Goal: Task Accomplishment & Management: Use online tool/utility

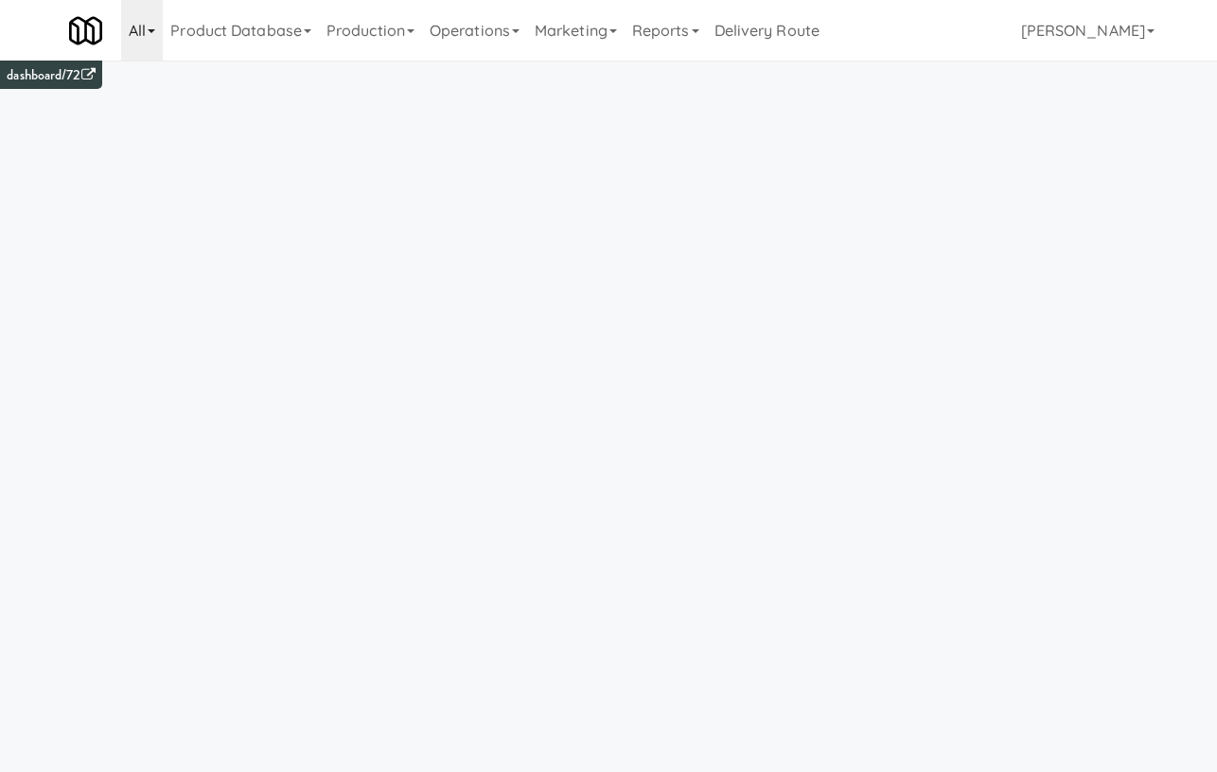
click at [149, 19] on link "All" at bounding box center [142, 30] width 42 height 61
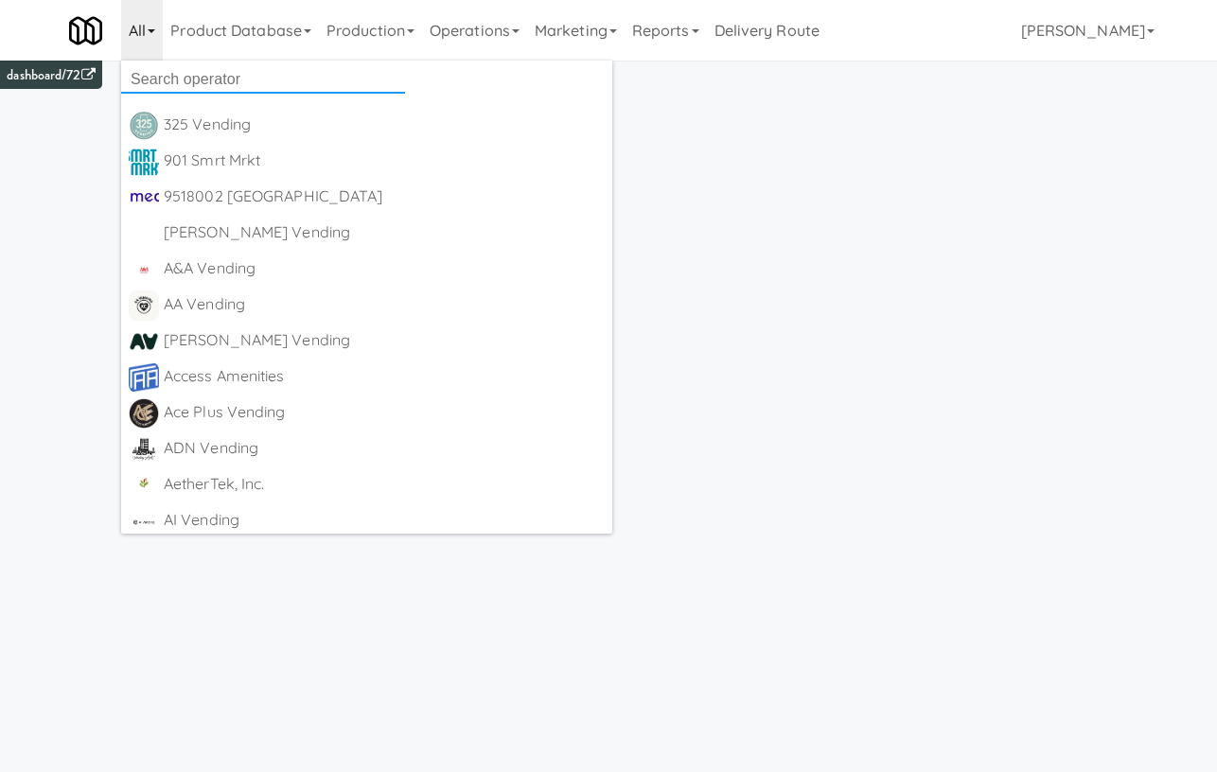
click at [175, 71] on input "text" at bounding box center [263, 79] width 284 height 28
paste input "[PERSON_NAME] Distributions"
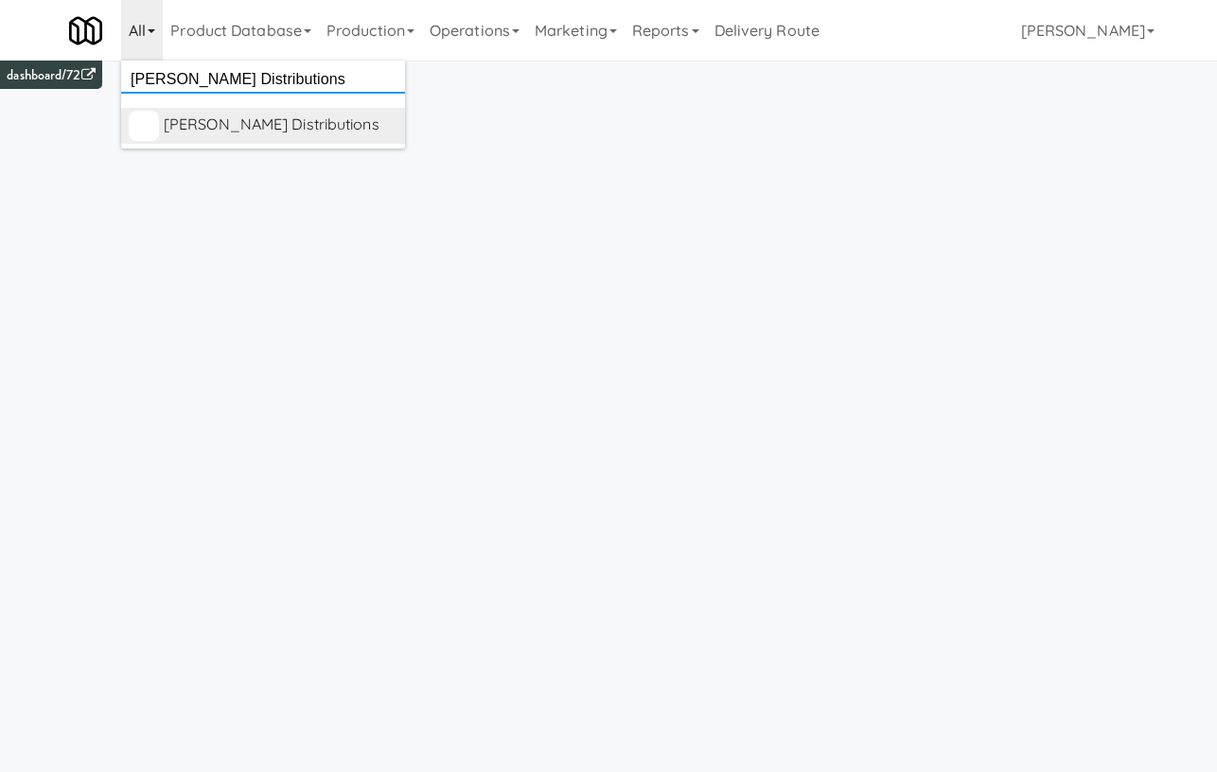
type input "[PERSON_NAME] Distributions"
click at [201, 121] on div "[PERSON_NAME] Distributions" at bounding box center [281, 125] width 234 height 28
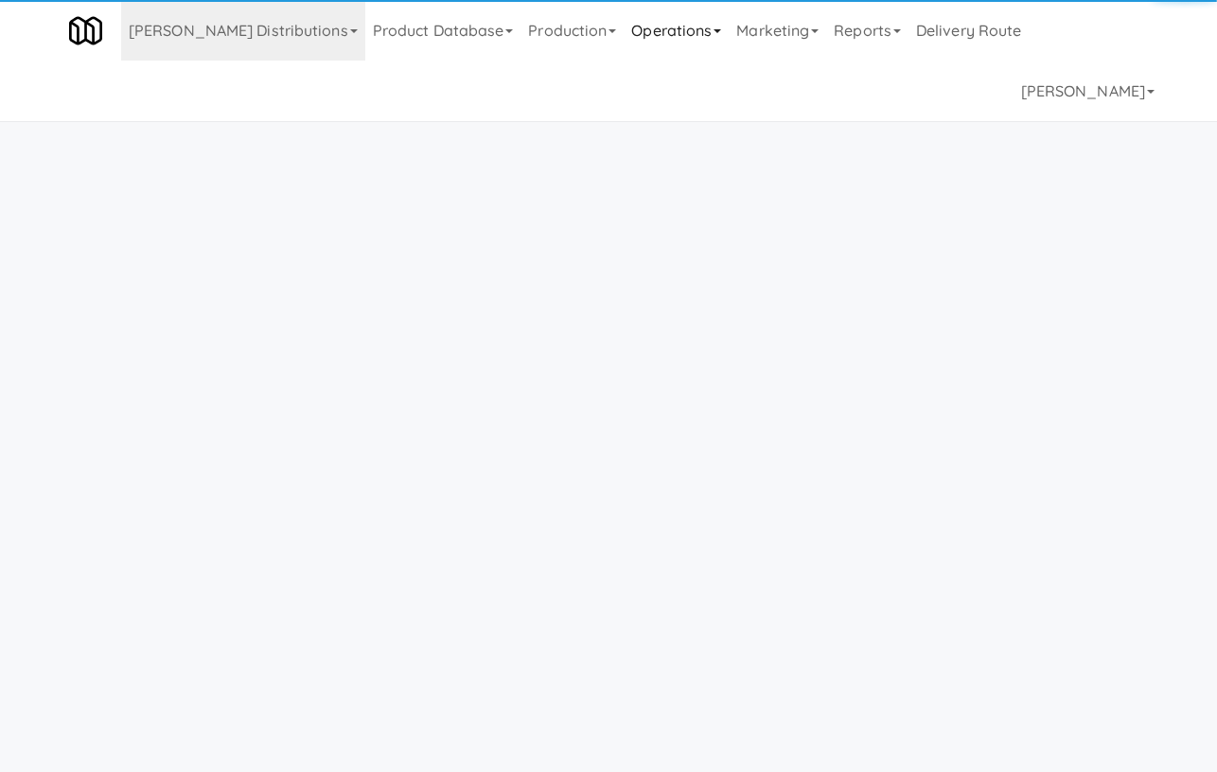
click at [623, 37] on link "Operations" at bounding box center [675, 30] width 105 height 61
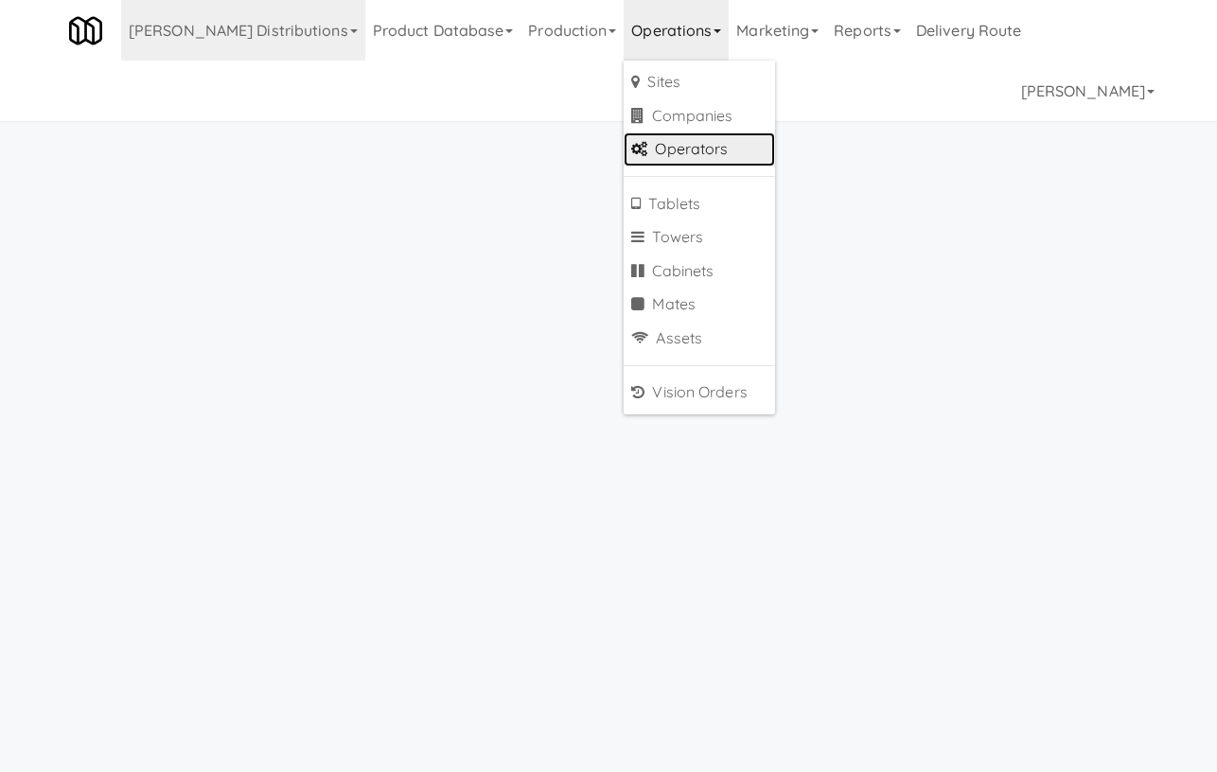
click at [623, 149] on link "Operators" at bounding box center [698, 149] width 151 height 34
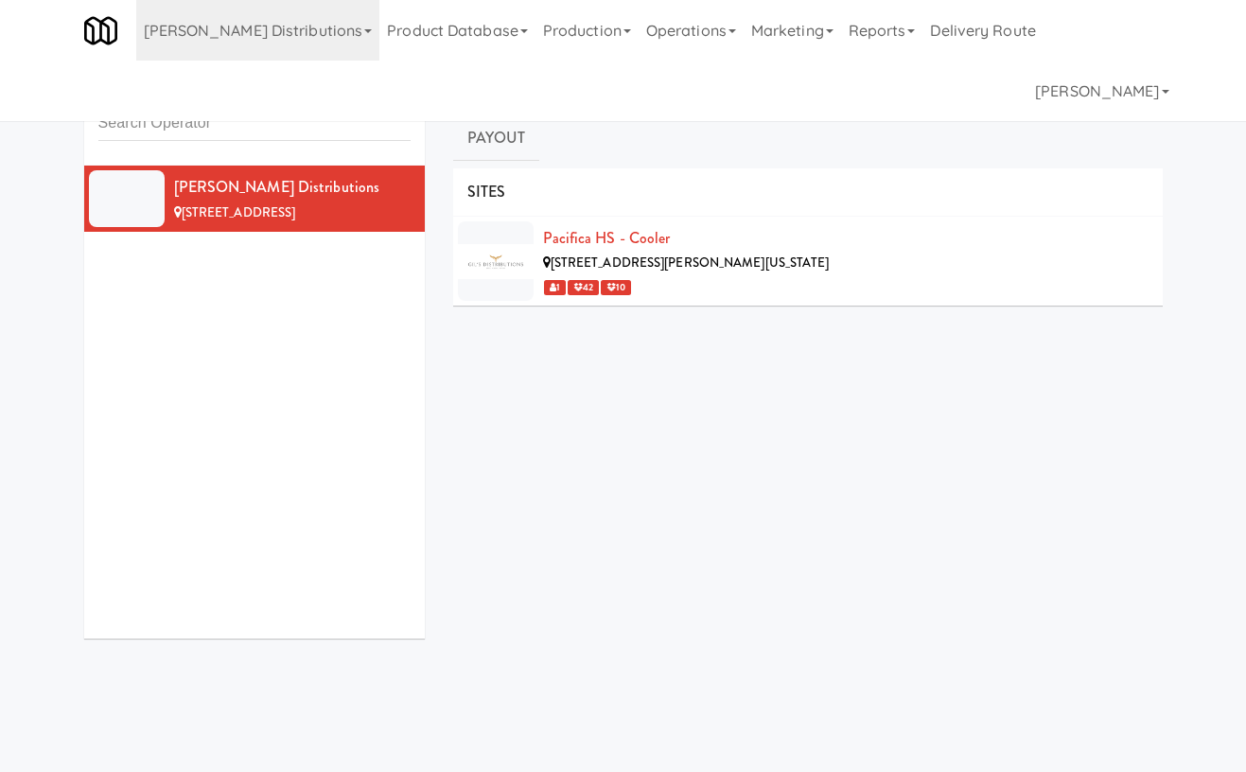
click at [780, 97] on link "User Access" at bounding box center [745, 91] width 129 height 47
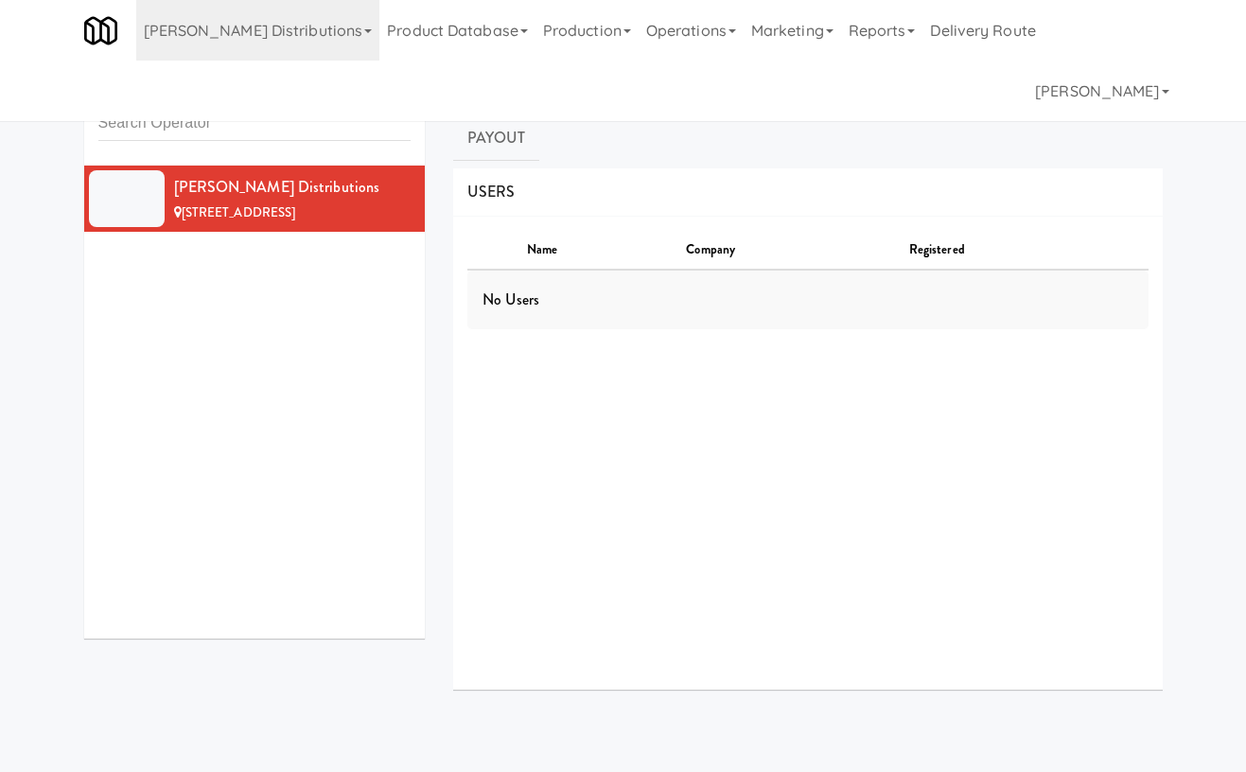
click at [629, 88] on link "Manufacturers" at bounding box center [600, 91] width 162 height 47
click at [458, 84] on link "Sites" at bounding box center [486, 91] width 67 height 47
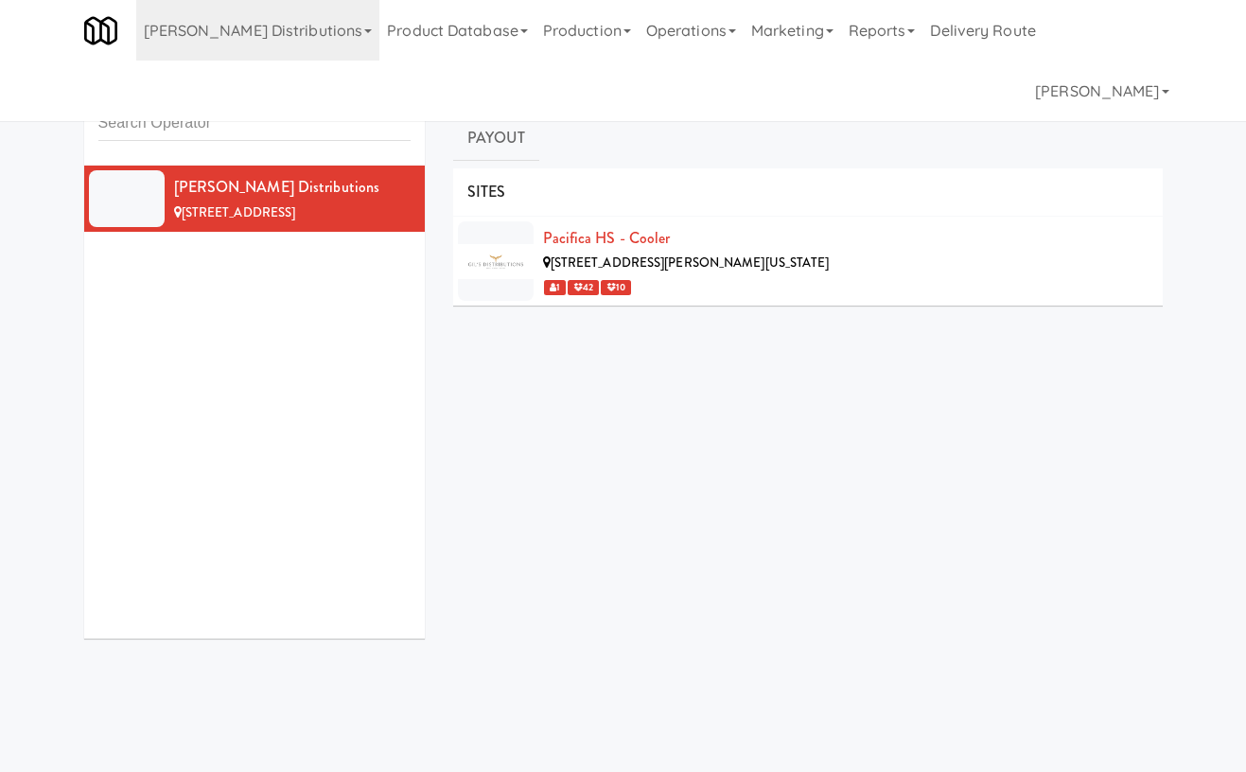
click at [627, 84] on link "Manufacturers" at bounding box center [600, 91] width 162 height 47
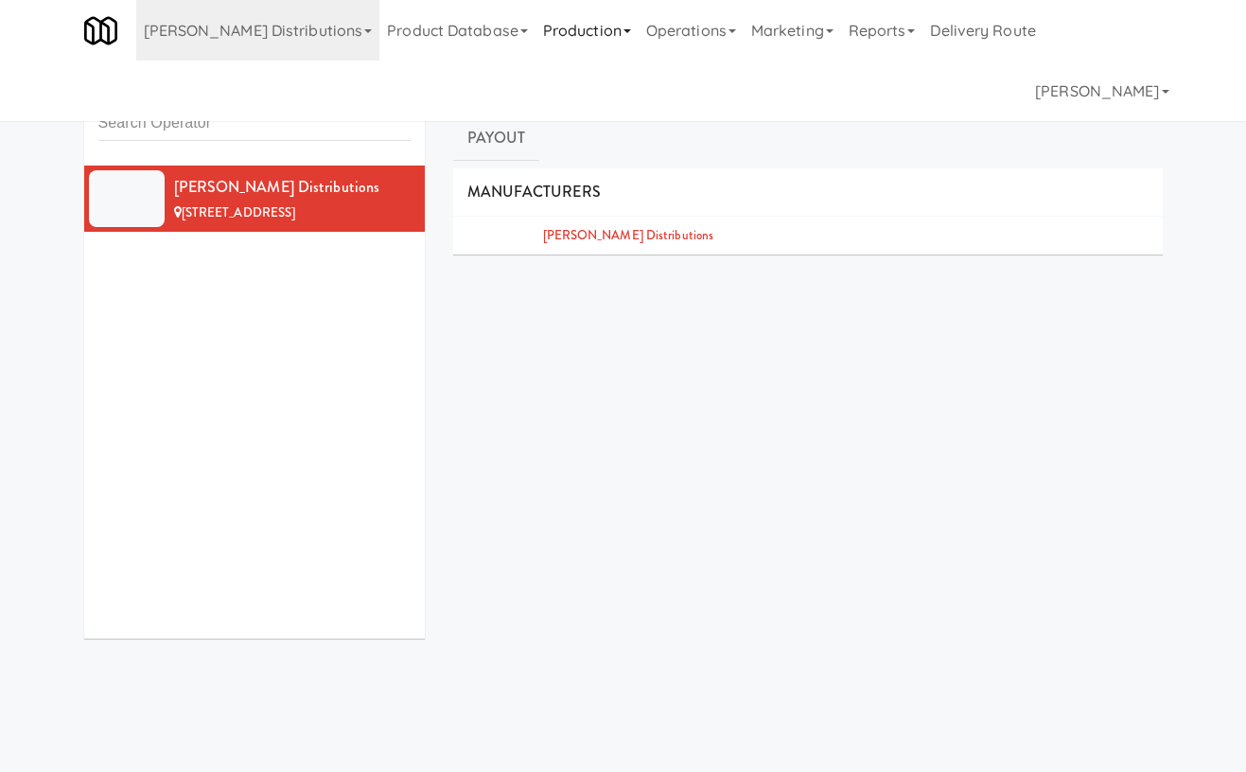
click at [535, 35] on link "Production" at bounding box center [586, 30] width 103 height 61
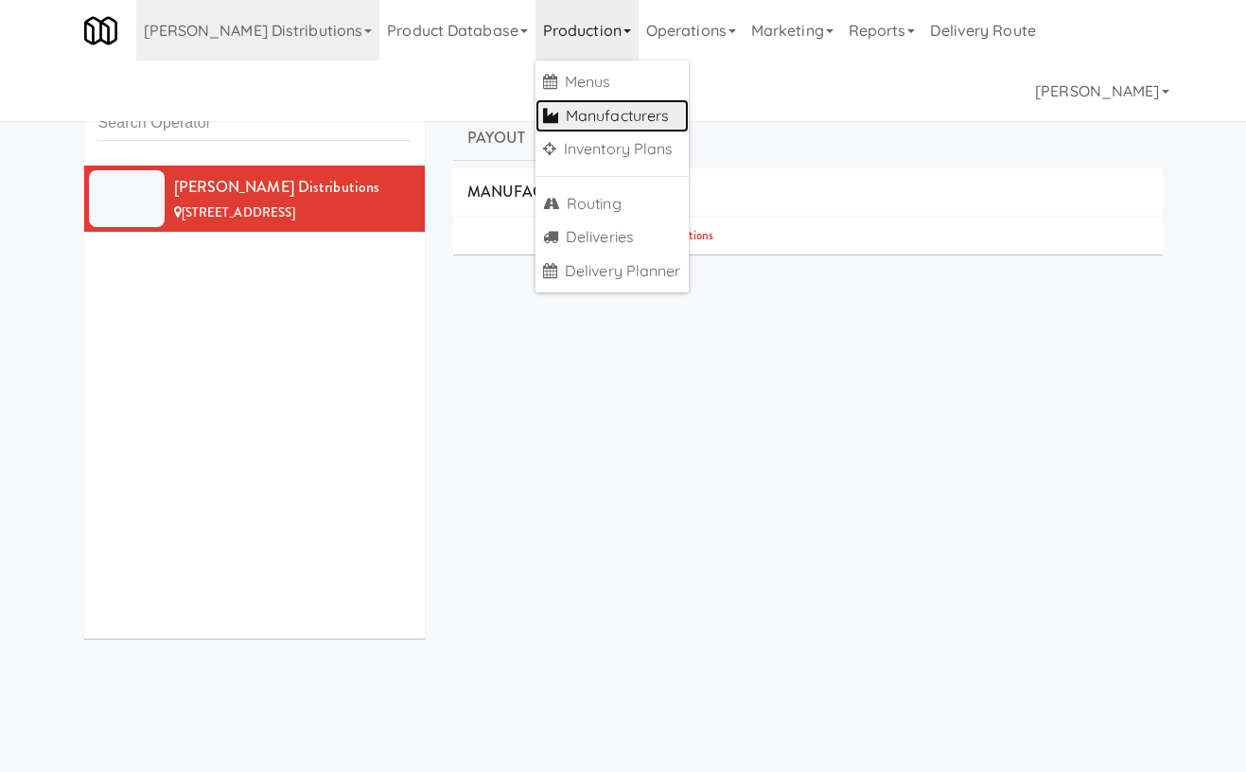
click at [551, 127] on link "Manufacturers" at bounding box center [611, 116] width 153 height 34
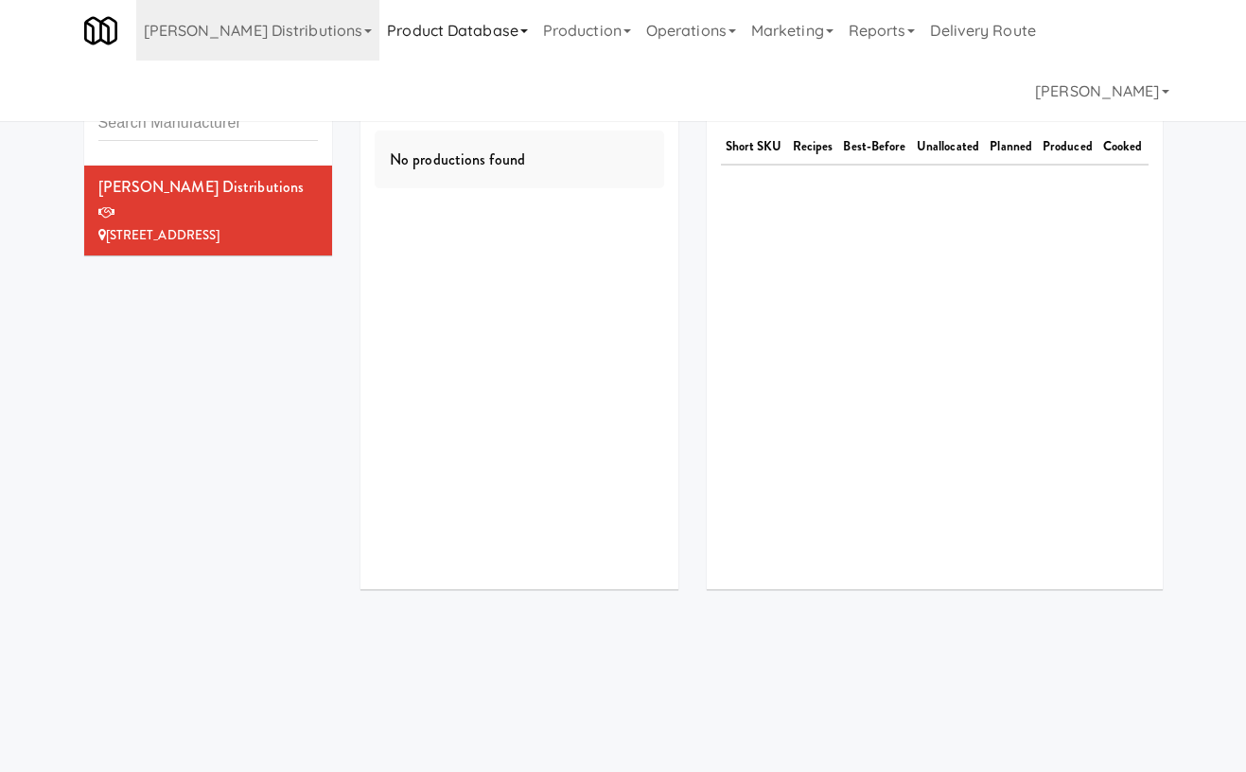
click at [400, 30] on link "Product Database" at bounding box center [457, 30] width 156 height 61
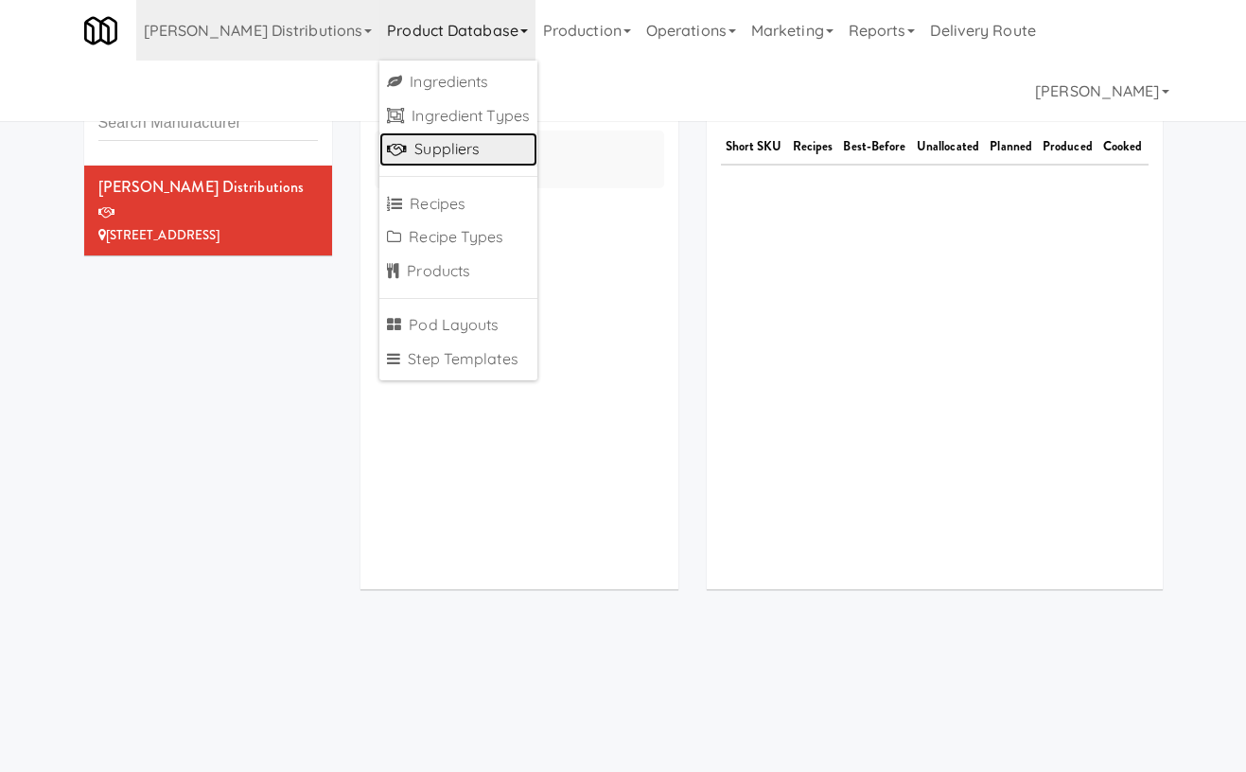
click at [383, 151] on link "Suppliers" at bounding box center [458, 149] width 158 height 34
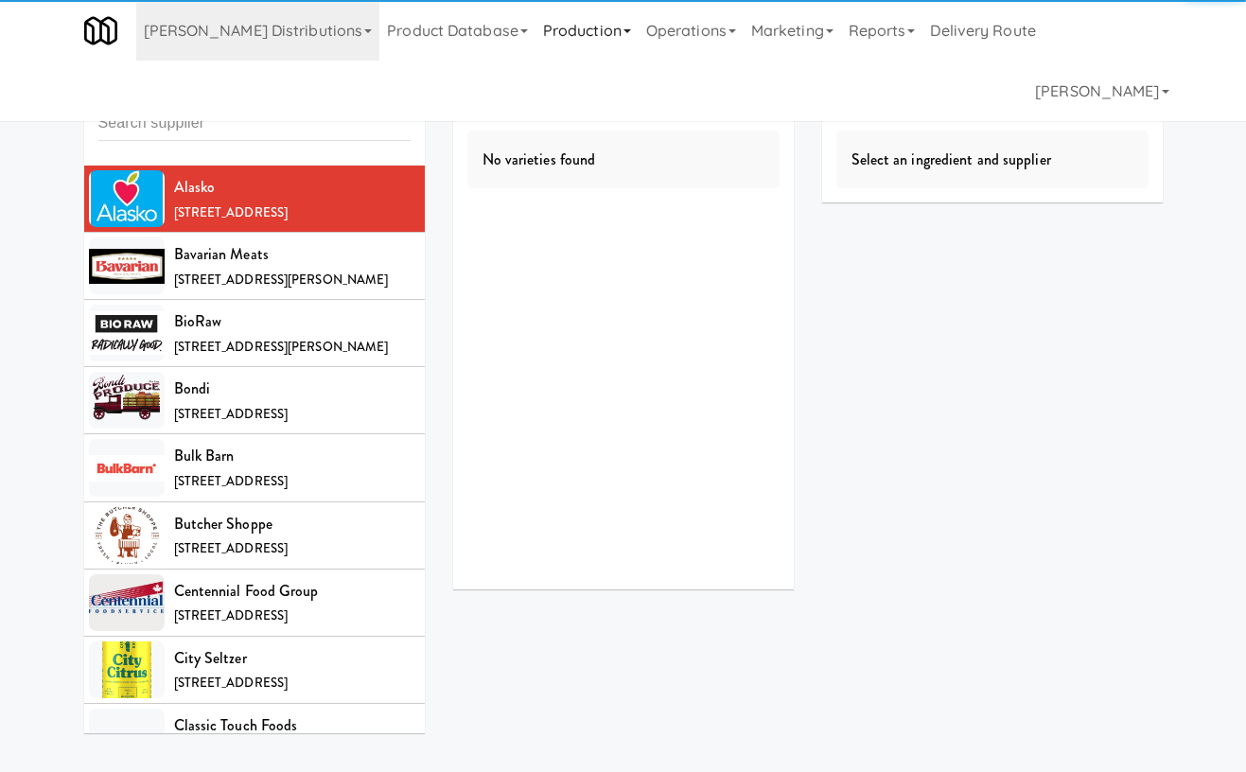
click at [535, 39] on link "Production" at bounding box center [586, 30] width 103 height 61
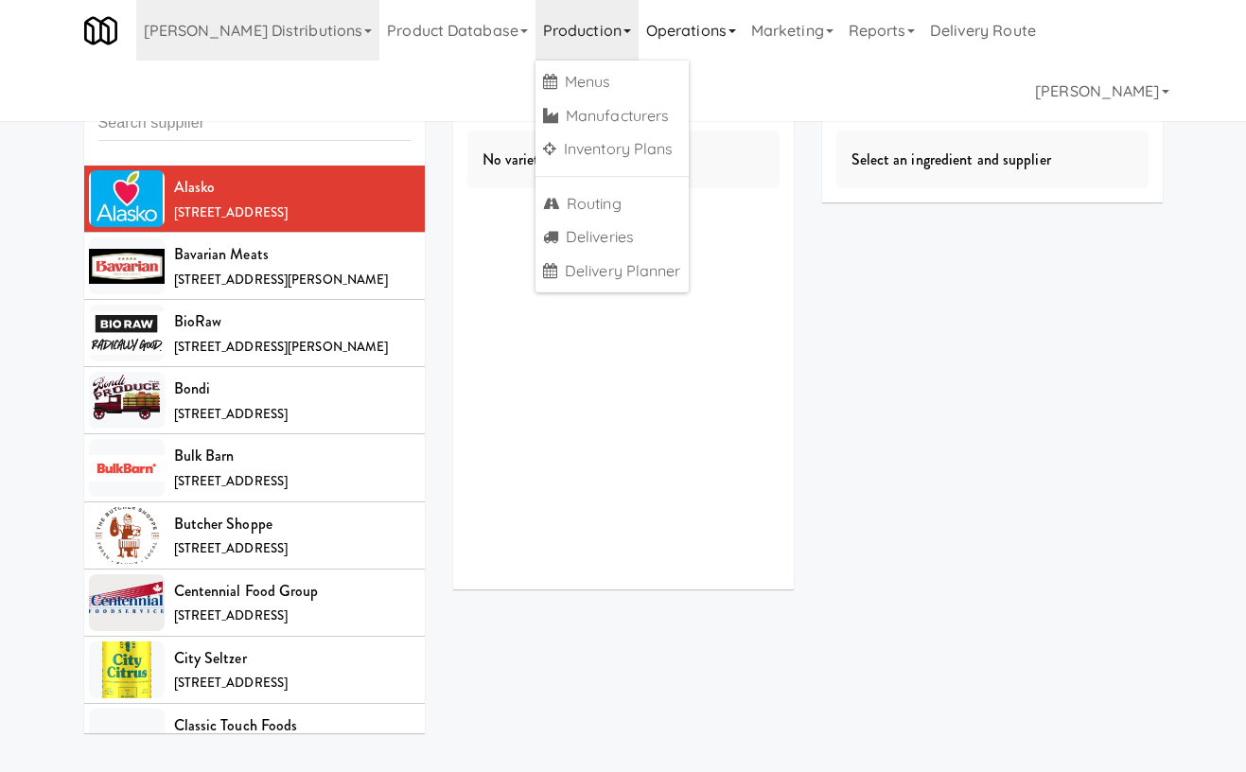
click at [639, 17] on link "Operations" at bounding box center [691, 30] width 105 height 61
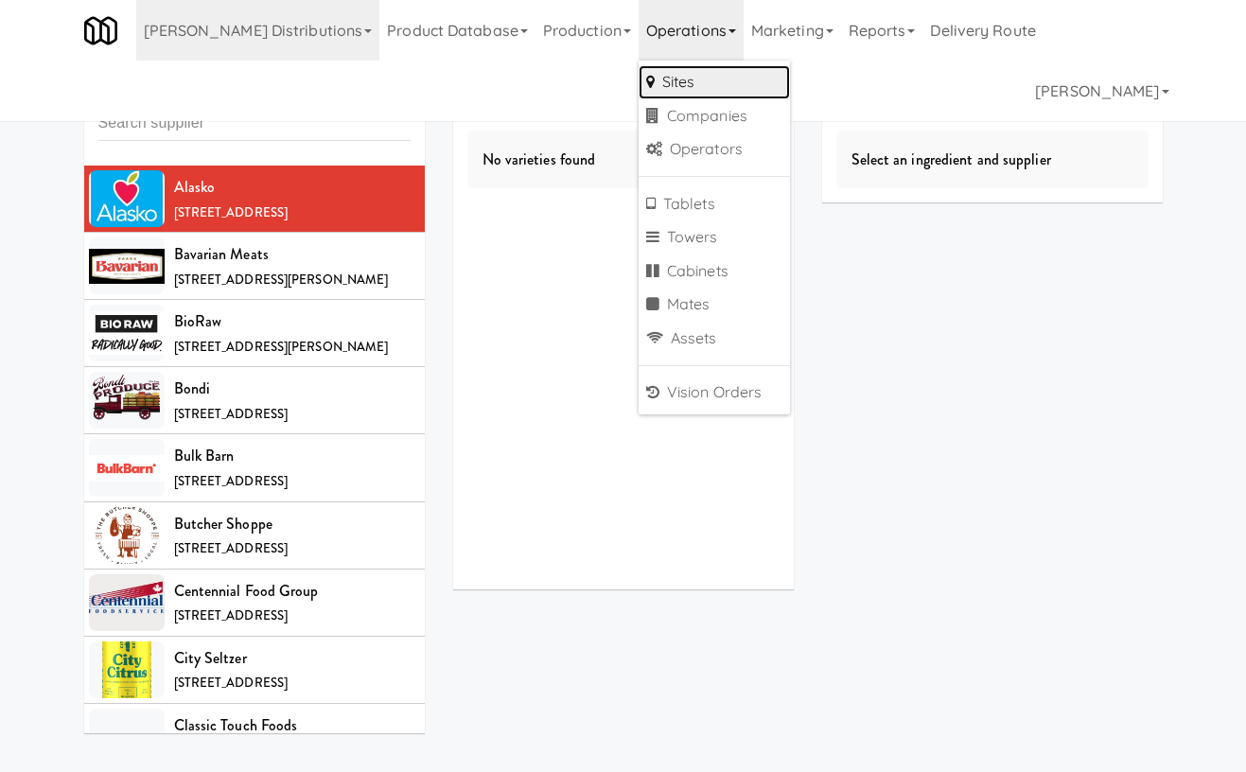
click at [639, 93] on link "Sites" at bounding box center [714, 82] width 151 height 34
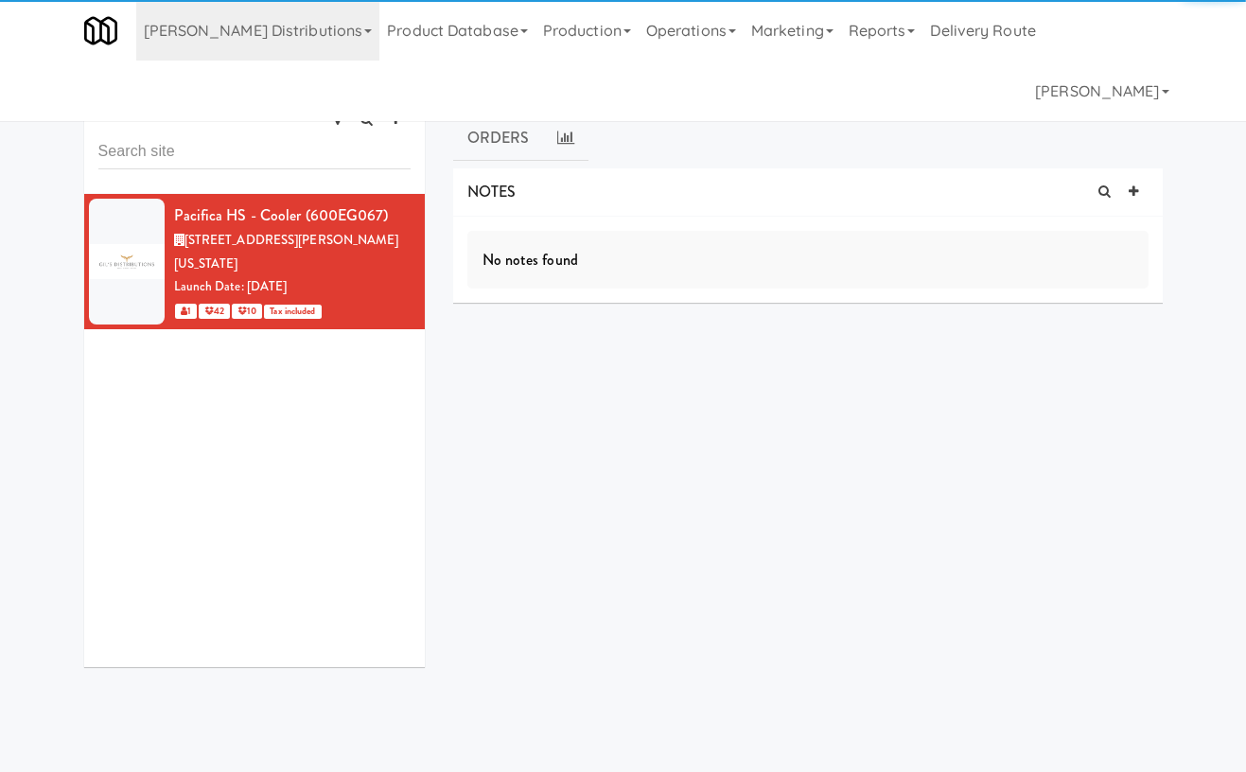
click at [787, 79] on link "Assets" at bounding box center [760, 91] width 81 height 47
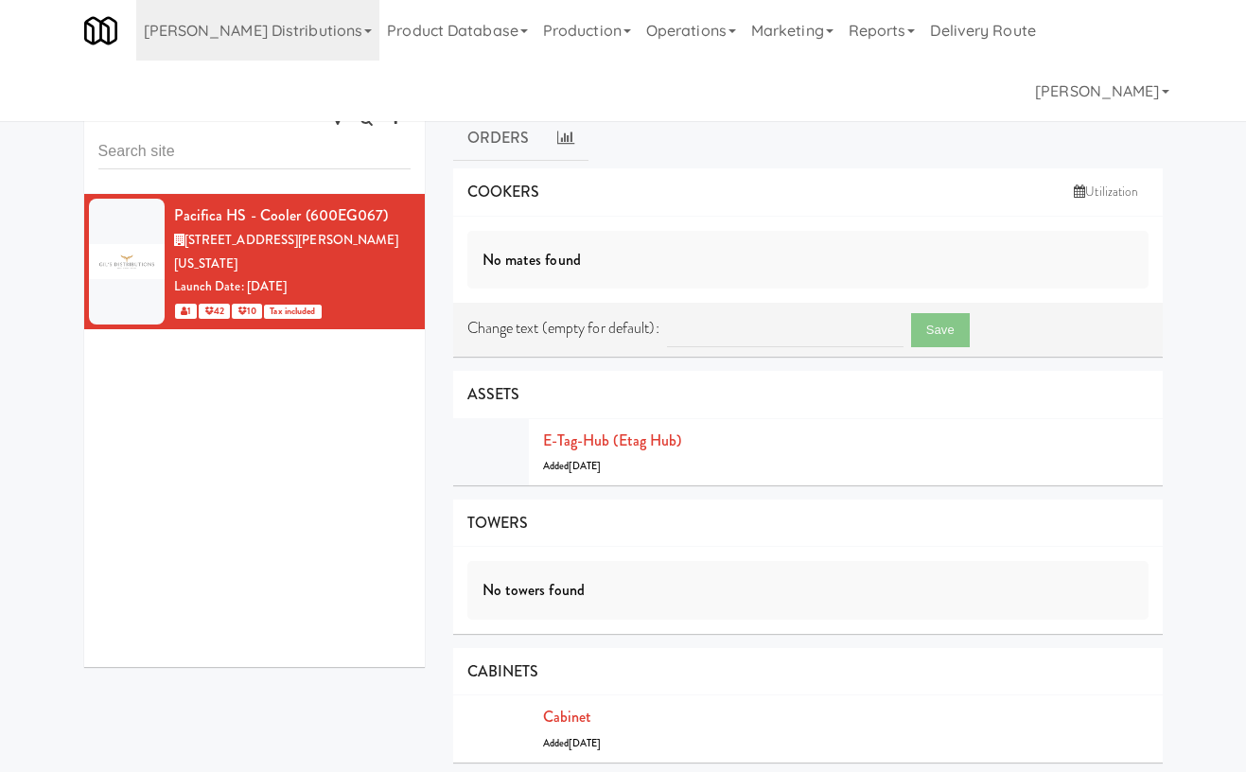
click at [656, 96] on link "Associations" at bounding box center [651, 91] width 138 height 47
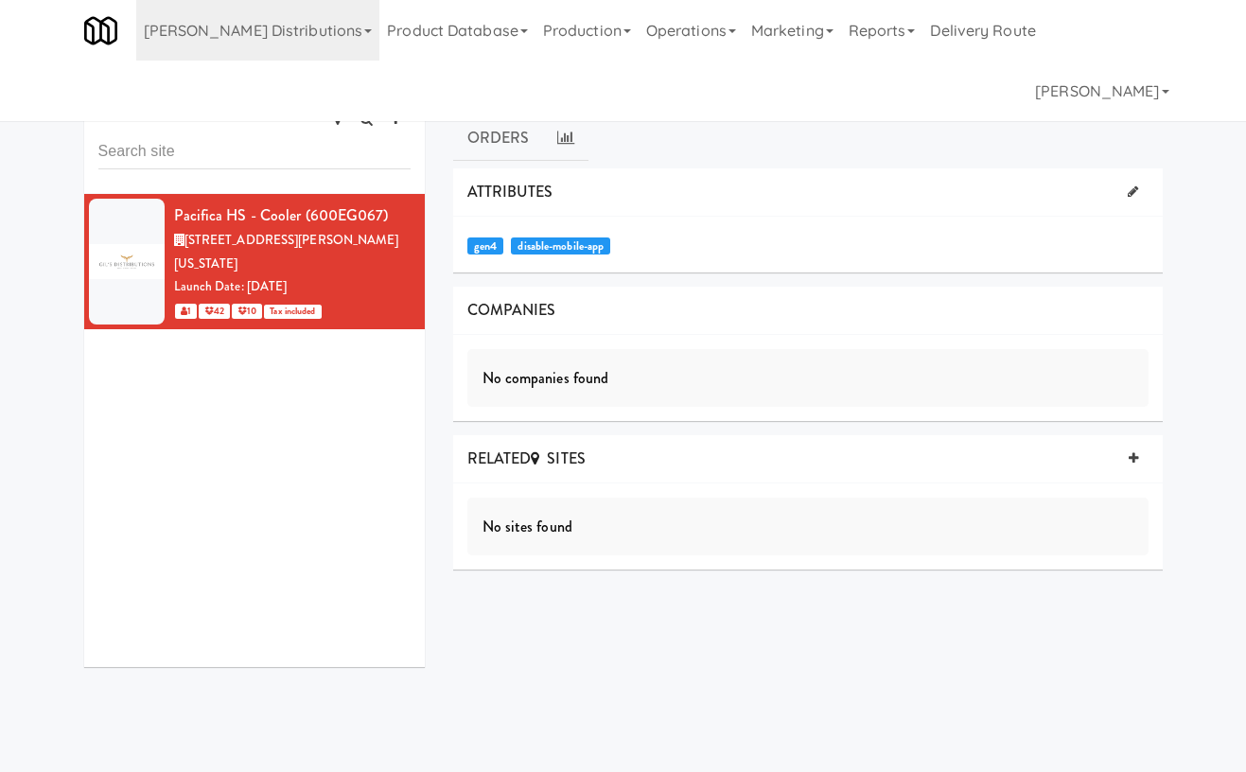
click at [886, 65] on div "all active gen2 onboard Pacifica HS - Cooler (600EG067) 600 East Gonzales Road,…" at bounding box center [623, 371] width 1246 height 621
click at [894, 92] on link "Inventories" at bounding box center [865, 91] width 128 height 47
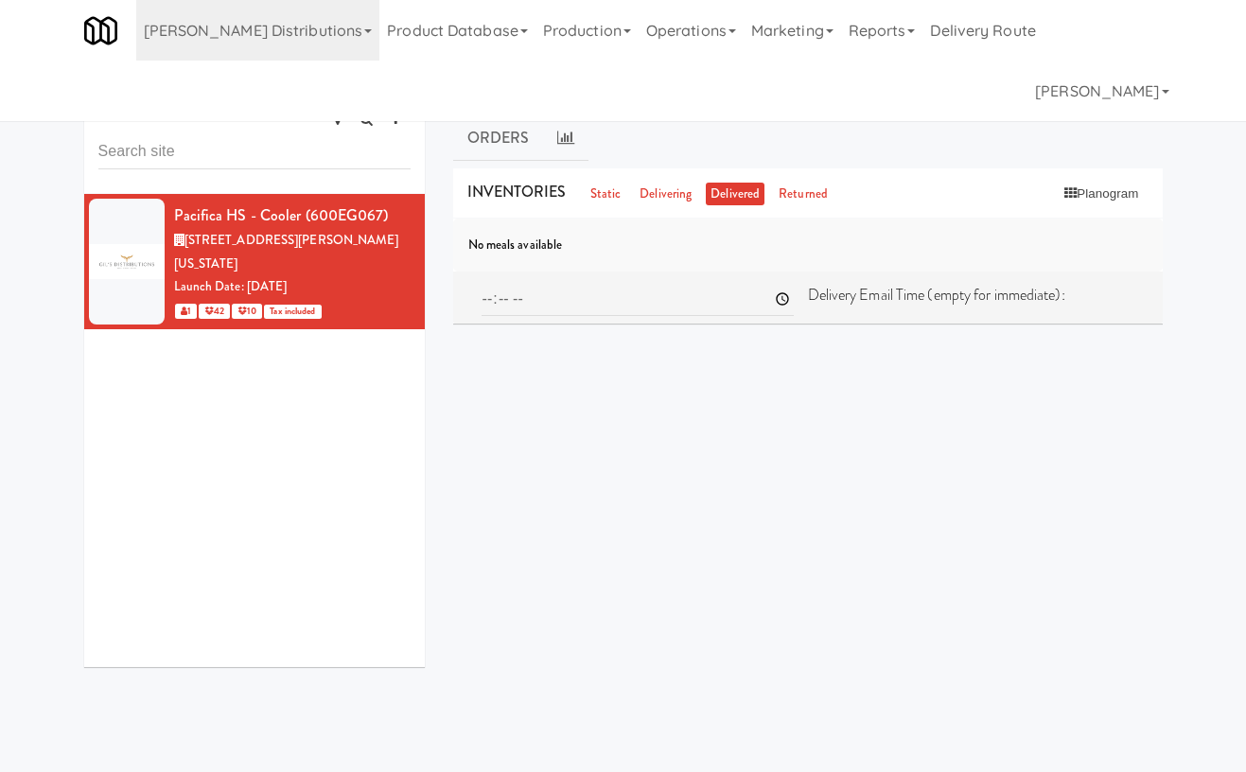
click at [988, 94] on link "Marketing" at bounding box center [987, 91] width 116 height 47
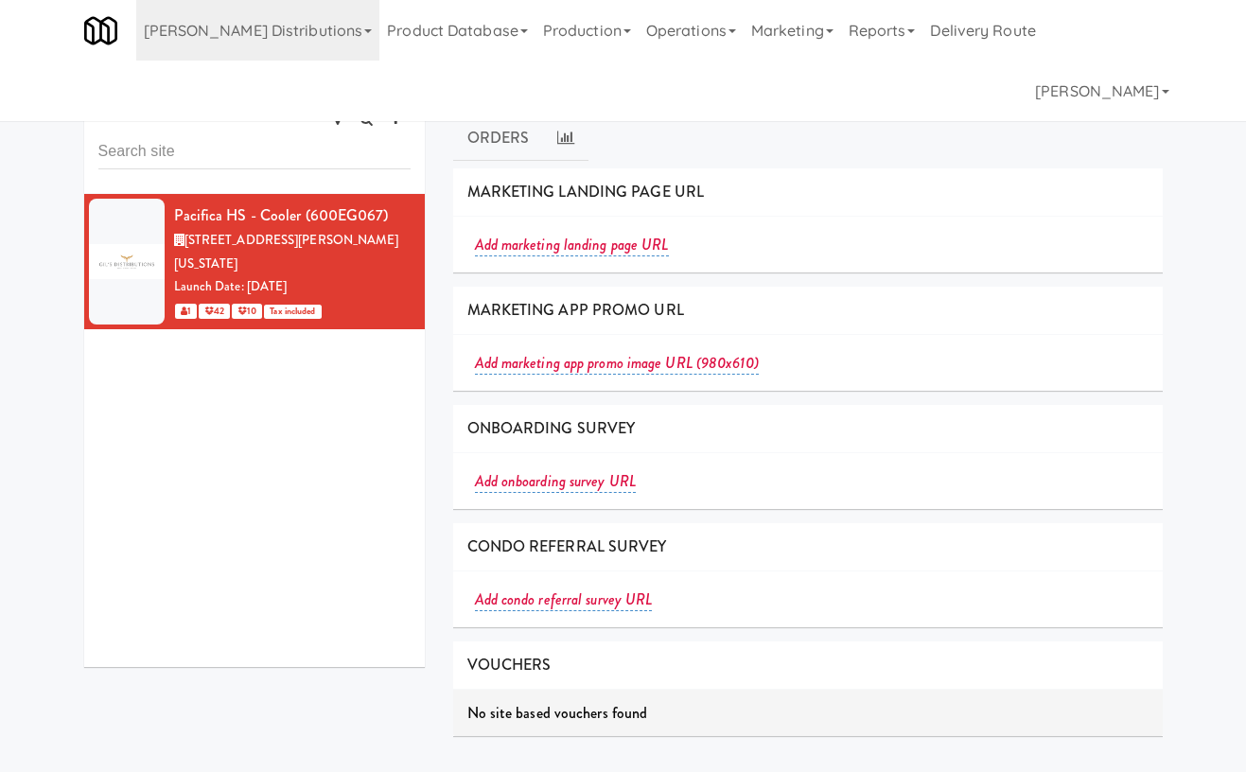
click at [1070, 94] on link "Users" at bounding box center [1083, 91] width 77 height 47
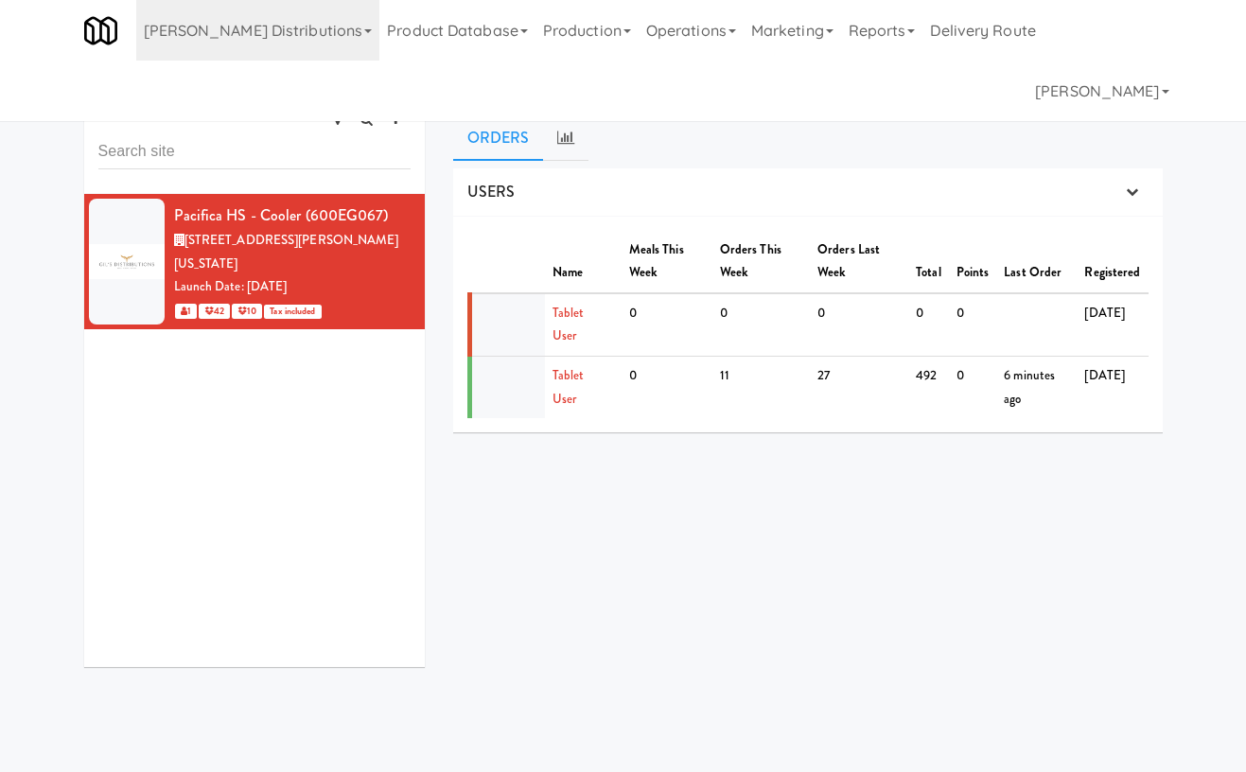
click at [484, 132] on link "Orders" at bounding box center [498, 137] width 91 height 47
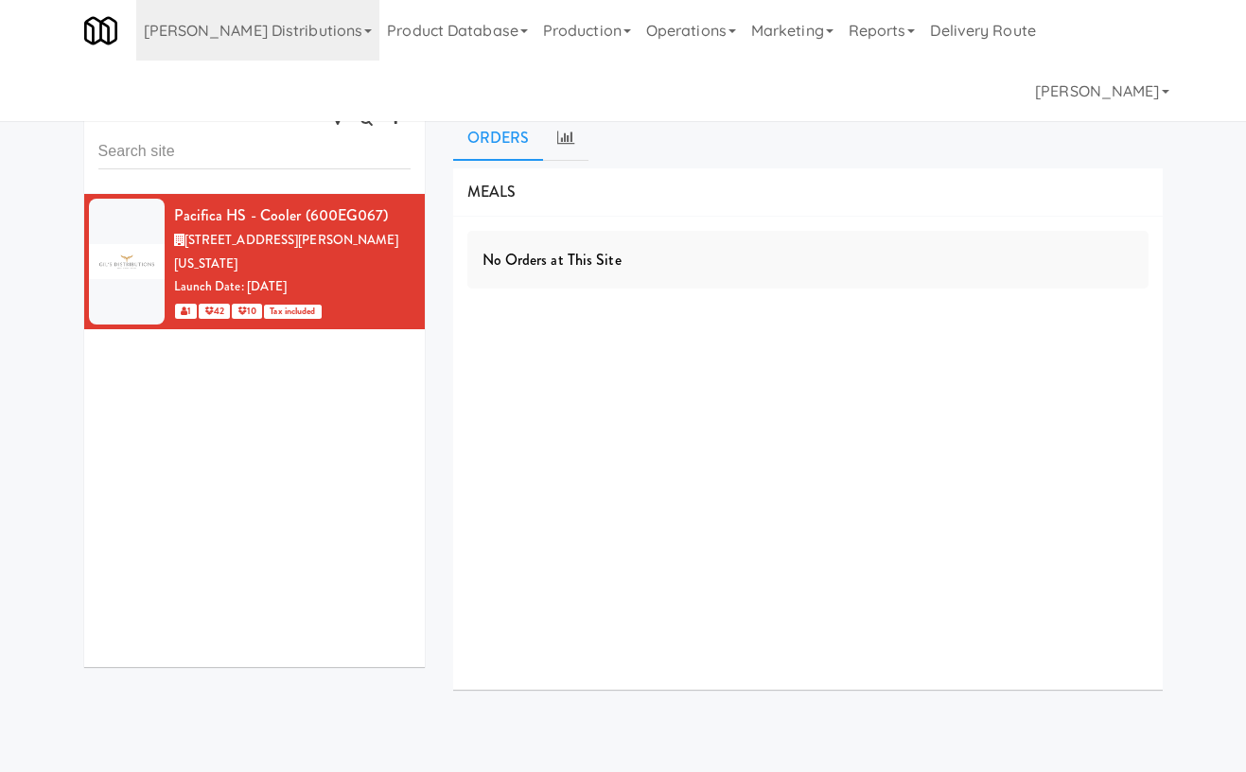
click at [606, 70] on link "Associations" at bounding box center [651, 91] width 138 height 47
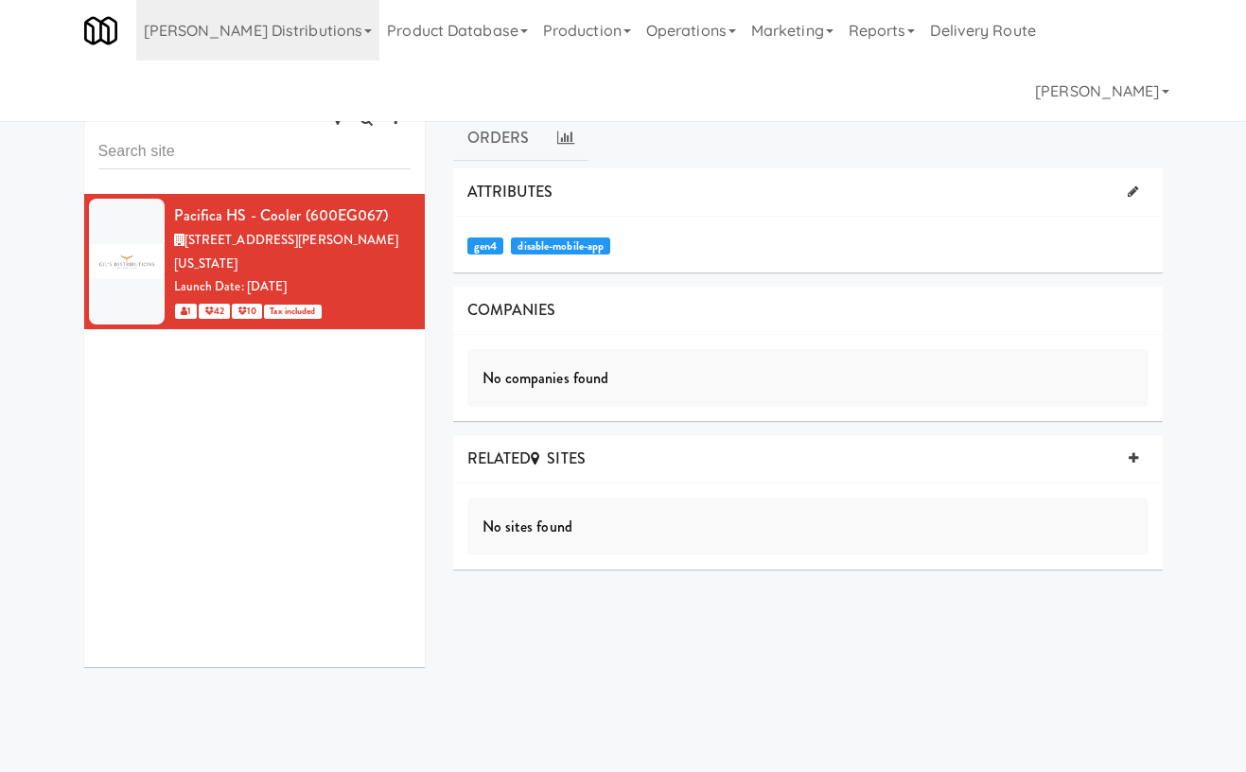
click at [511, 93] on icon at bounding box center [516, 90] width 15 height 15
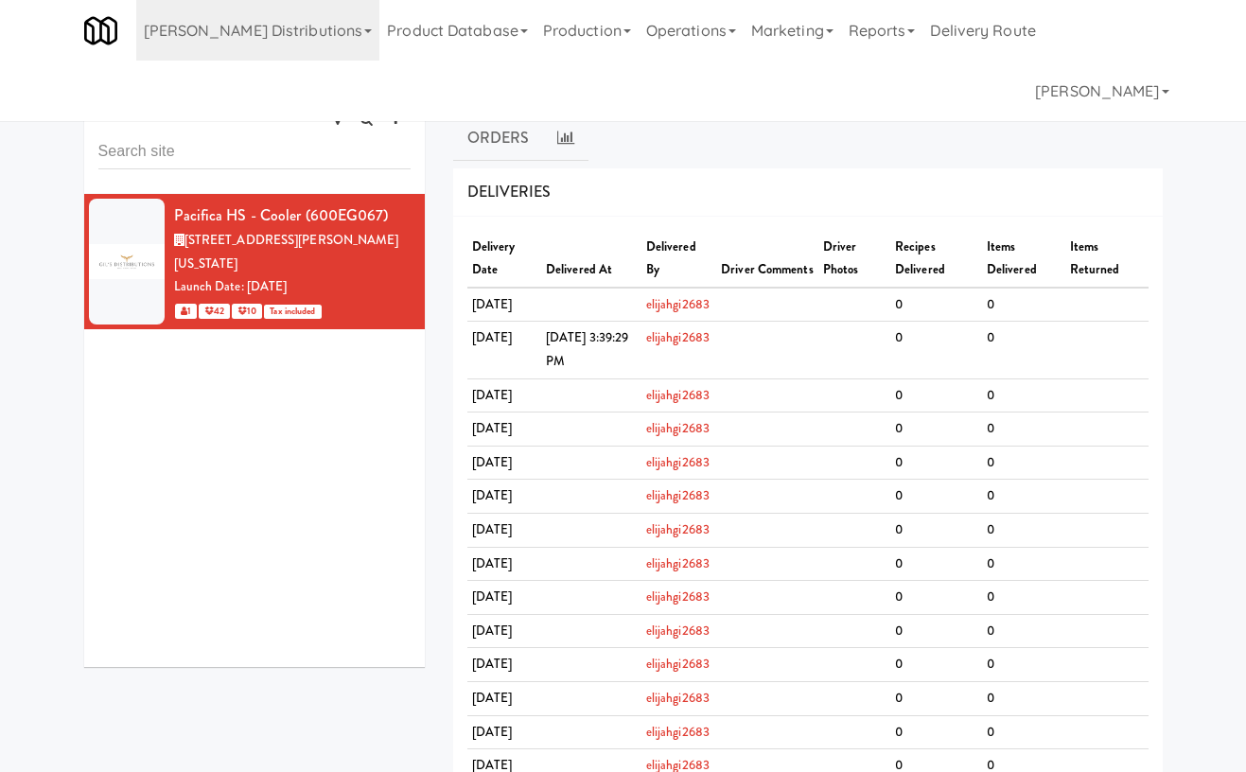
click at [657, 88] on link "Associations" at bounding box center [651, 91] width 138 height 47
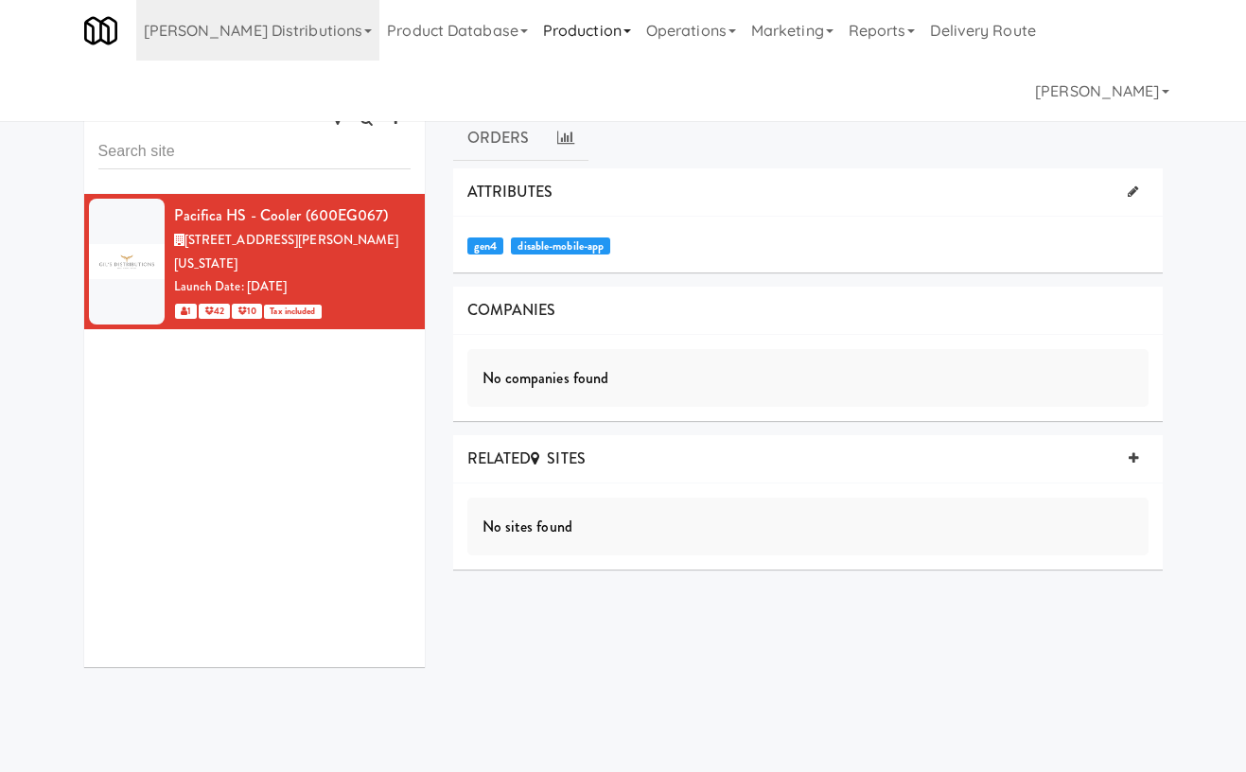
click at [535, 24] on link "Production" at bounding box center [586, 30] width 103 height 61
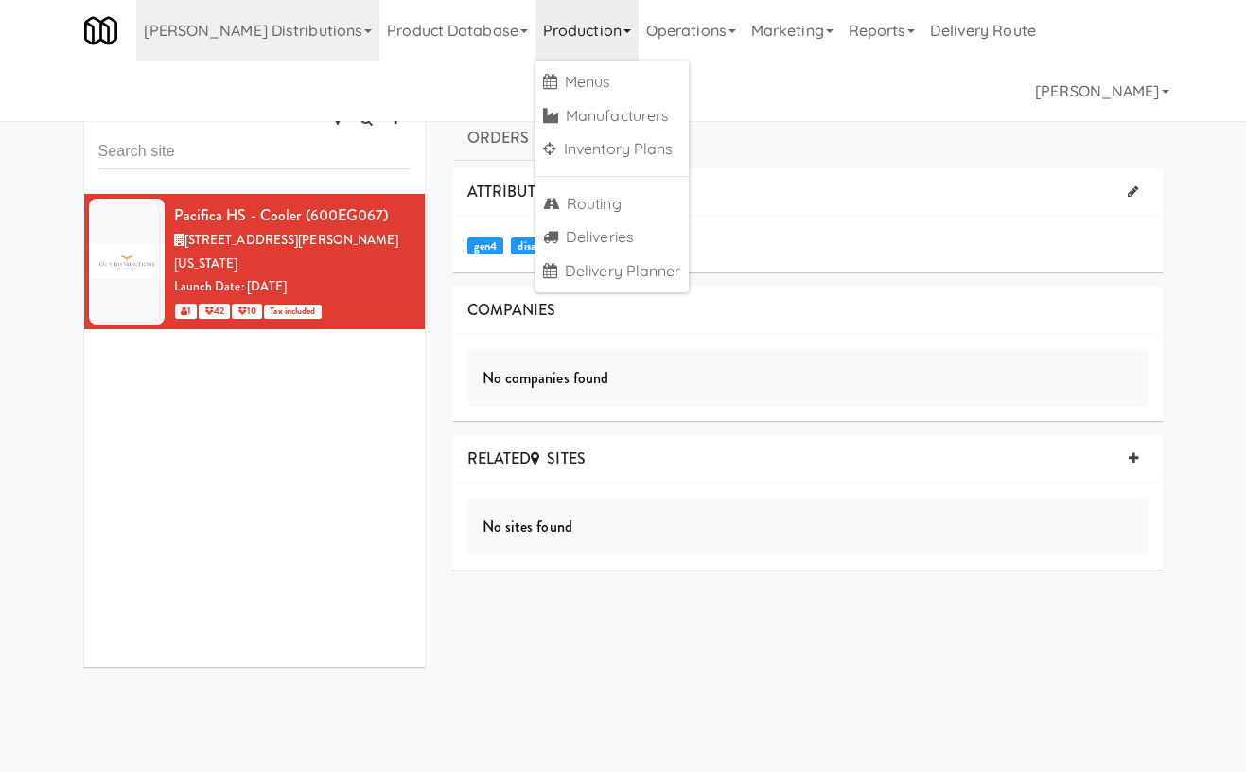
click at [535, 24] on link "Production" at bounding box center [586, 30] width 103 height 61
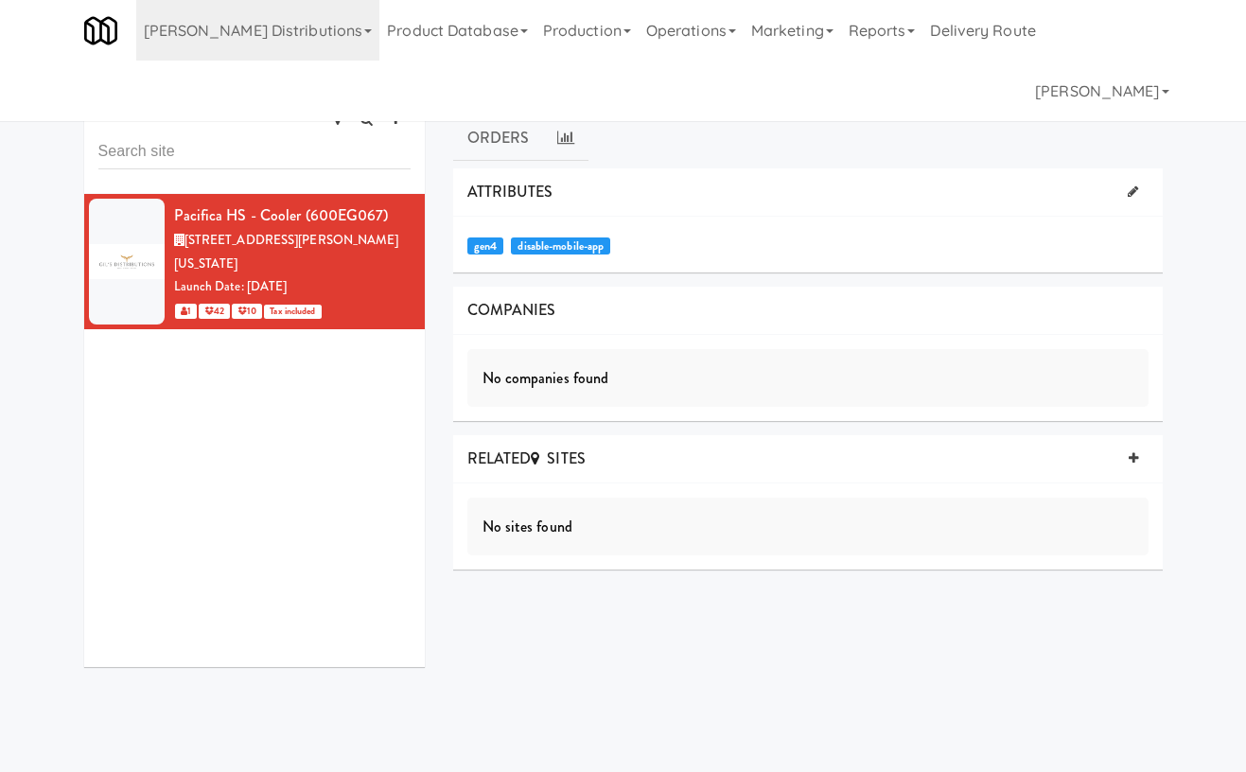
click at [162, 76] on div "all active gen2 onboard" at bounding box center [254, 131] width 341 height 126
click at [152, 90] on link "all" at bounding box center [145, 94] width 24 height 24
click at [535, 39] on link "Production" at bounding box center [586, 30] width 103 height 61
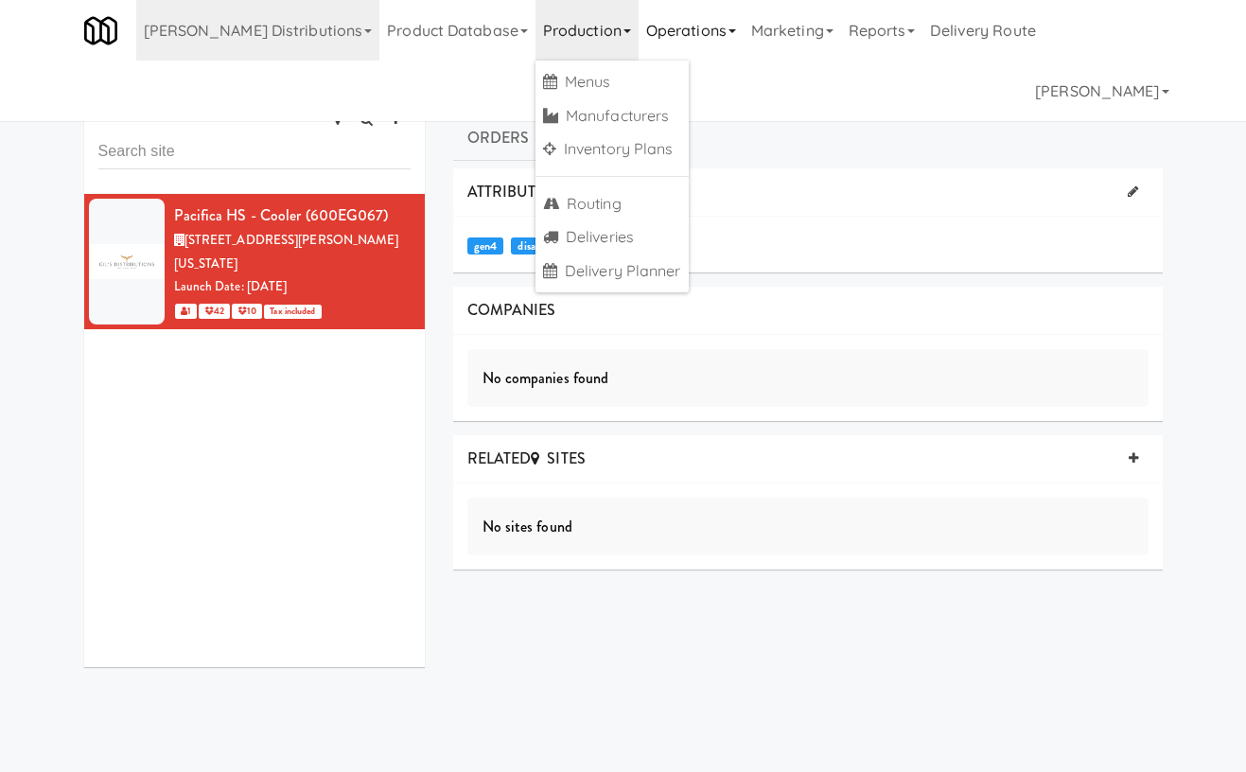
click at [639, 17] on link "Operations" at bounding box center [691, 30] width 105 height 61
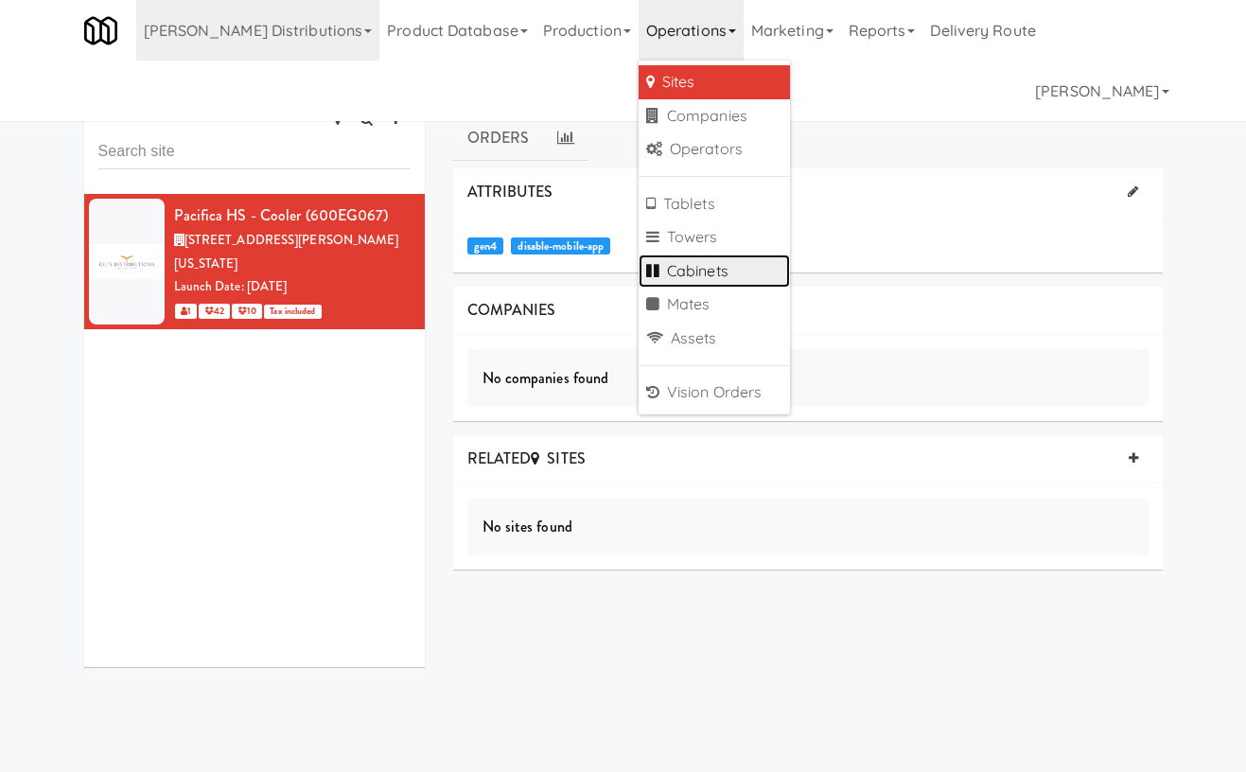
click at [639, 260] on link "Cabinets" at bounding box center [714, 272] width 151 height 34
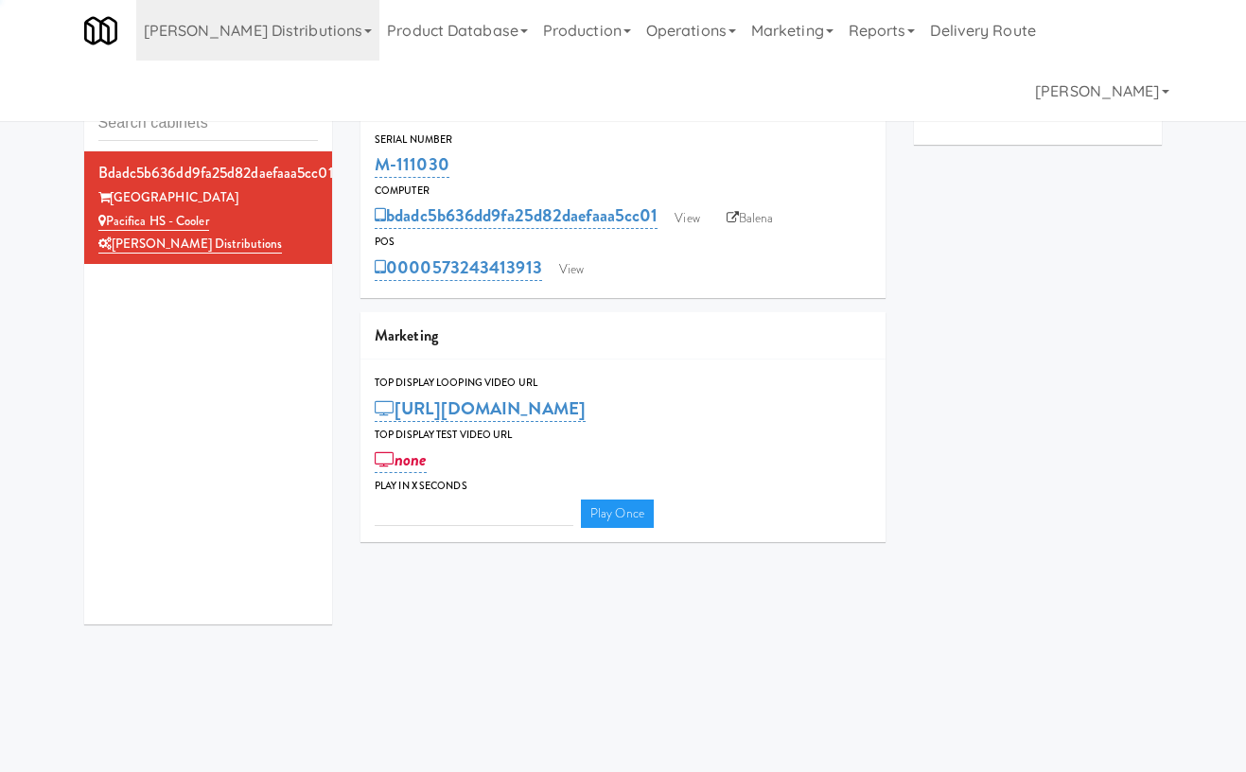
type input "3"
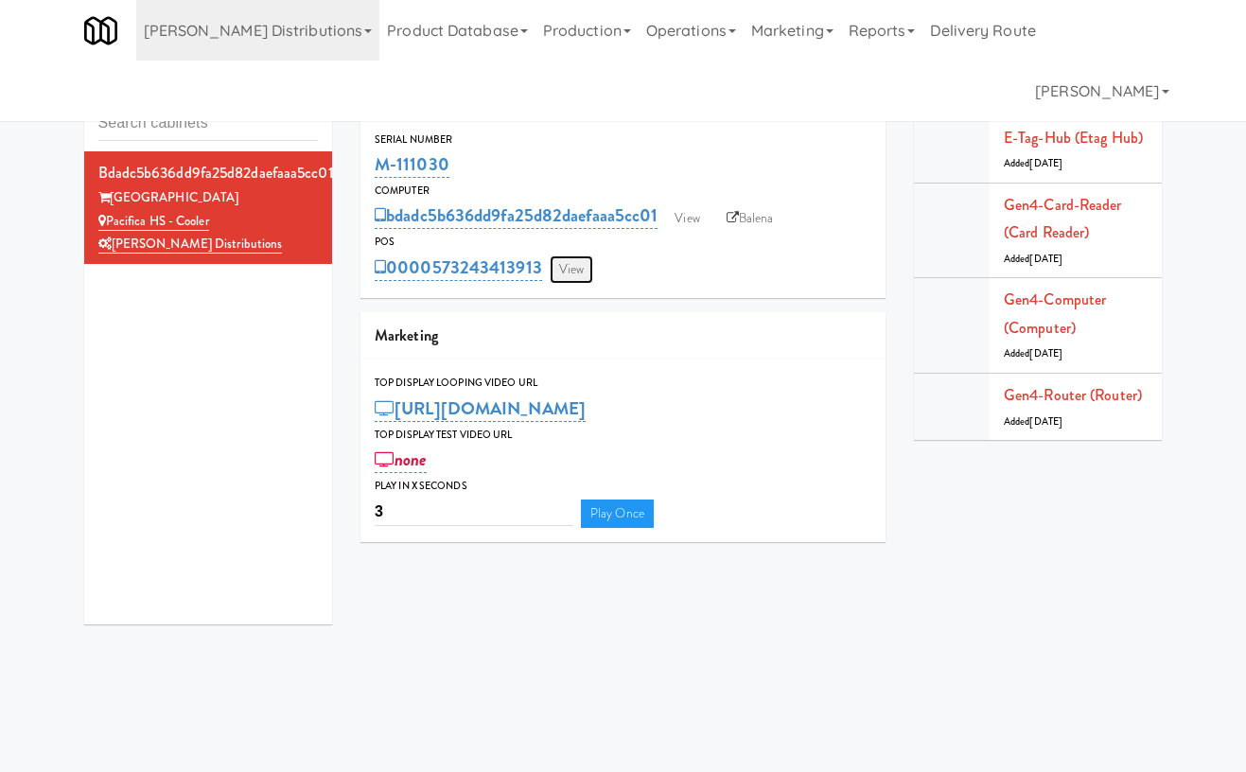
click at [581, 262] on link "View" at bounding box center [572, 269] width 44 height 28
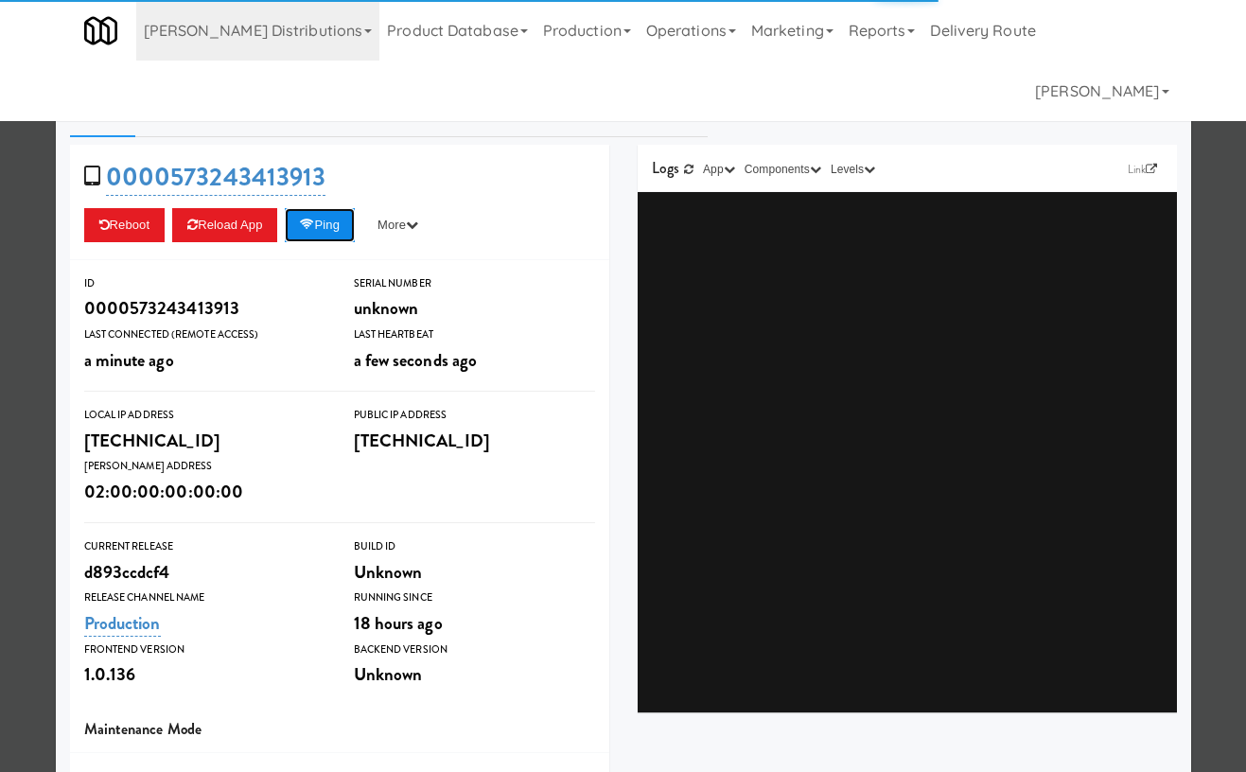
click at [347, 233] on button "Ping" at bounding box center [320, 225] width 70 height 34
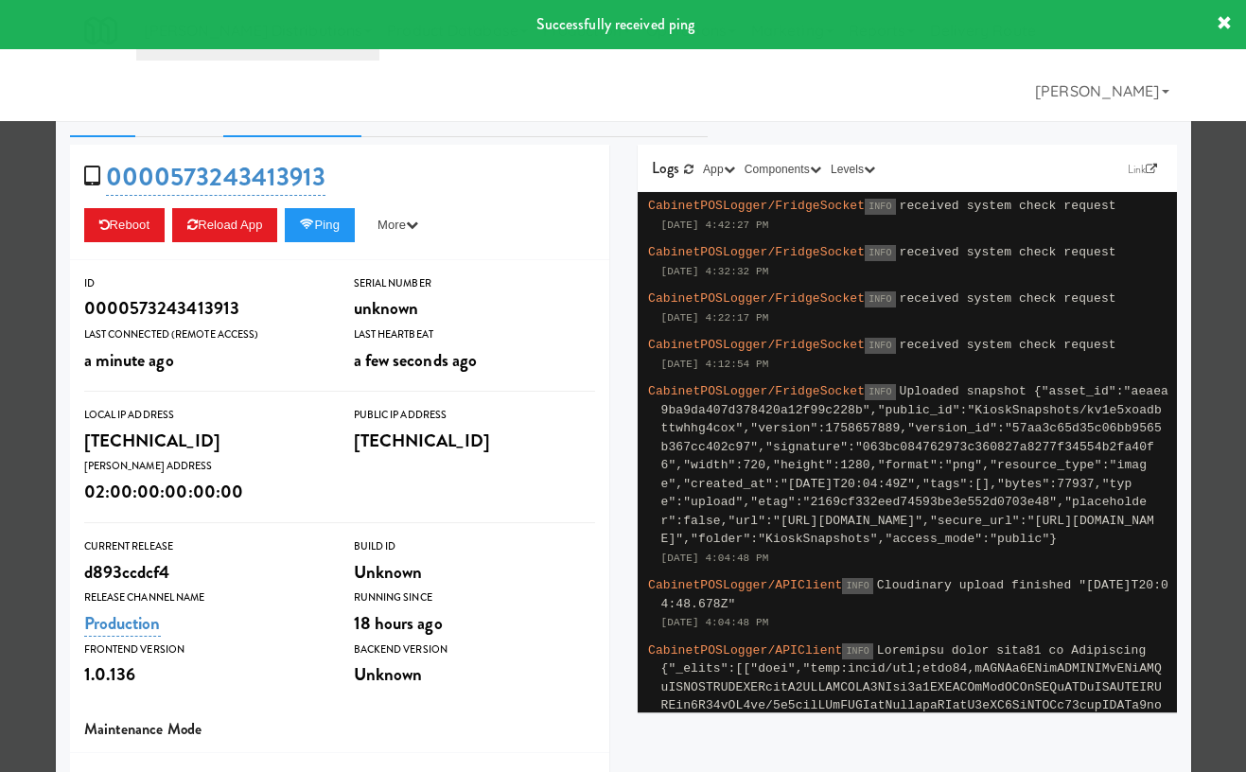
click at [306, 108] on link "System Check" at bounding box center [292, 113] width 138 height 47
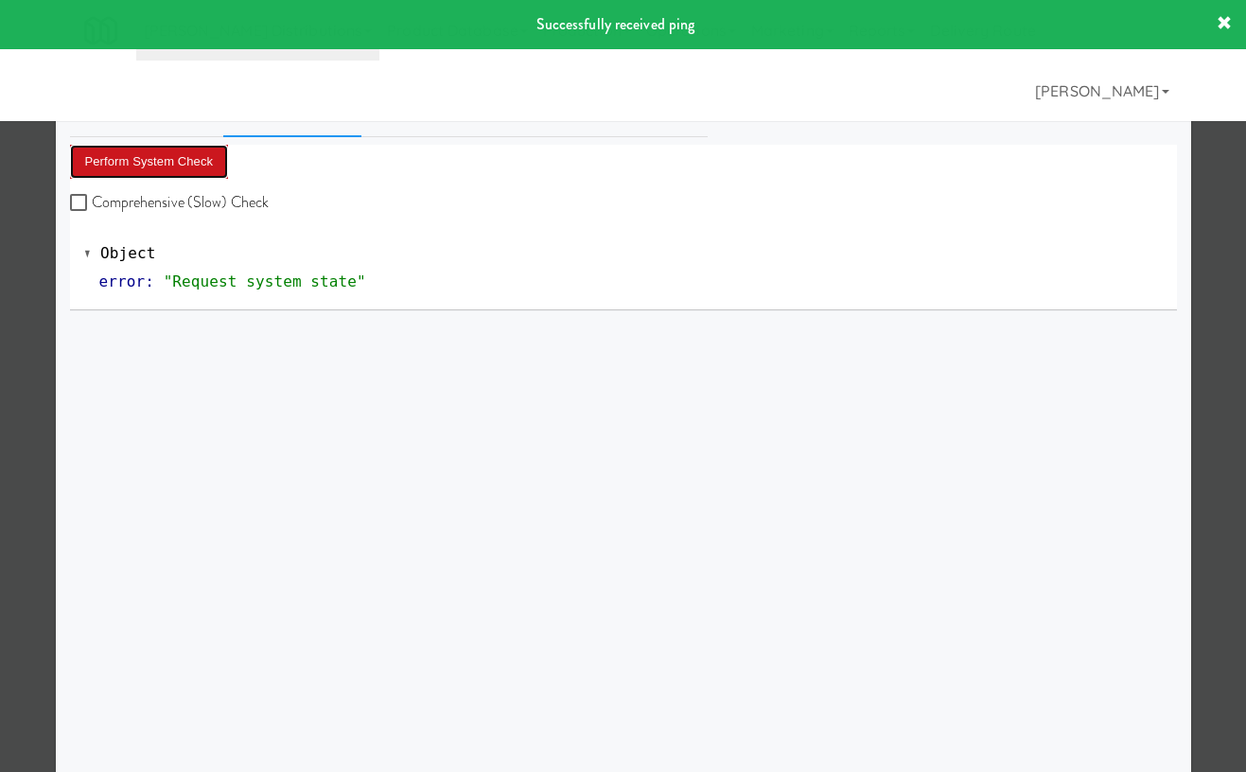
click at [209, 163] on button "Perform System Check" at bounding box center [149, 162] width 159 height 34
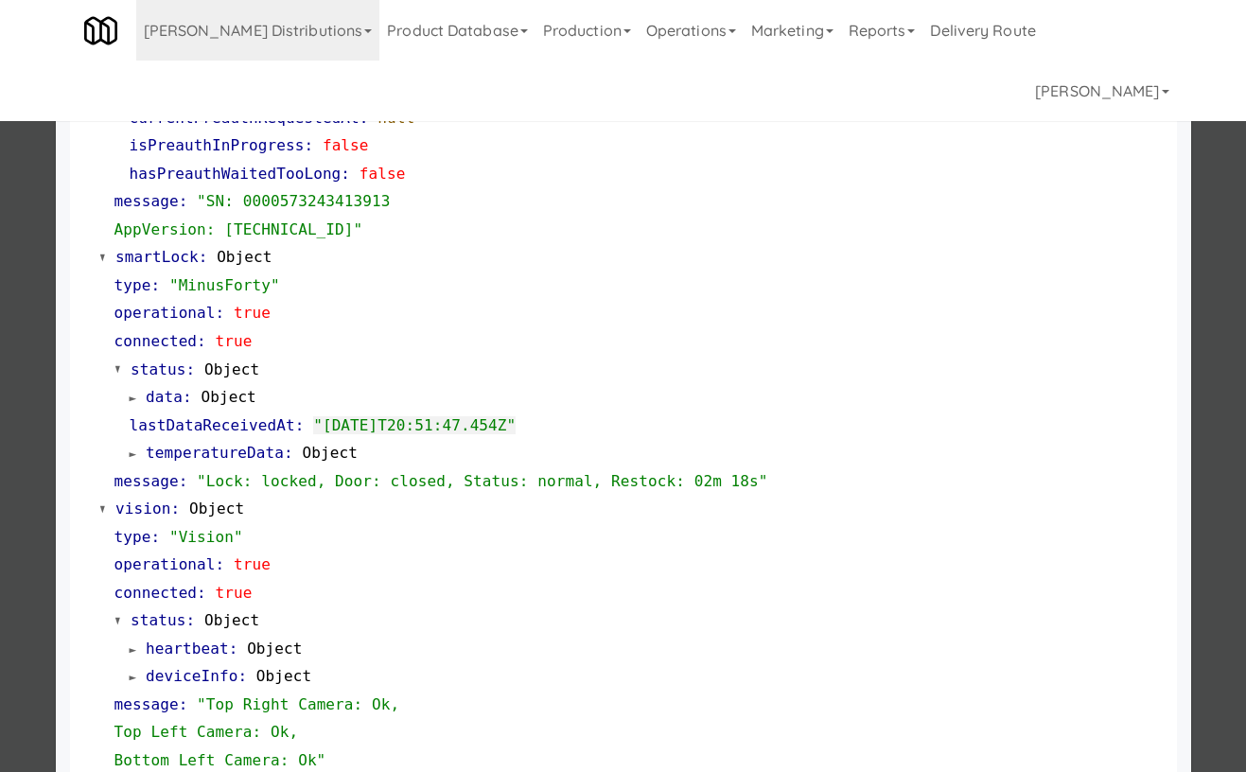
scroll to position [334, 0]
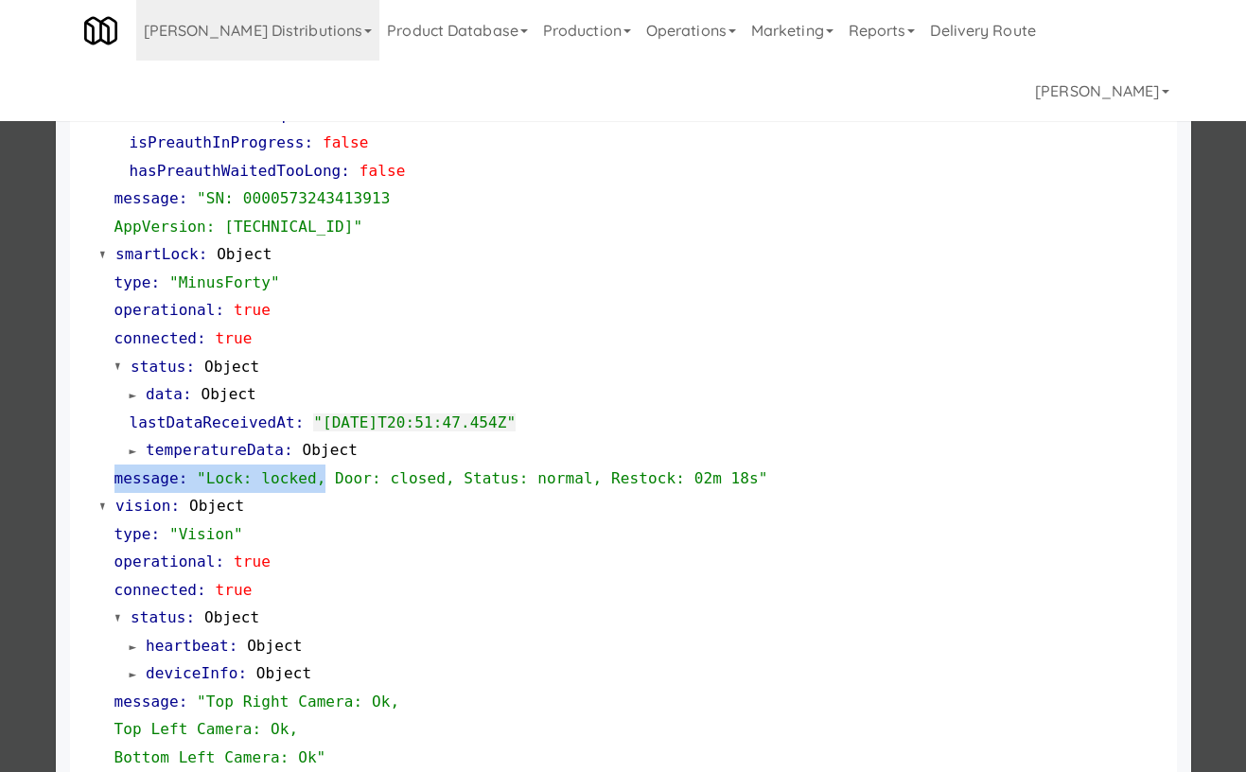
drag, startPoint x: 103, startPoint y: 482, endPoint x: 322, endPoint y: 482, distance: 218.5
click at [322, 482] on div "type : "MinusForty" operational : true connected : true status : Object data : …" at bounding box center [630, 380] width 1063 height 223
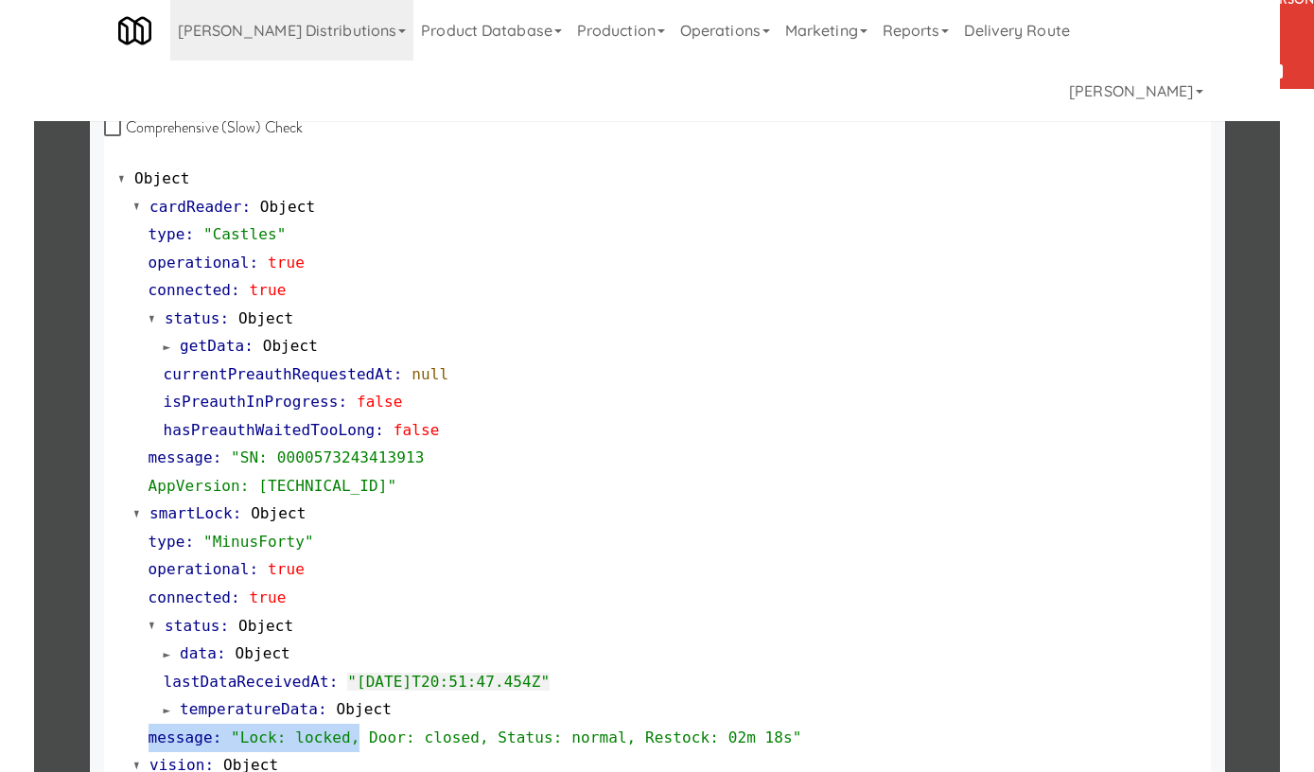
scroll to position [0, 0]
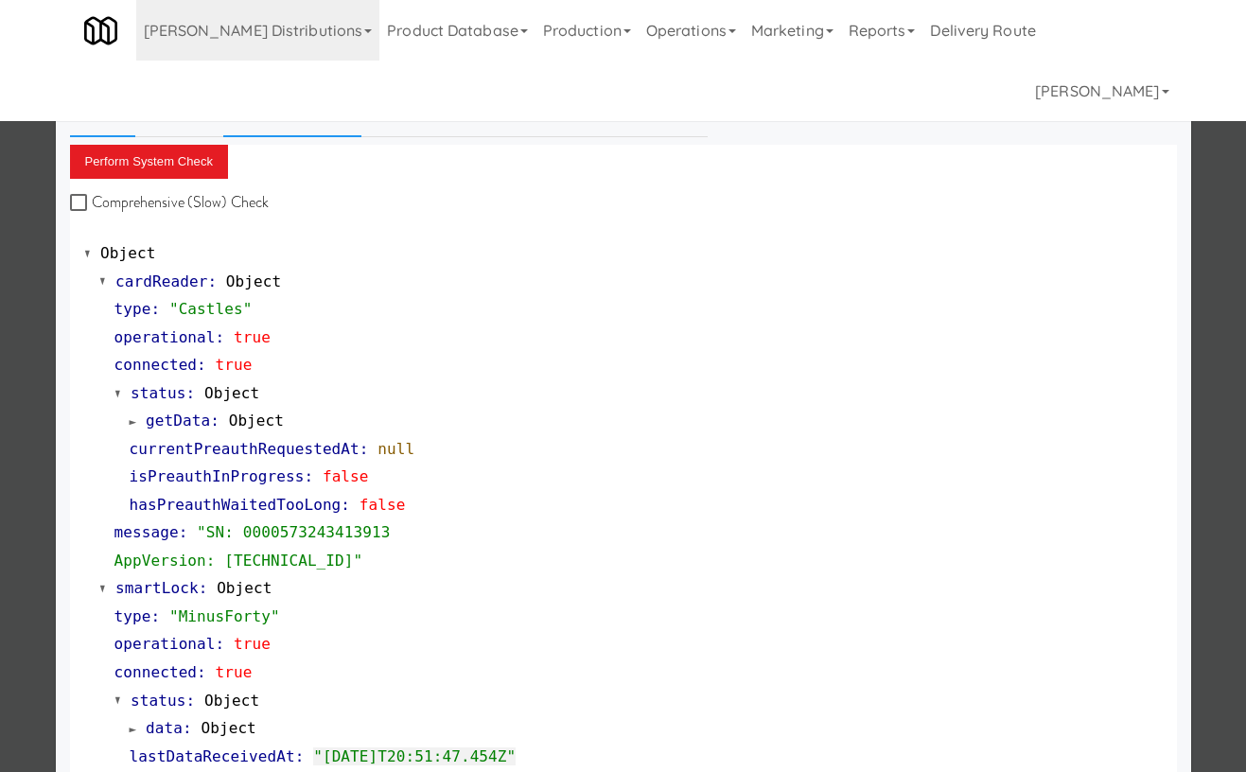
click at [97, 115] on link "Info" at bounding box center [102, 113] width 65 height 47
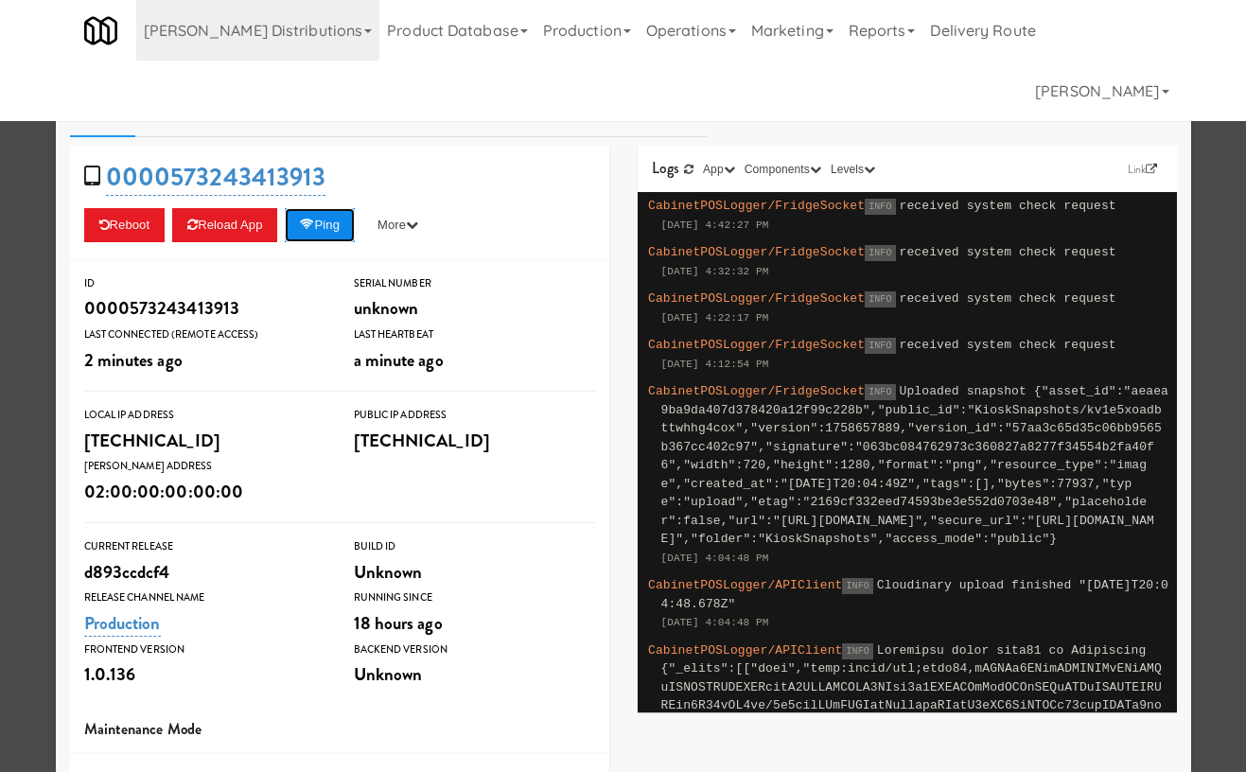
click at [314, 230] on icon at bounding box center [307, 225] width 14 height 12
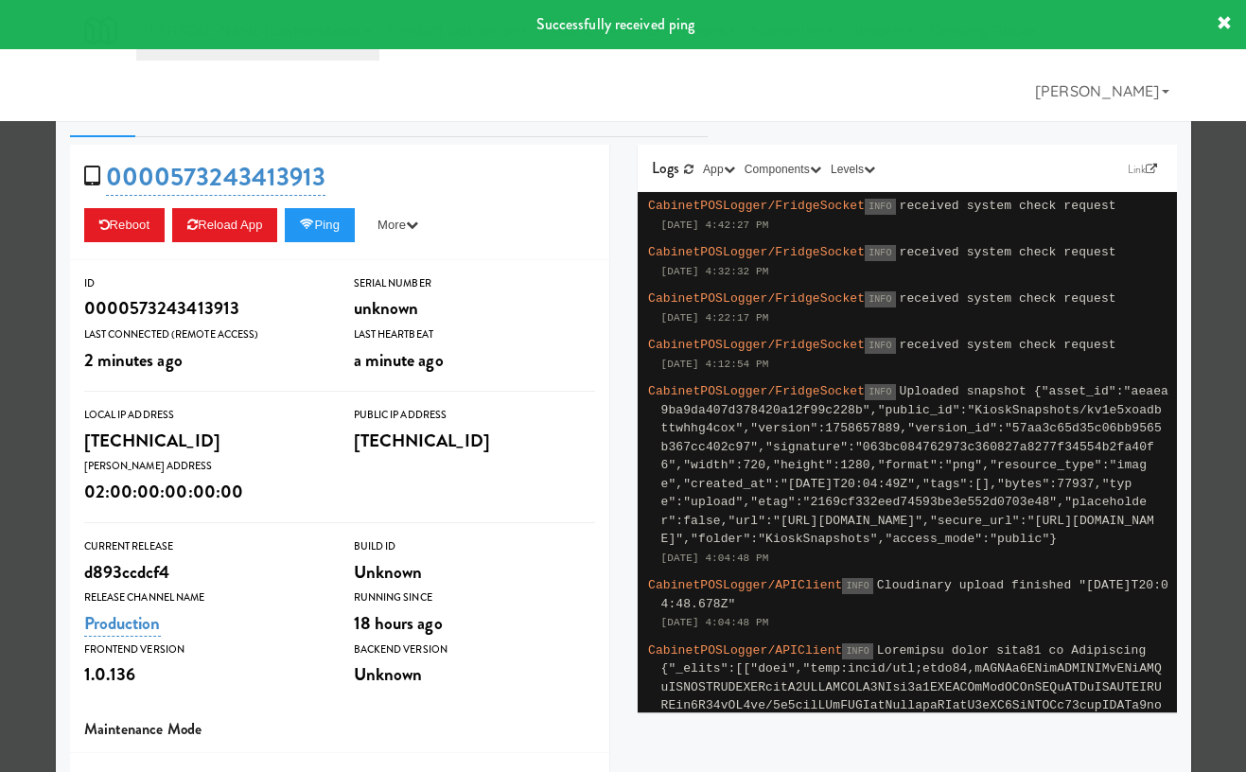
click at [43, 257] on div at bounding box center [623, 386] width 1246 height 772
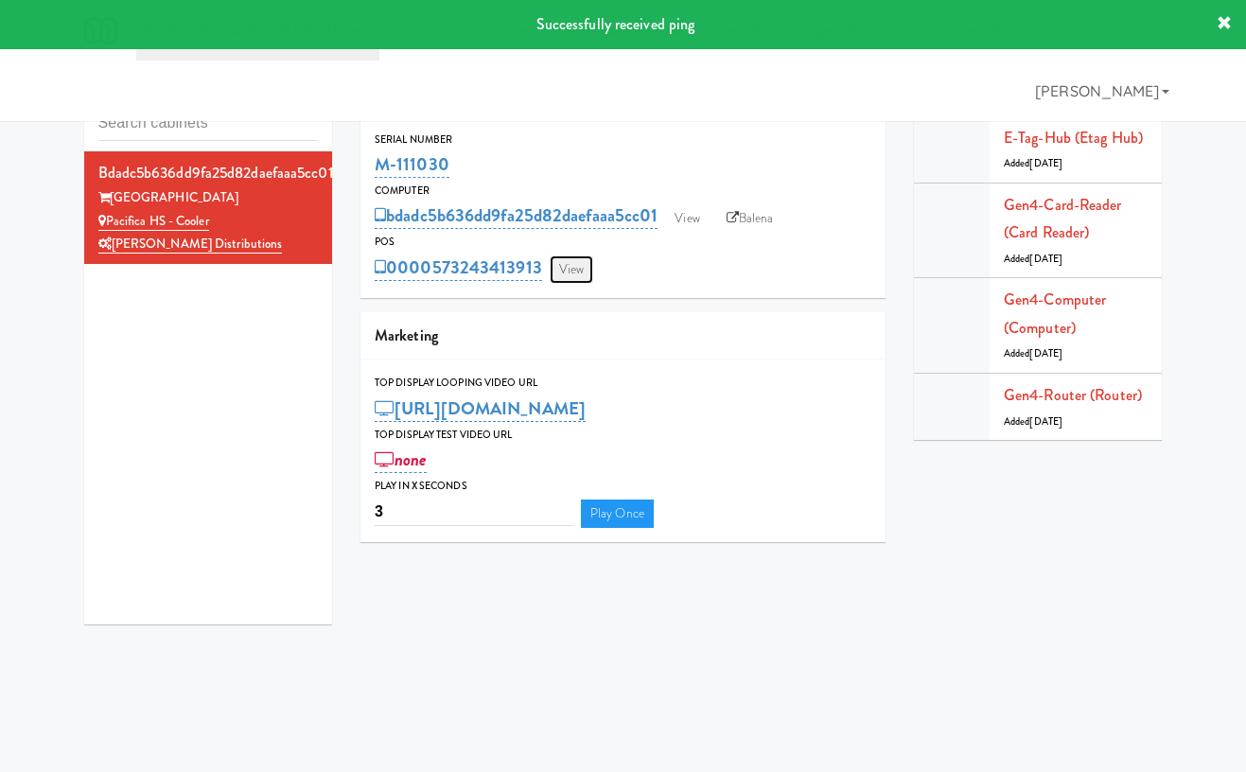
click at [570, 269] on link "View" at bounding box center [572, 269] width 44 height 28
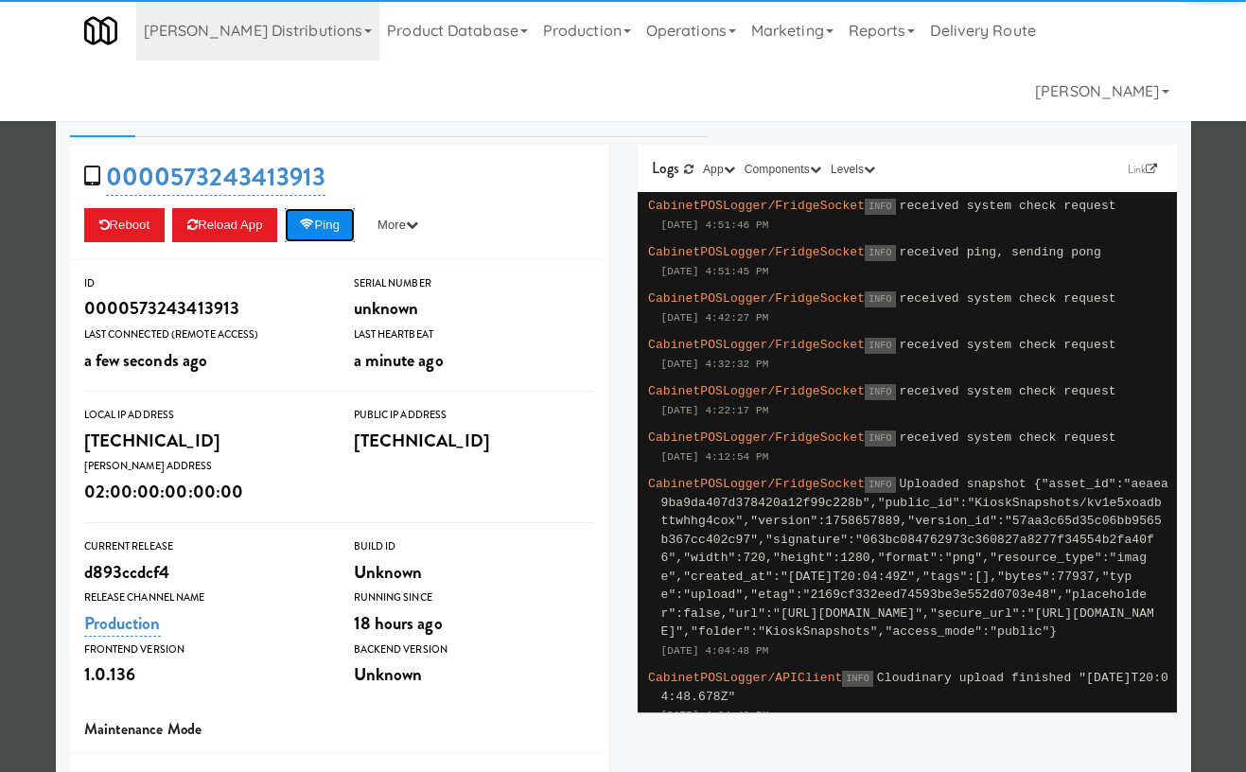
click at [331, 219] on button "Ping" at bounding box center [320, 225] width 70 height 34
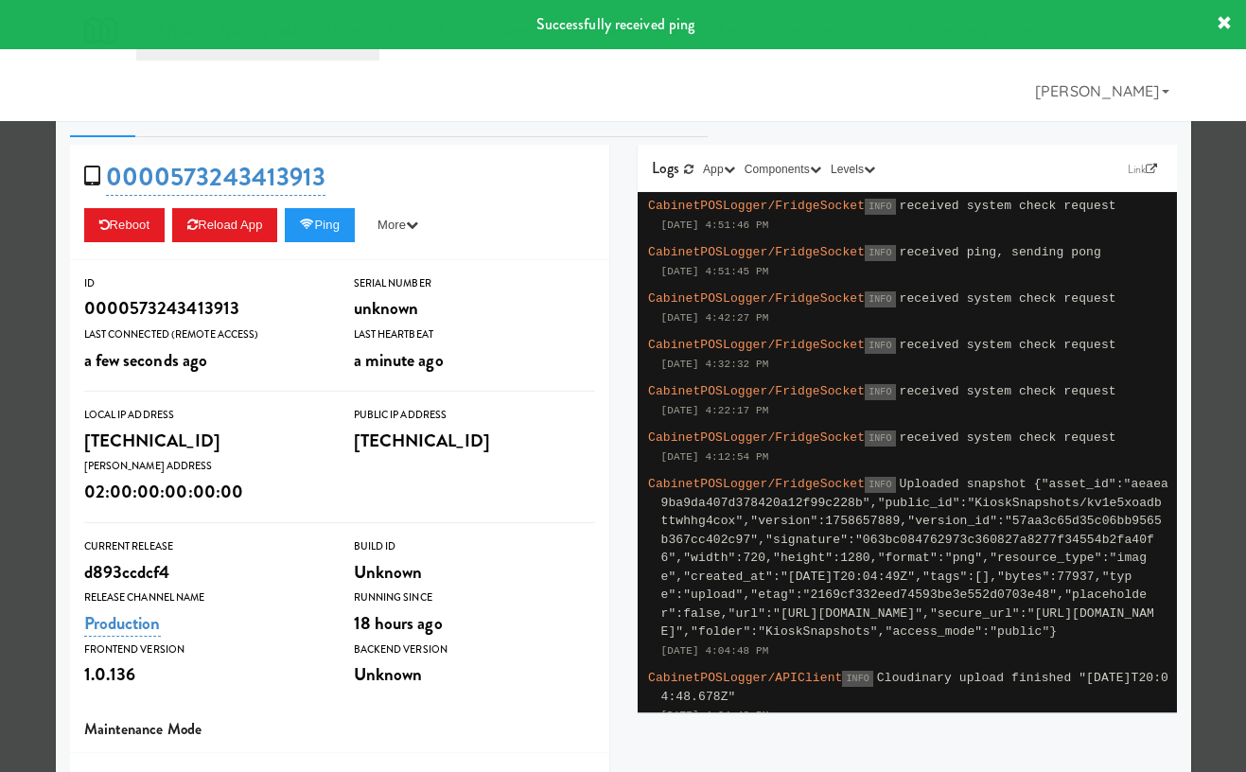
click at [47, 277] on div at bounding box center [623, 386] width 1246 height 772
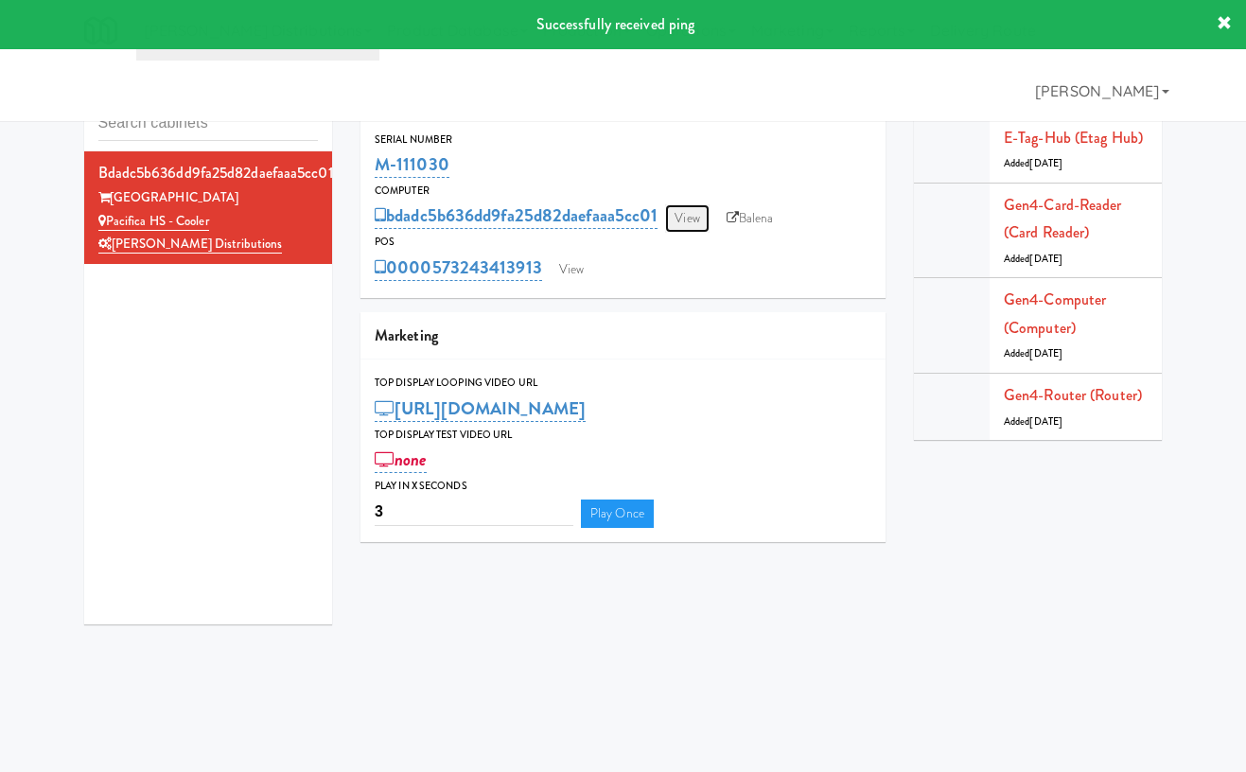
click at [700, 208] on link "View" at bounding box center [687, 218] width 44 height 28
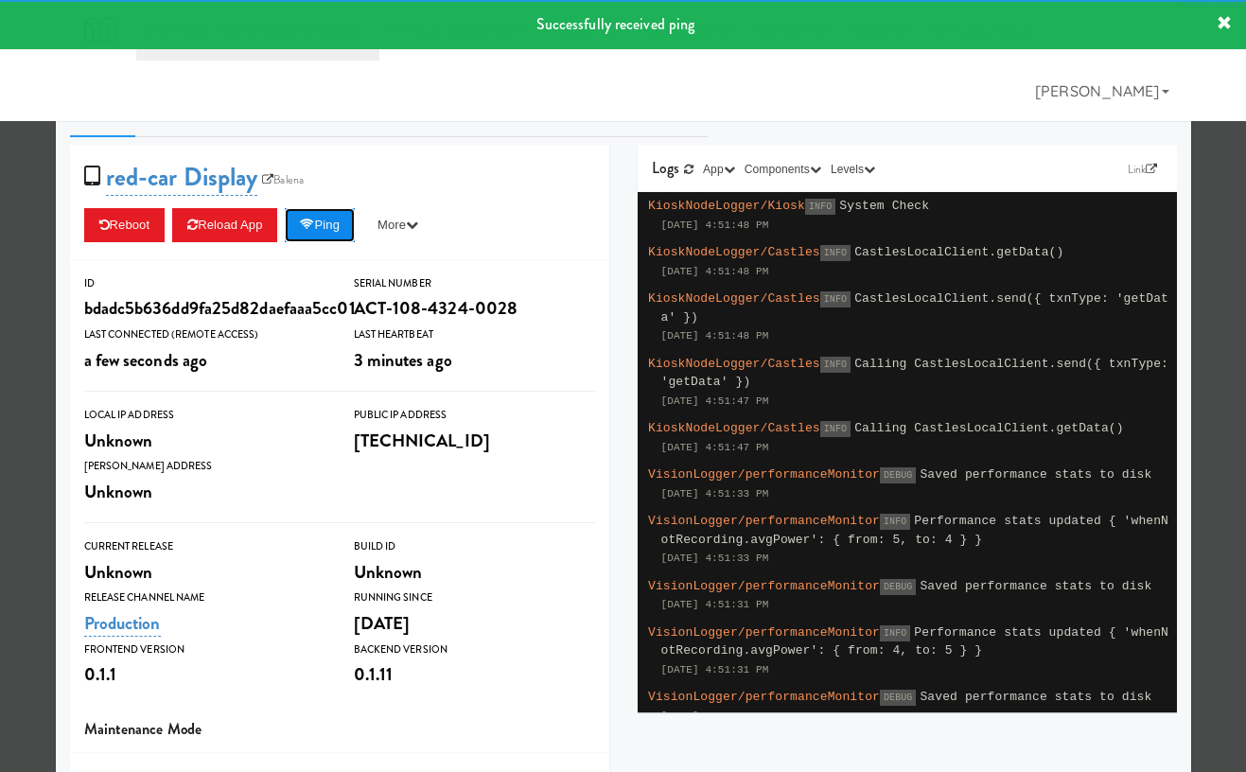
click at [350, 219] on button "Ping" at bounding box center [320, 225] width 70 height 34
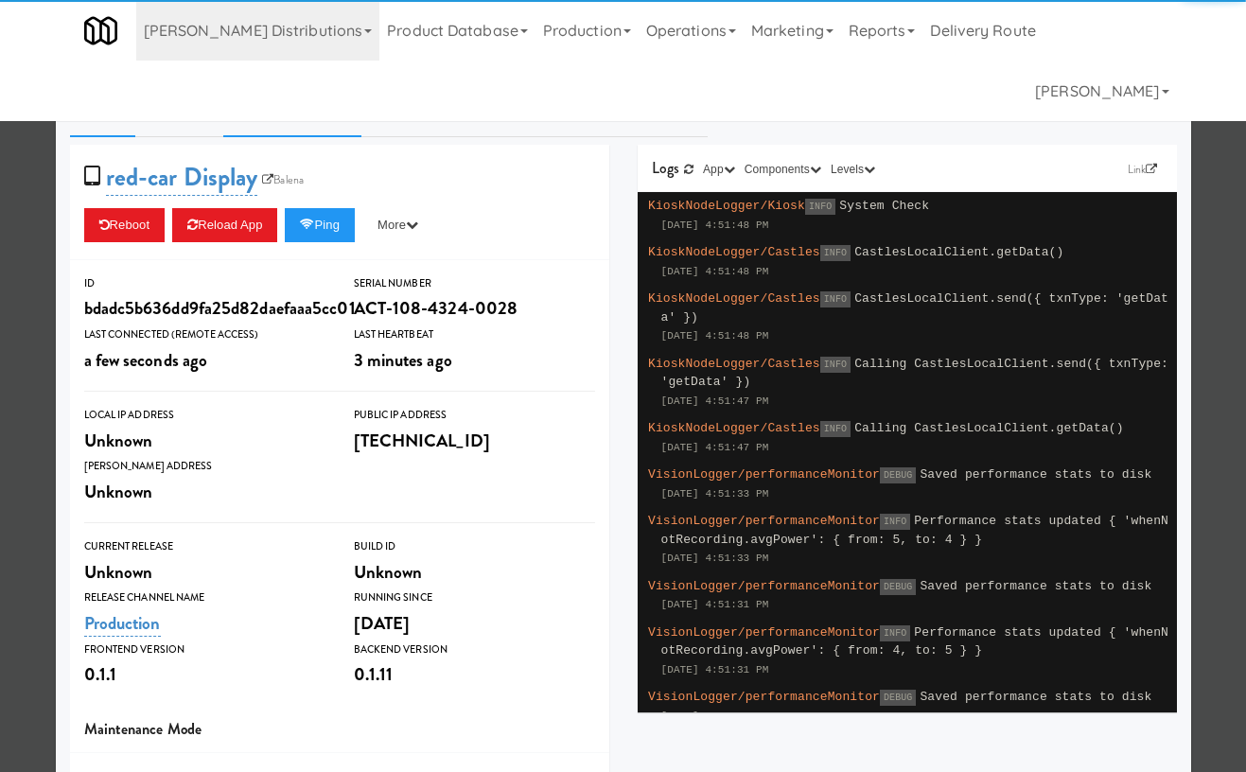
click at [327, 106] on link "System Check" at bounding box center [292, 113] width 138 height 47
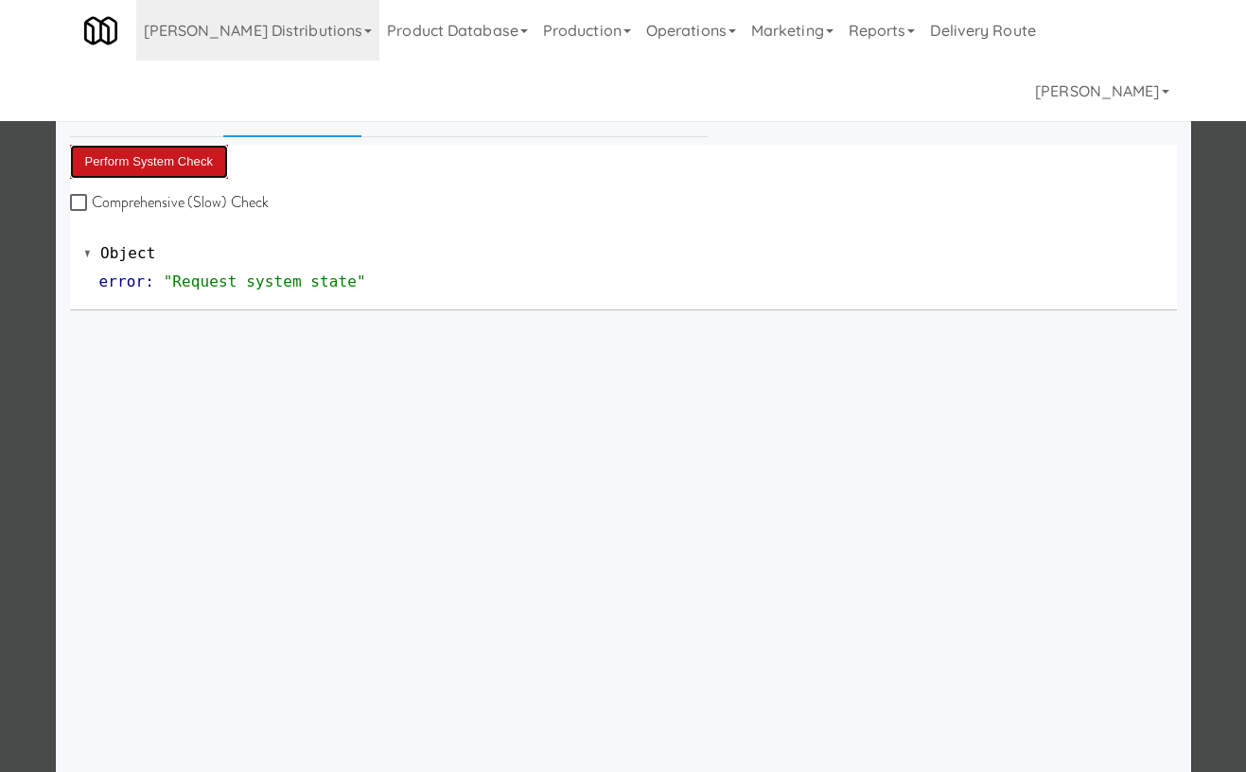
click at [191, 162] on button "Perform System Check" at bounding box center [149, 162] width 159 height 34
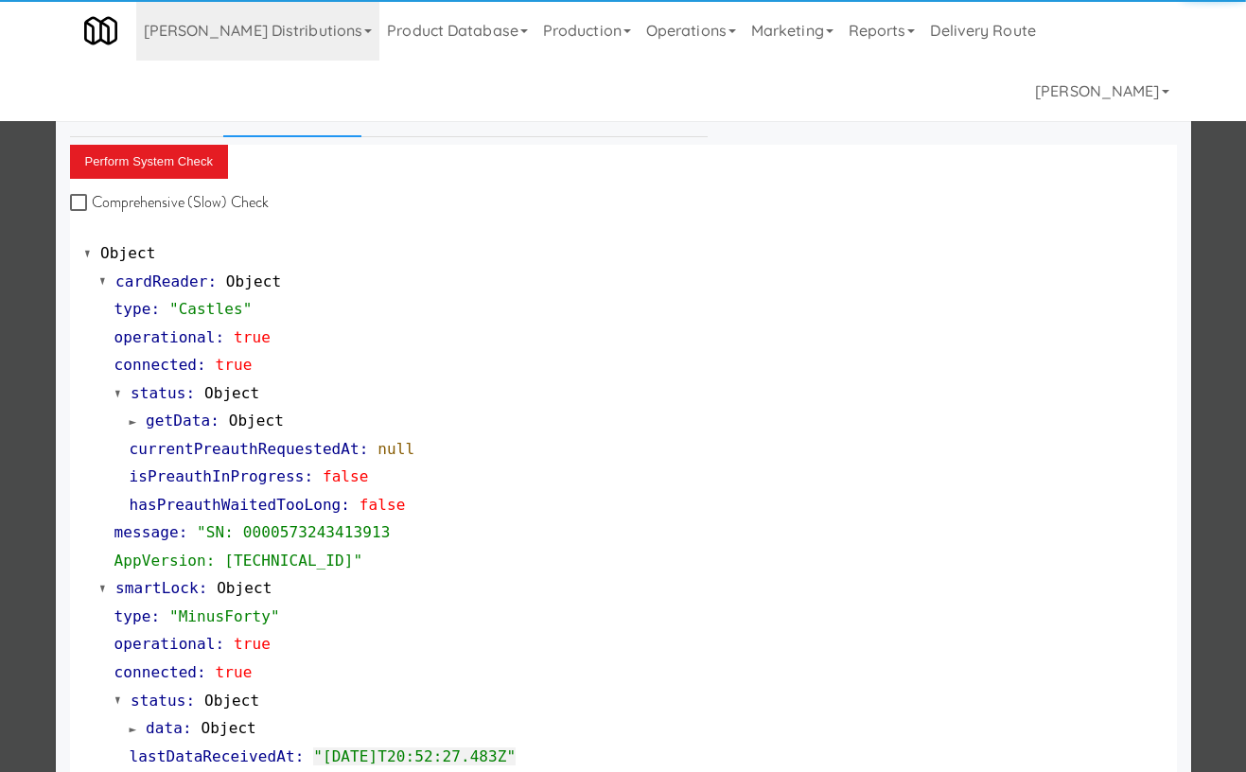
click at [21, 208] on div at bounding box center [623, 386] width 1246 height 772
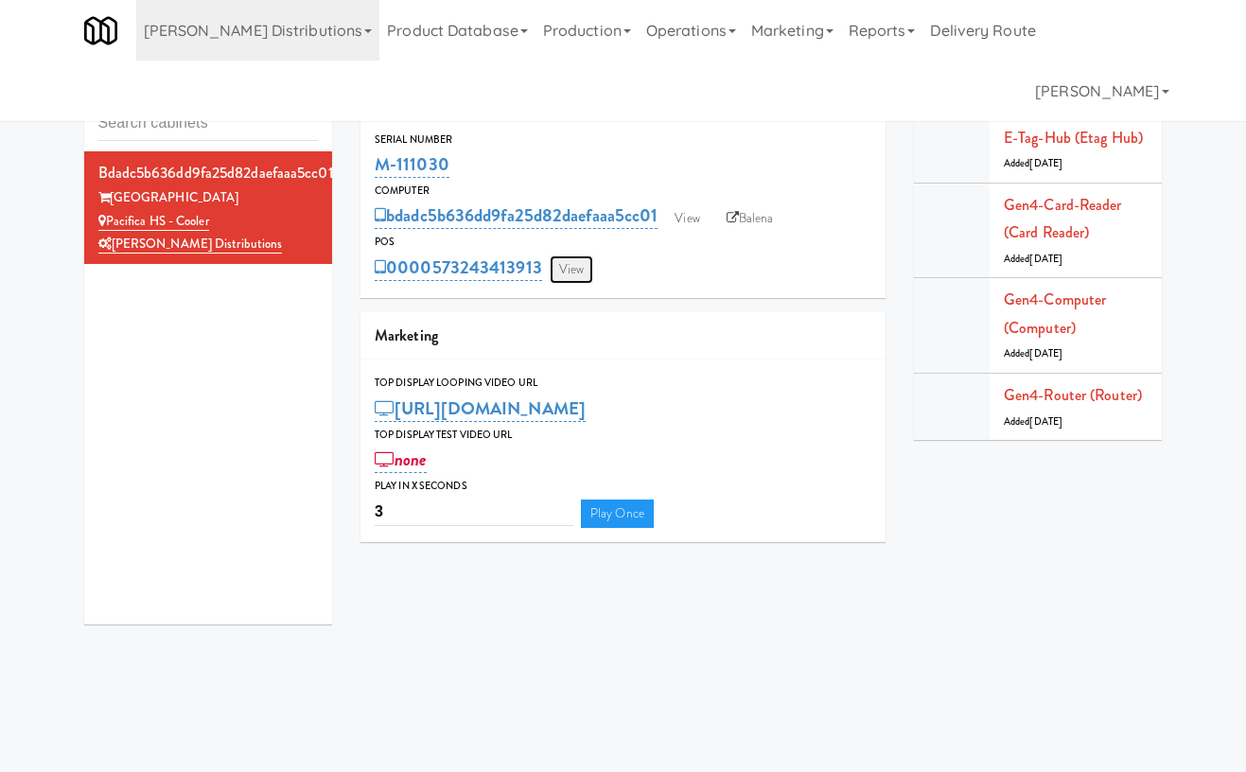
click at [570, 267] on link "View" at bounding box center [572, 269] width 44 height 28
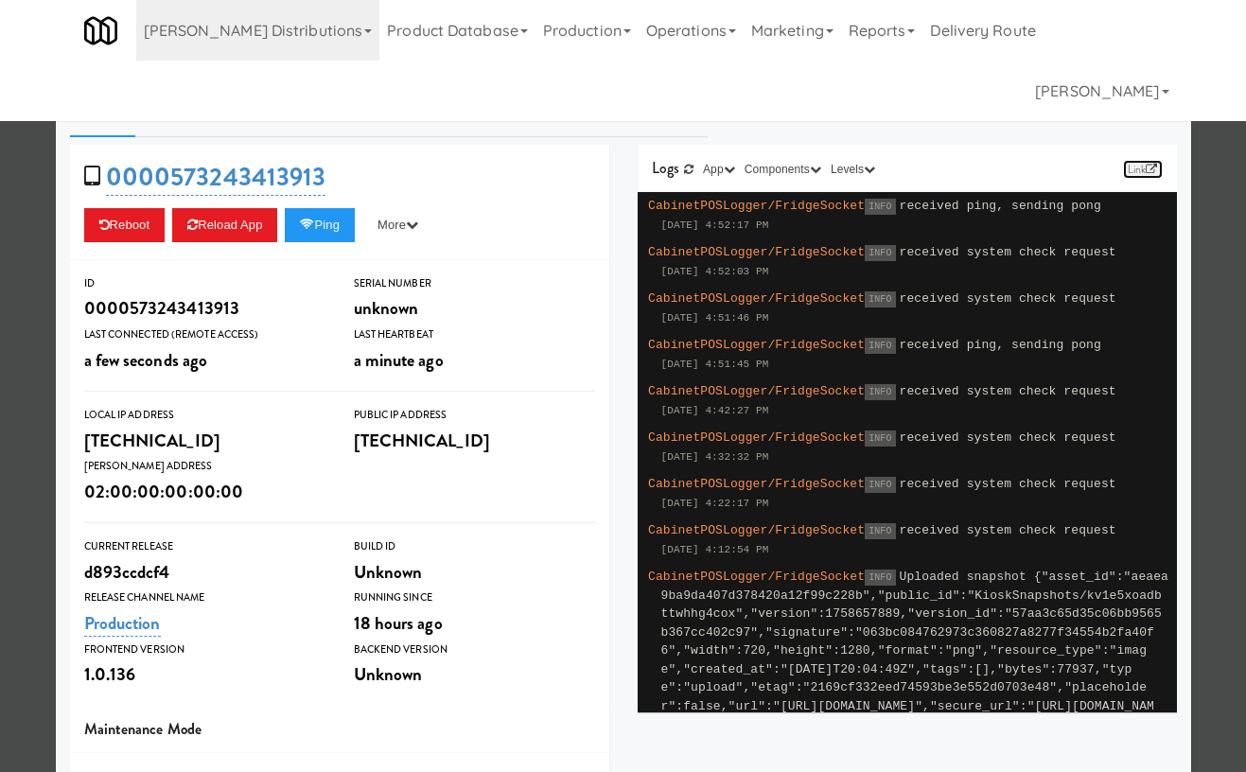
click at [1145, 161] on link "Link" at bounding box center [1143, 169] width 40 height 19
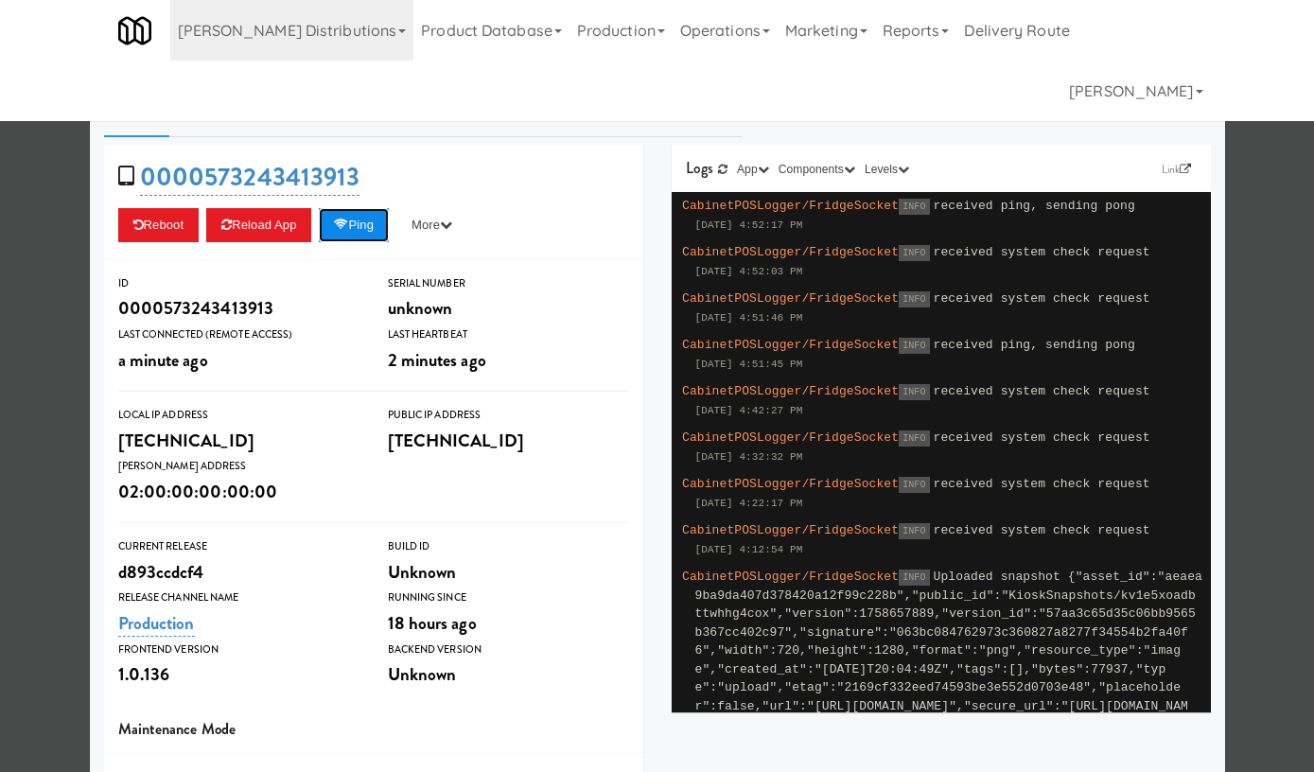
click at [385, 221] on button "Ping" at bounding box center [354, 225] width 70 height 34
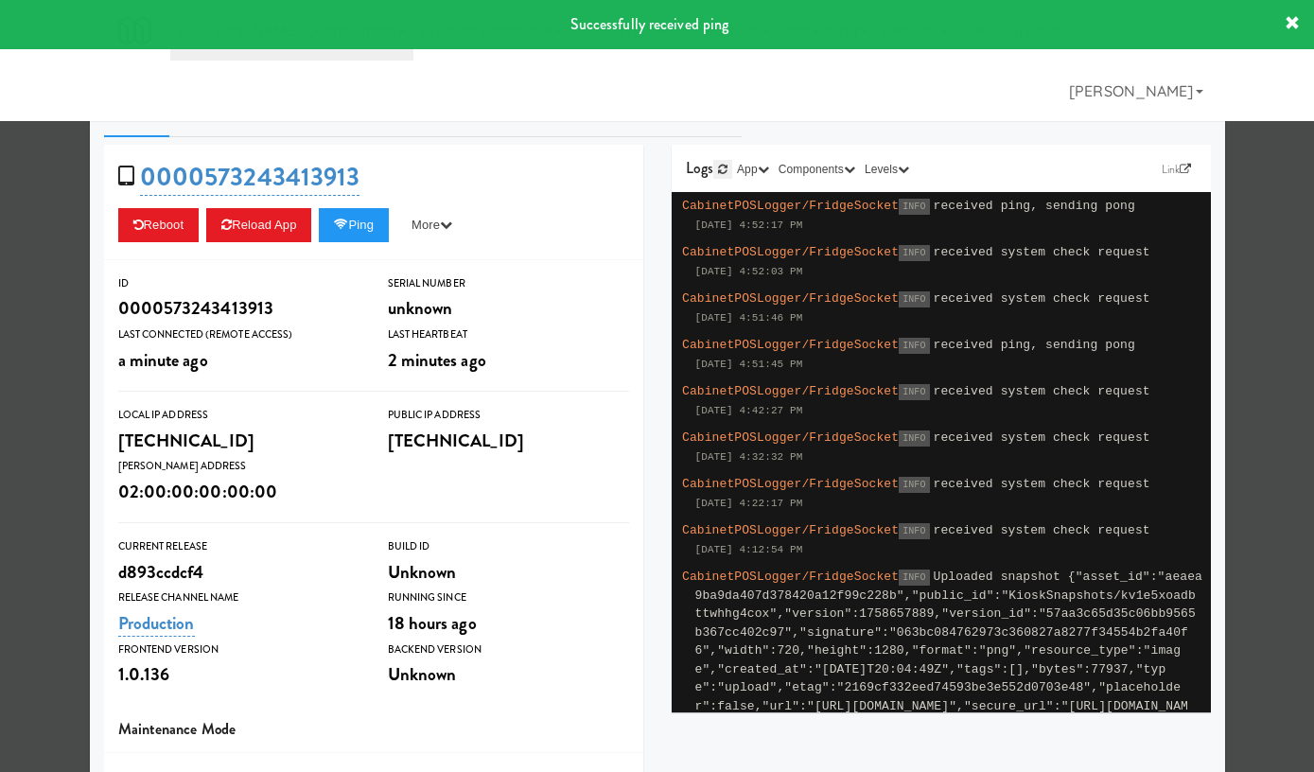
click at [717, 165] on link at bounding box center [722, 169] width 19 height 19
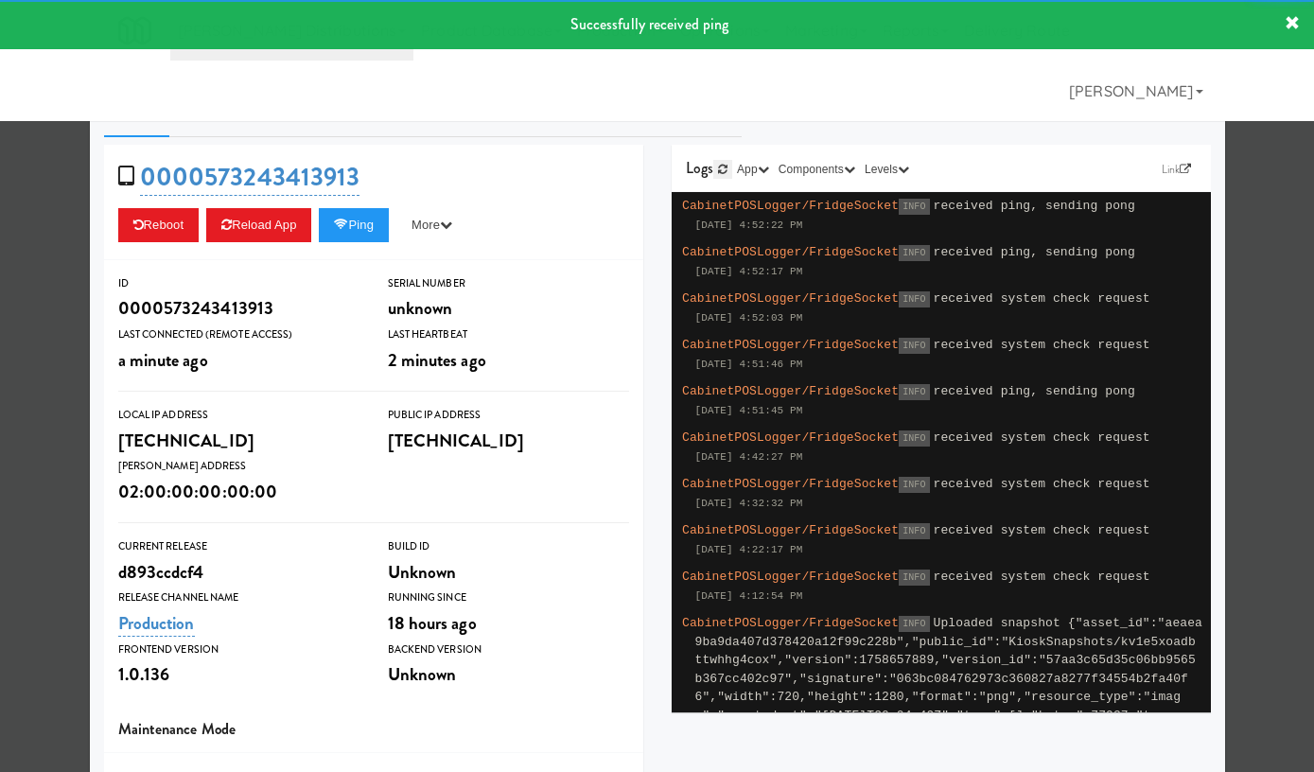
click at [722, 167] on icon at bounding box center [722, 169] width 9 height 11
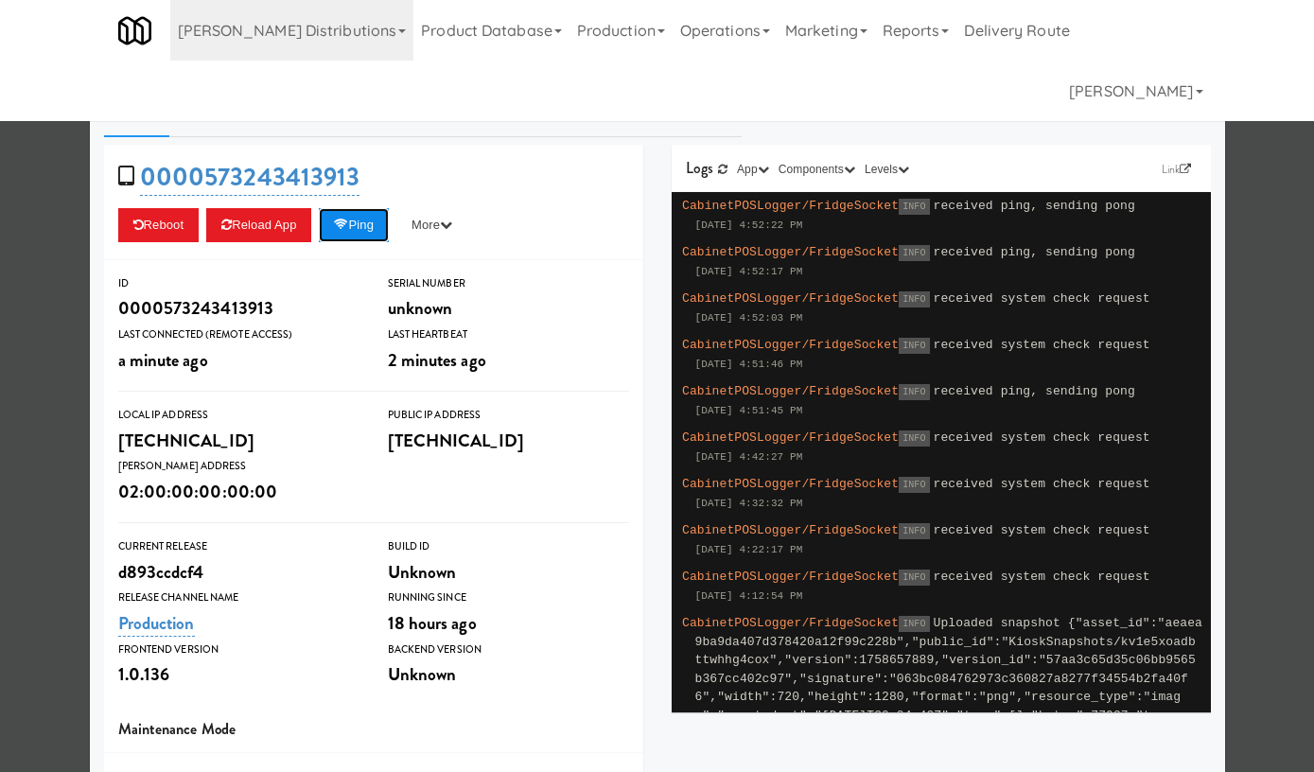
click at [360, 216] on button "Ping" at bounding box center [354, 225] width 70 height 34
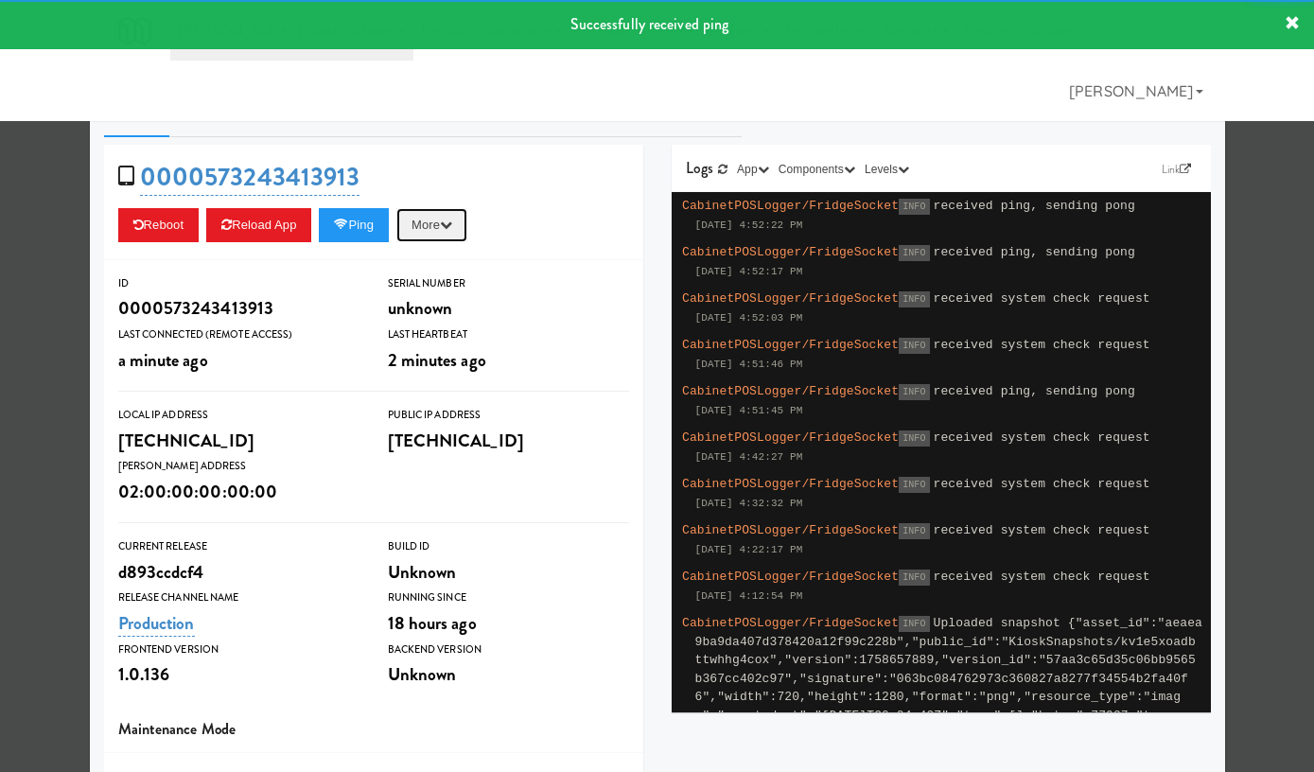
click at [452, 222] on icon "button" at bounding box center [446, 225] width 12 height 12
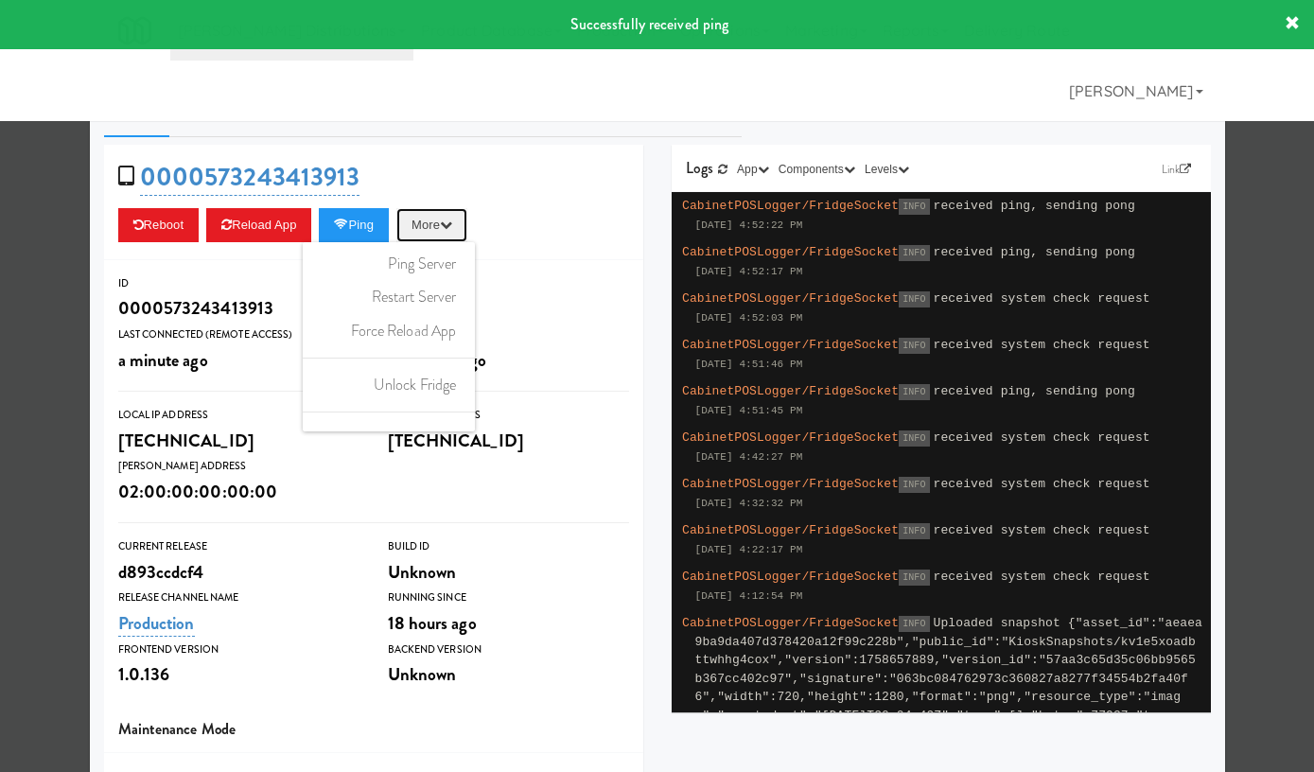
click at [452, 222] on icon "button" at bounding box center [446, 225] width 12 height 12
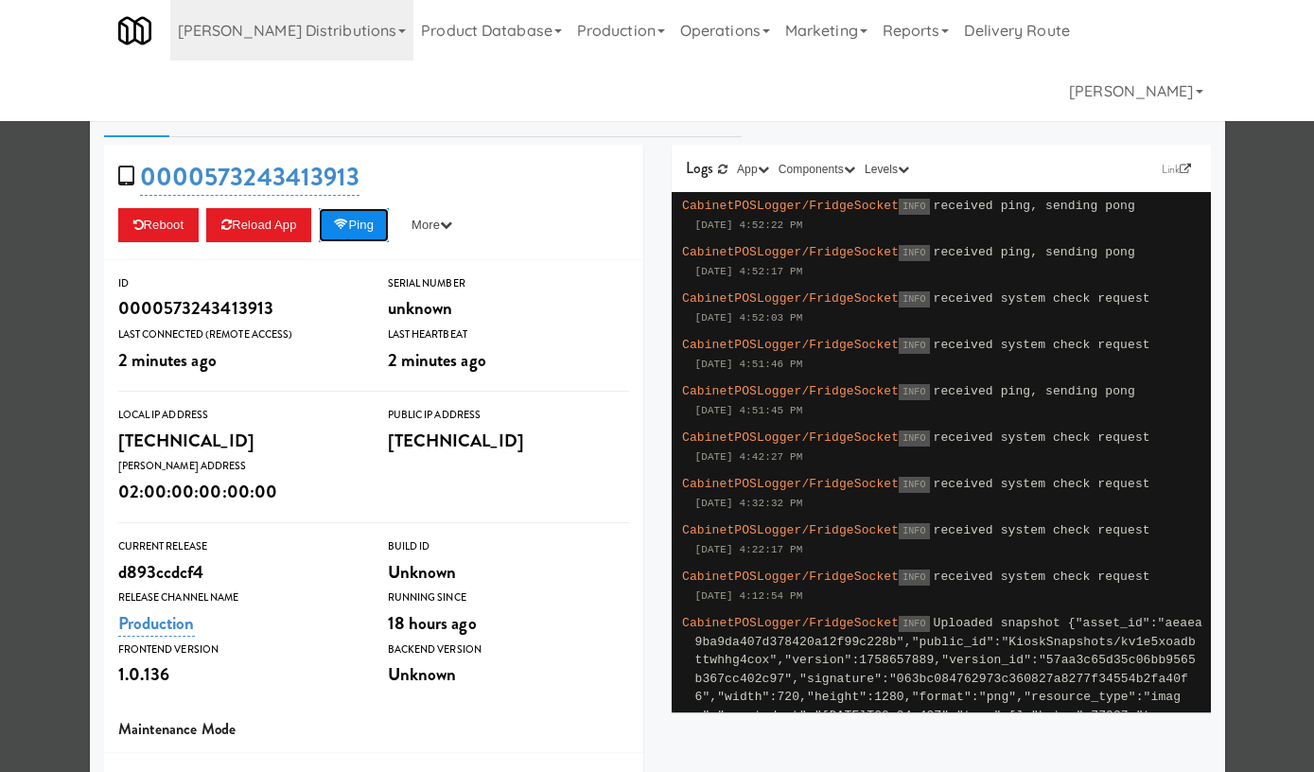
click at [374, 225] on button "Ping" at bounding box center [354, 225] width 70 height 34
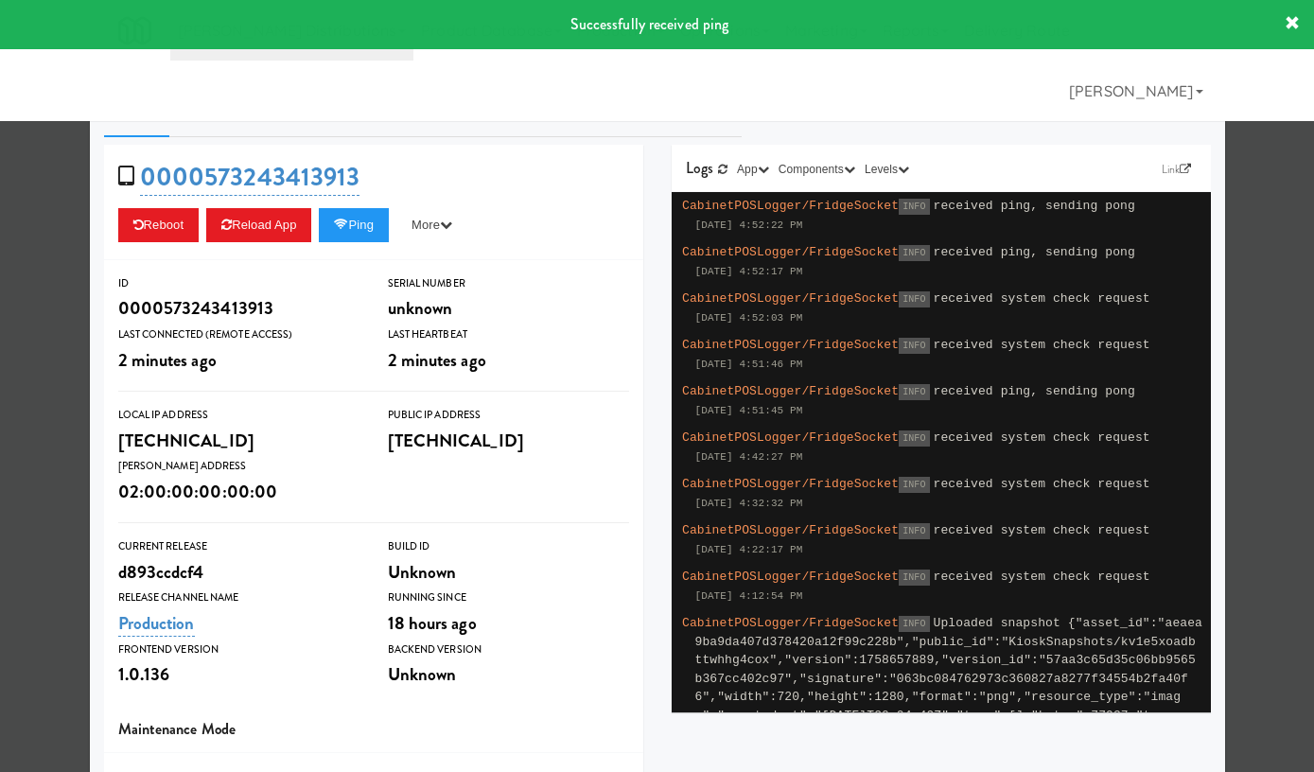
click at [1036, 121] on ul "Info Config System Check Snapshot Device Calls SSH Calls" at bounding box center [657, 113] width 1107 height 47
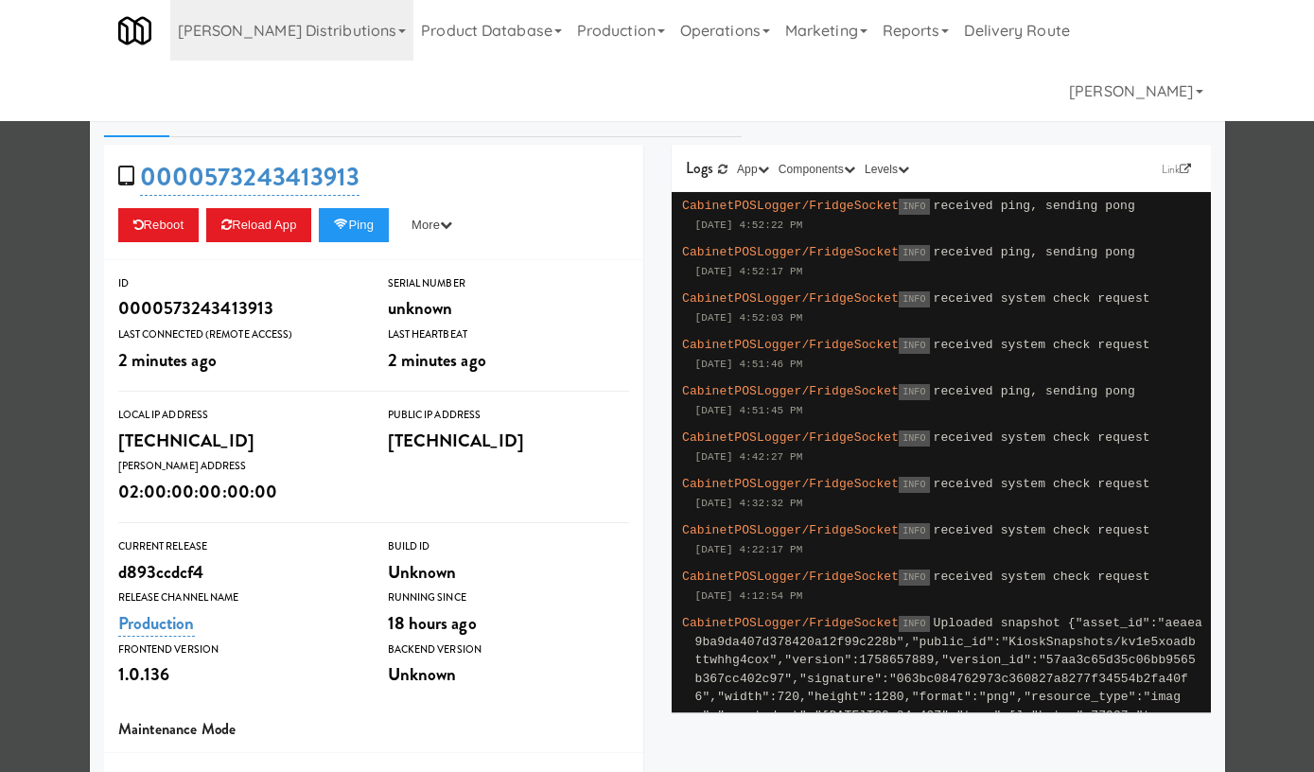
click at [43, 238] on div at bounding box center [657, 386] width 1314 height 772
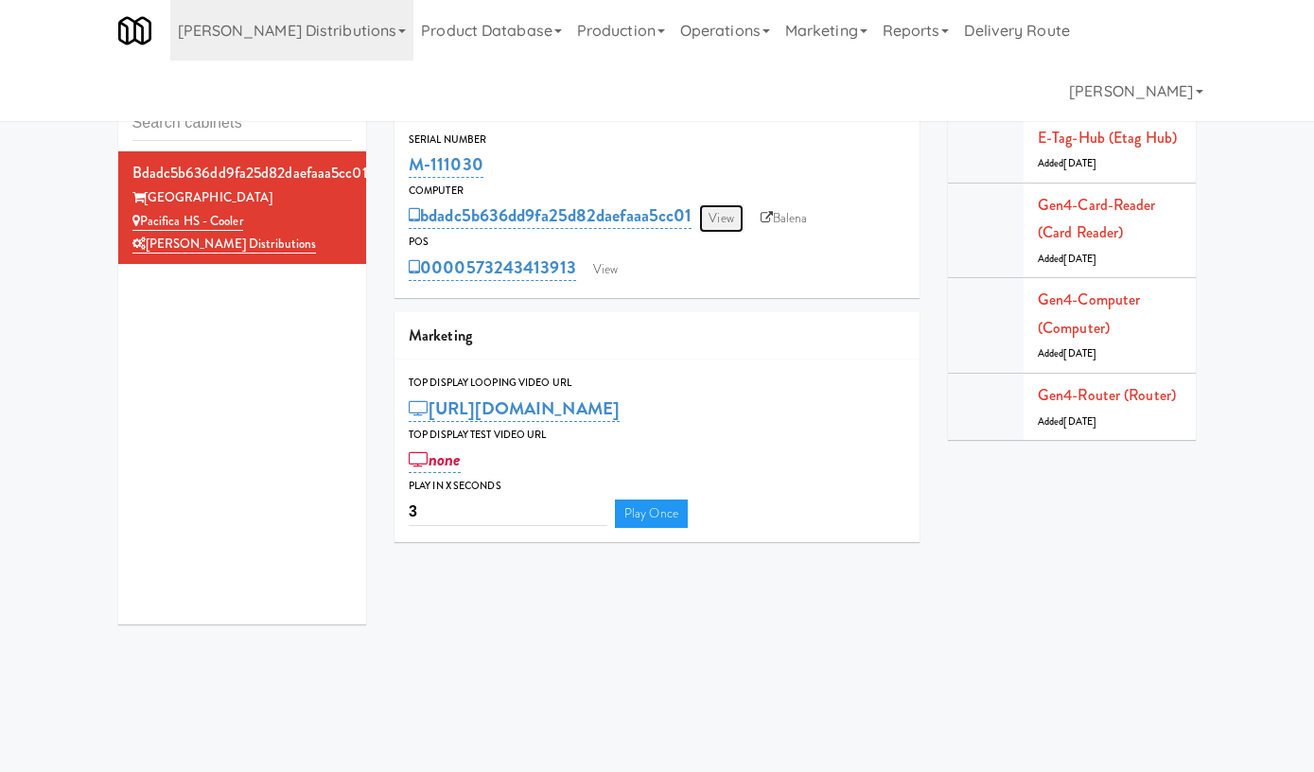
click at [731, 216] on link "View" at bounding box center [721, 218] width 44 height 28
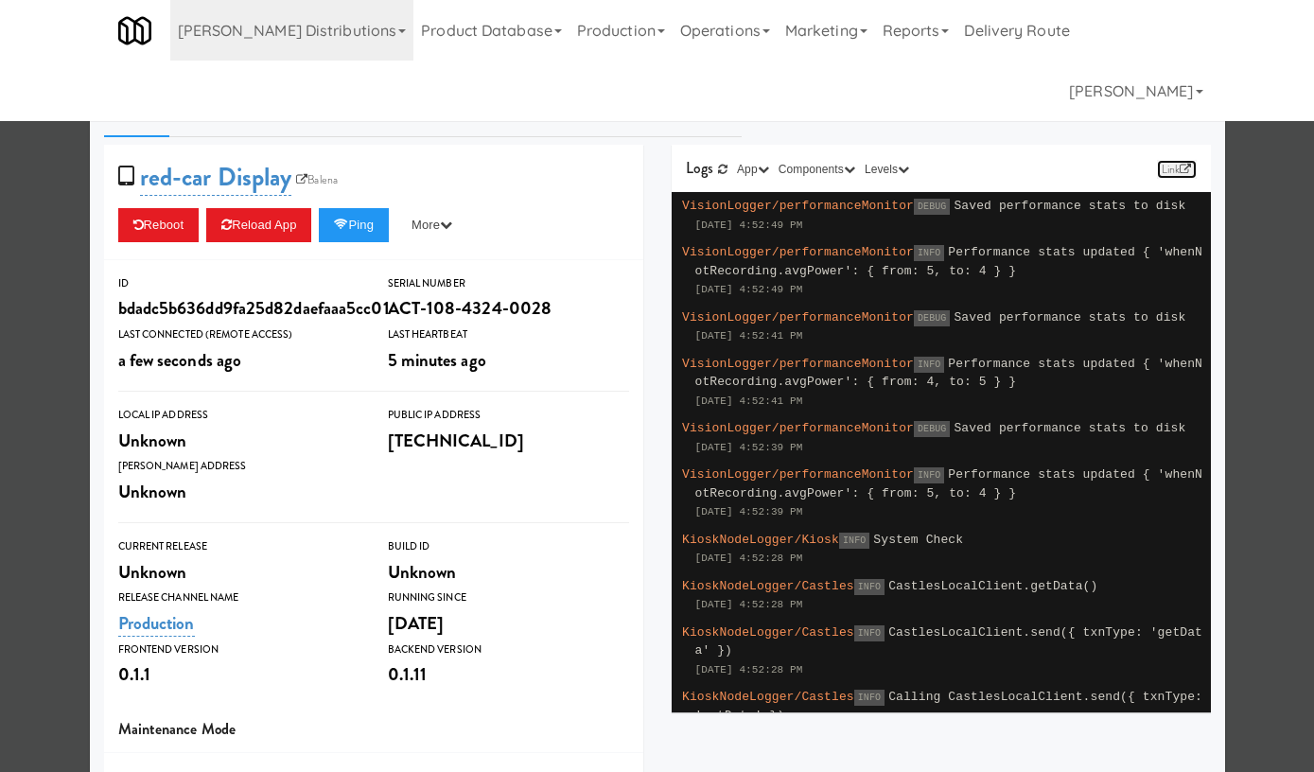
click at [1167, 160] on link "Link" at bounding box center [1177, 169] width 40 height 19
click at [167, 310] on div "bdadc5b636dd9fa25d82daefaaa5cc01" at bounding box center [238, 308] width 241 height 32
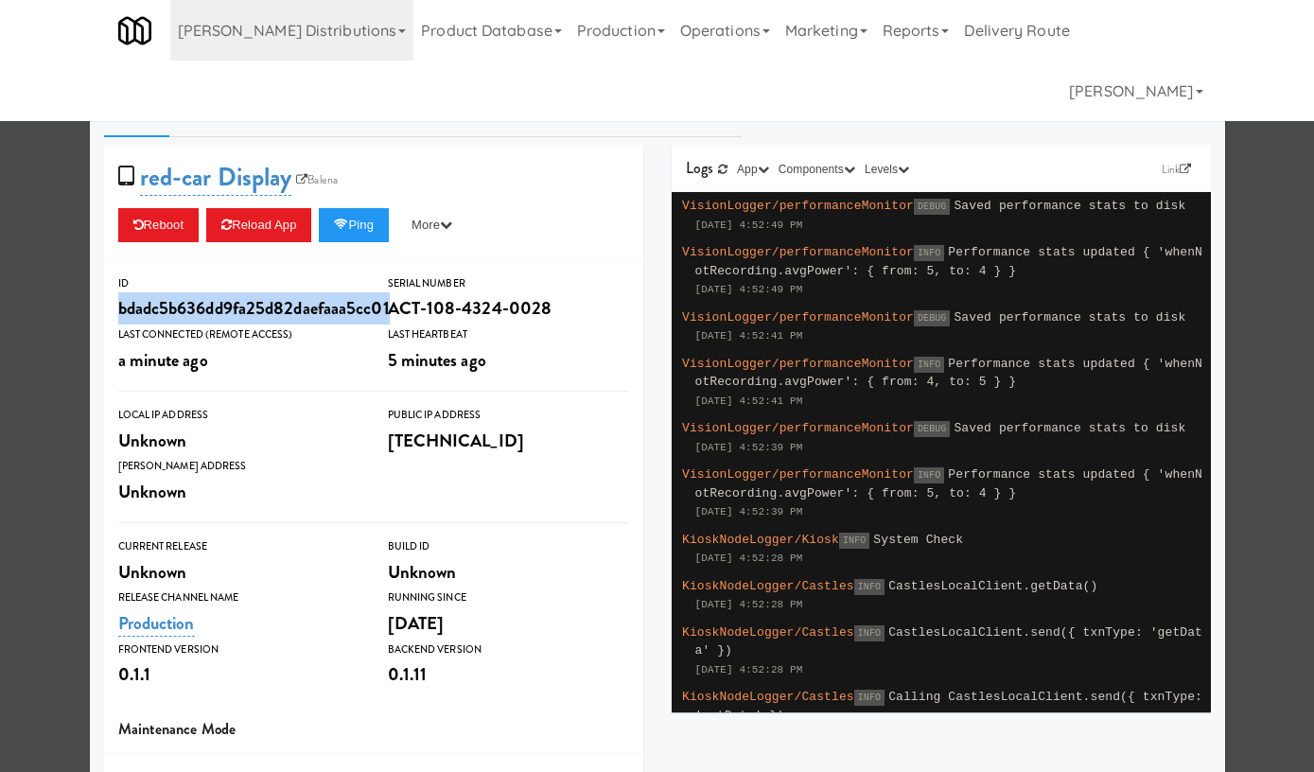
click at [167, 310] on div "bdadc5b636dd9fa25d82daefaaa5cc01" at bounding box center [238, 308] width 241 height 32
copy div "bdadc5b636dd9fa25d82daefaaa5cc01"
click at [50, 221] on div at bounding box center [657, 386] width 1314 height 772
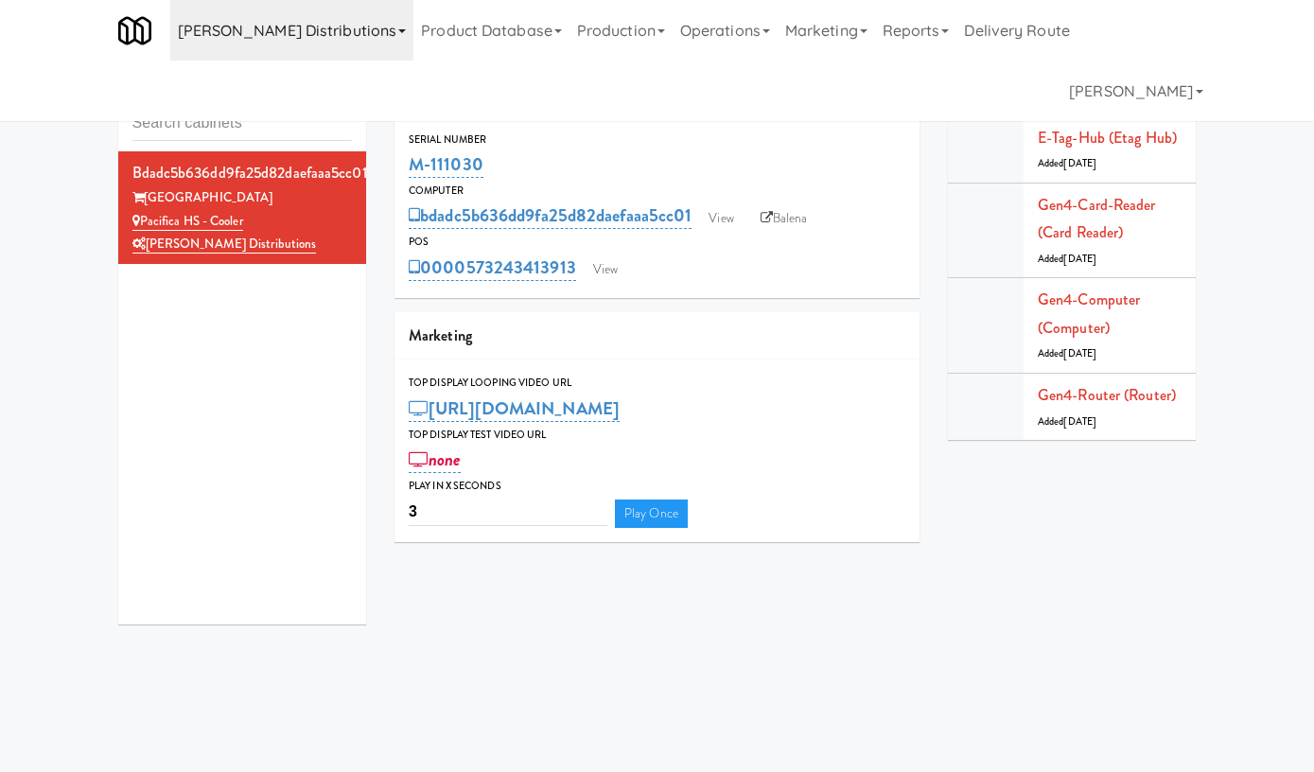
click at [283, 28] on link "[PERSON_NAME] Distributions" at bounding box center [292, 30] width 244 height 61
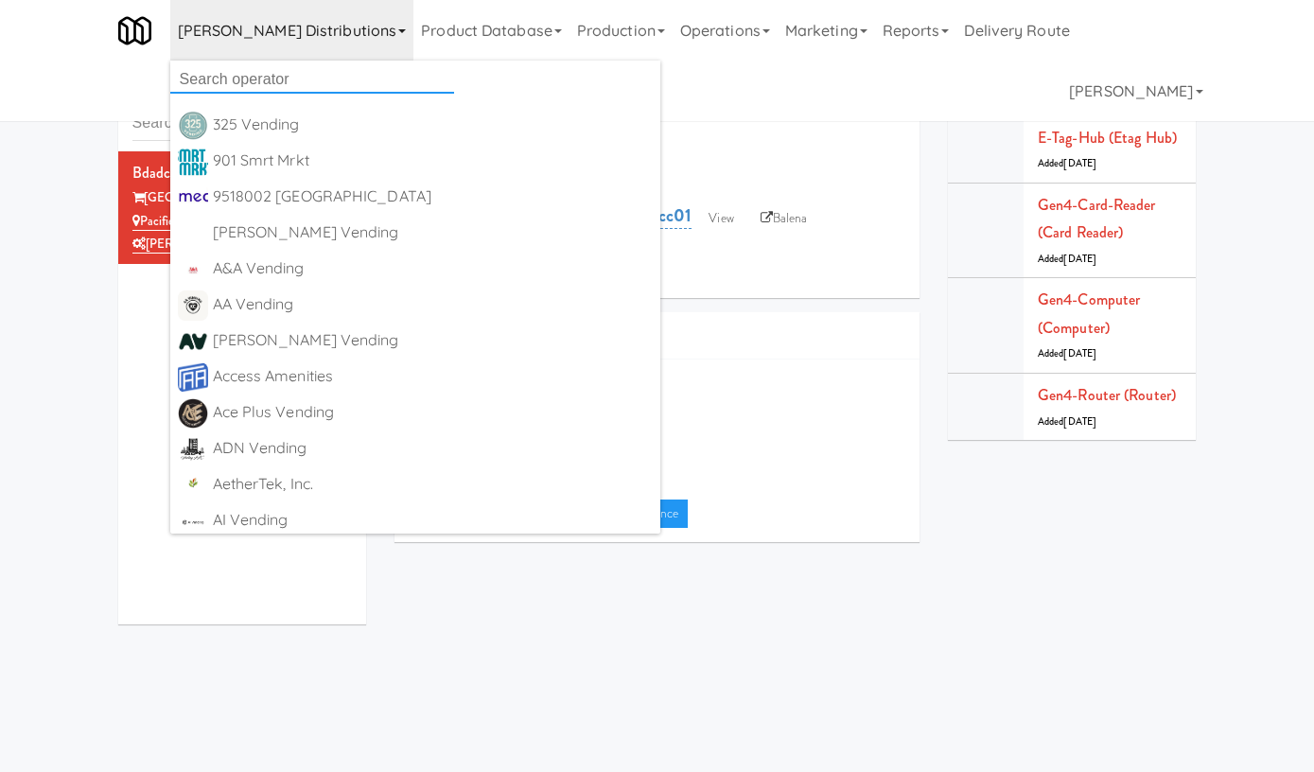
click at [284, 72] on input "text" at bounding box center [312, 79] width 284 height 28
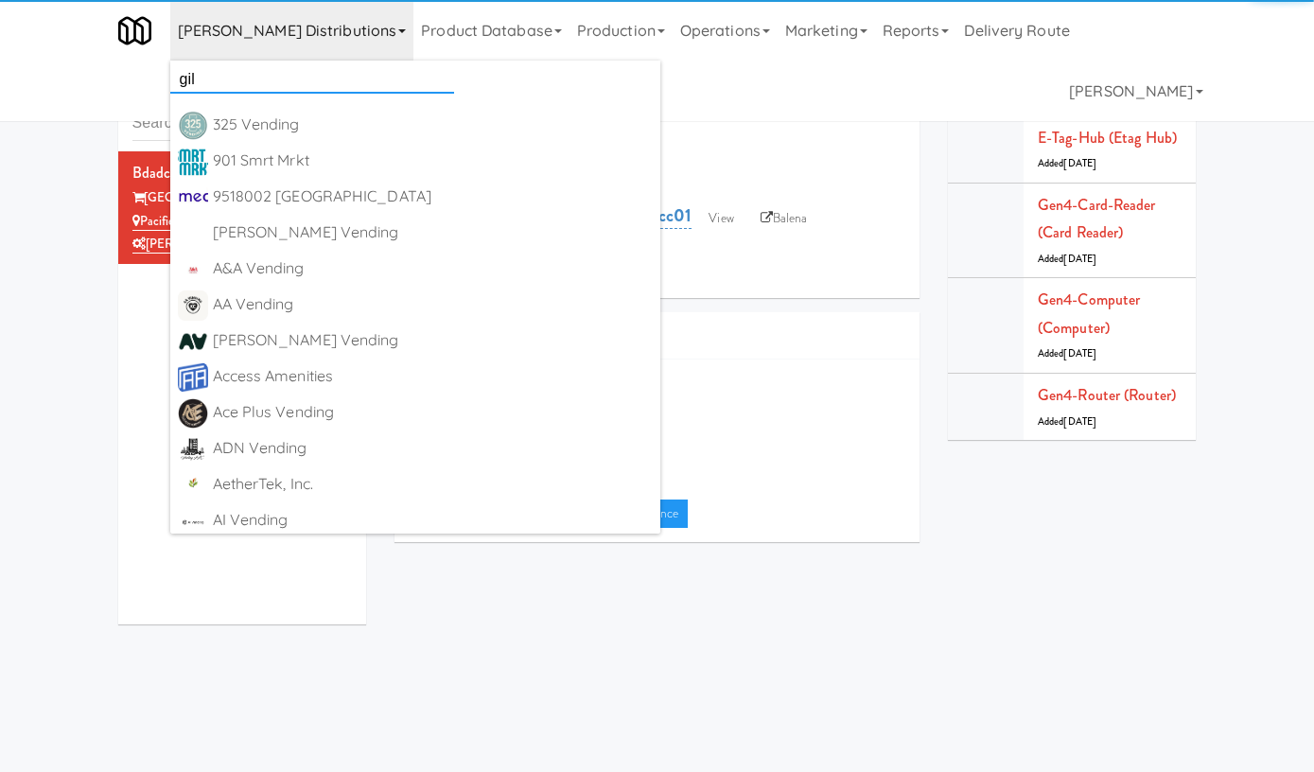
type input "gil"
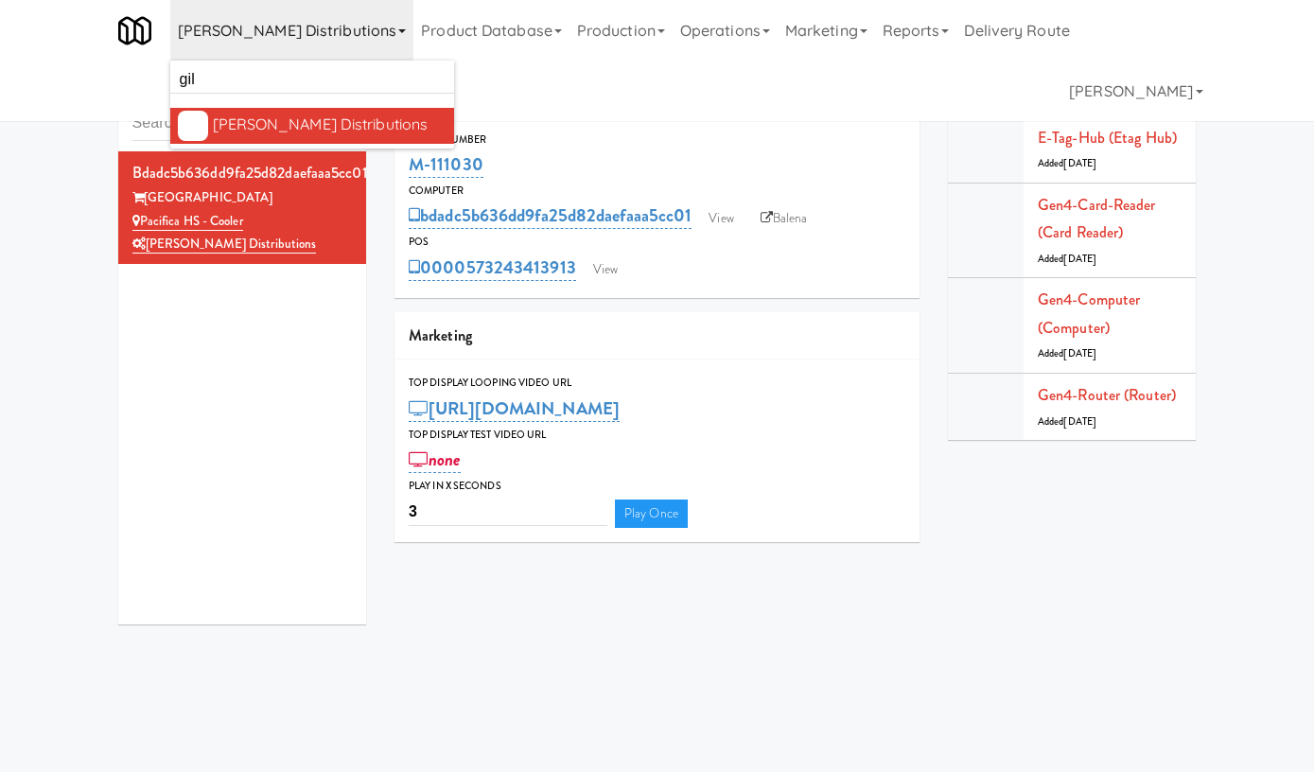
click at [308, 121] on div "[PERSON_NAME] Distributions" at bounding box center [330, 125] width 234 height 28
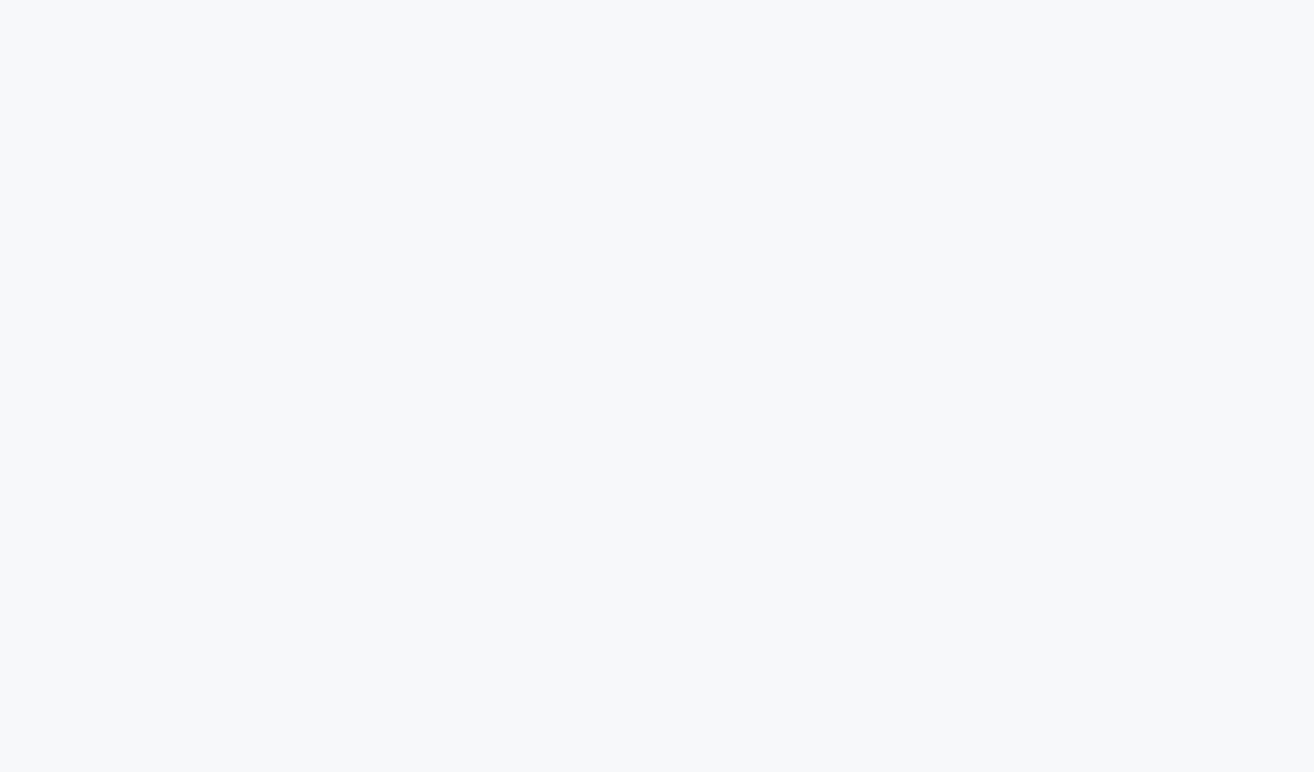
click at [266, 0] on html at bounding box center [657, 0] width 1314 height 0
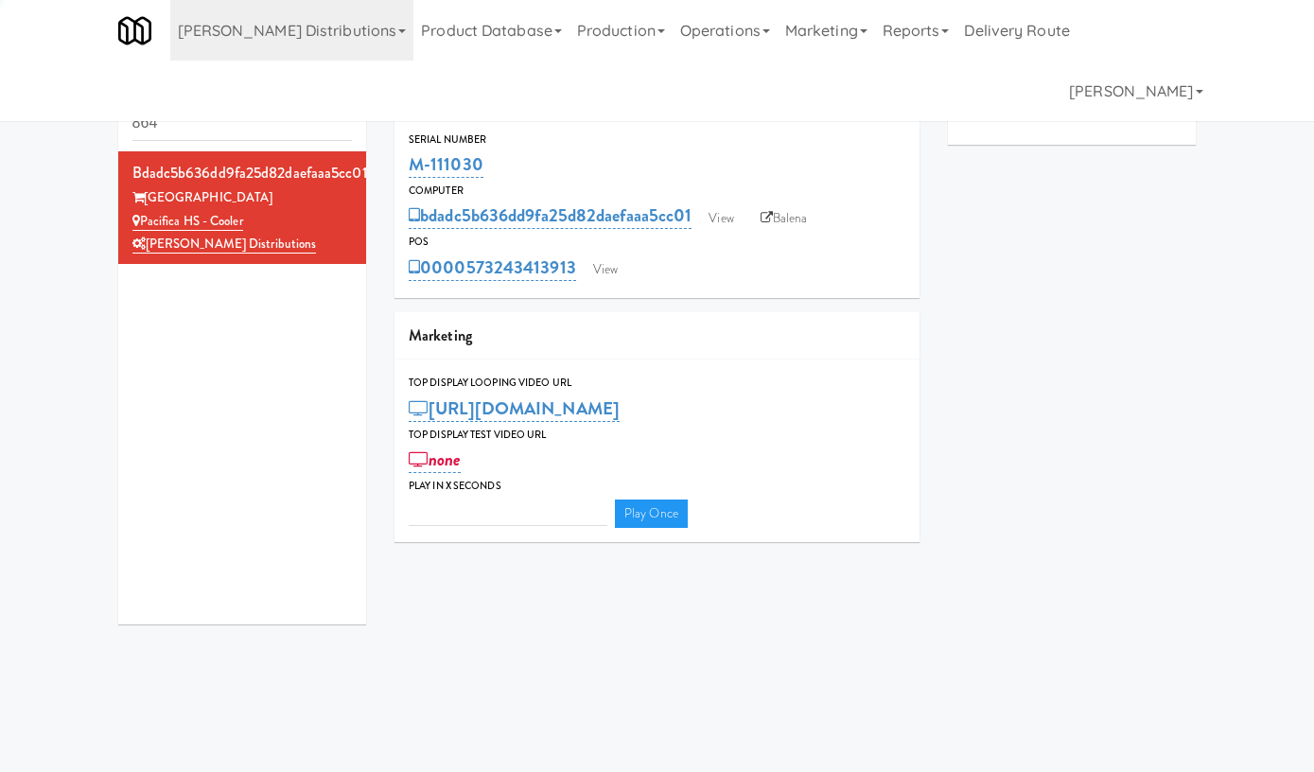
type input "3"
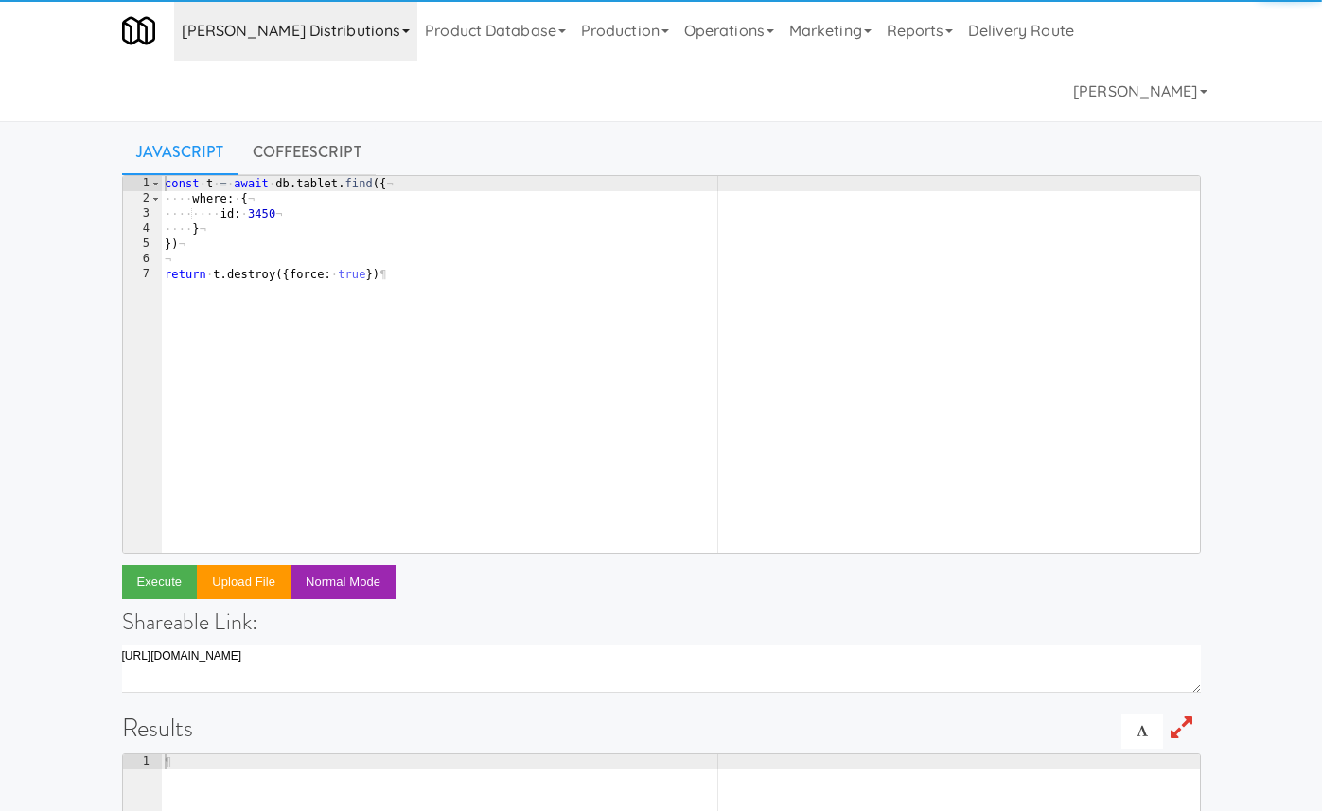
click at [258, 29] on link "[PERSON_NAME] Distributions" at bounding box center [296, 30] width 244 height 61
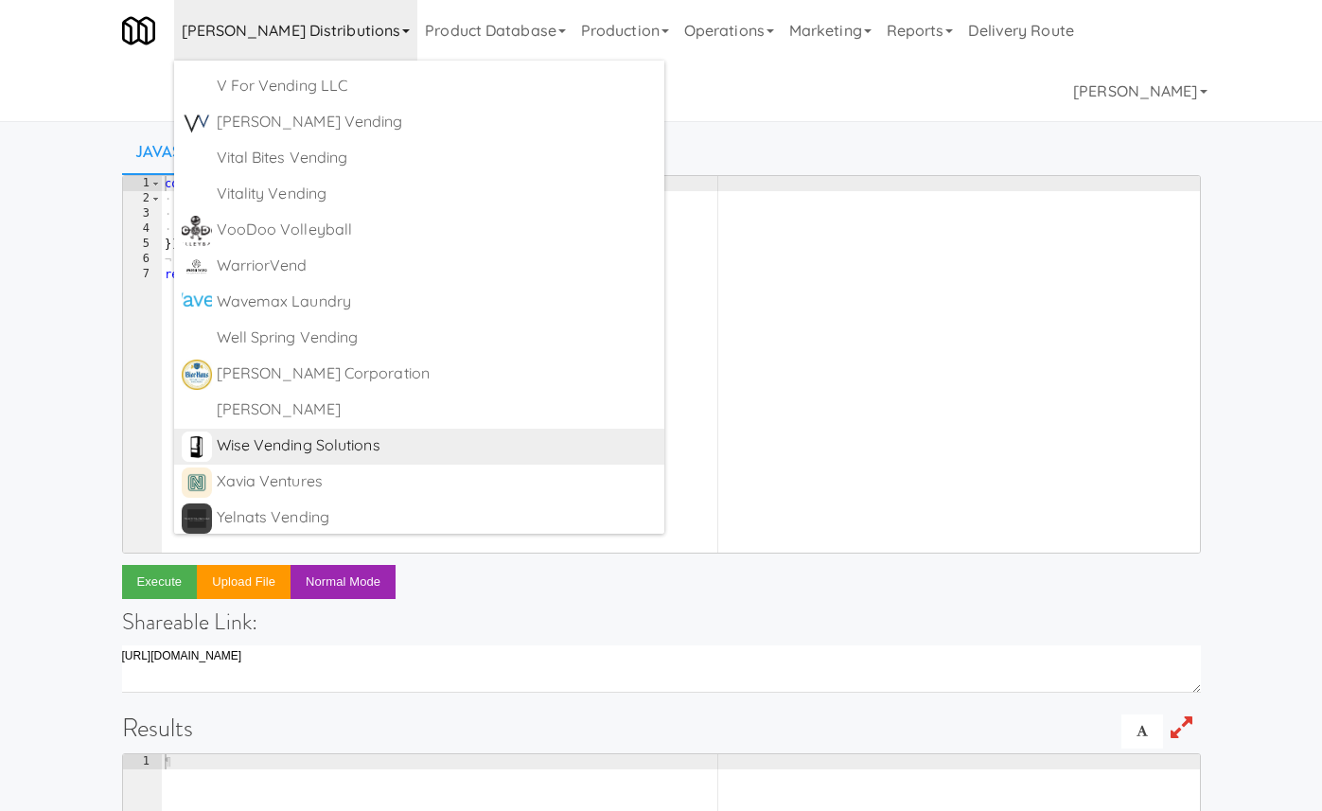
scroll to position [11802, 0]
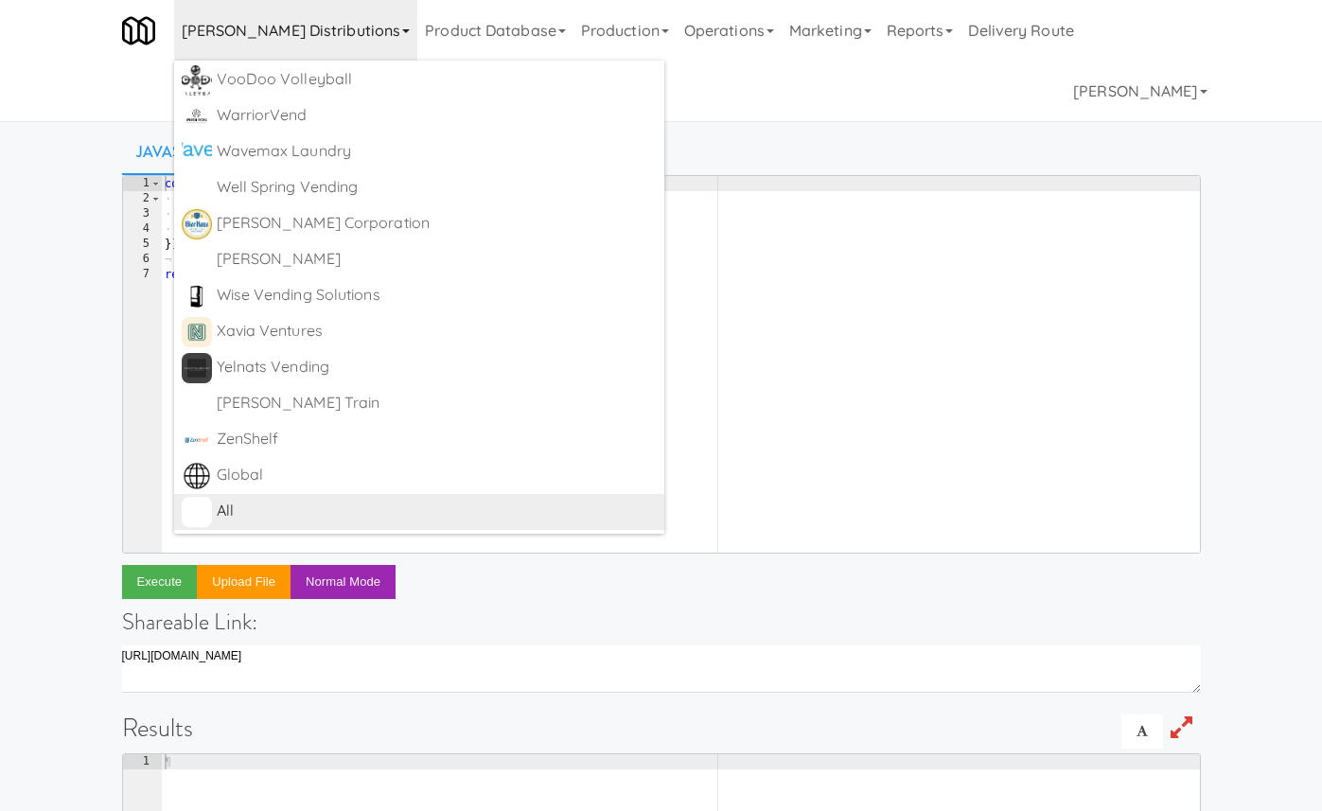
click at [313, 511] on div "All" at bounding box center [437, 511] width 441 height 28
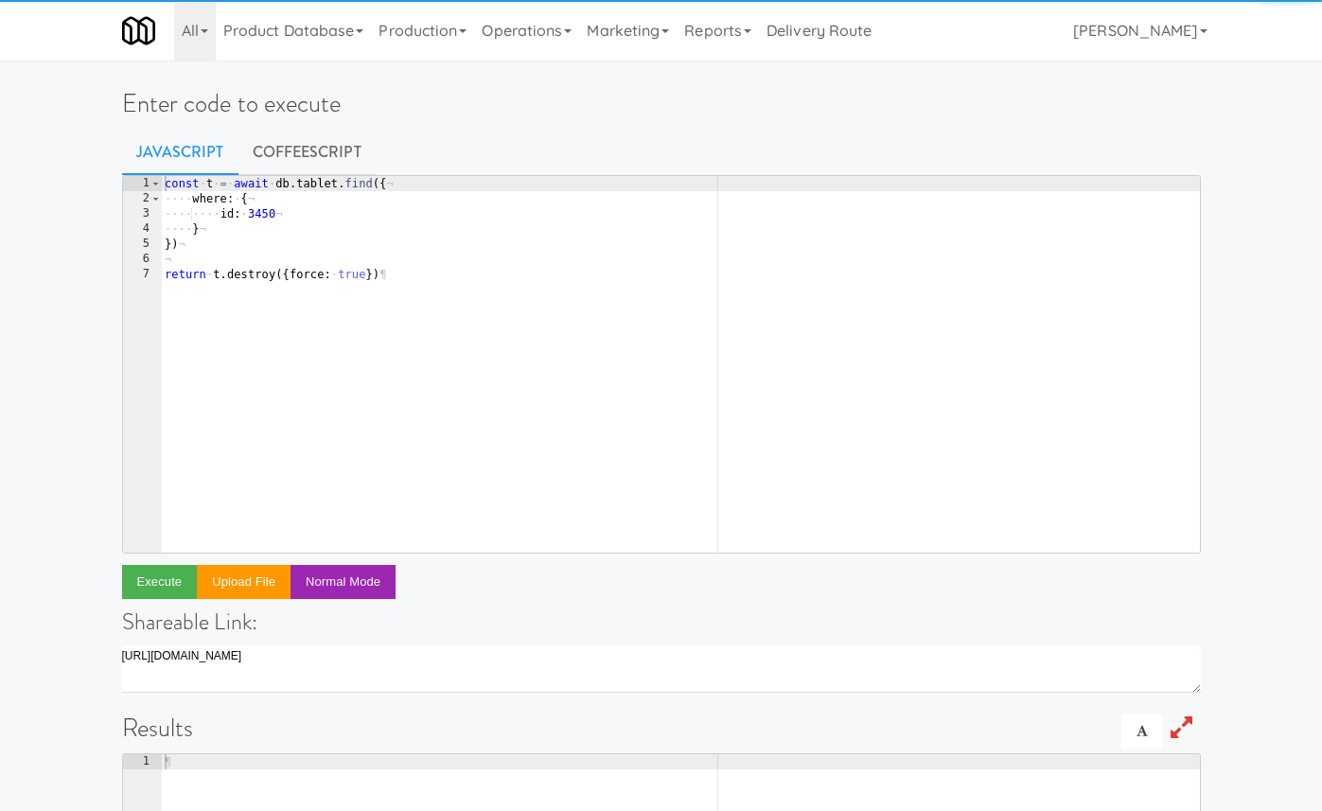
click at [451, 316] on div "const · t · = · await · db . tablet . find ({ ¬ ···· where : · { ¬ ···· ···· id…" at bounding box center [680, 379] width 1039 height 407
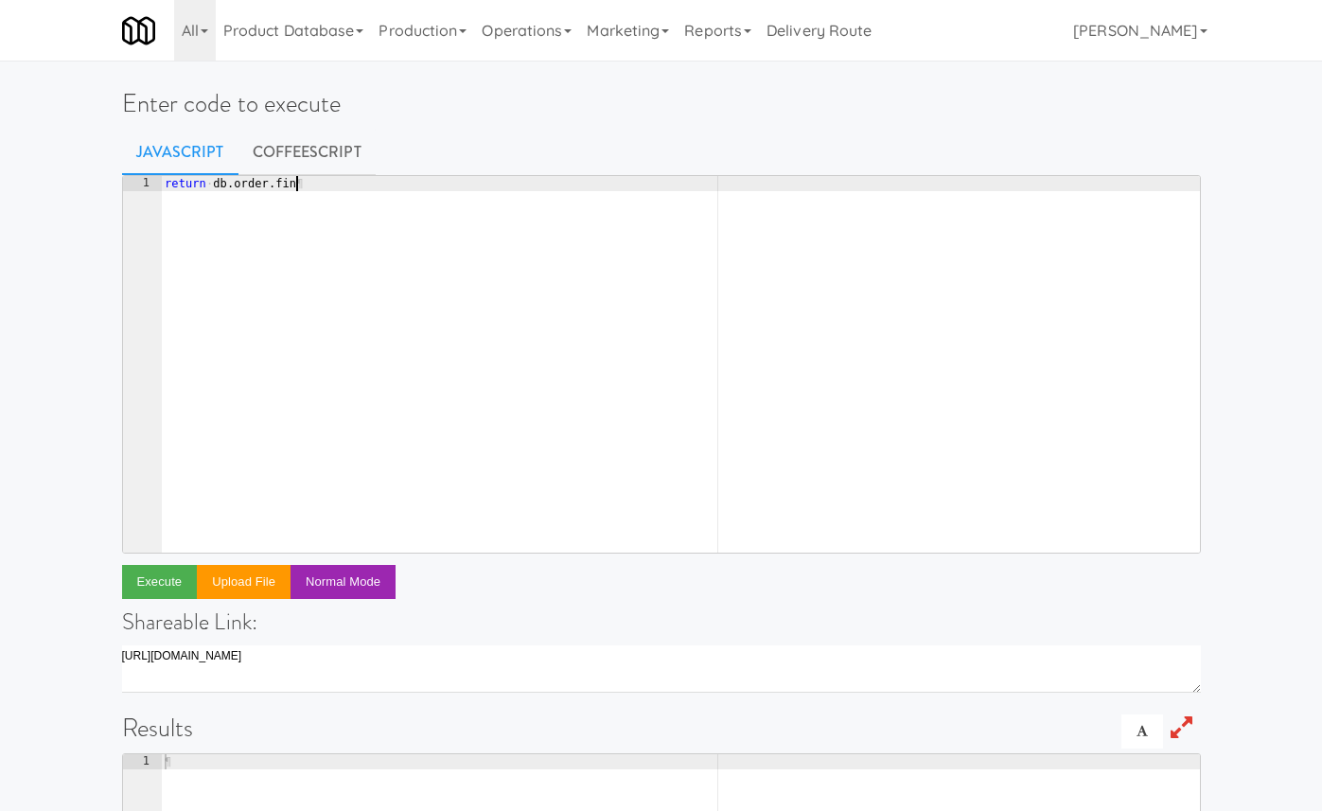
scroll to position [0, 10]
type textarea "return db.fridge_open.findAll({"
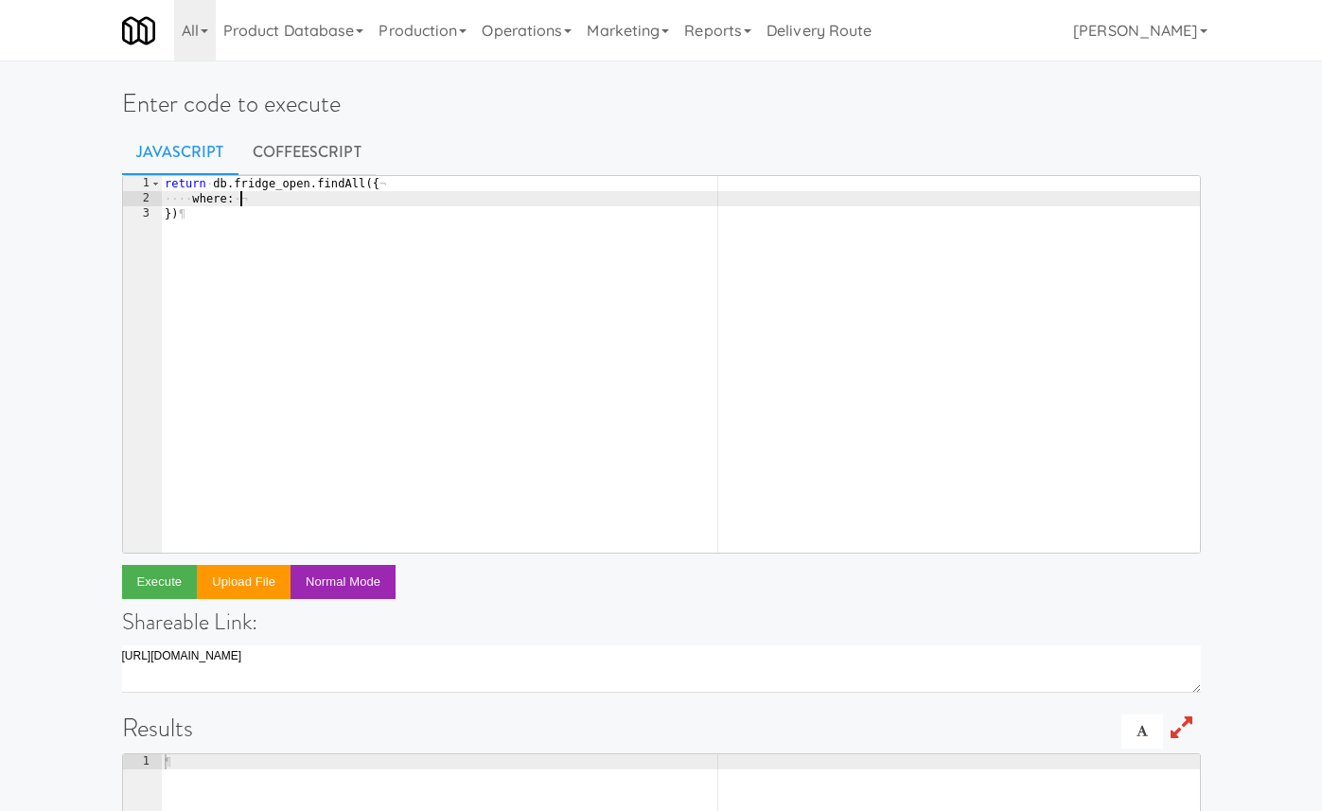
type textarea "where: {"
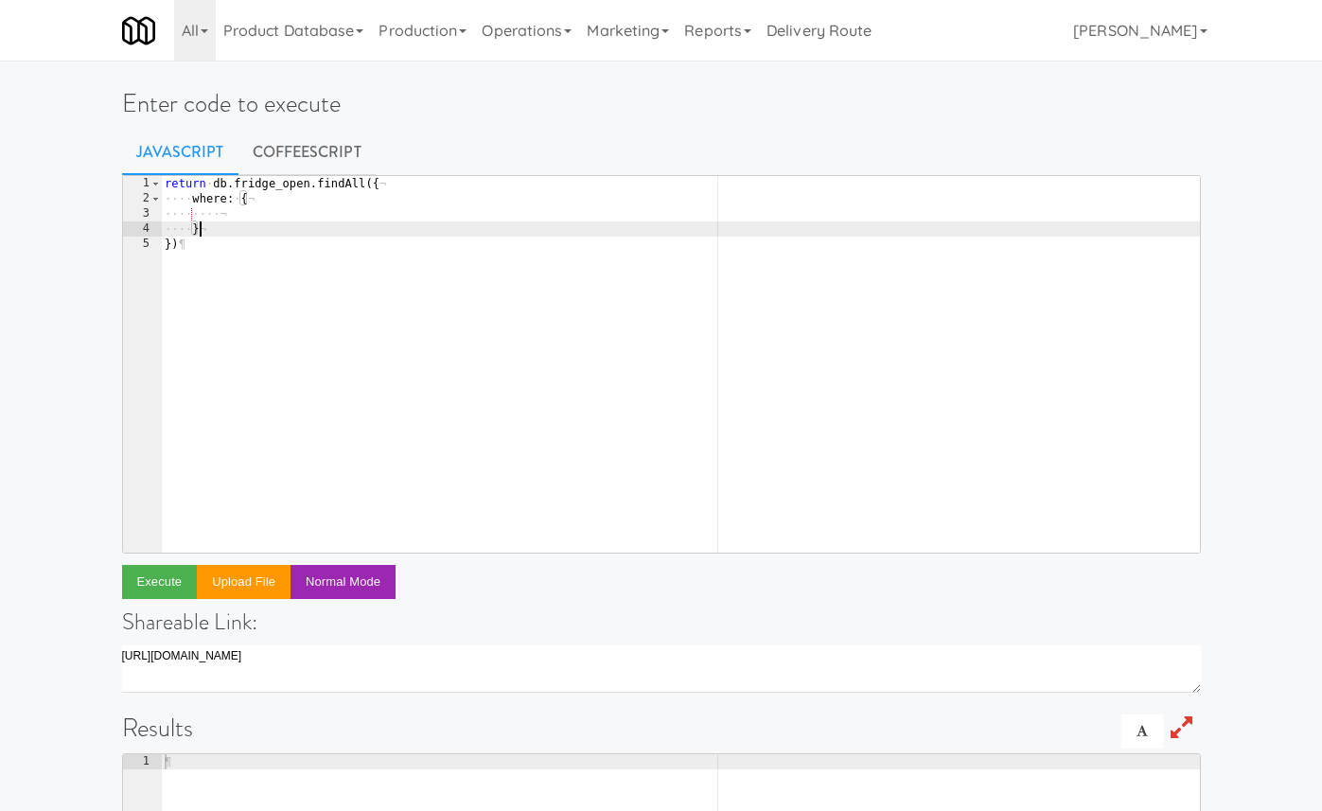
type textarea "},"
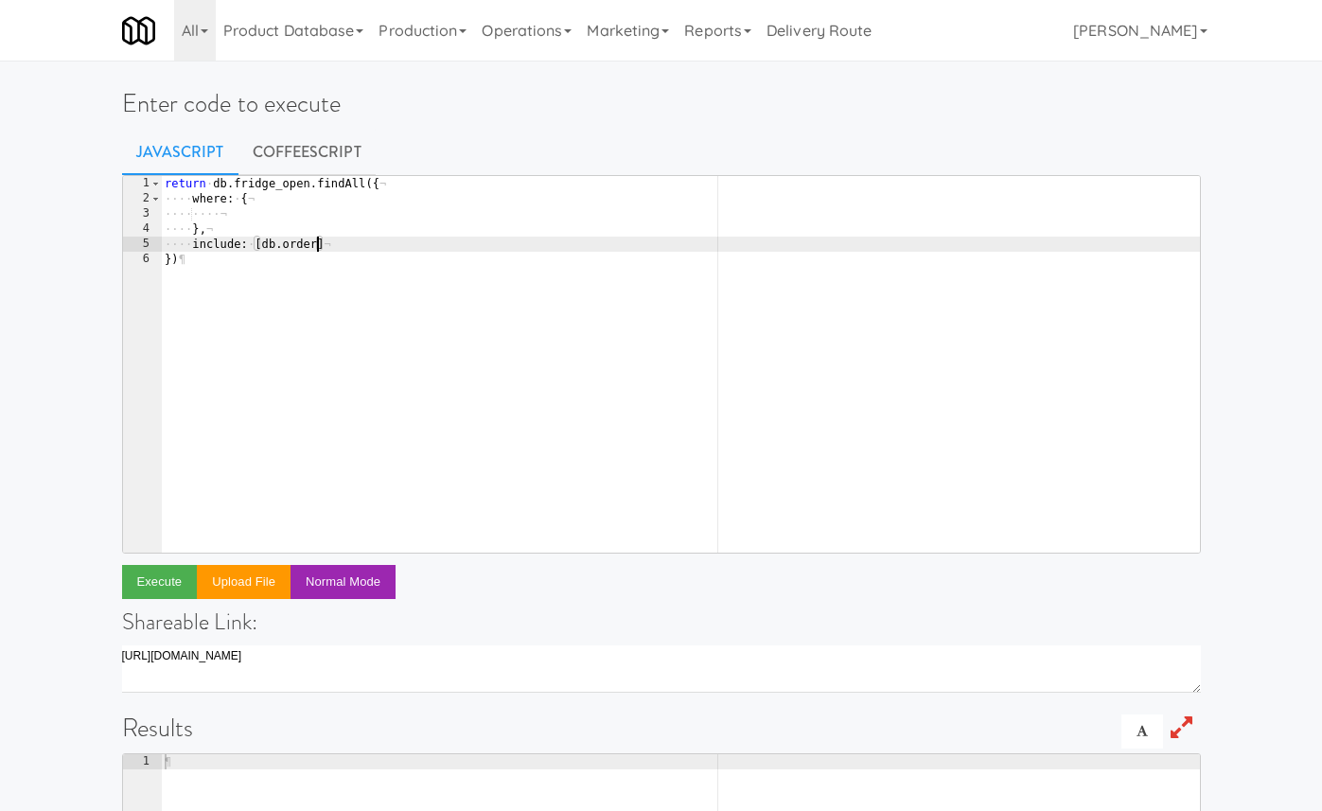
type textarea "include: [db.order]"
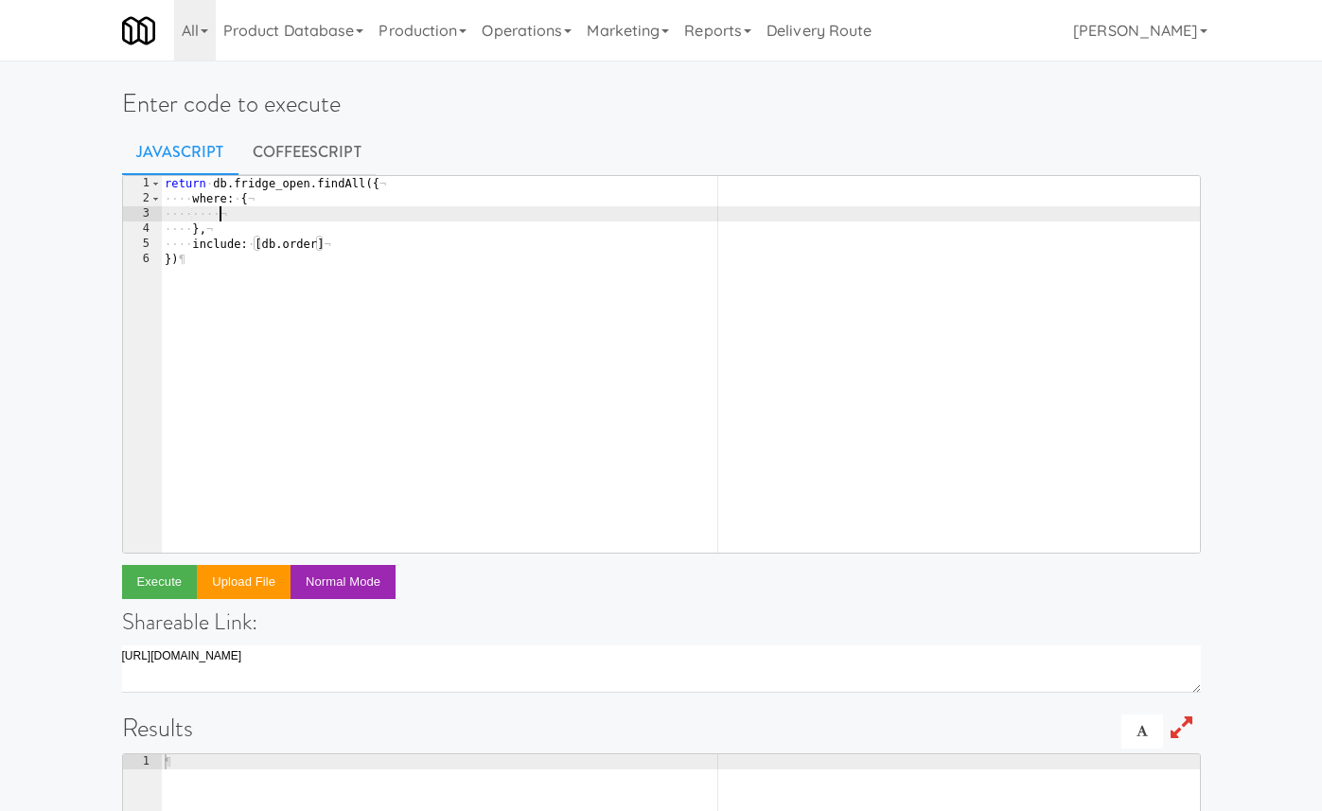
click at [272, 215] on div "return · db . fridge_open . findAll ({ ¬ ···· where : · { ¬ ···· ···· ¬ ···· } …" at bounding box center [680, 379] width 1039 height 407
click at [169, 593] on button "Execute" at bounding box center [160, 582] width 76 height 34
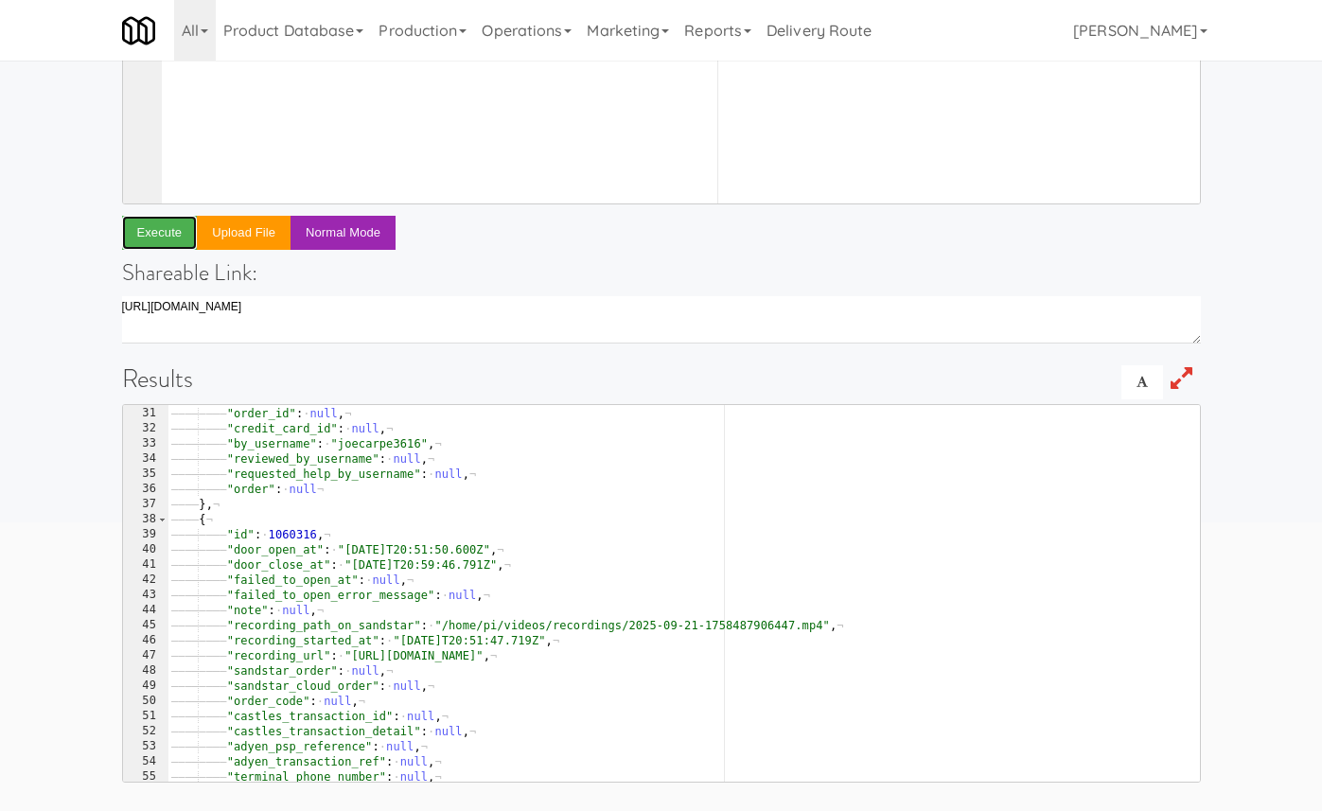
scroll to position [0, 0]
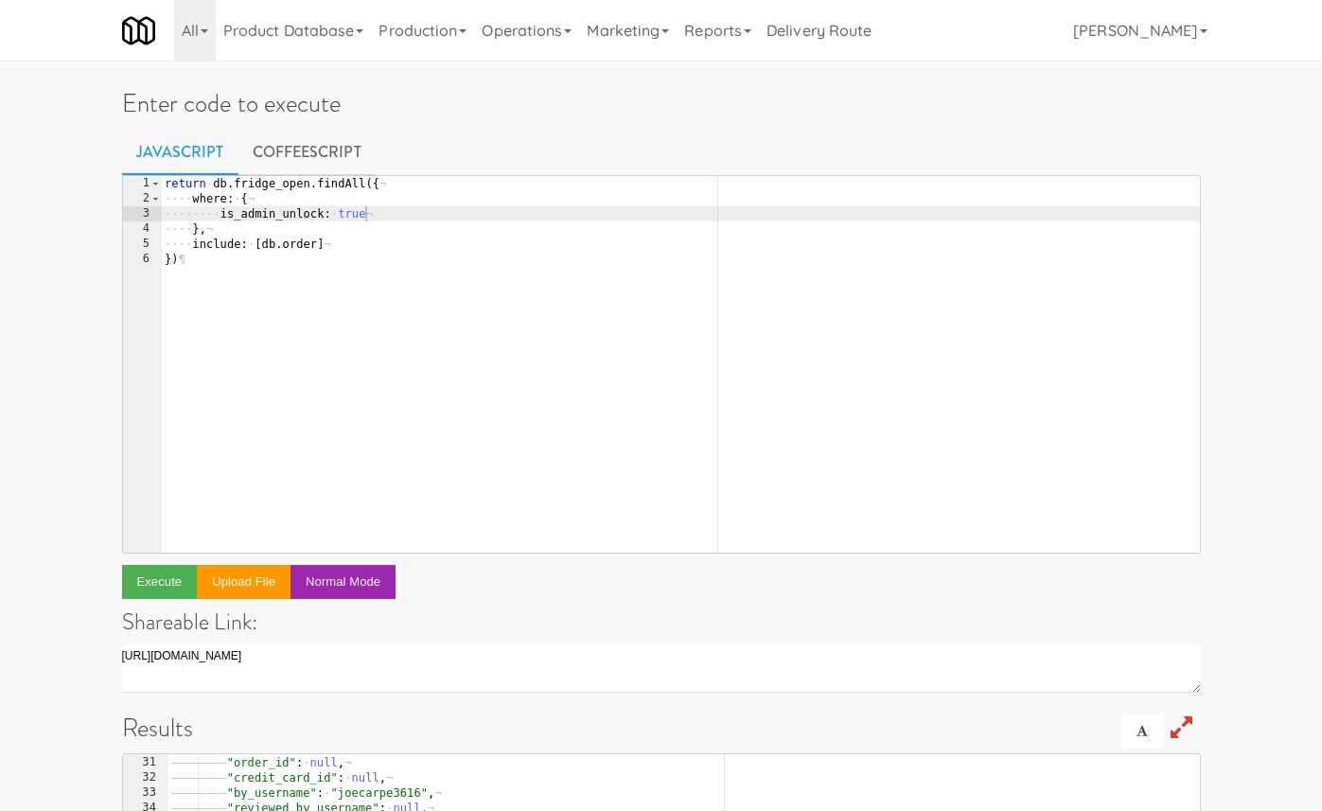
click at [193, 185] on div "return · db . fridge_open . findAll ({ ¬ ···· where : · { ¬ ···· ···· is_admin_…" at bounding box center [680, 379] width 1039 height 407
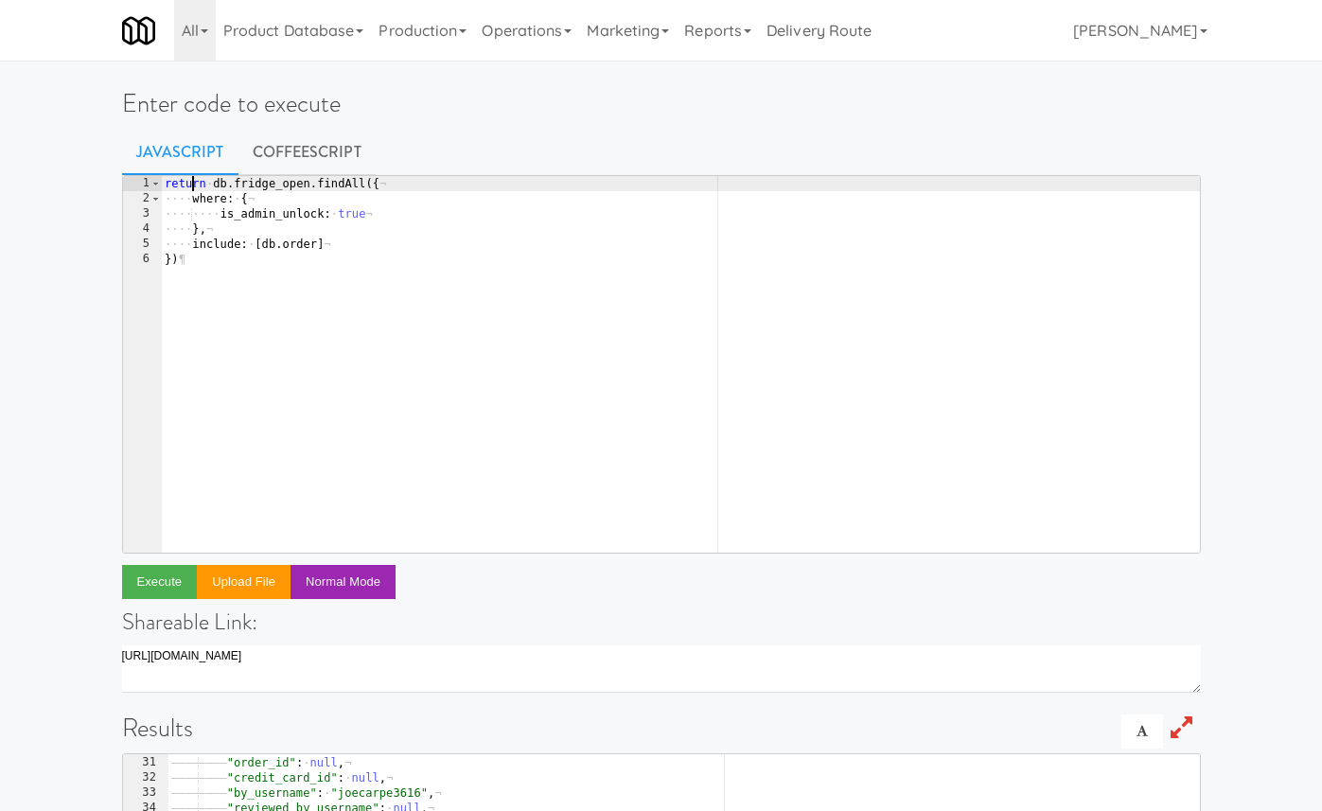
click at [193, 185] on div "return · db . fridge_open . findAll ({ ¬ ···· where : · { ¬ ···· ···· is_admin_…" at bounding box center [680, 379] width 1039 height 407
click at [166, 180] on div "const · fos · = · await · db . fridge_open . findAll ({ ¬ ···· where : · { ¬ ··…" at bounding box center [680, 379] width 1039 height 407
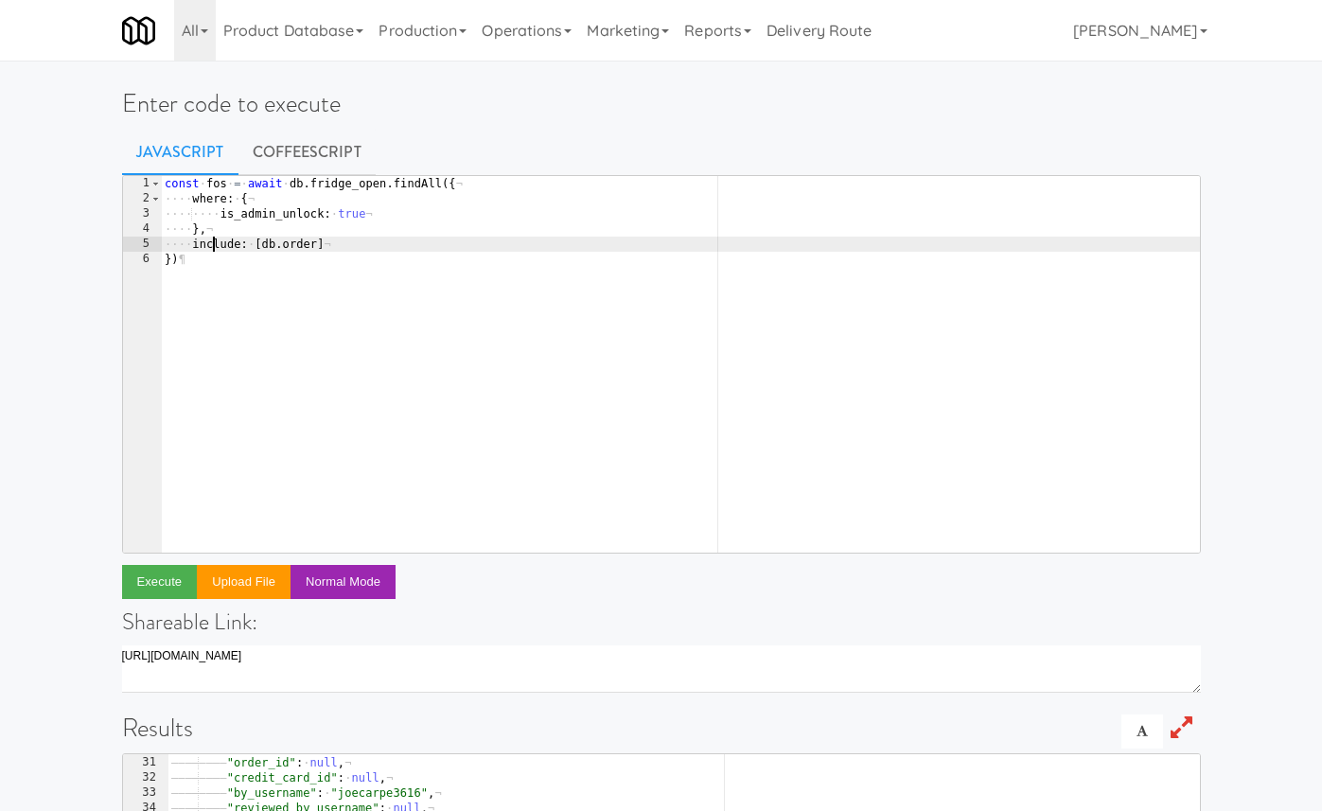
click at [210, 239] on div "const · fos · = · await · db . fridge_open . findAll ({ ¬ ···· where : · { ¬ ··…" at bounding box center [680, 379] width 1039 height 407
click at [210, 260] on div "const · fos · = · await · db . fridge_open . findAll ({ ¬ ···· where : · { ¬ ··…" at bounding box center [680, 379] width 1039 height 407
type textarea "})"
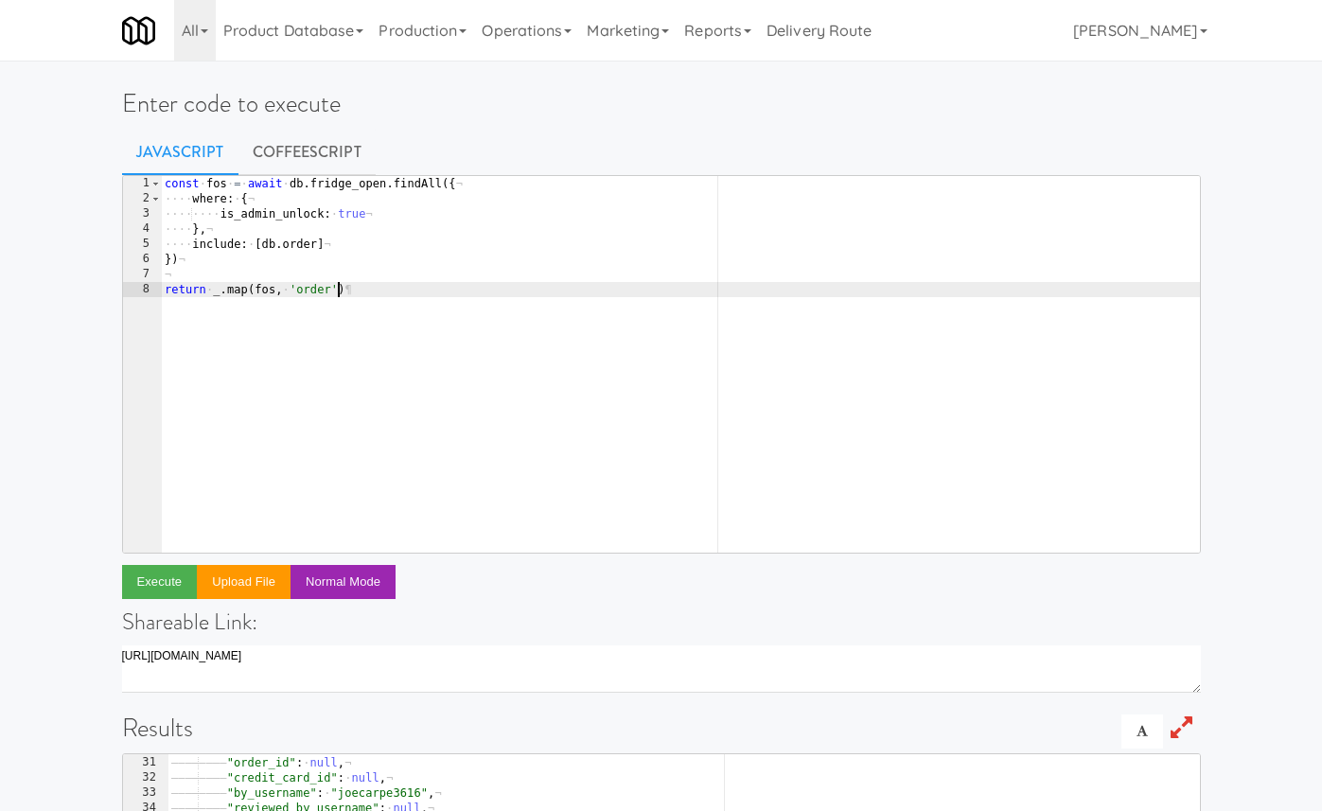
scroll to position [0, 13]
click at [161, 581] on button "Execute" at bounding box center [160, 582] width 76 height 34
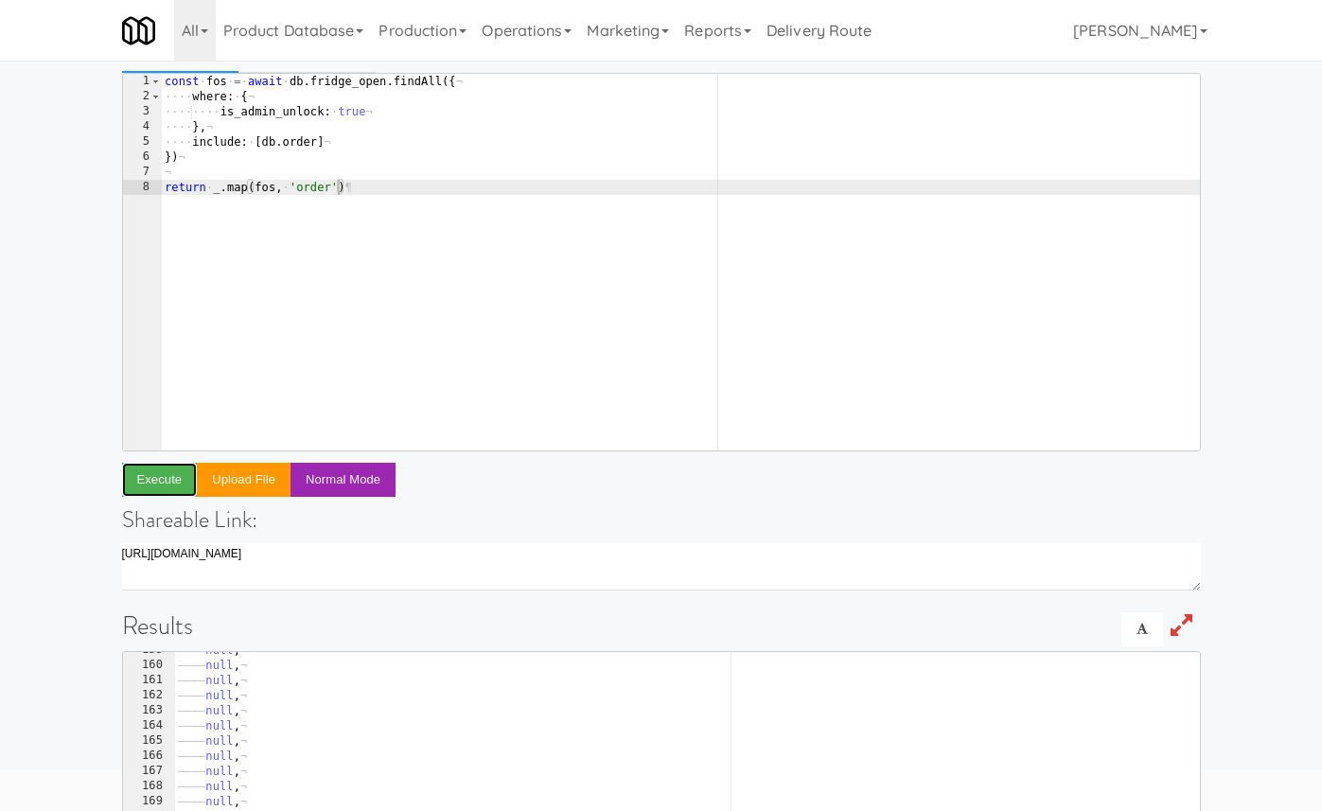
scroll to position [0, 0]
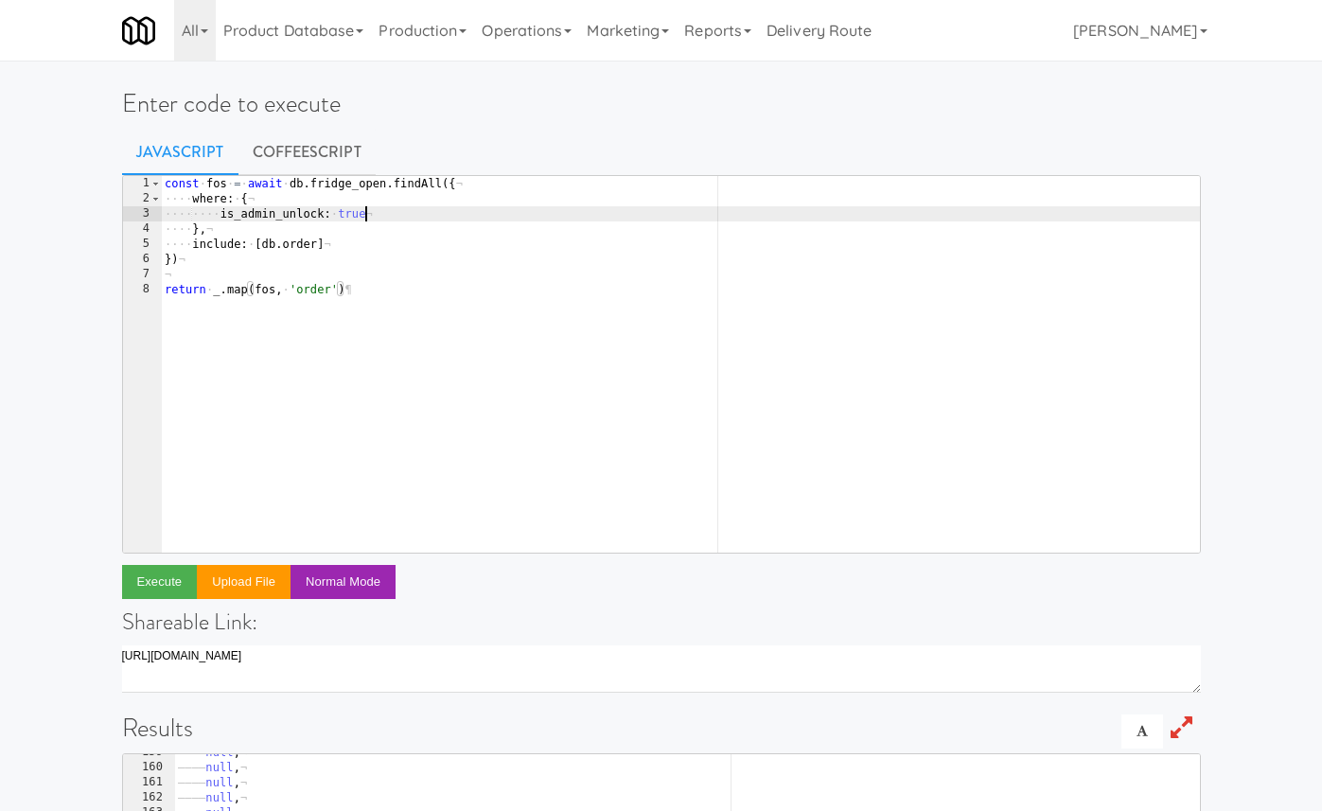
click at [388, 210] on div "const · fos · = · await · db . fridge_open . findAll ({ ¬ ···· where : · { ¬ ··…" at bounding box center [680, 379] width 1039 height 407
type textarea "is_admin_unlock: true,"
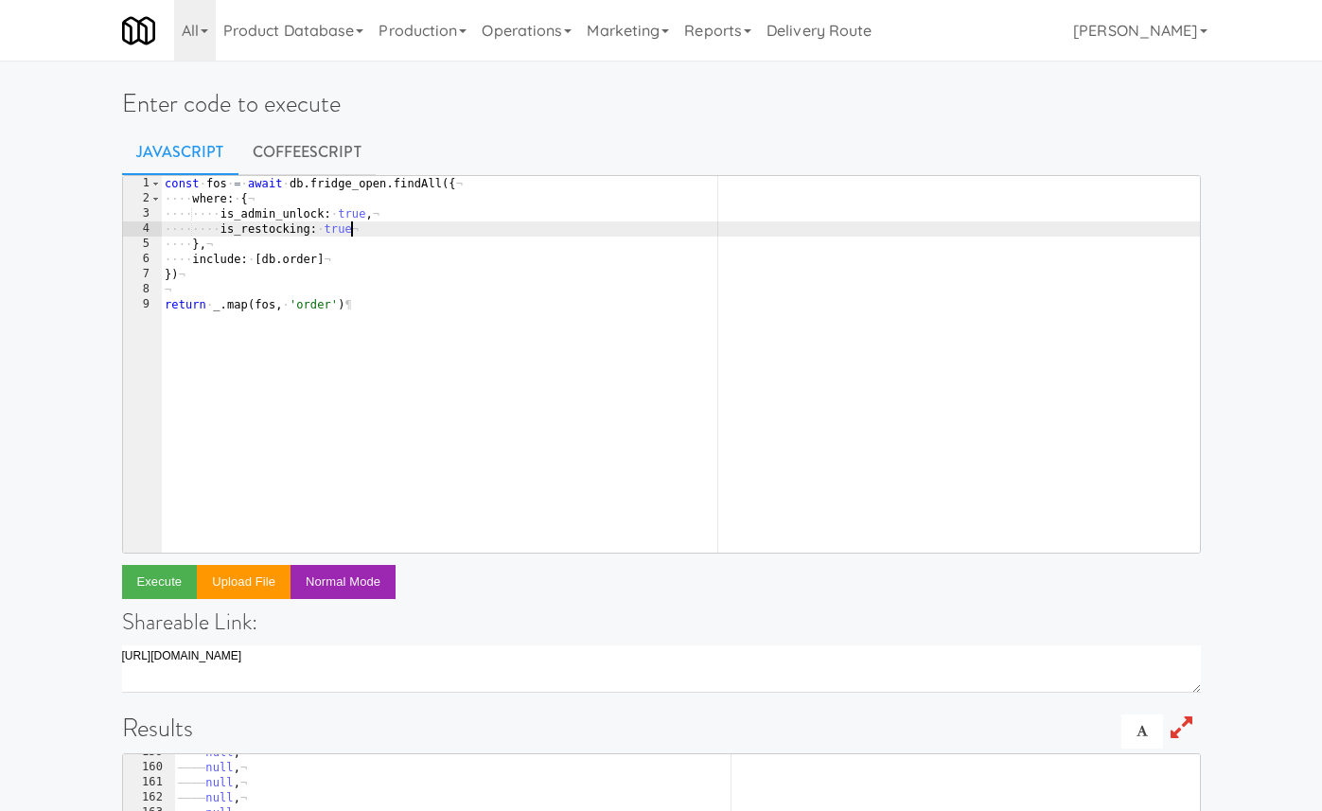
scroll to position [0, 14]
click at [173, 587] on button "Execute" at bounding box center [160, 582] width 76 height 34
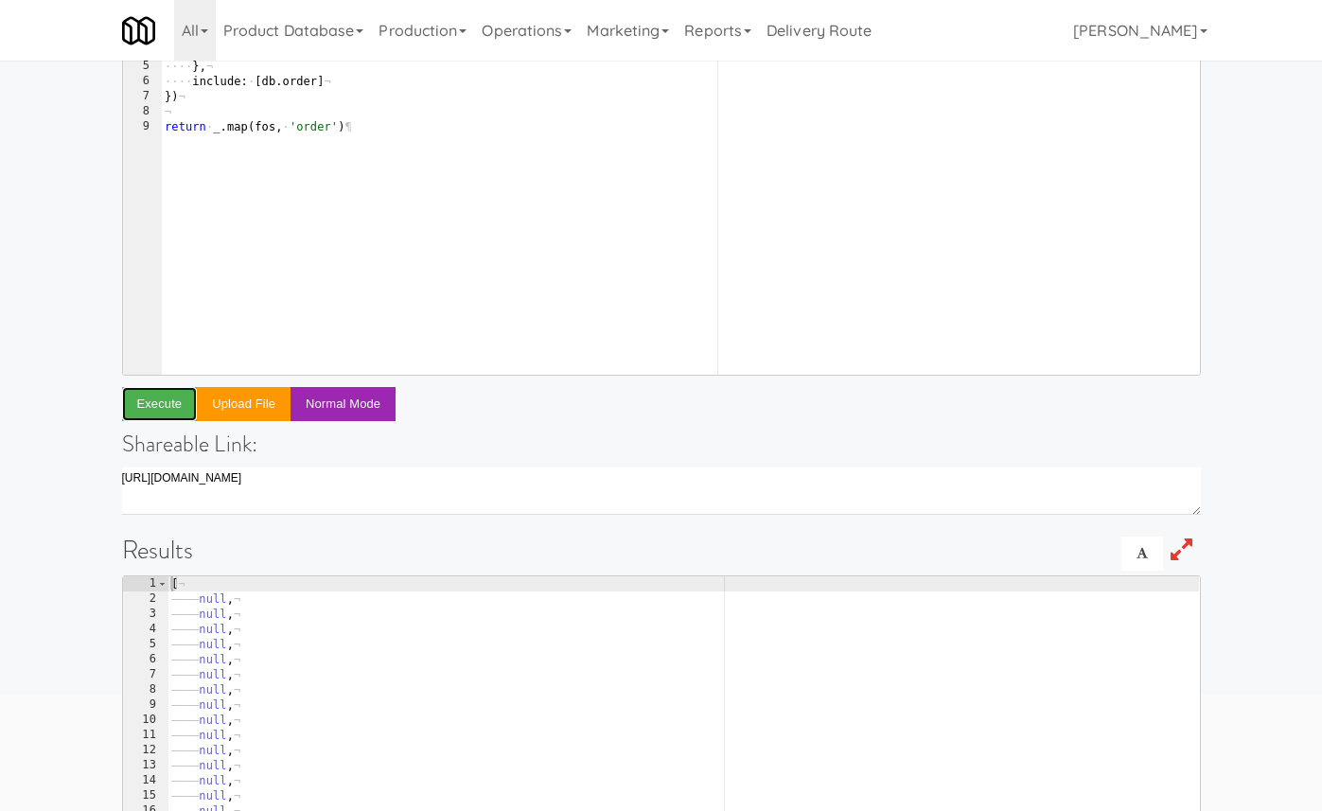
scroll to position [0, 0]
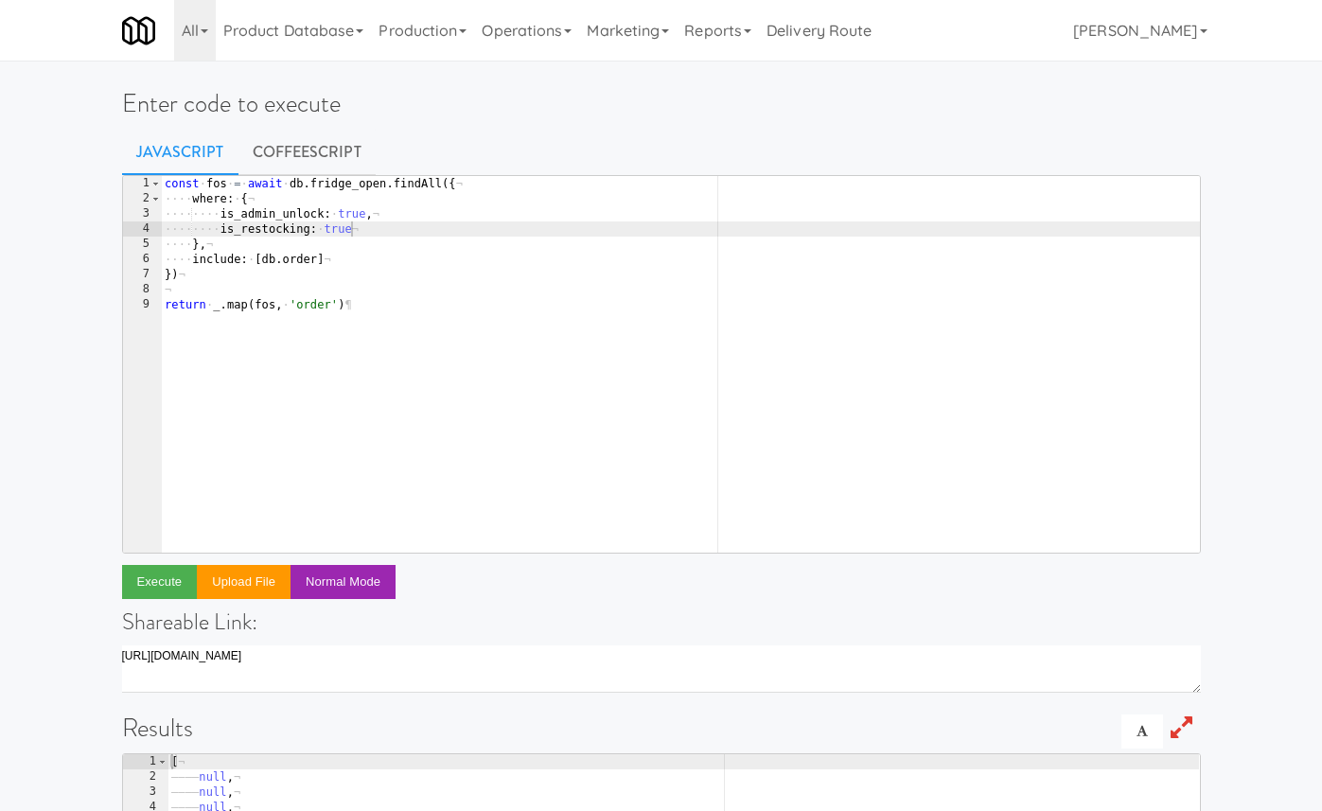
click at [332, 234] on div "const · fos · = · await · db . fridge_open . findAll ({ ¬ ···· where : · { ¬ ··…" at bounding box center [680, 379] width 1039 height 407
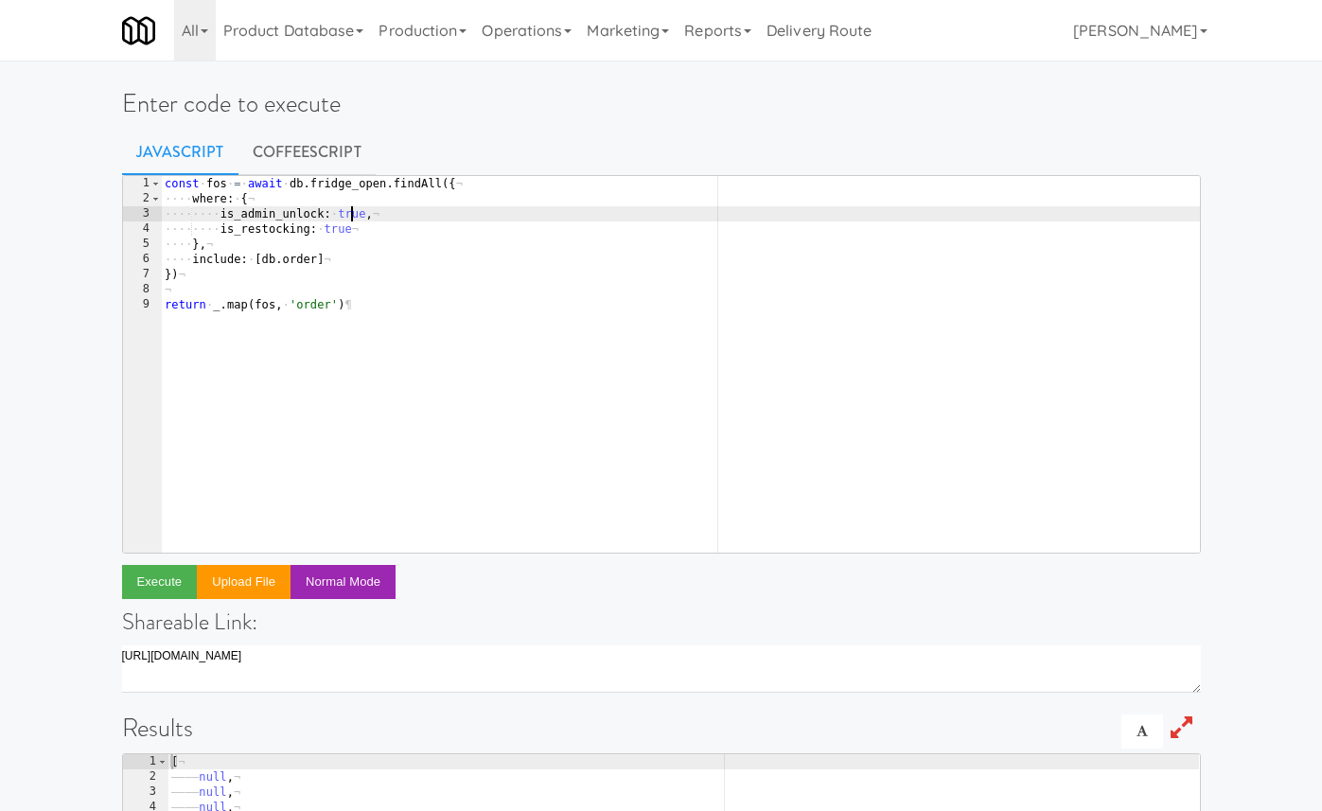
click at [354, 216] on div "const · fos · = · await · db . fridge_open . findAll ({ ¬ ···· where : · { ¬ ··…" at bounding box center [680, 379] width 1039 height 407
click at [146, 581] on button "Execute" at bounding box center [160, 582] width 76 height 34
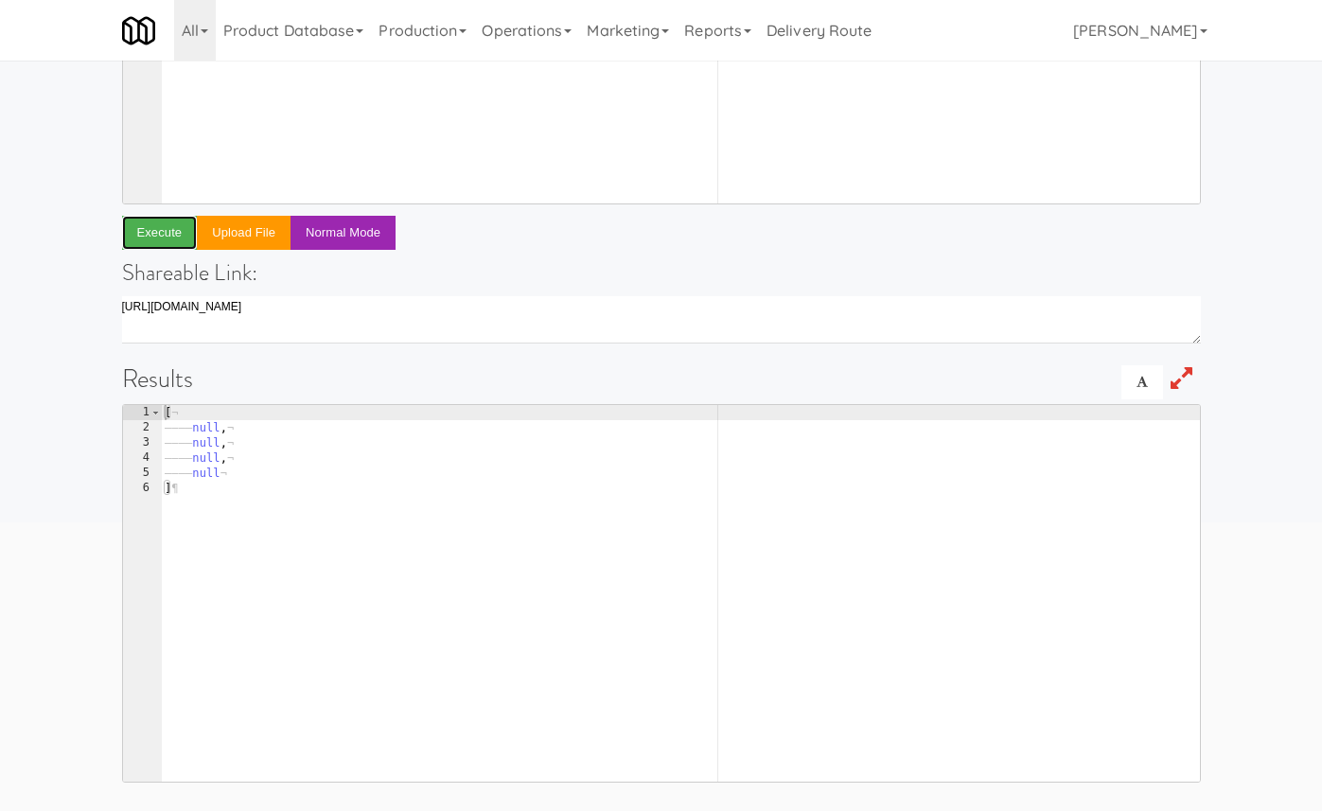
scroll to position [0, 0]
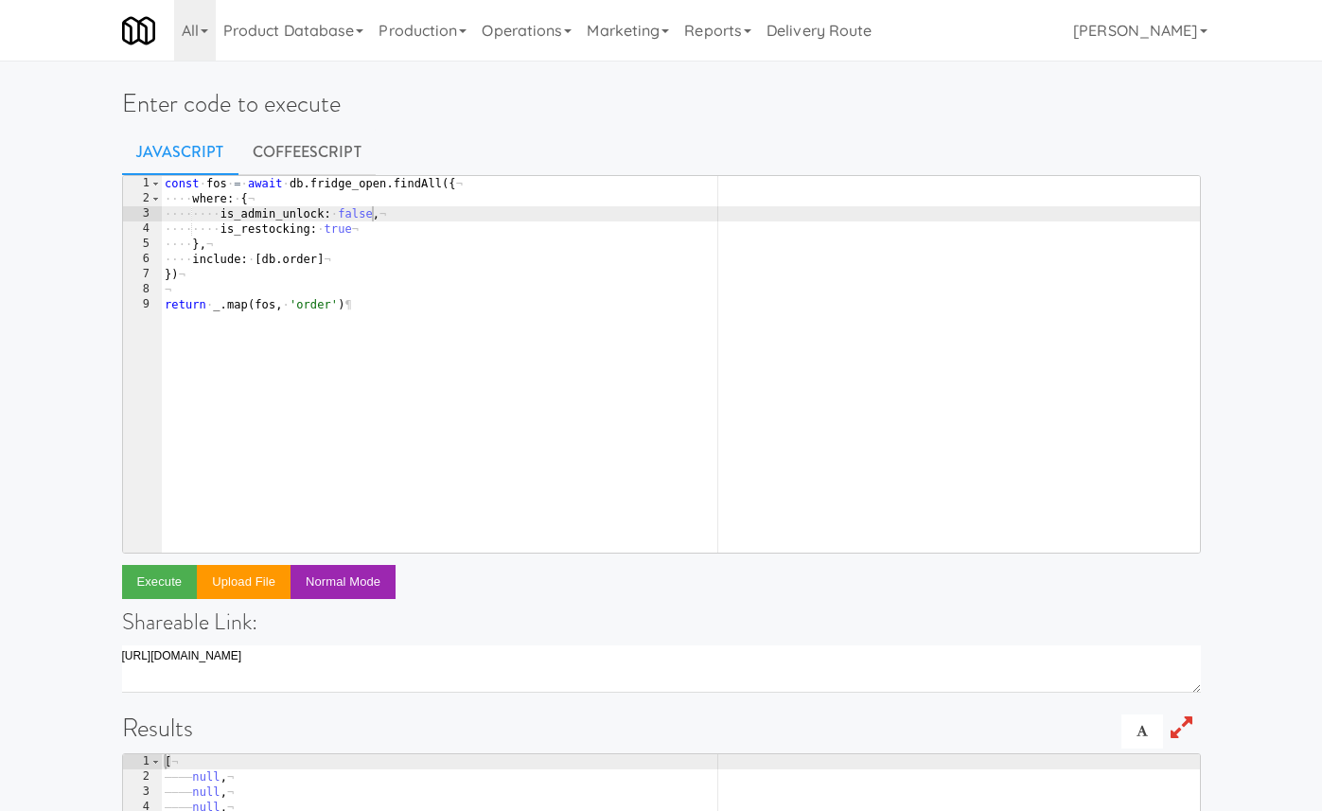
click at [354, 216] on div "const · fos · = · await · db . fridge_open . findAll ({ ¬ ···· where : · { ¬ ··…" at bounding box center [680, 379] width 1039 height 407
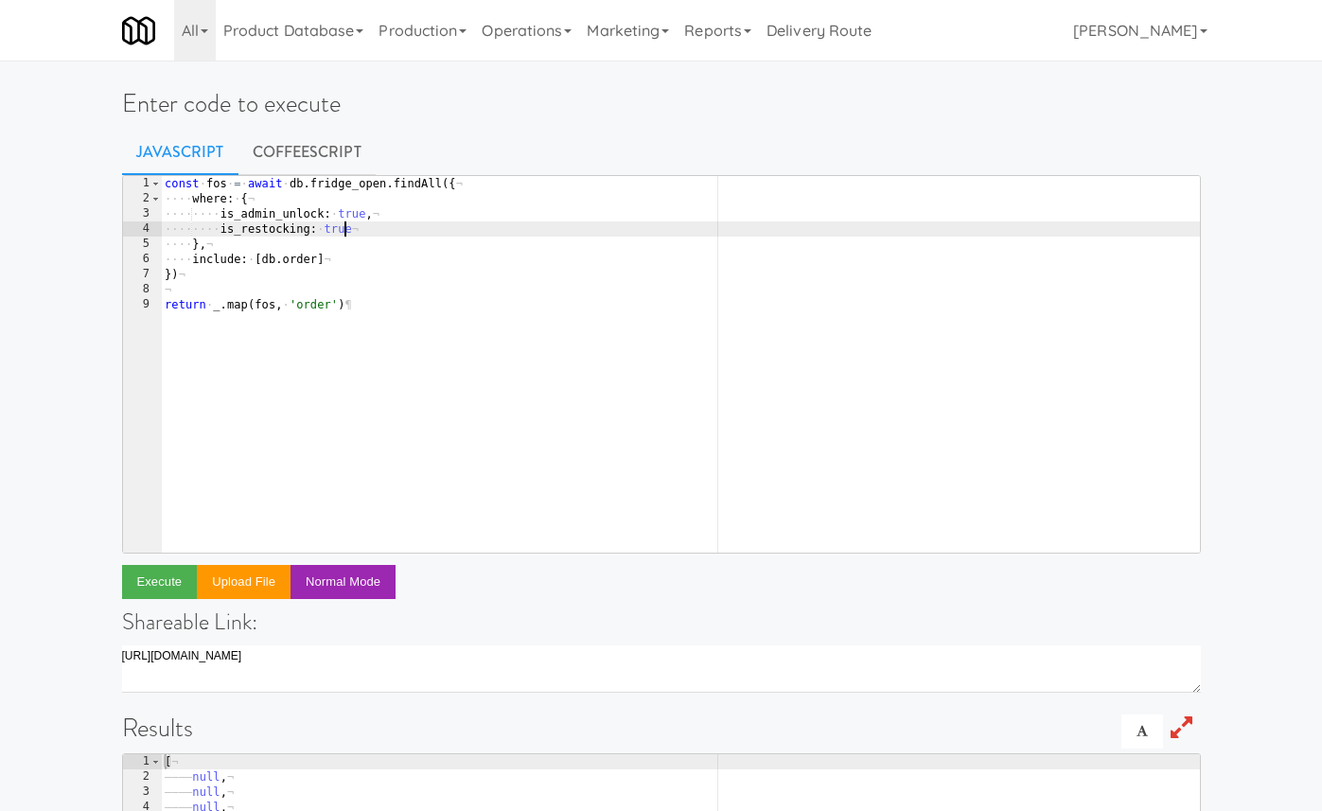
click at [343, 226] on div "const · fos · = · await · db . fridge_open . findAll ({ ¬ ···· where : · { ¬ ··…" at bounding box center [680, 379] width 1039 height 407
type textarea "is_restocking: false"
click at [172, 580] on button "Execute" at bounding box center [160, 582] width 76 height 34
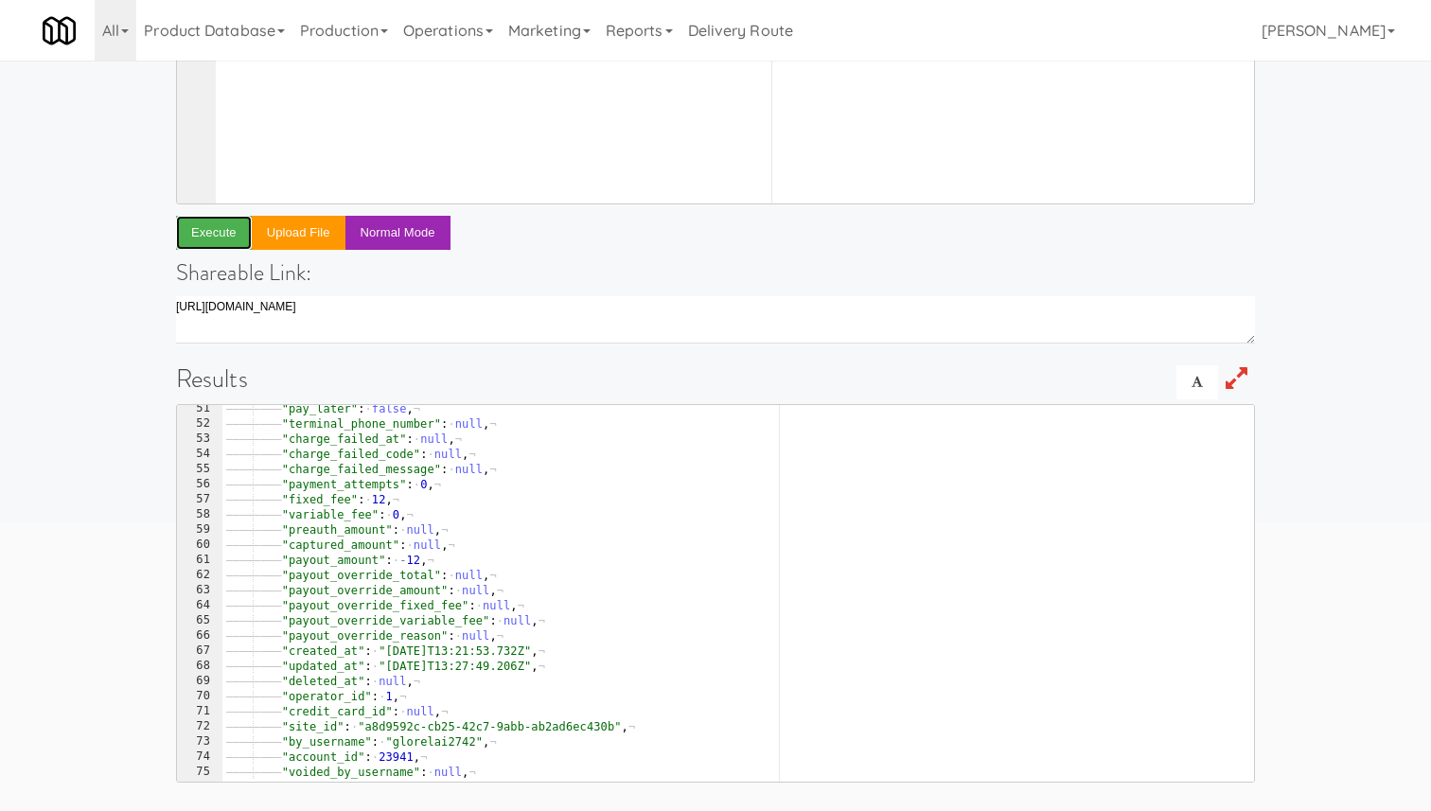
scroll to position [1061, 0]
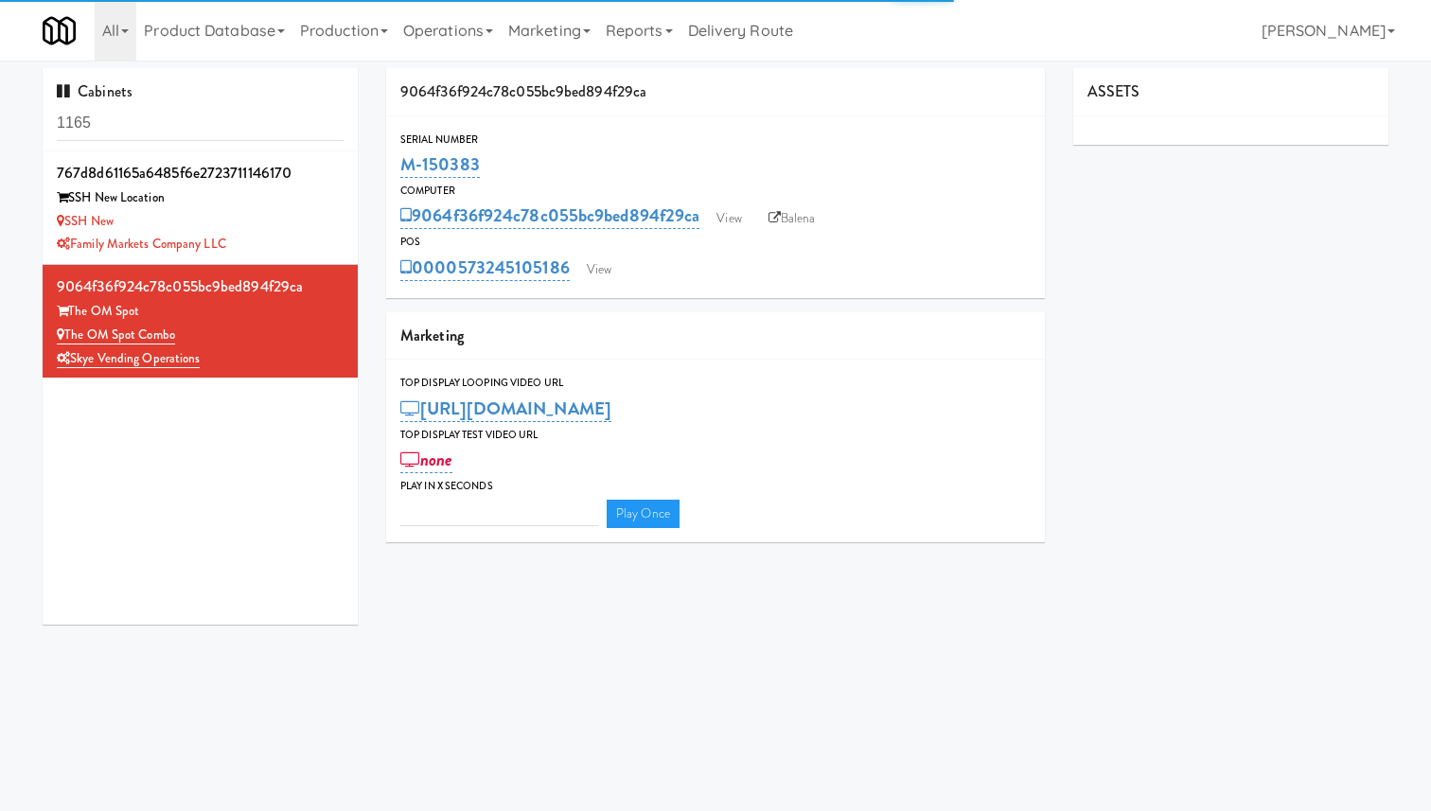
type input "3"
click at [601, 271] on link "View" at bounding box center [599, 269] width 44 height 28
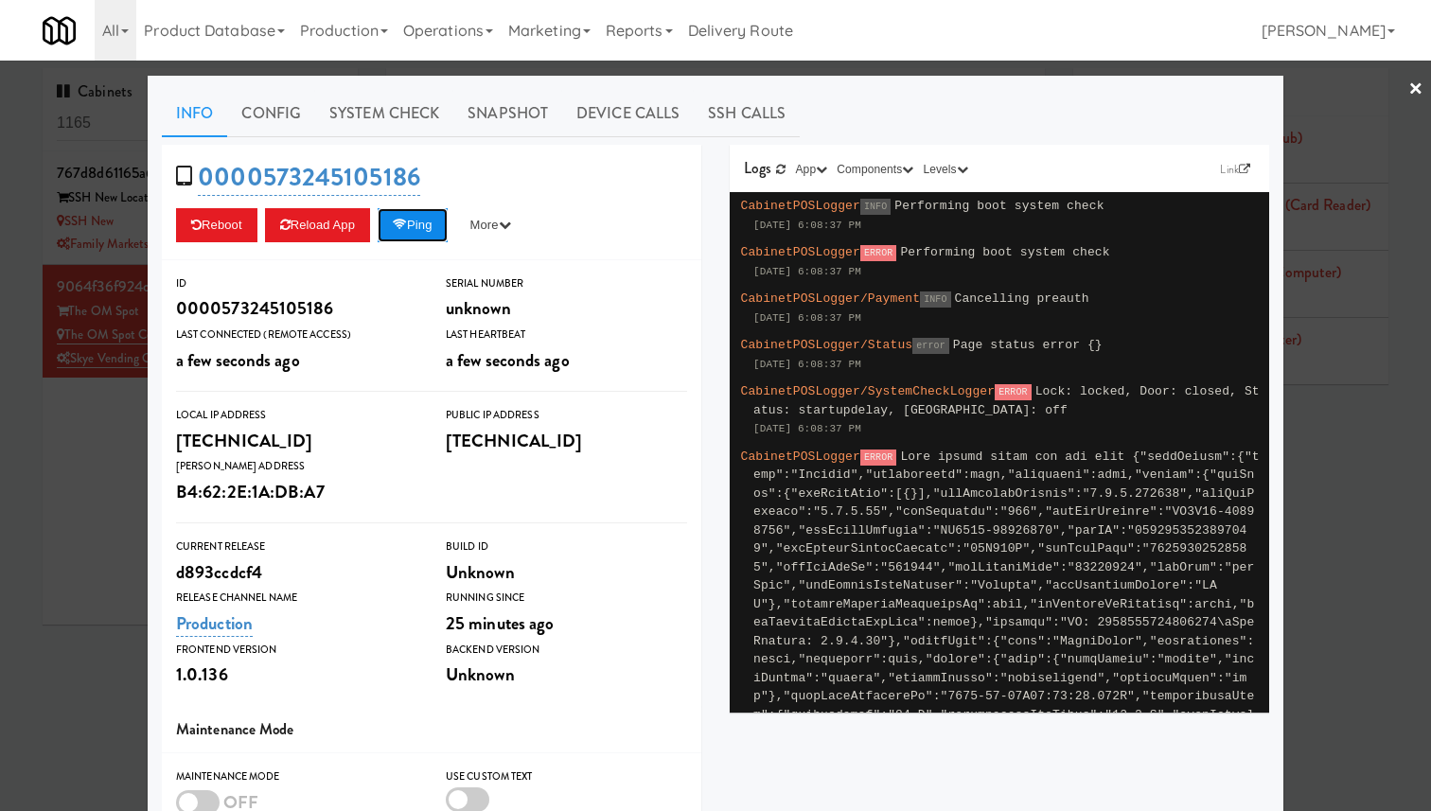
click at [423, 231] on button "Ping" at bounding box center [412, 225] width 70 height 34
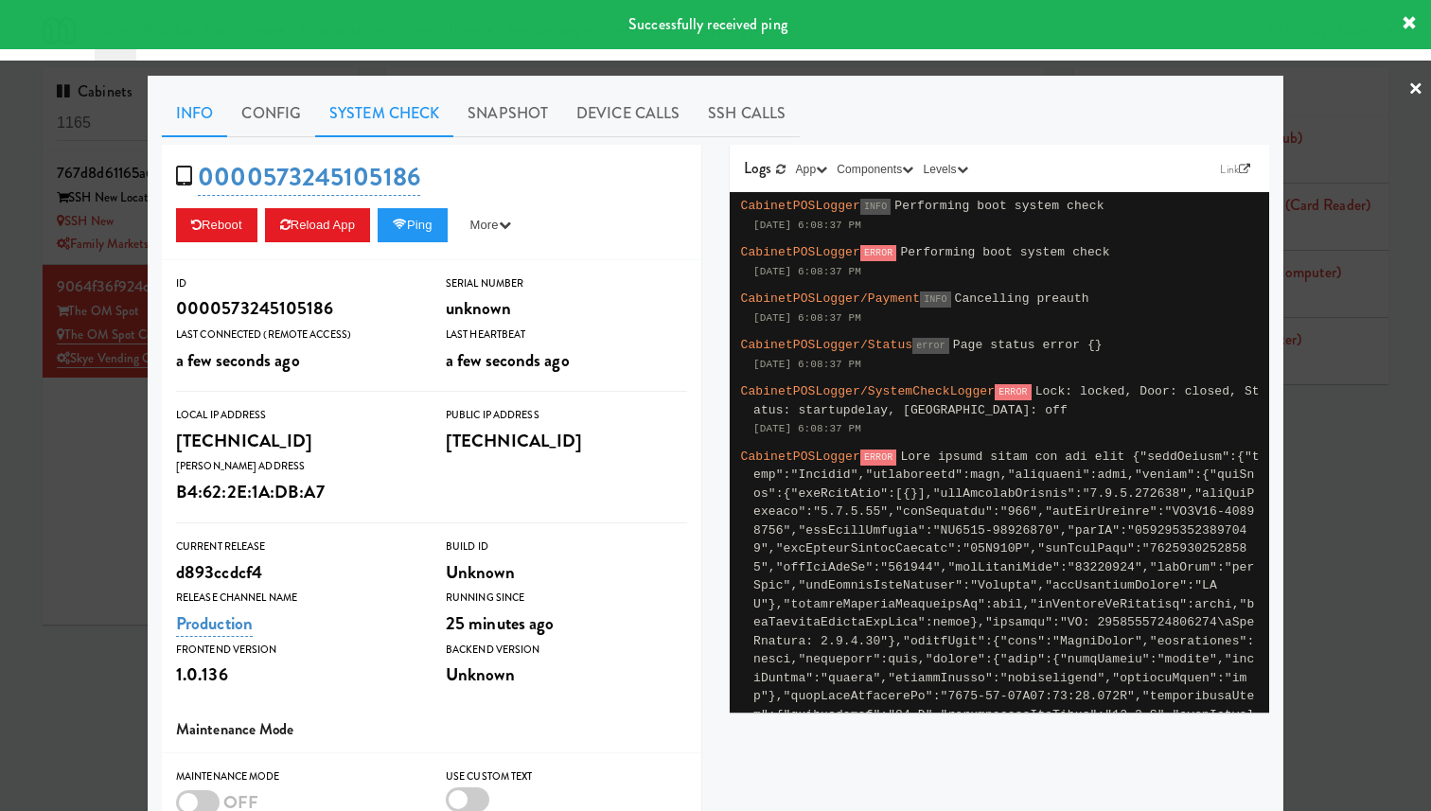
click at [395, 107] on link "System Check" at bounding box center [384, 113] width 138 height 47
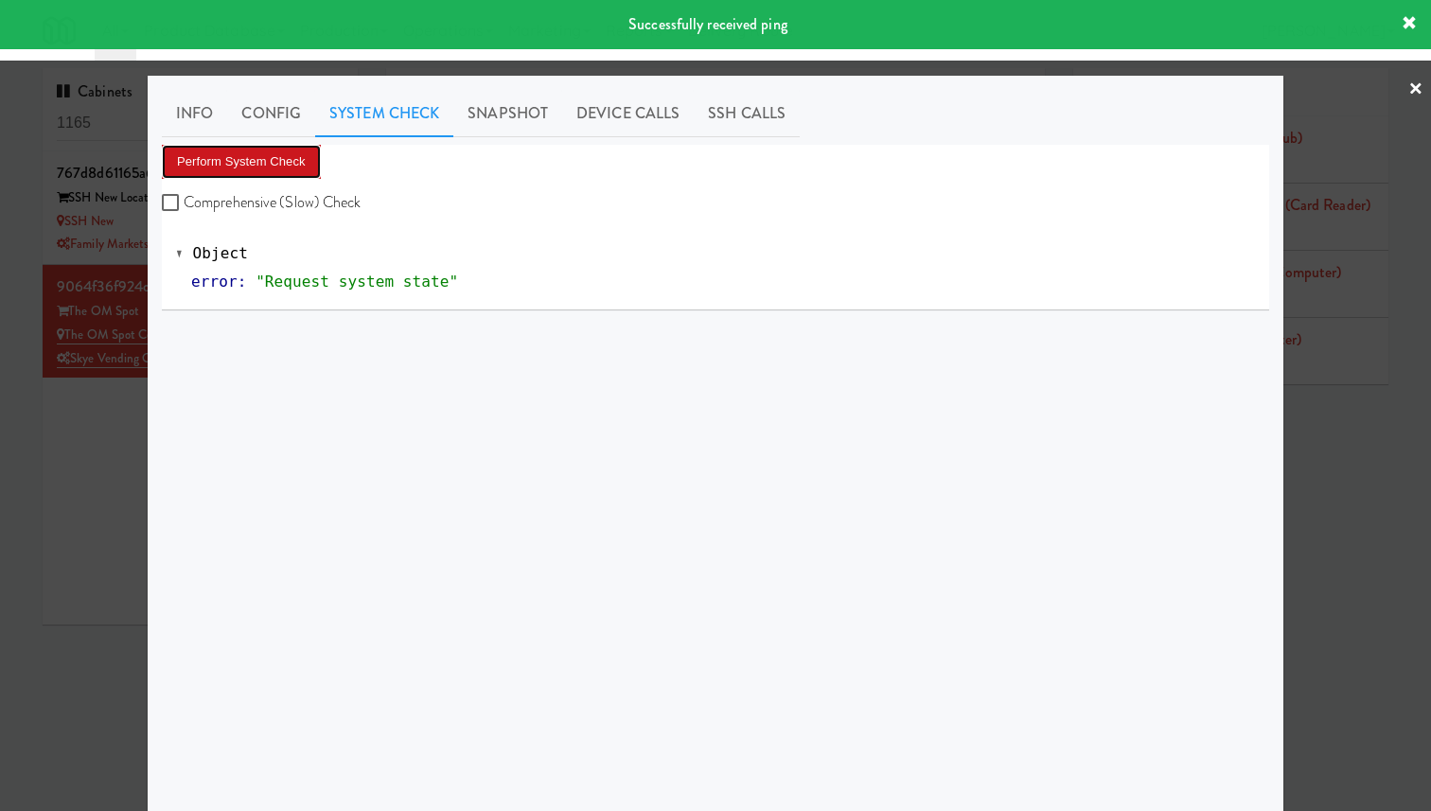
click at [301, 156] on button "Perform System Check" at bounding box center [241, 162] width 159 height 34
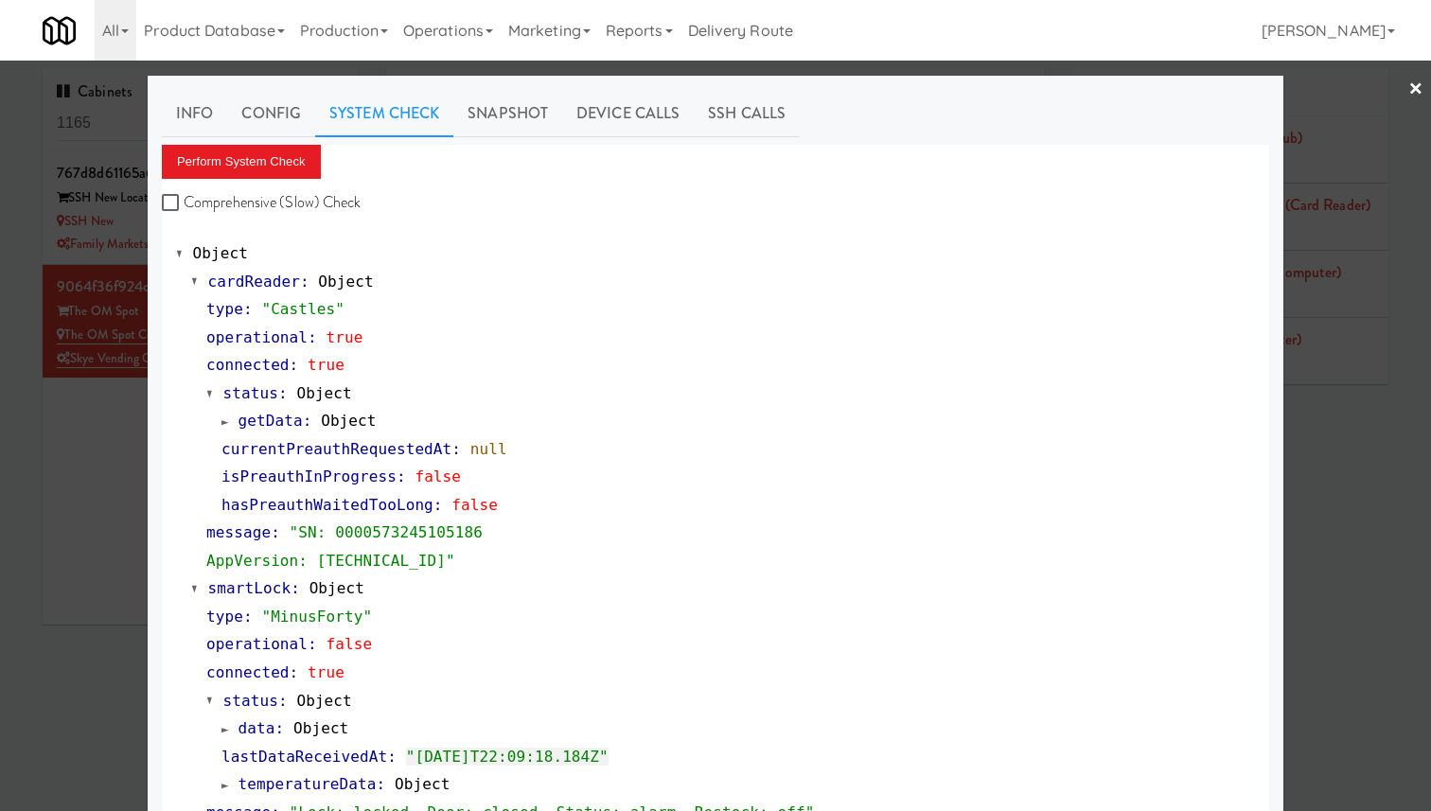
click at [112, 330] on div at bounding box center [715, 405] width 1431 height 811
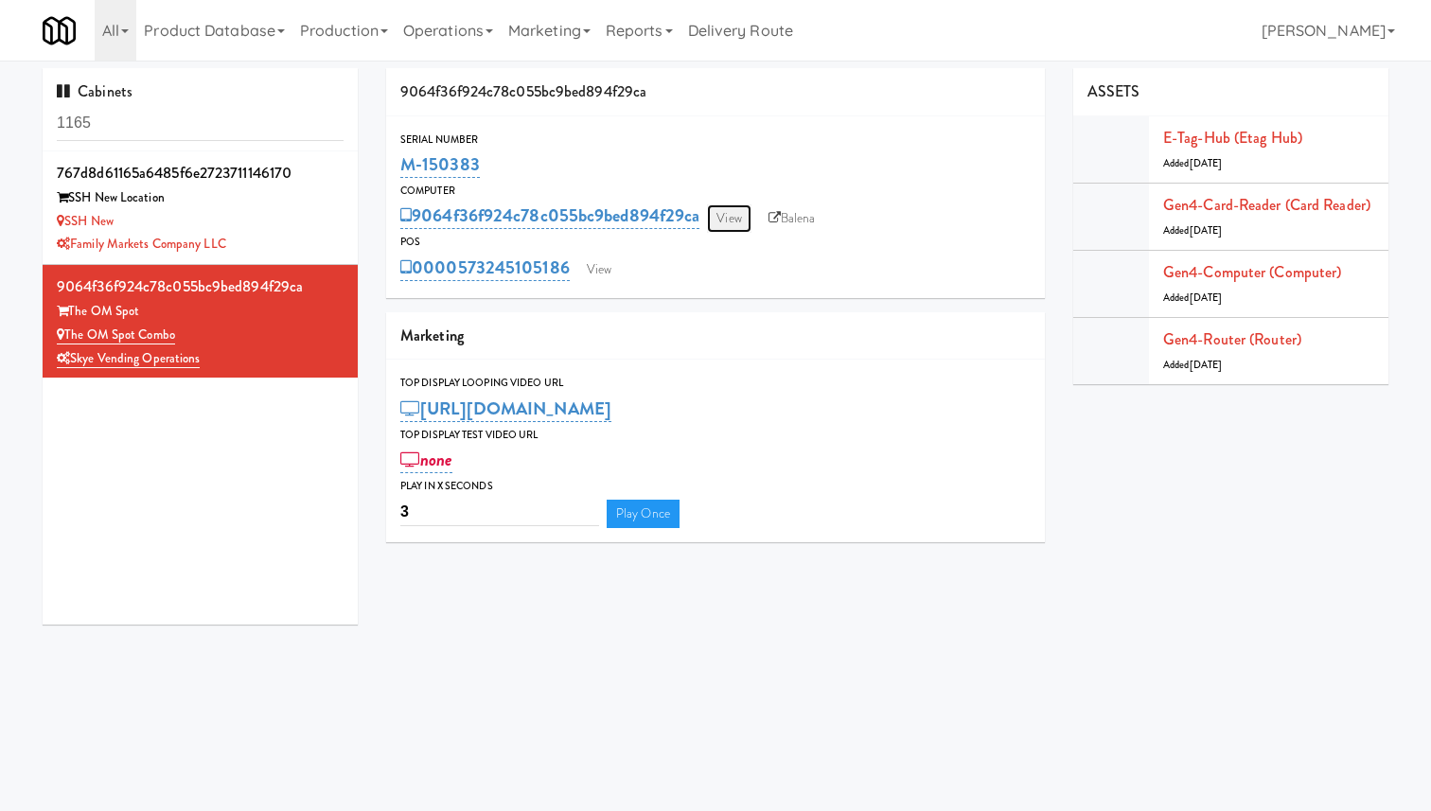
click at [733, 227] on link "View" at bounding box center [729, 218] width 44 height 28
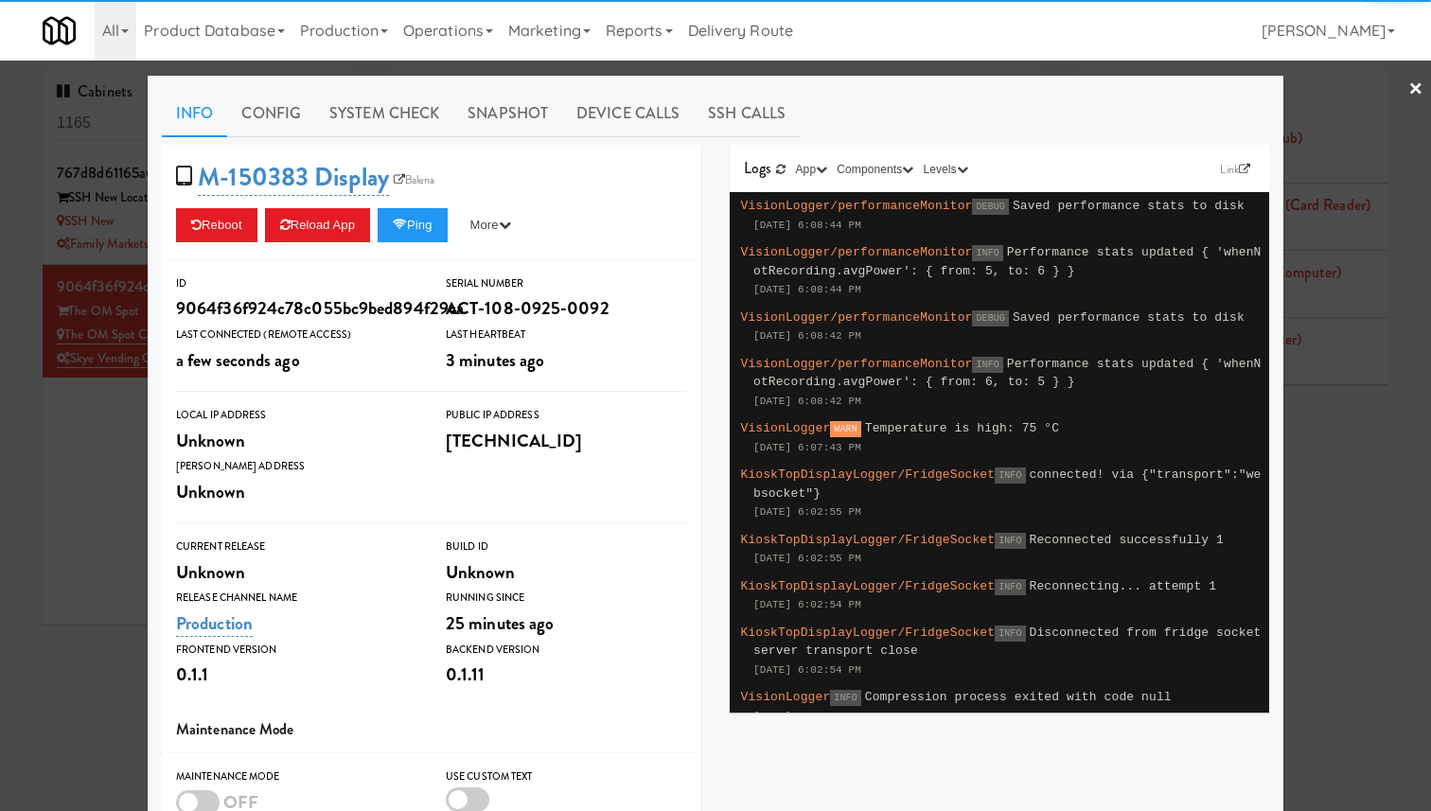
click at [454, 202] on div "M-150383 Display Balena Reboot Reload App Ping More Ping Server Restart Server …" at bounding box center [431, 202] width 539 height 115
click at [439, 220] on button "Ping" at bounding box center [412, 225] width 70 height 34
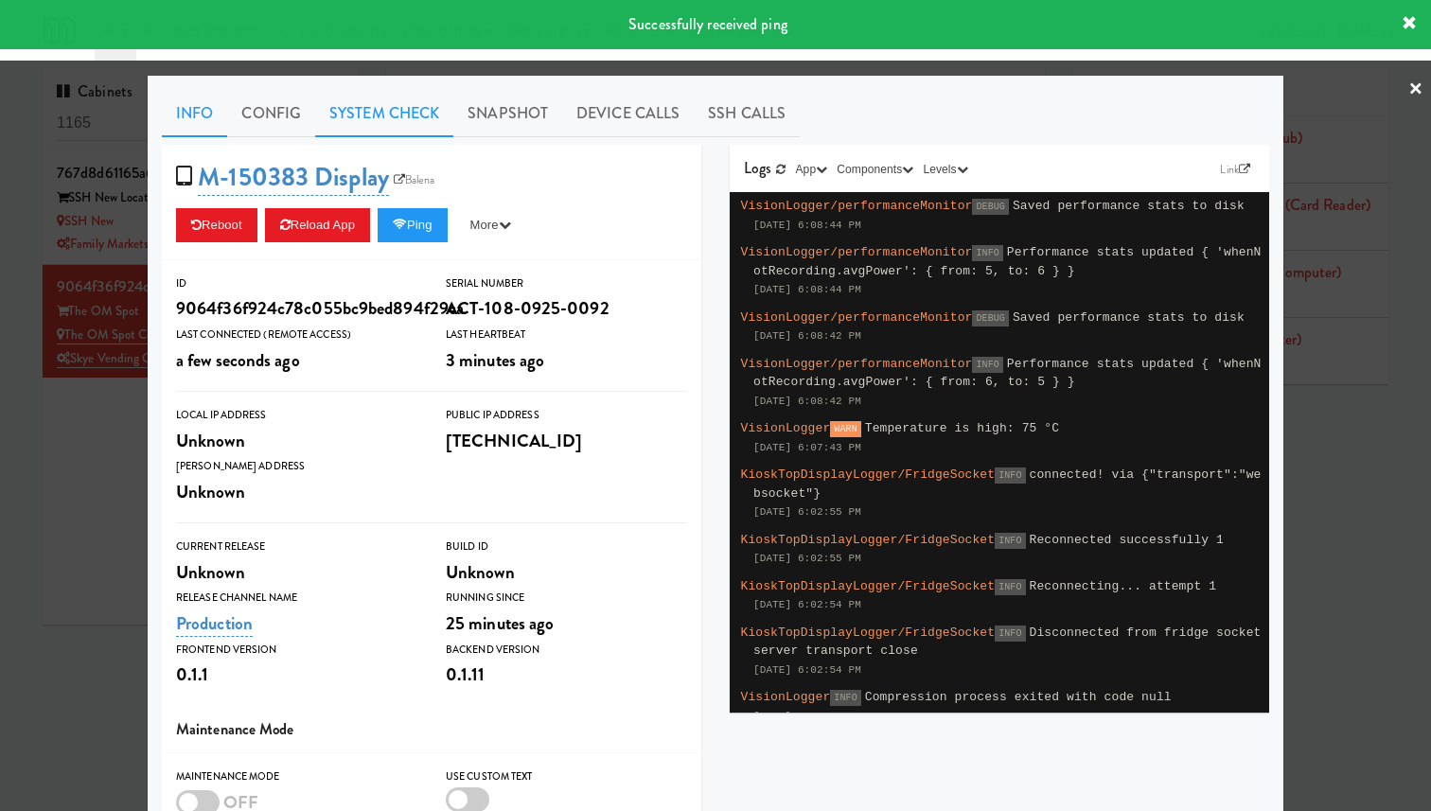
click at [406, 114] on link "System Check" at bounding box center [384, 113] width 138 height 47
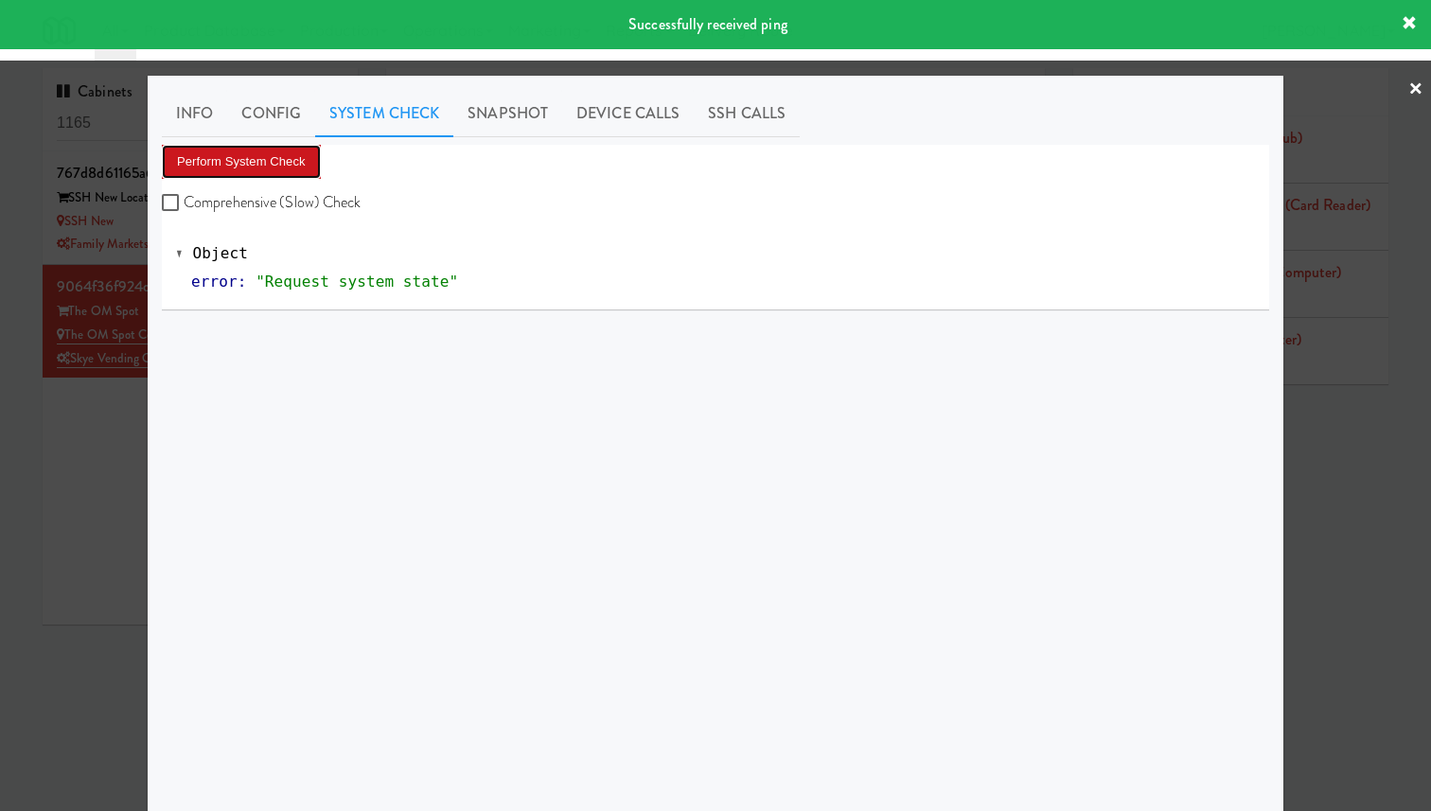
click at [283, 167] on button "Perform System Check" at bounding box center [241, 162] width 159 height 34
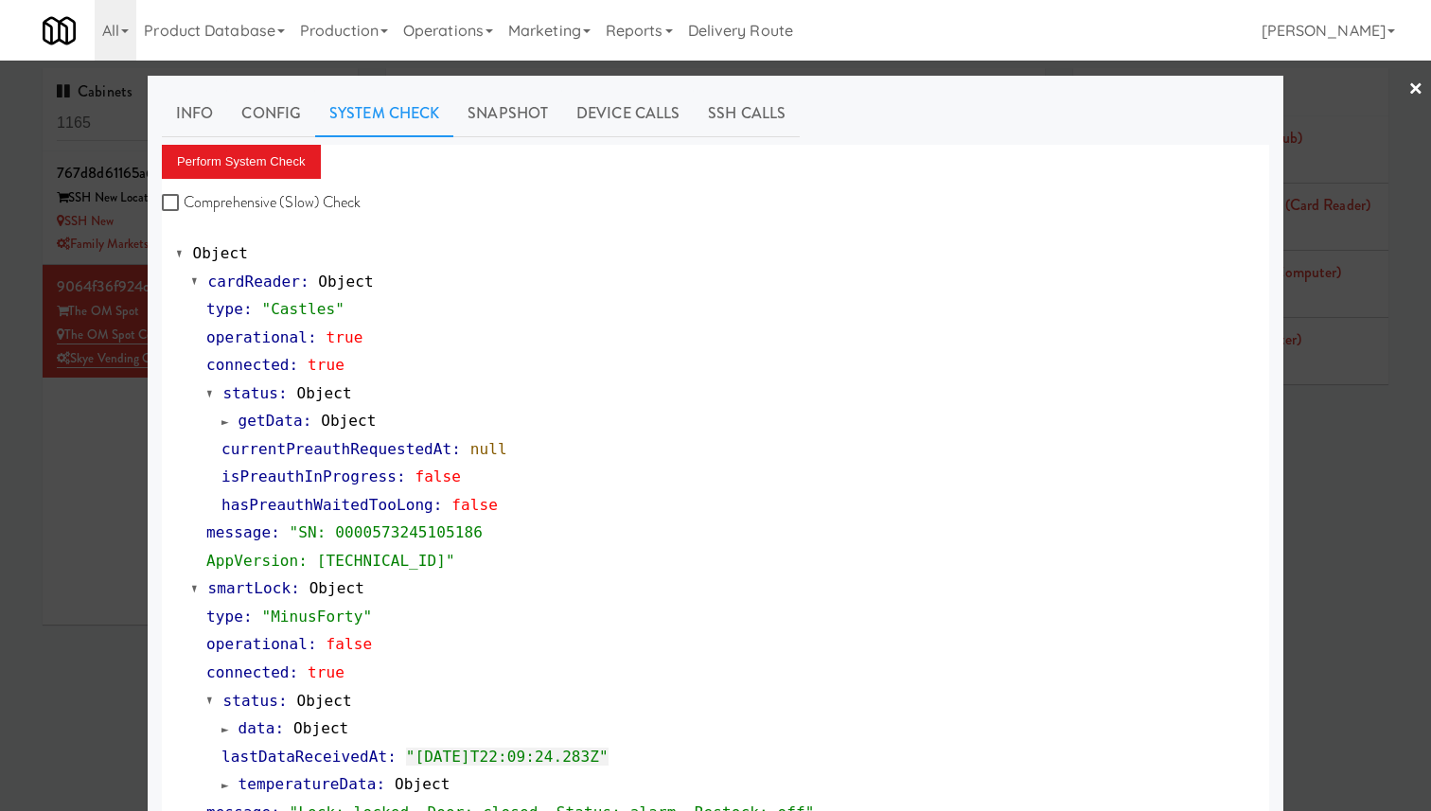
click at [270, 415] on span "getData" at bounding box center [270, 421] width 64 height 18
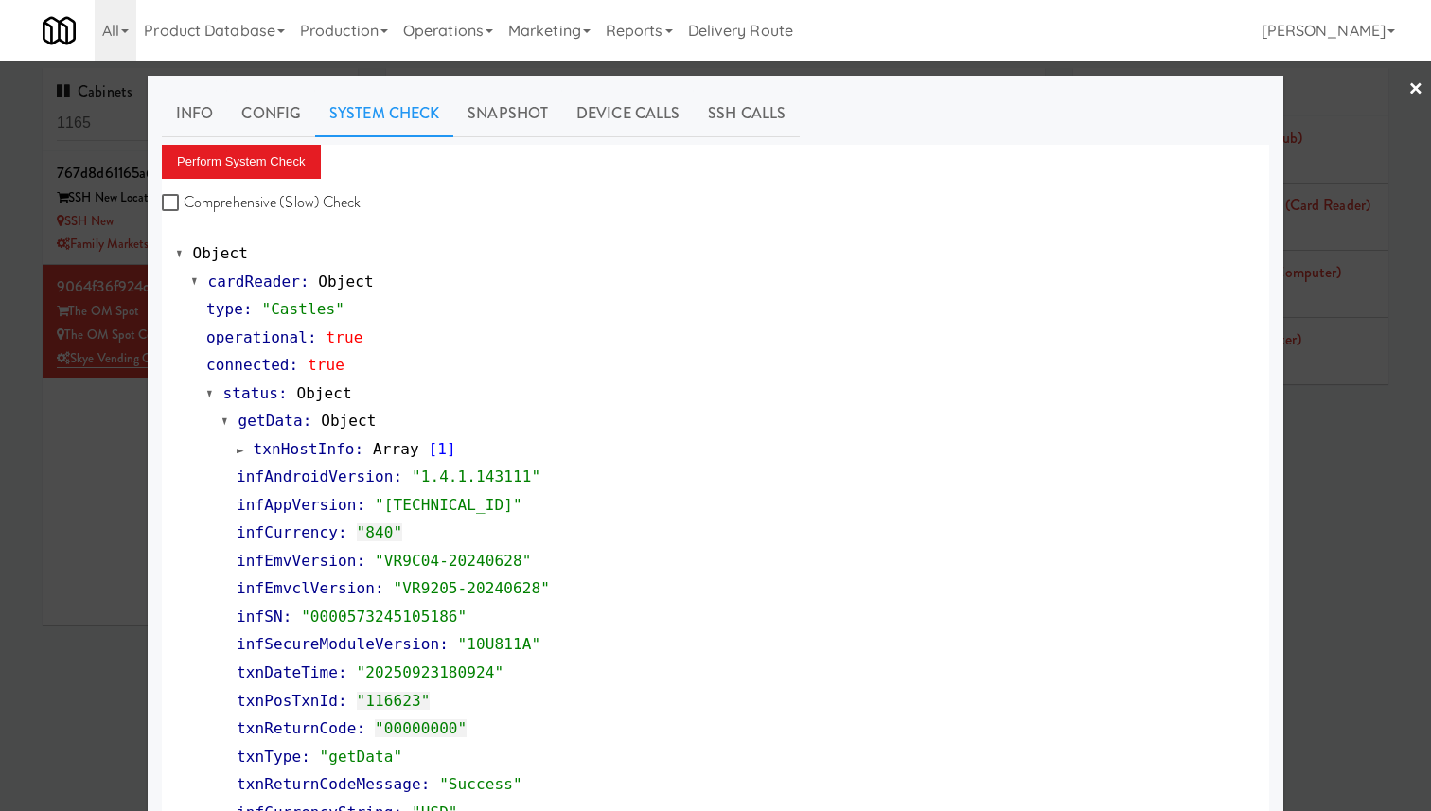
click at [271, 415] on span "getData" at bounding box center [270, 421] width 64 height 18
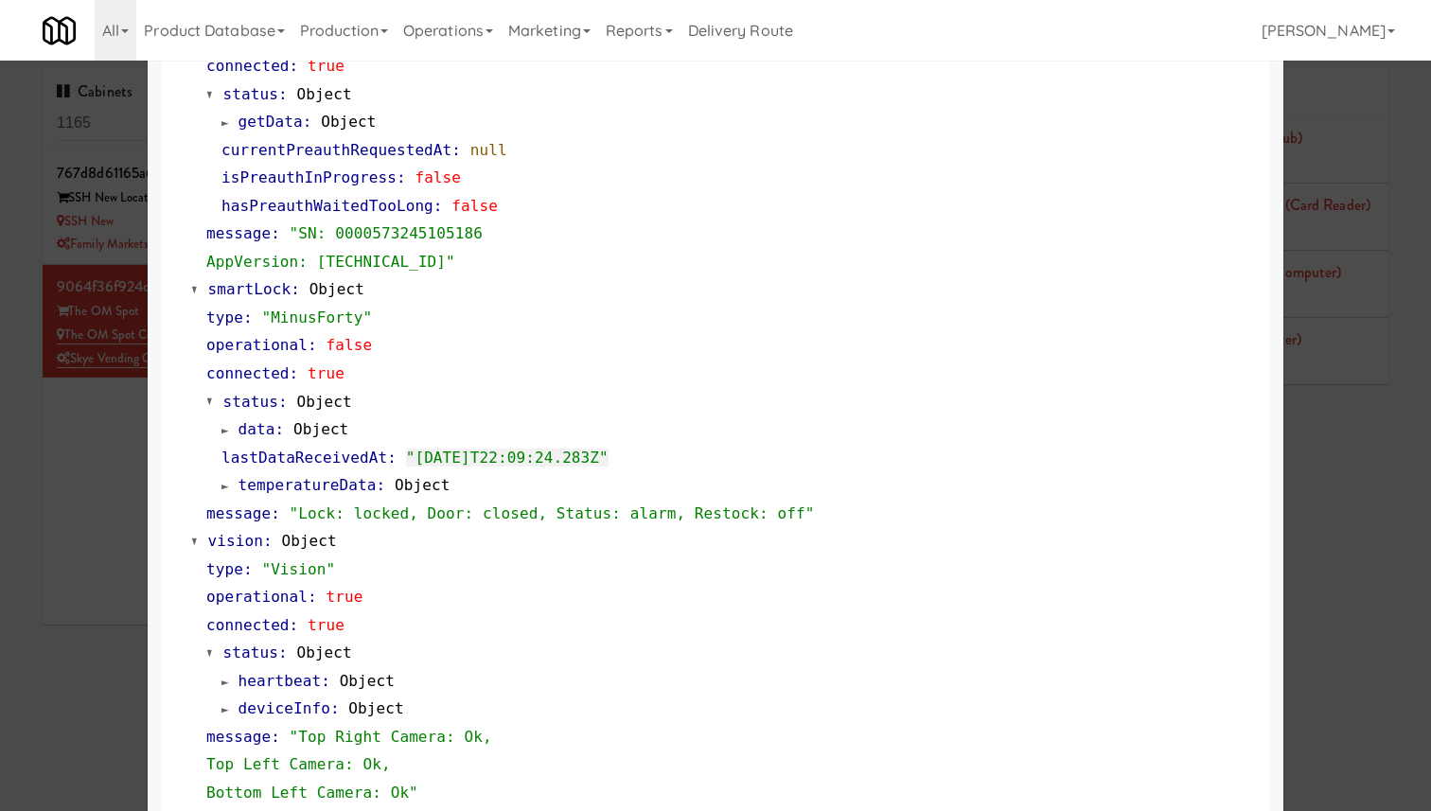
scroll to position [297, 0]
click at [66, 227] on div at bounding box center [715, 405] width 1431 height 811
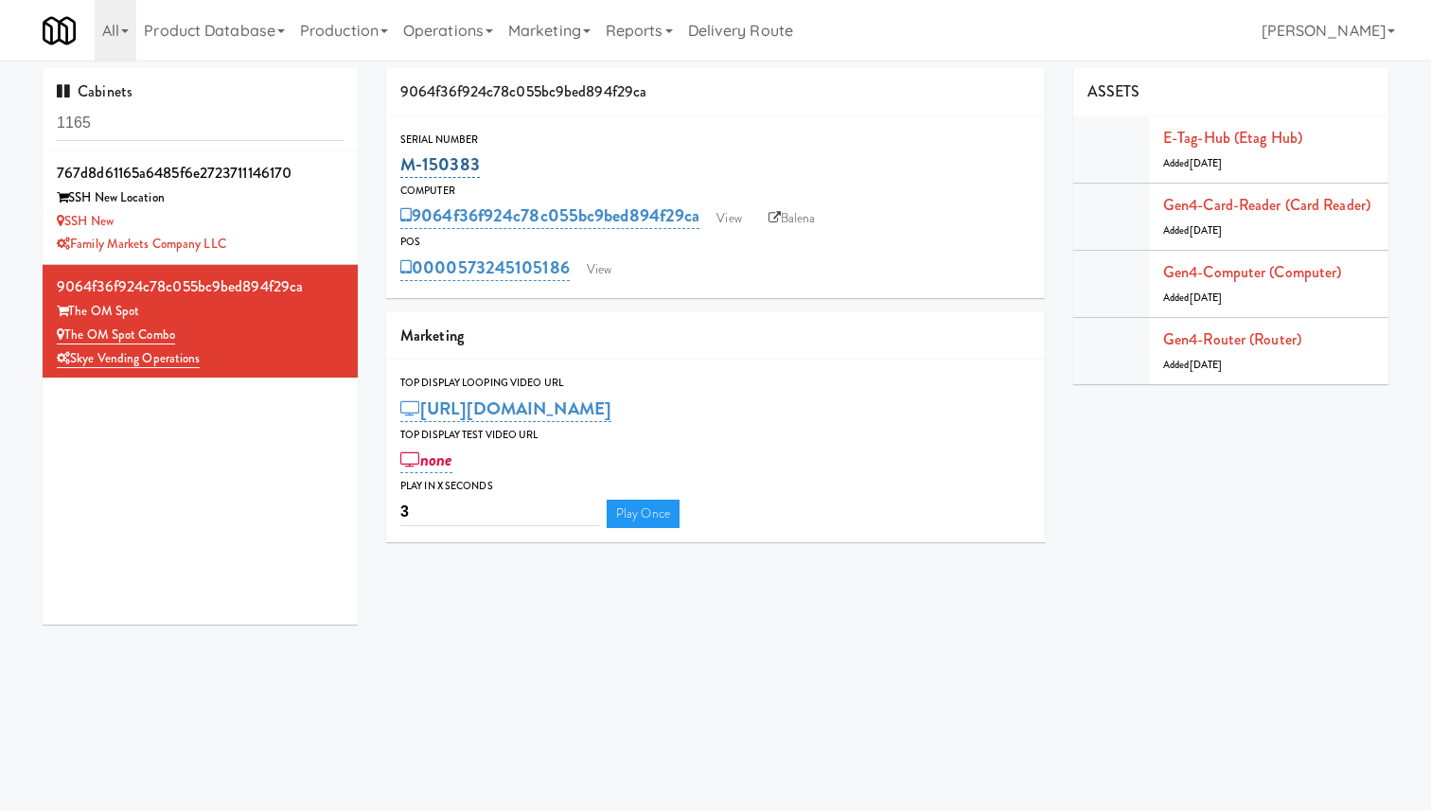
drag, startPoint x: 479, startPoint y: 163, endPoint x: 404, endPoint y: 163, distance: 74.7
click at [404, 163] on div "M-150383" at bounding box center [715, 165] width 630 height 32
copy link "M-150383"
click at [730, 224] on link "View" at bounding box center [729, 218] width 44 height 28
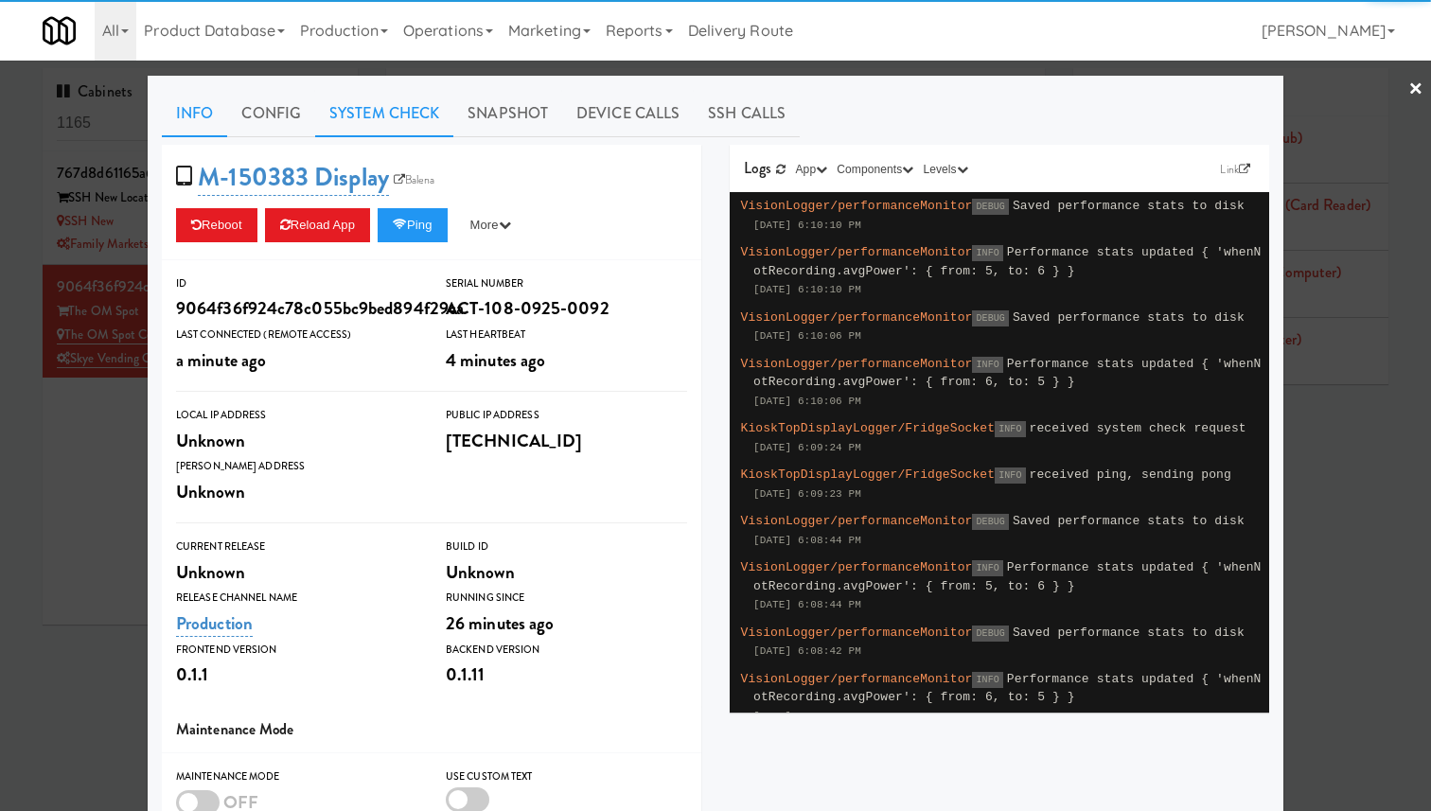
click at [371, 122] on link "System Check" at bounding box center [384, 113] width 138 height 47
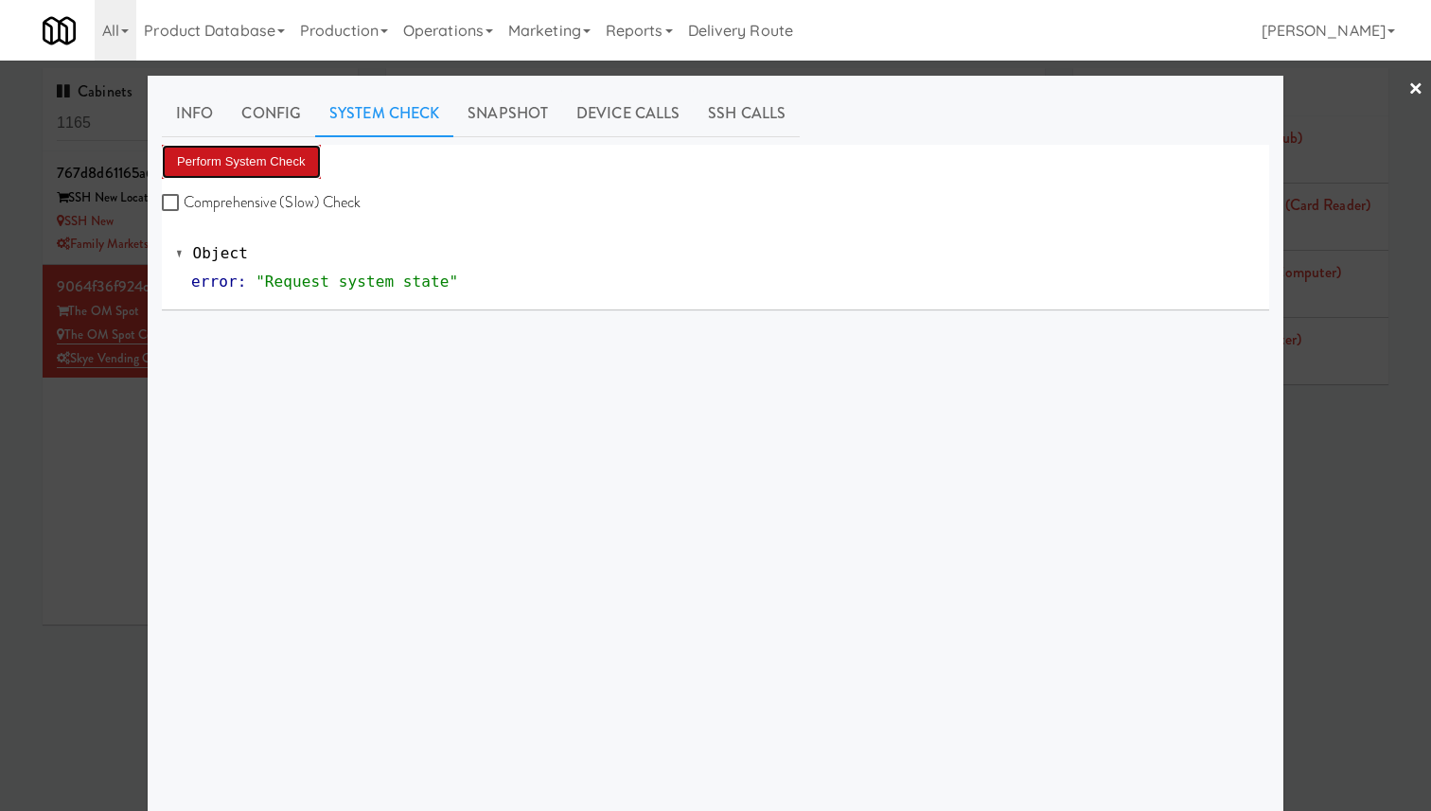
click at [295, 161] on button "Perform System Check" at bounding box center [241, 162] width 159 height 34
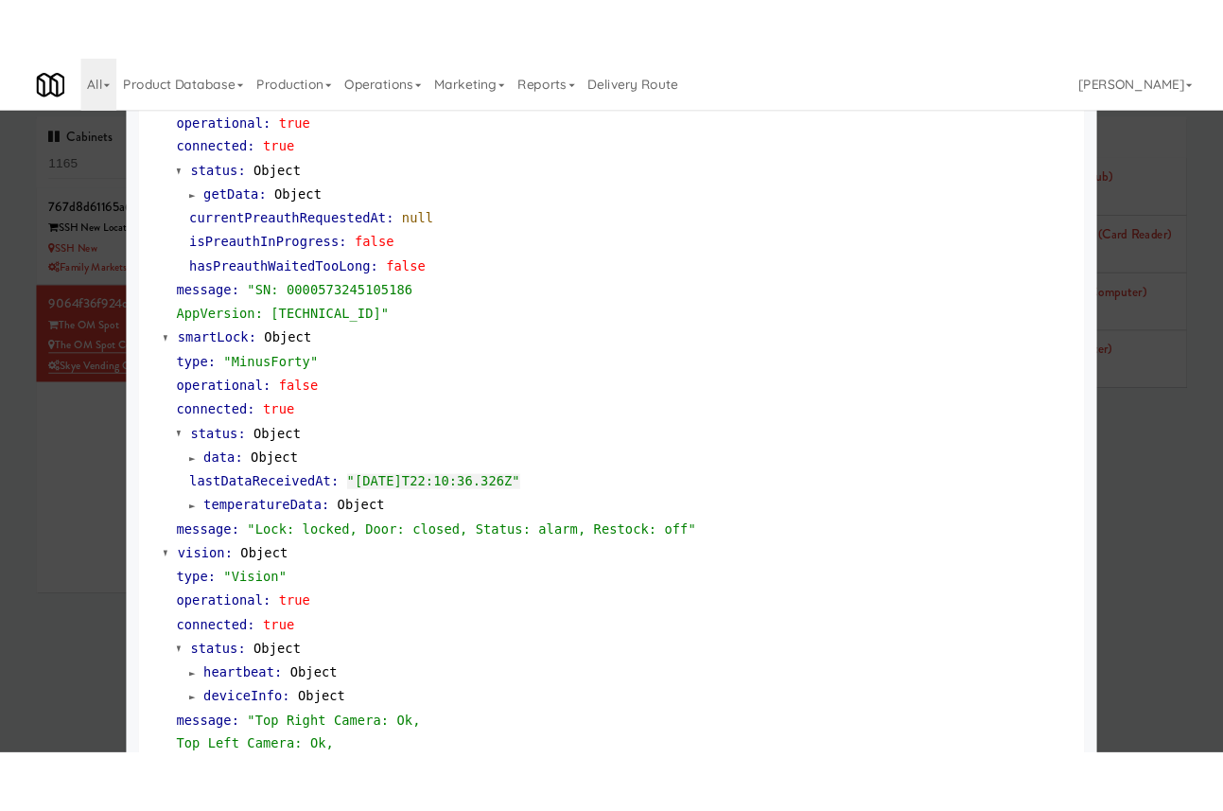
scroll to position [276, 0]
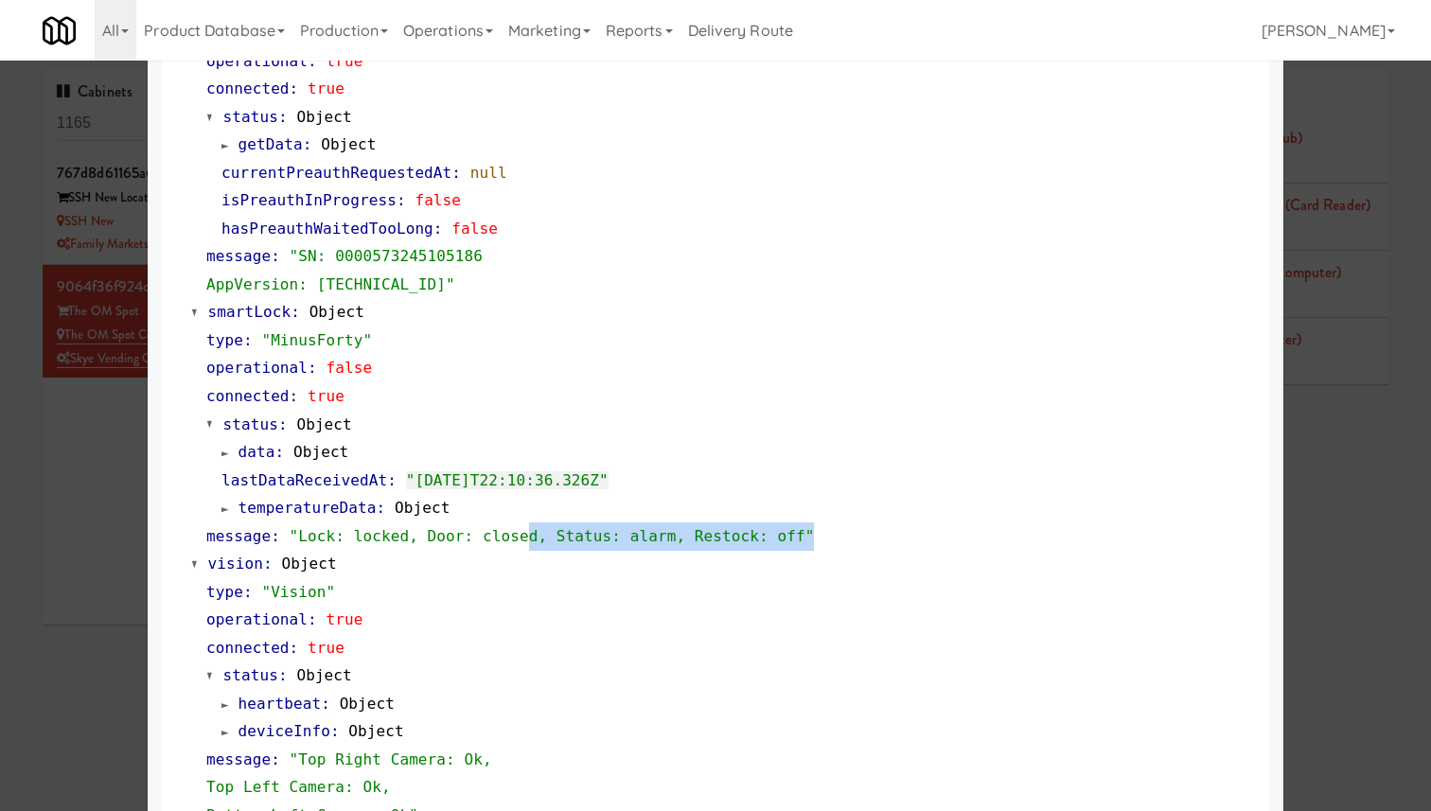
drag, startPoint x: 848, startPoint y: 544, endPoint x: 529, endPoint y: 544, distance: 318.8
click at [529, 544] on div "message : "Lock: locked, Door: closed, Status: alarm, Restock: off"" at bounding box center [730, 536] width 1048 height 28
click at [79, 308] on div at bounding box center [715, 405] width 1431 height 811
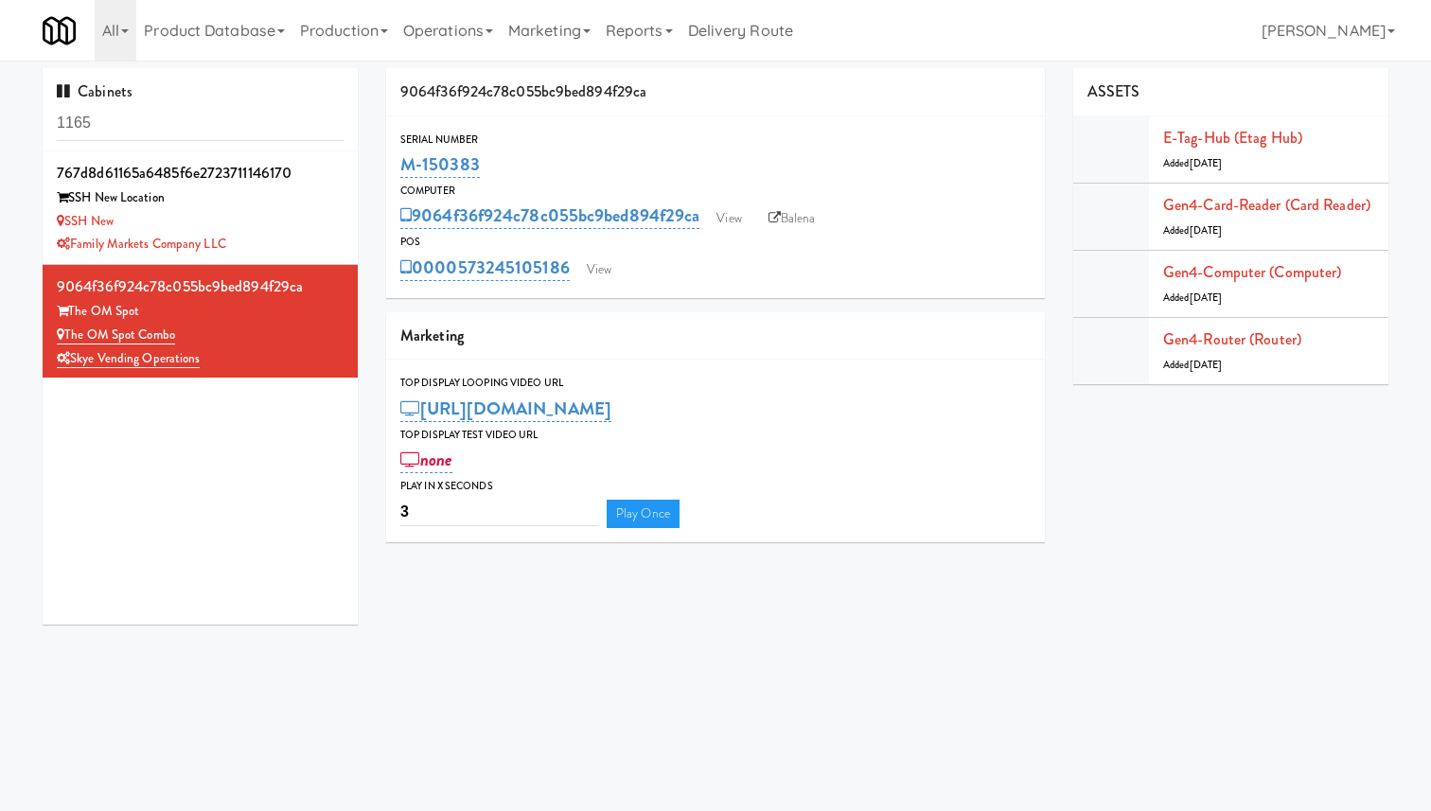
drag, startPoint x: 497, startPoint y: 172, endPoint x: 394, endPoint y: 171, distance: 103.1
click at [394, 171] on div "Serial Number M-150383" at bounding box center [715, 156] width 658 height 51
copy link "M-150383"
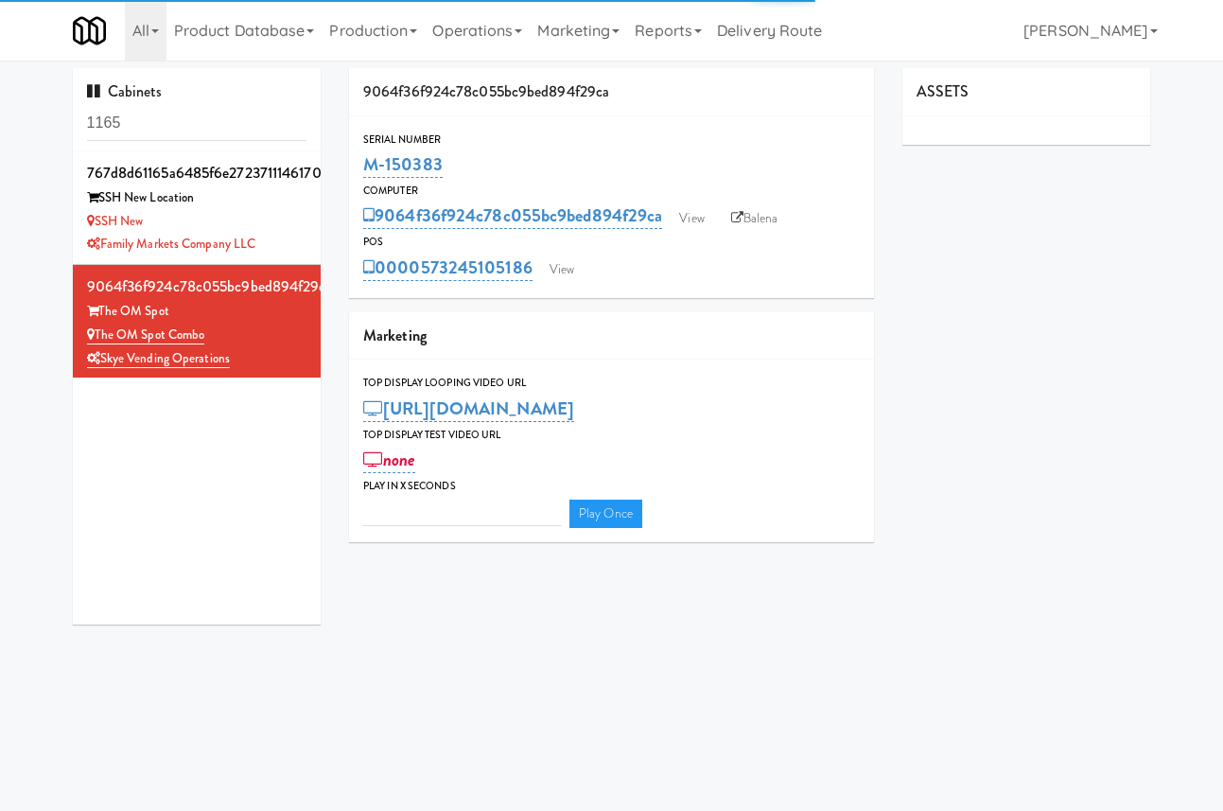
type input "3"
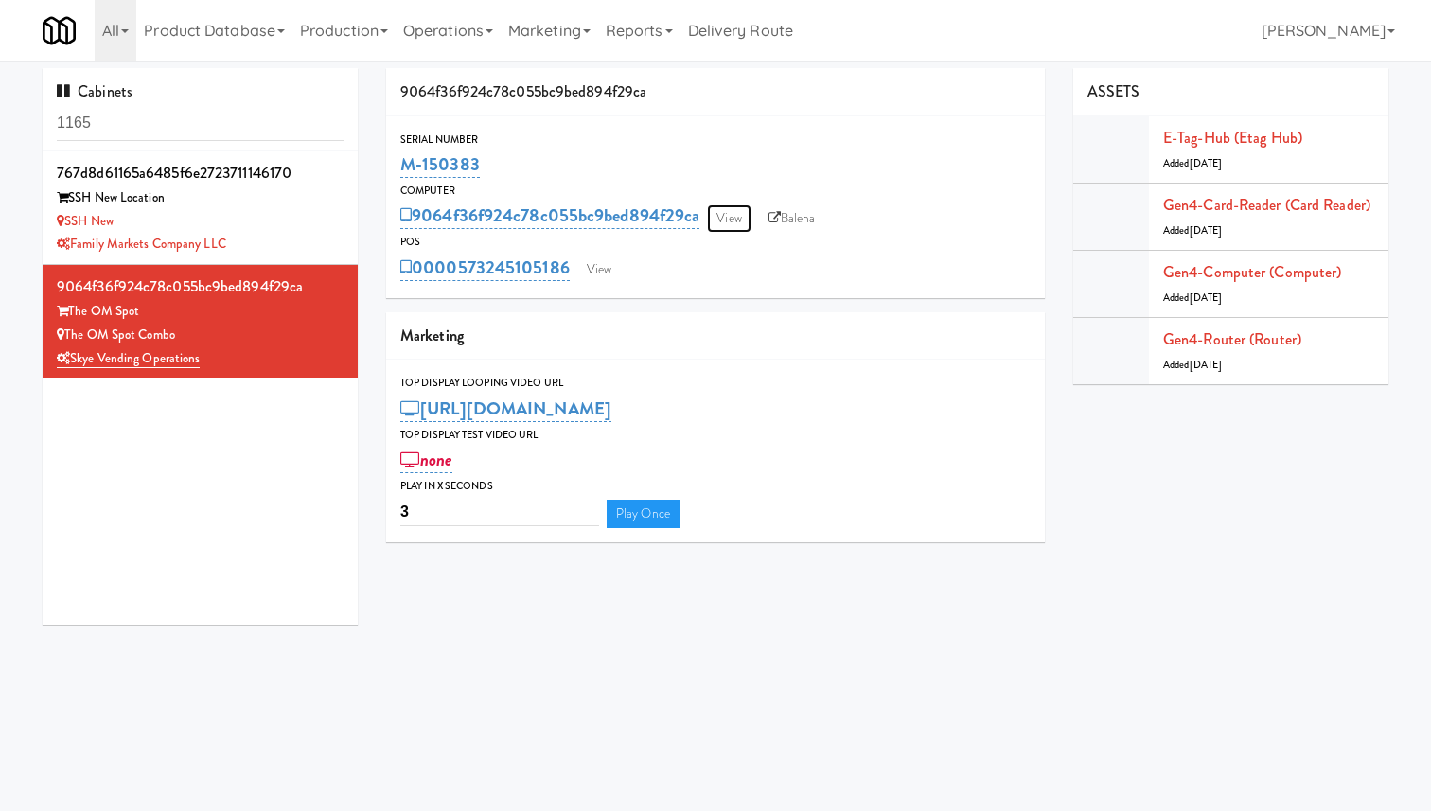
click at [714, 227] on link "View" at bounding box center [729, 218] width 44 height 28
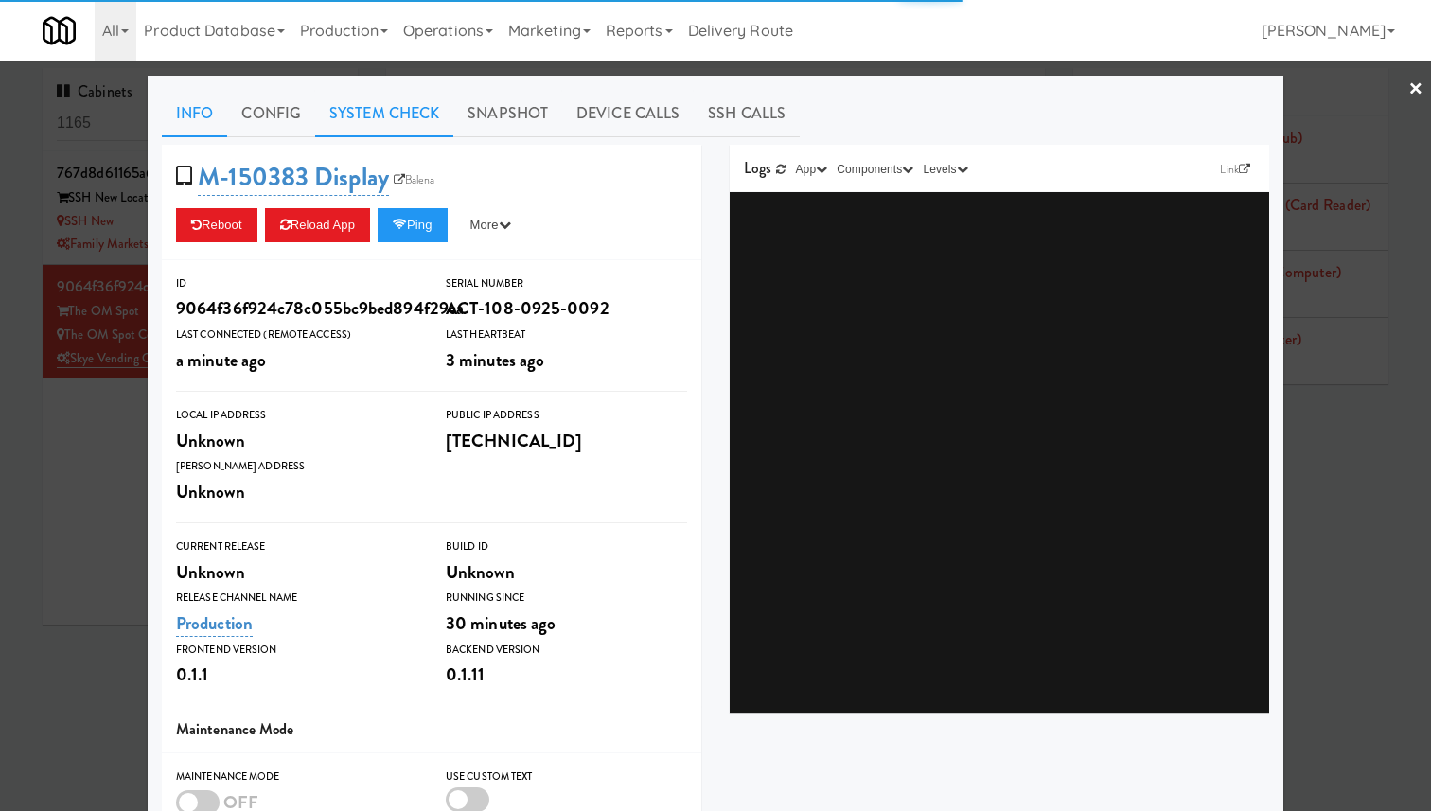
click at [370, 110] on link "System Check" at bounding box center [384, 113] width 138 height 47
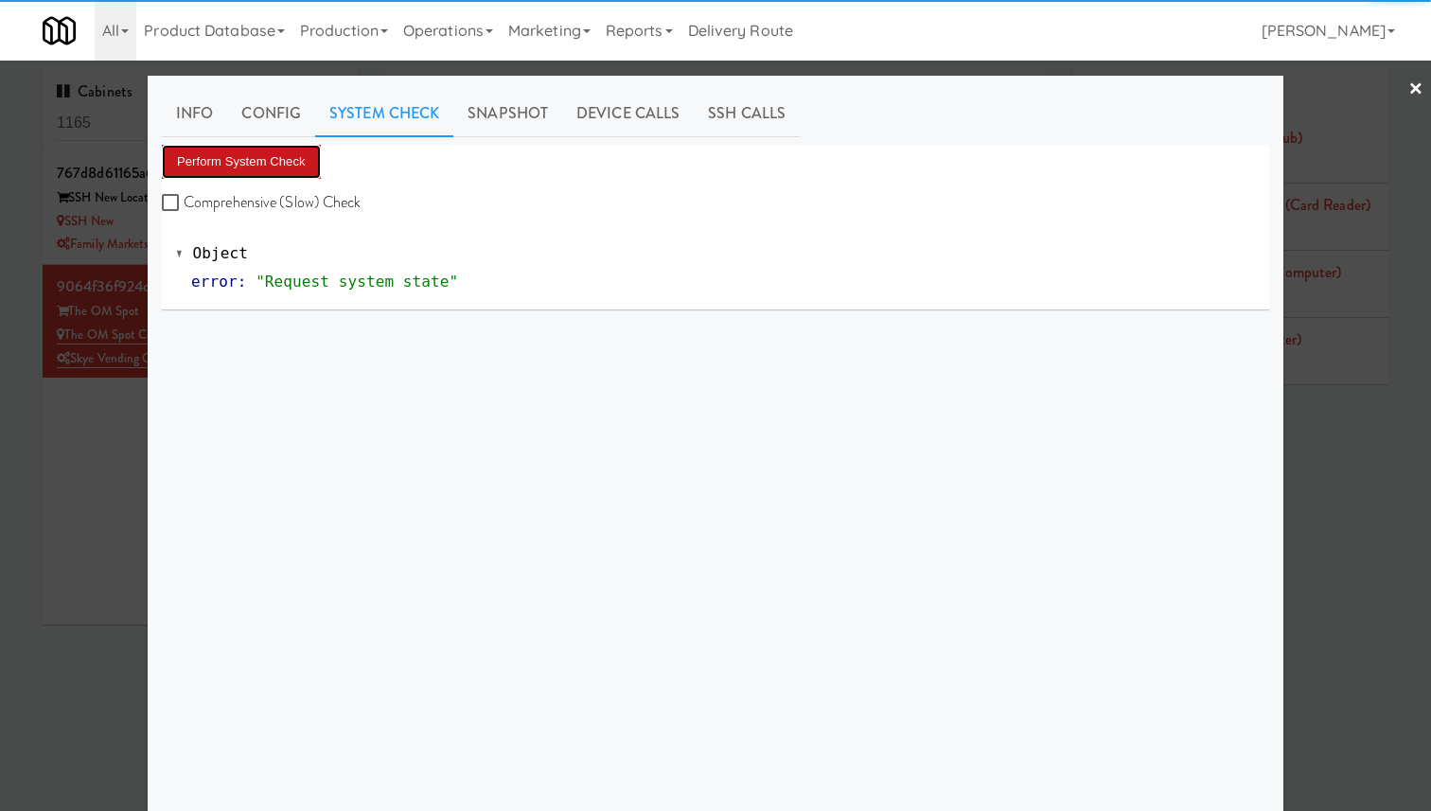
click at [258, 168] on button "Perform System Check" at bounding box center [241, 162] width 159 height 34
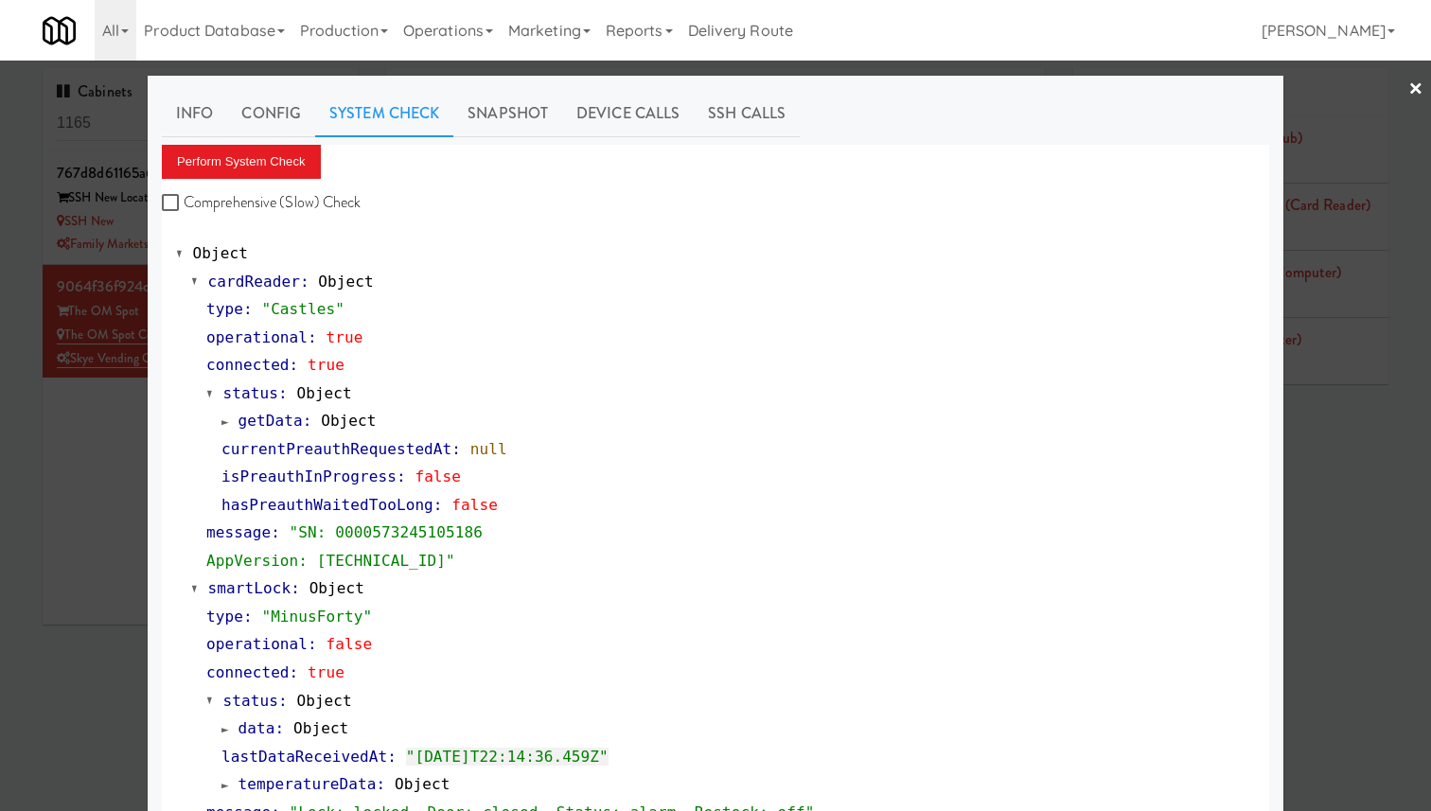
click at [281, 413] on span "getData" at bounding box center [270, 421] width 64 height 18
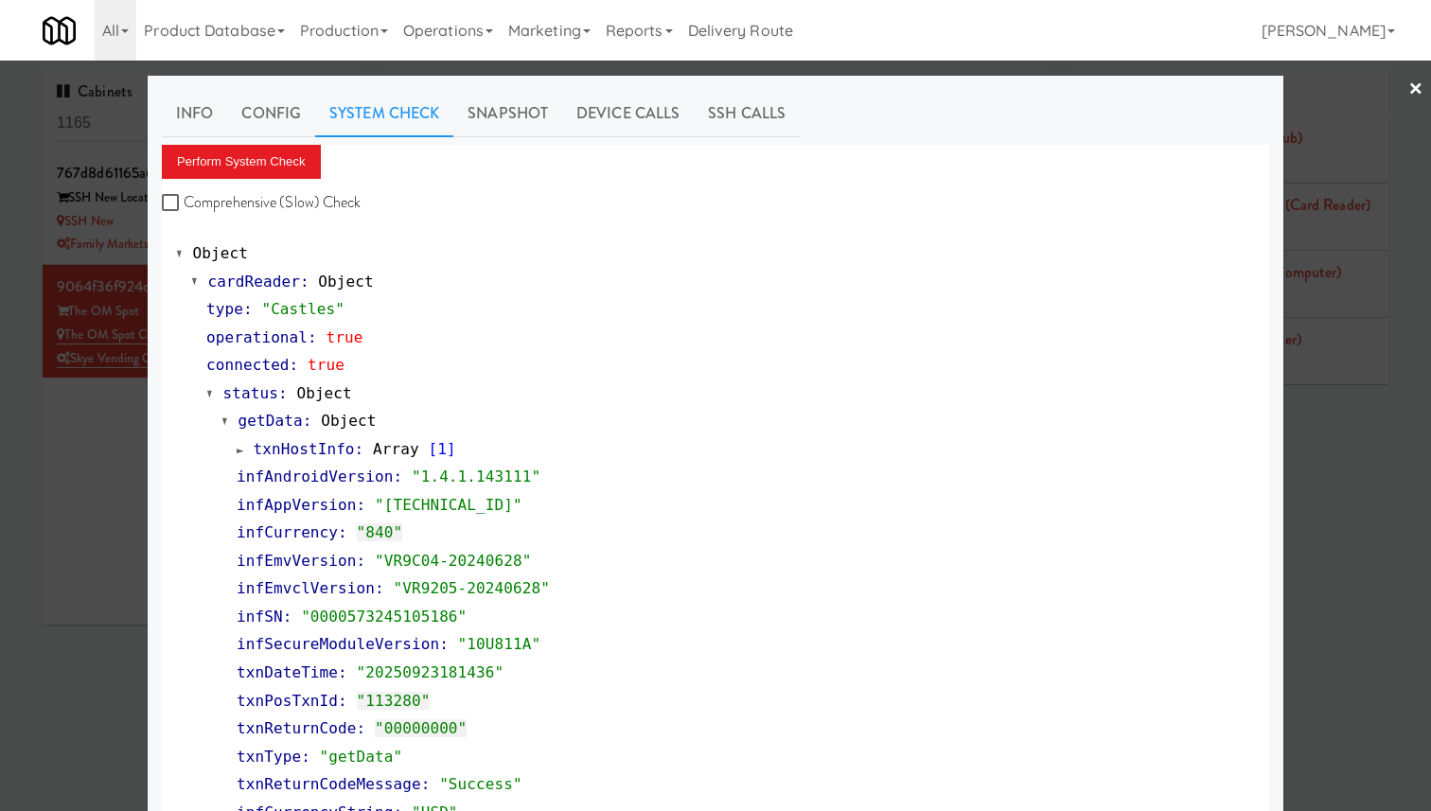
click at [281, 413] on span "getData" at bounding box center [270, 421] width 64 height 18
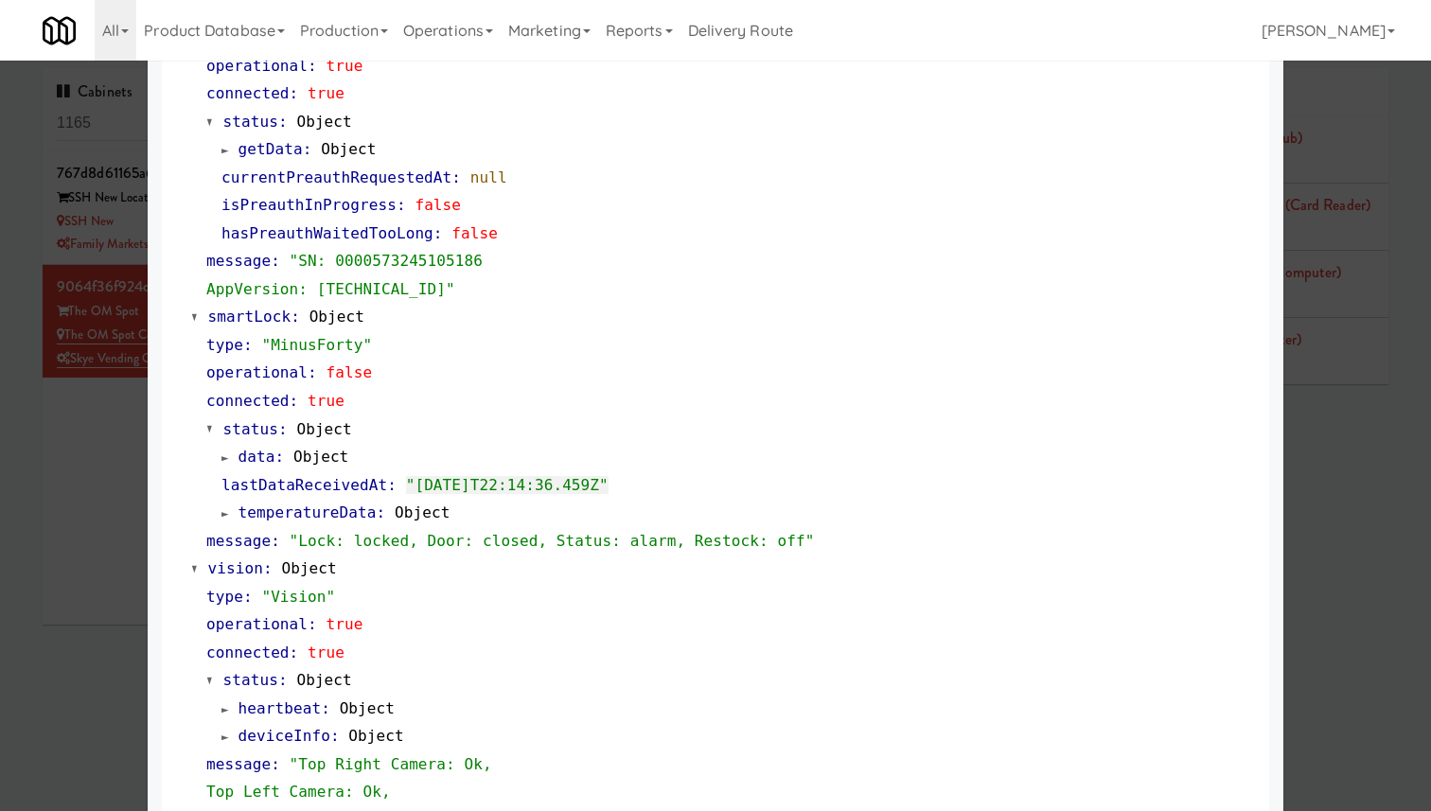
scroll to position [290, 0]
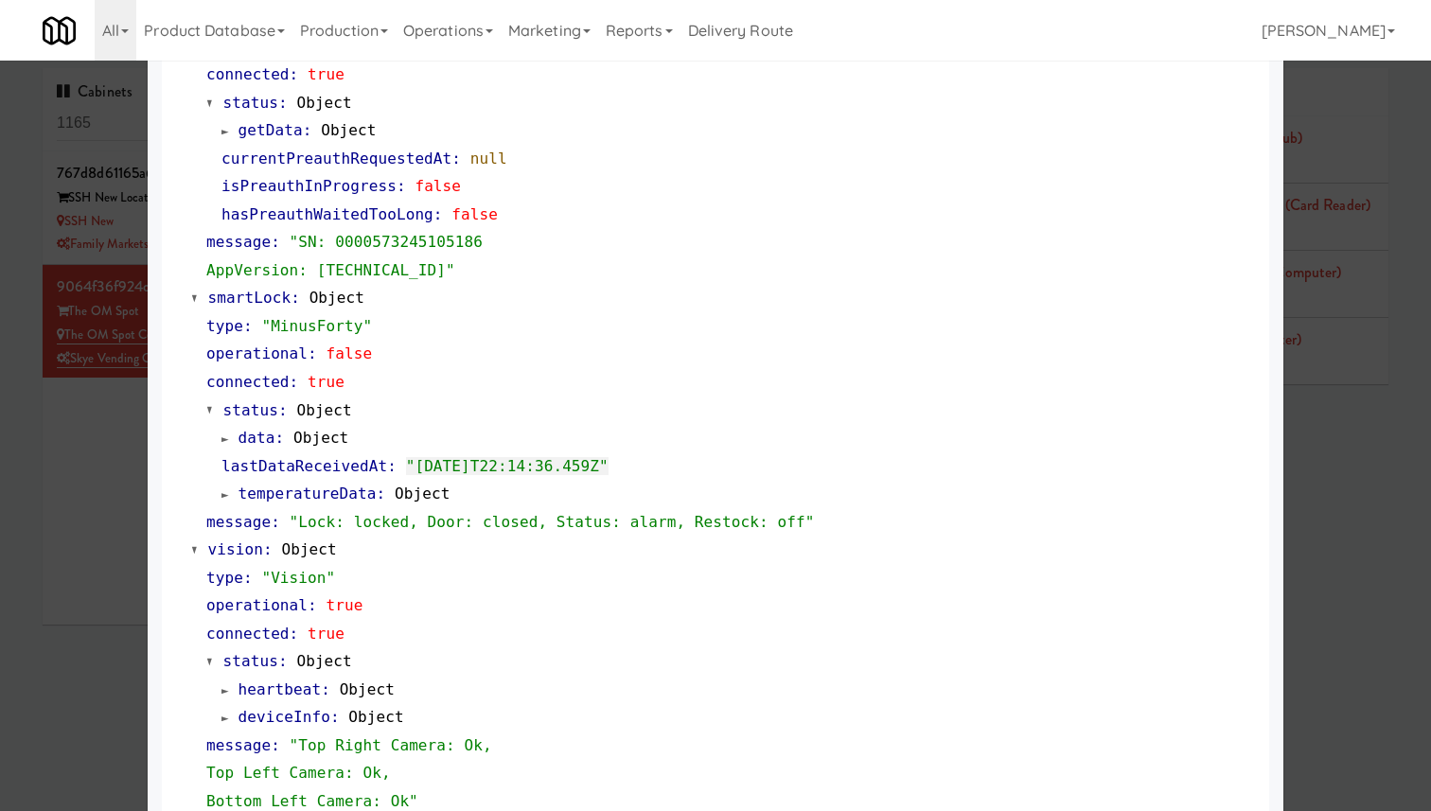
click at [257, 438] on span "data" at bounding box center [256, 438] width 37 height 18
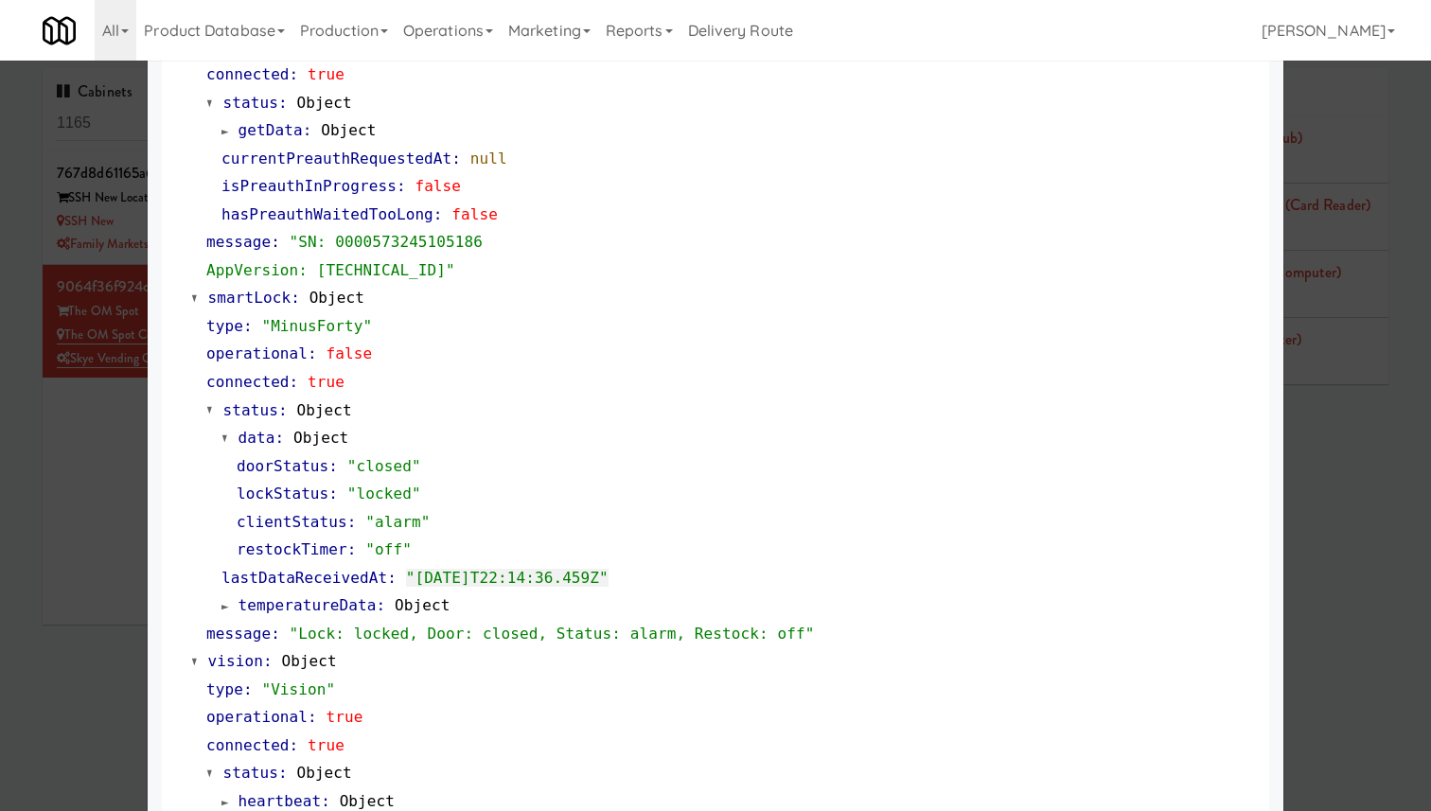
scroll to position [0, 0]
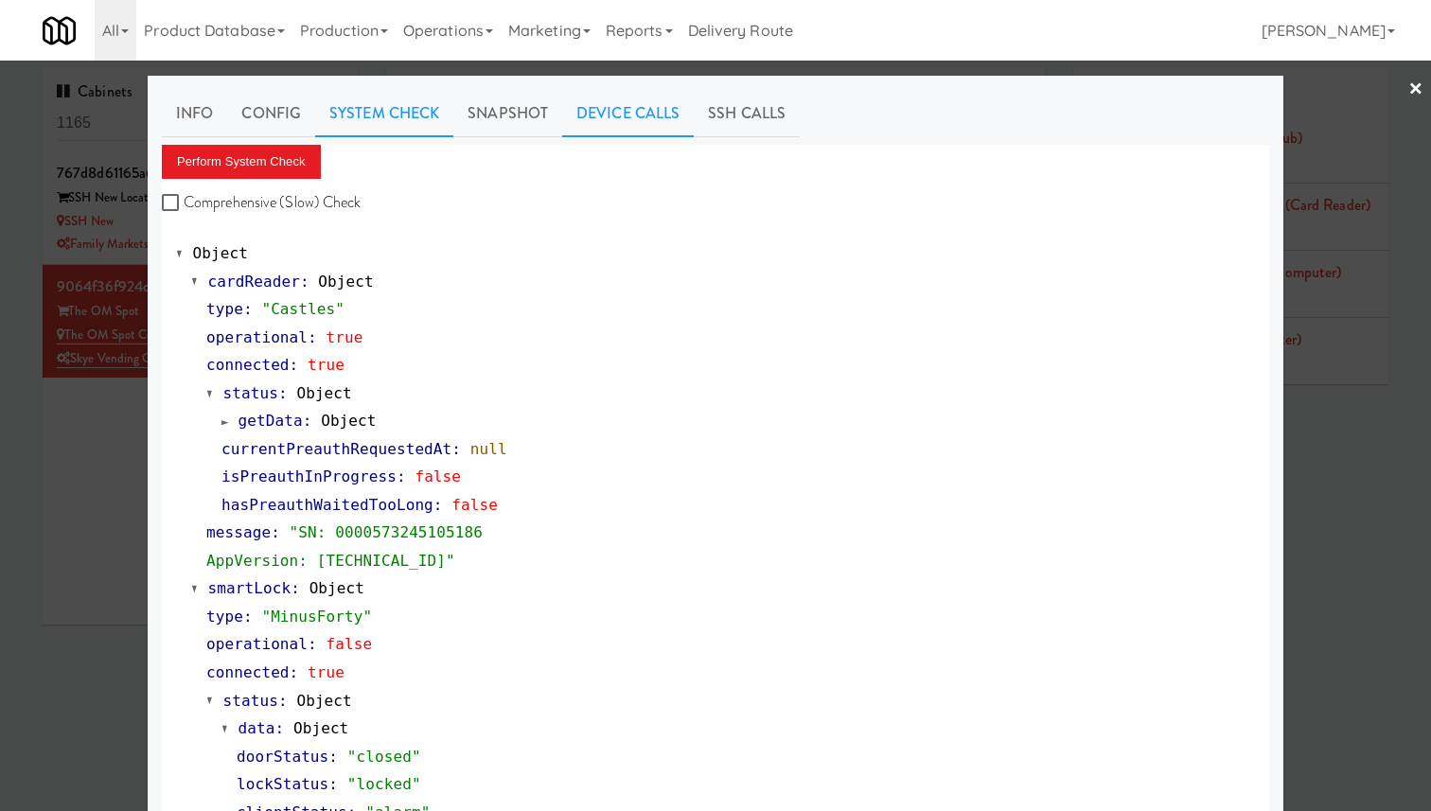
click at [632, 101] on link "Device Calls" at bounding box center [628, 113] width 132 height 47
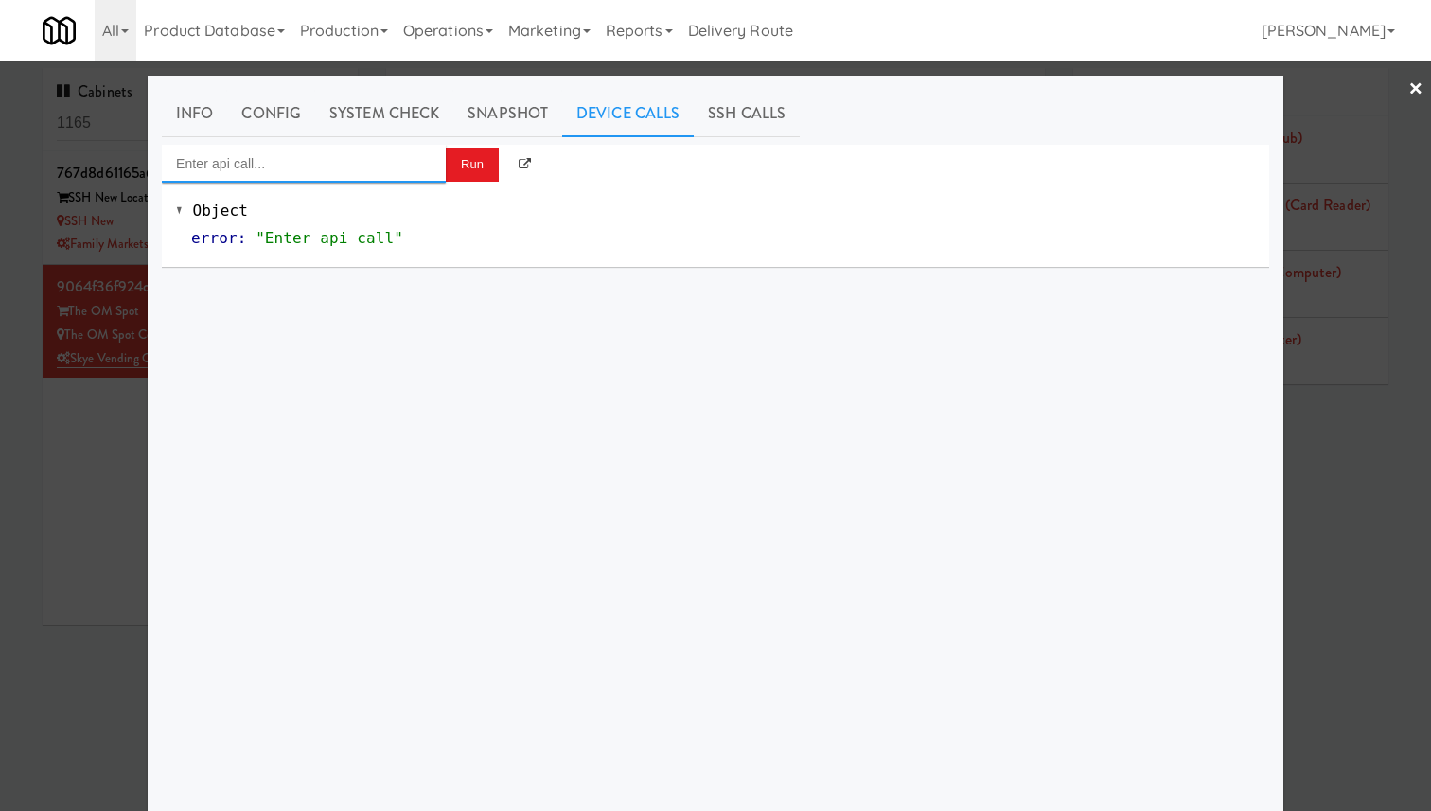
click at [356, 153] on input "Enter api call..." at bounding box center [304, 164] width 284 height 38
click at [360, 196] on div "Cooler: Toggle Restocking" at bounding box center [303, 195] width 255 height 25
type input "Cooler: Toggle Restocking"
click at [489, 161] on button "Run" at bounding box center [472, 165] width 53 height 34
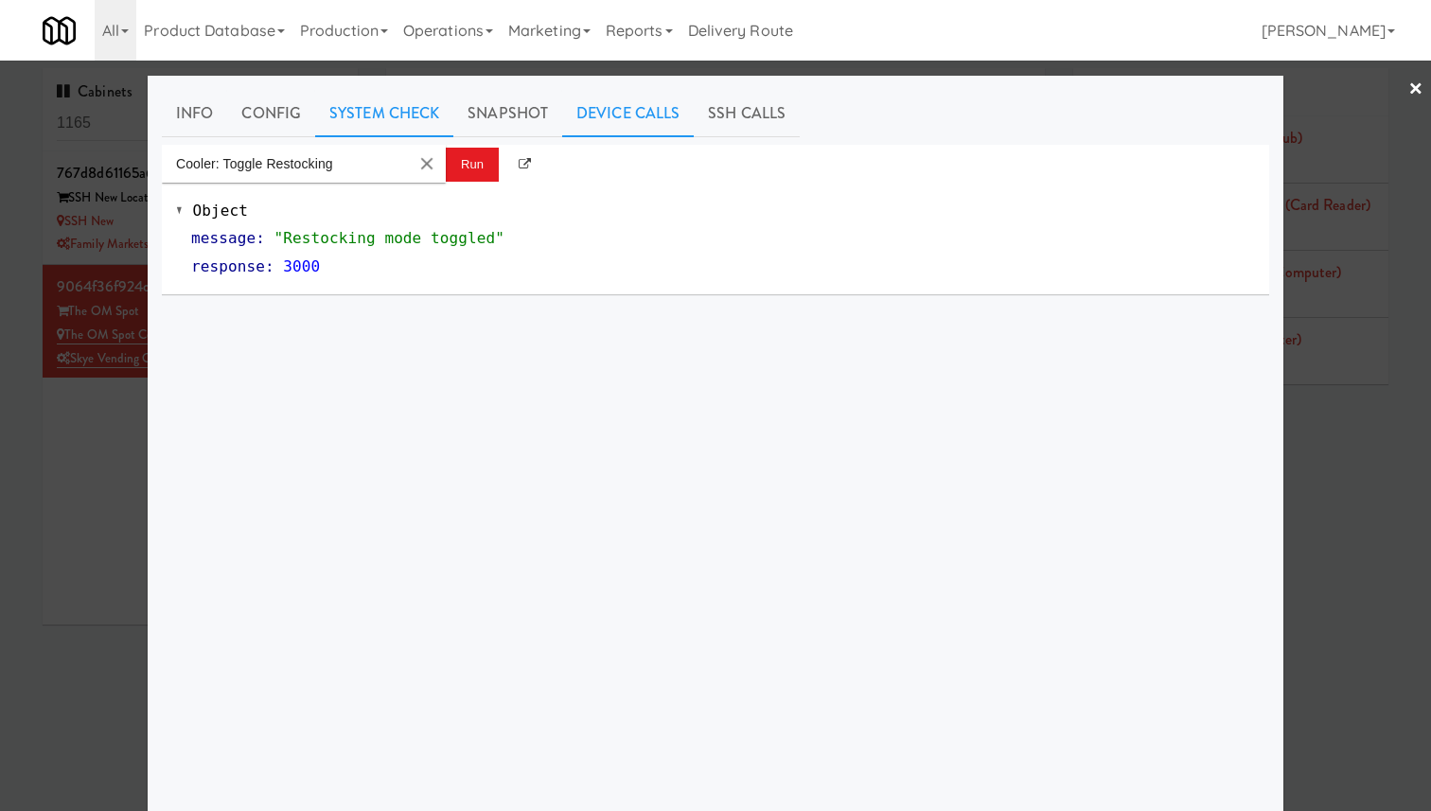
click at [391, 119] on link "System Check" at bounding box center [384, 113] width 138 height 47
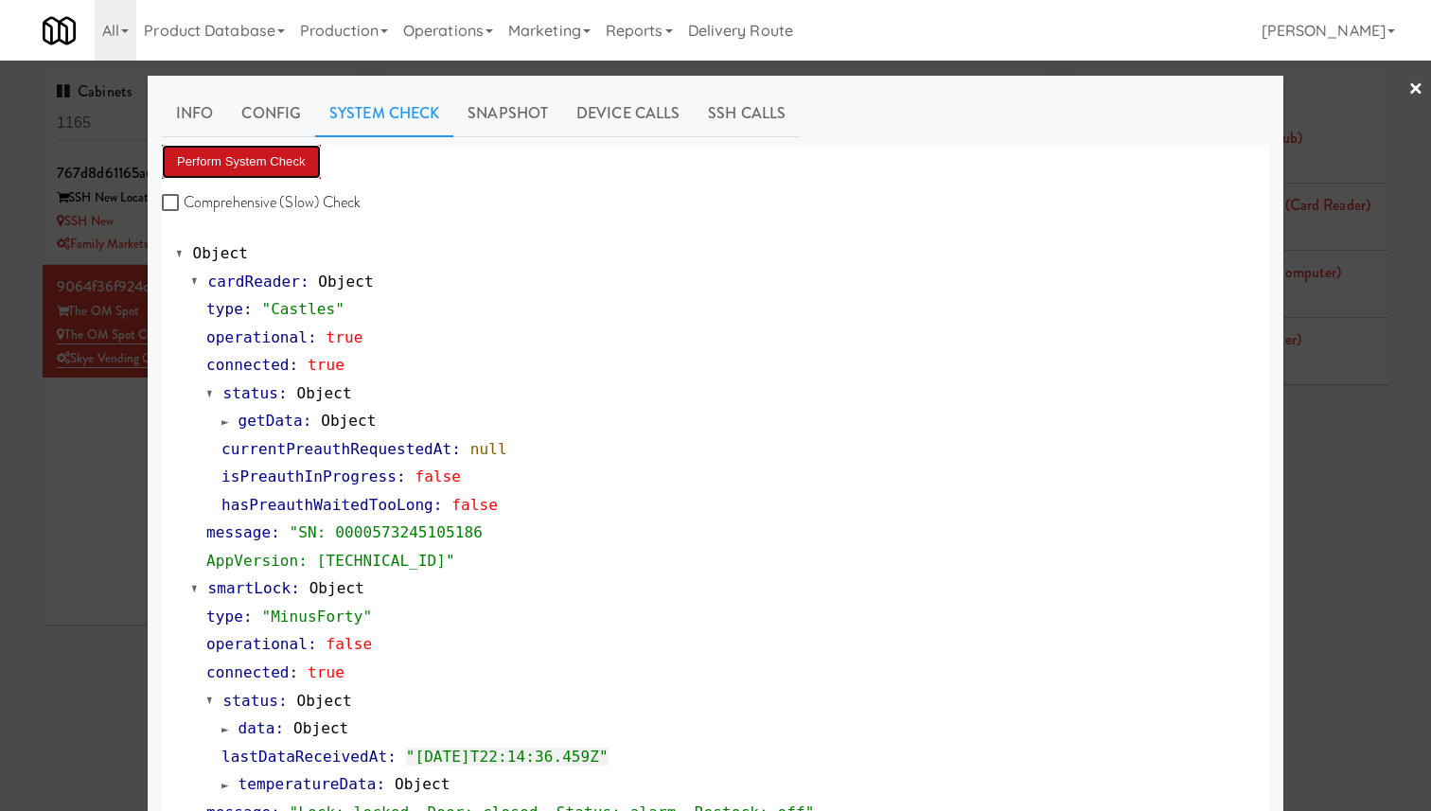
click at [275, 162] on button "Perform System Check" at bounding box center [241, 162] width 159 height 34
click at [269, 151] on button "Perform System Check" at bounding box center [241, 162] width 159 height 34
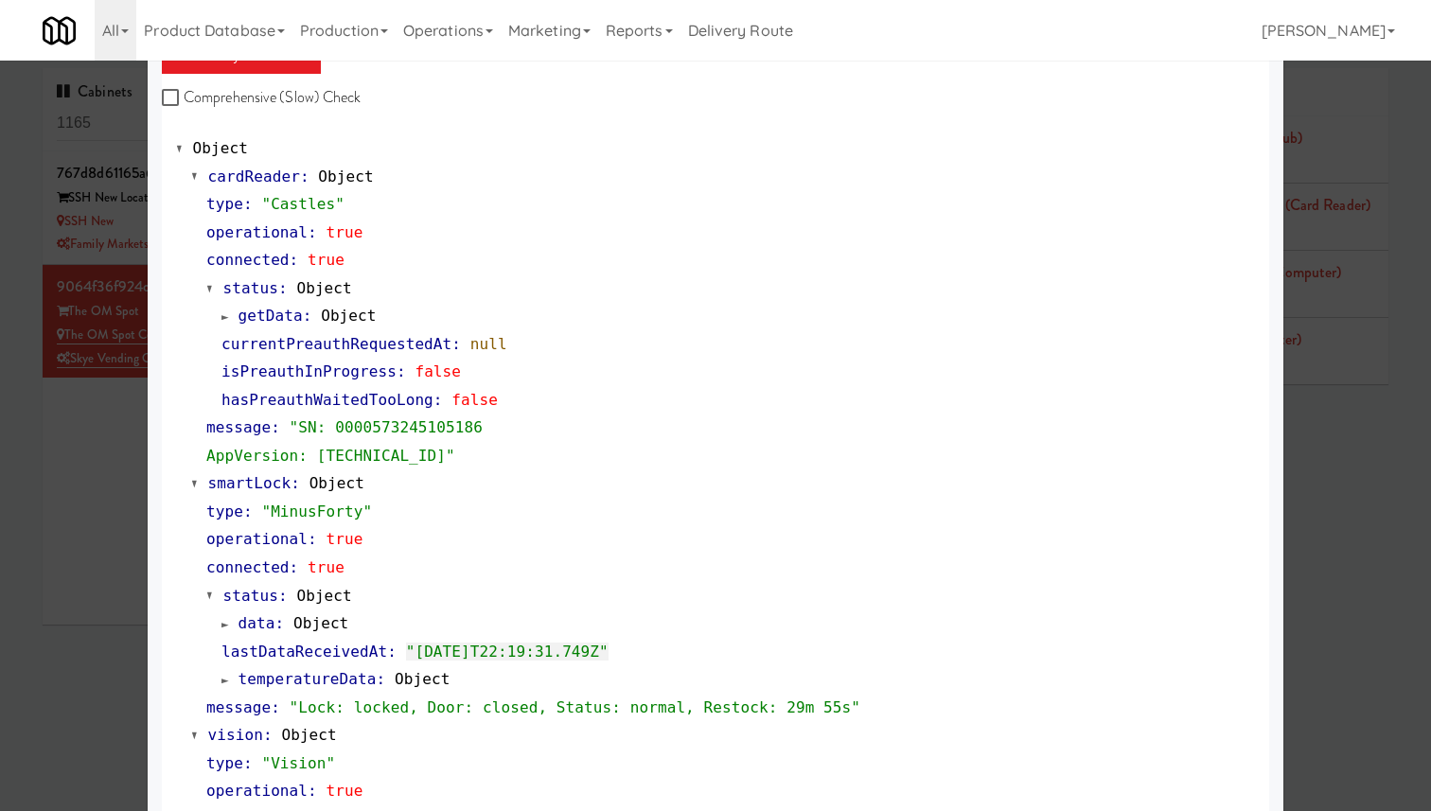
scroll to position [16, 0]
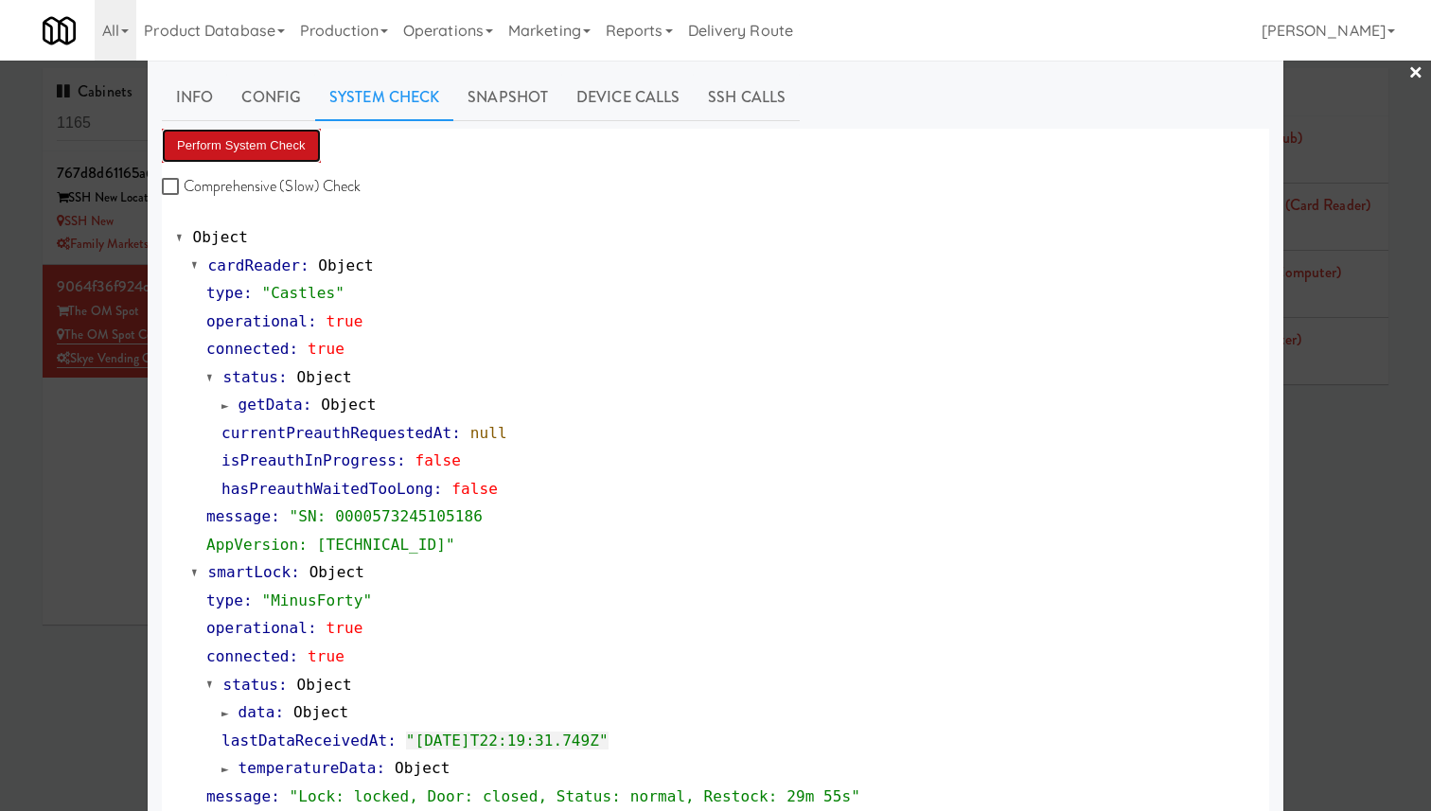
click at [290, 138] on button "Perform System Check" at bounding box center [241, 146] width 159 height 34
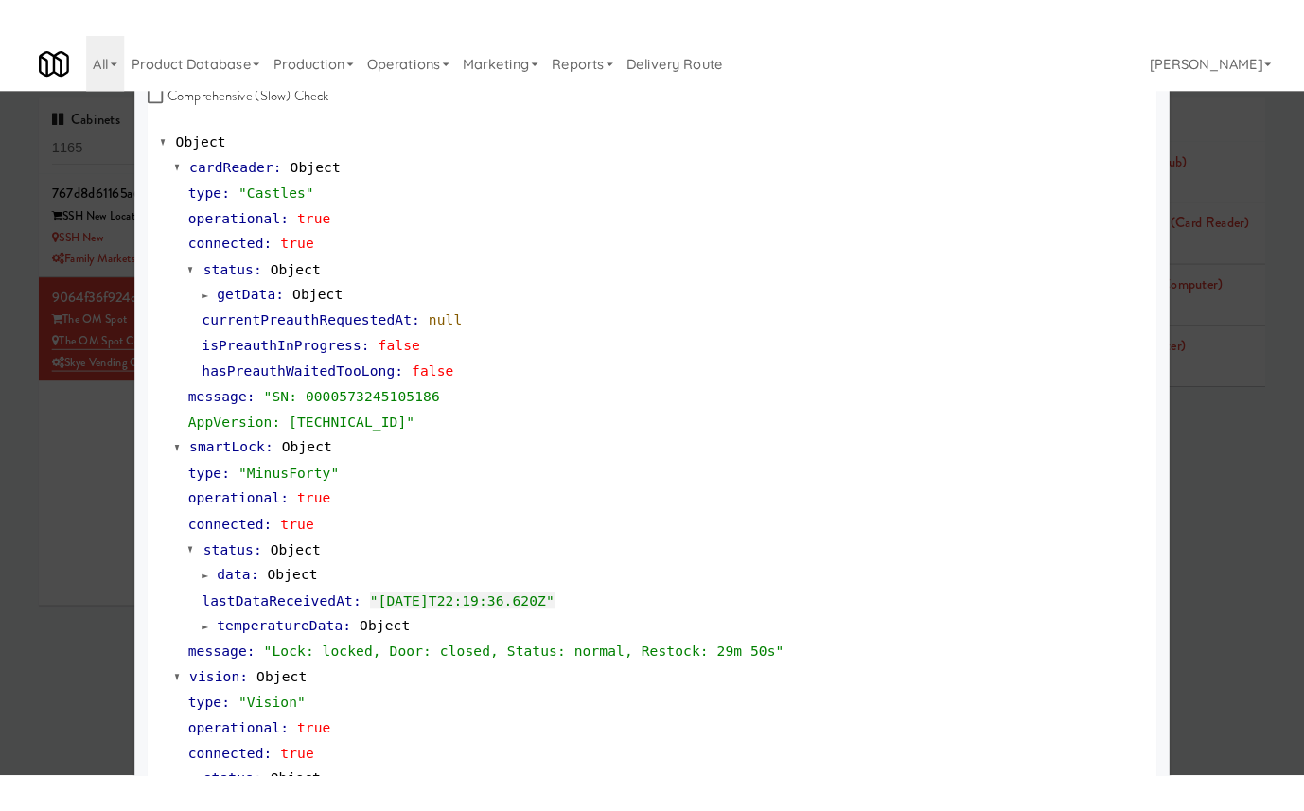
scroll to position [146, 0]
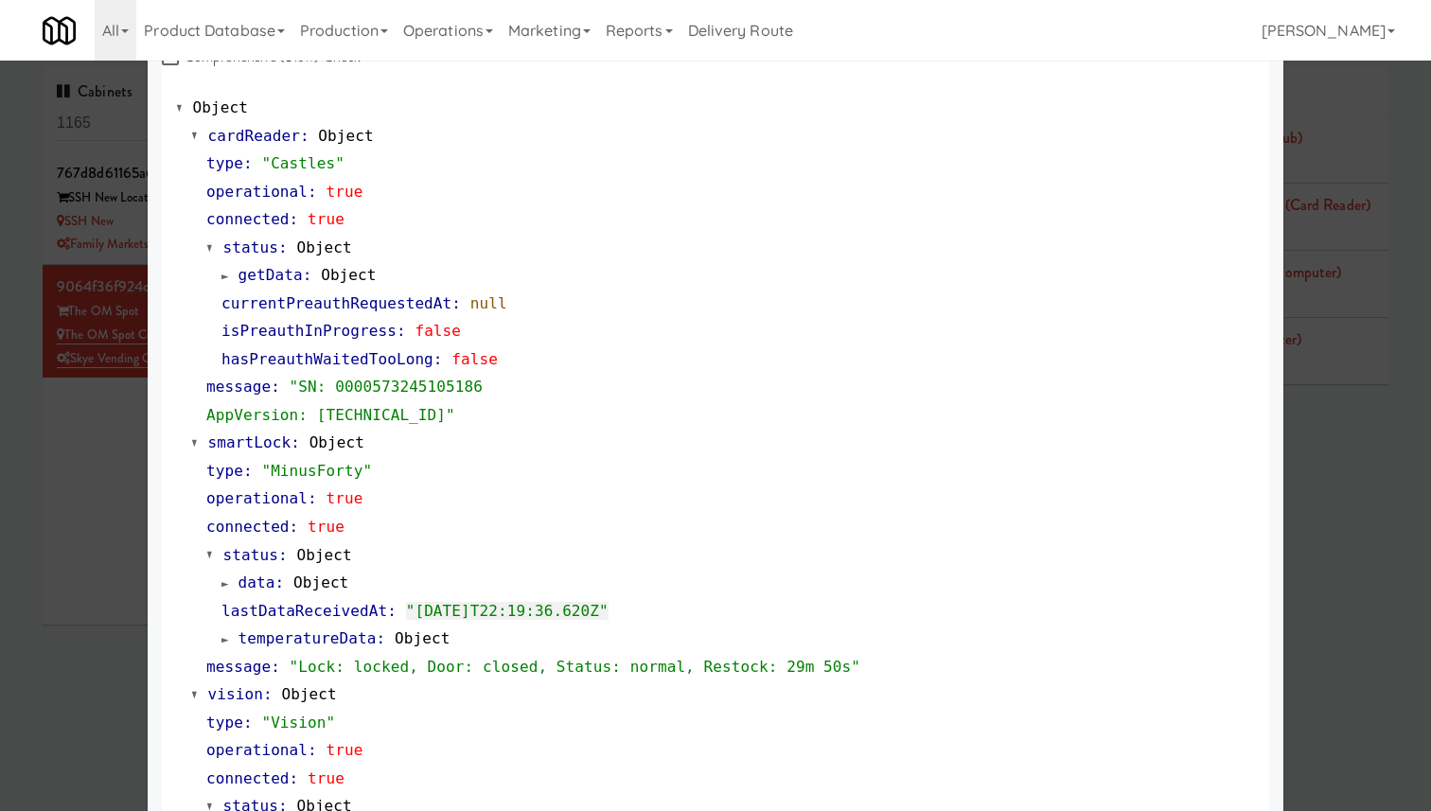
click at [1222, 172] on div at bounding box center [715, 405] width 1431 height 811
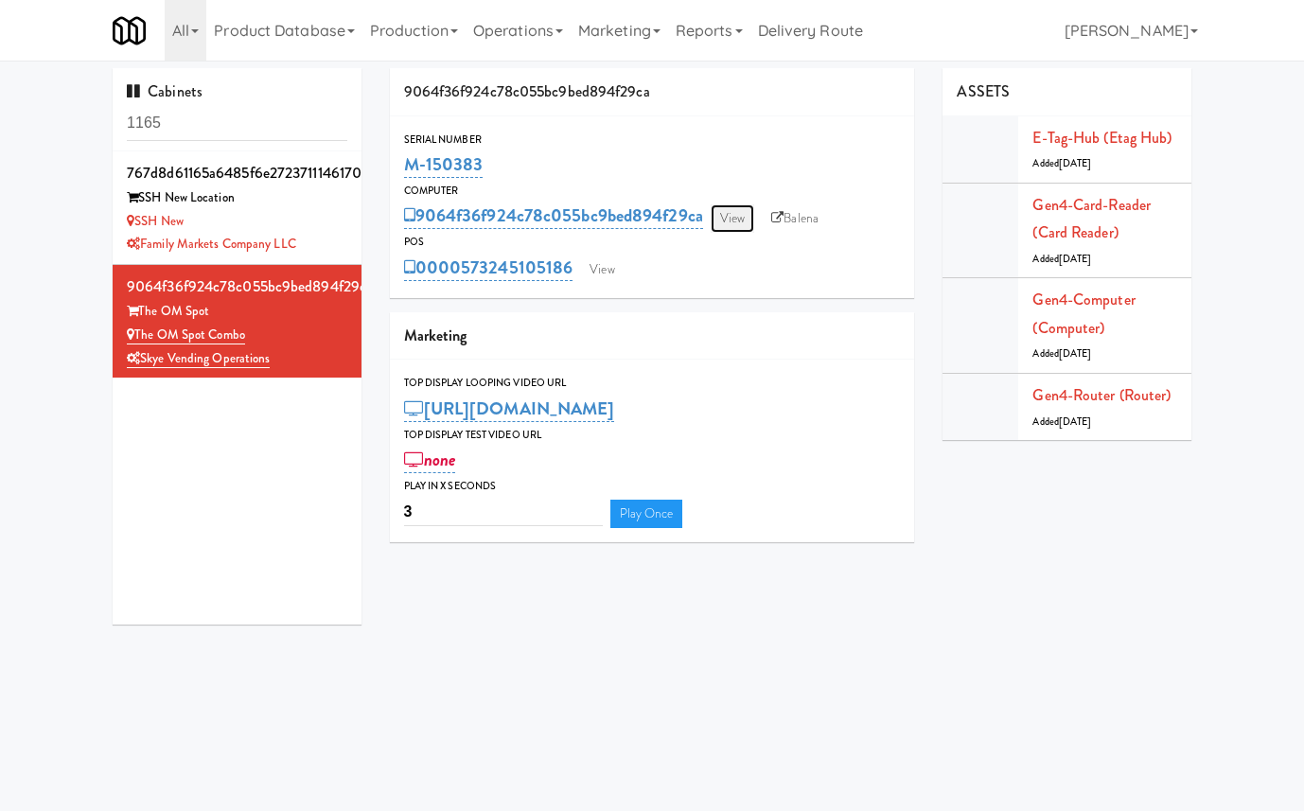
click at [732, 224] on link "View" at bounding box center [733, 218] width 44 height 28
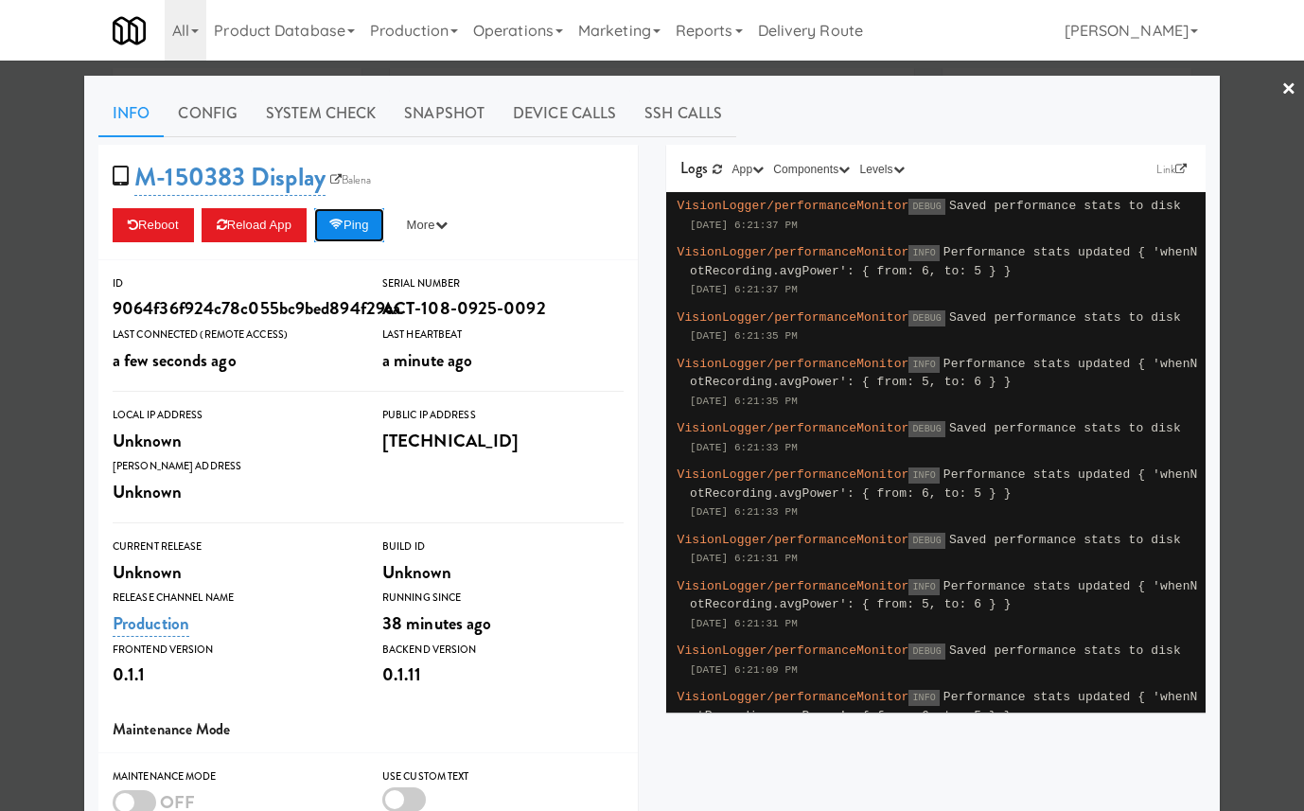
click at [377, 239] on button "Ping" at bounding box center [349, 225] width 70 height 34
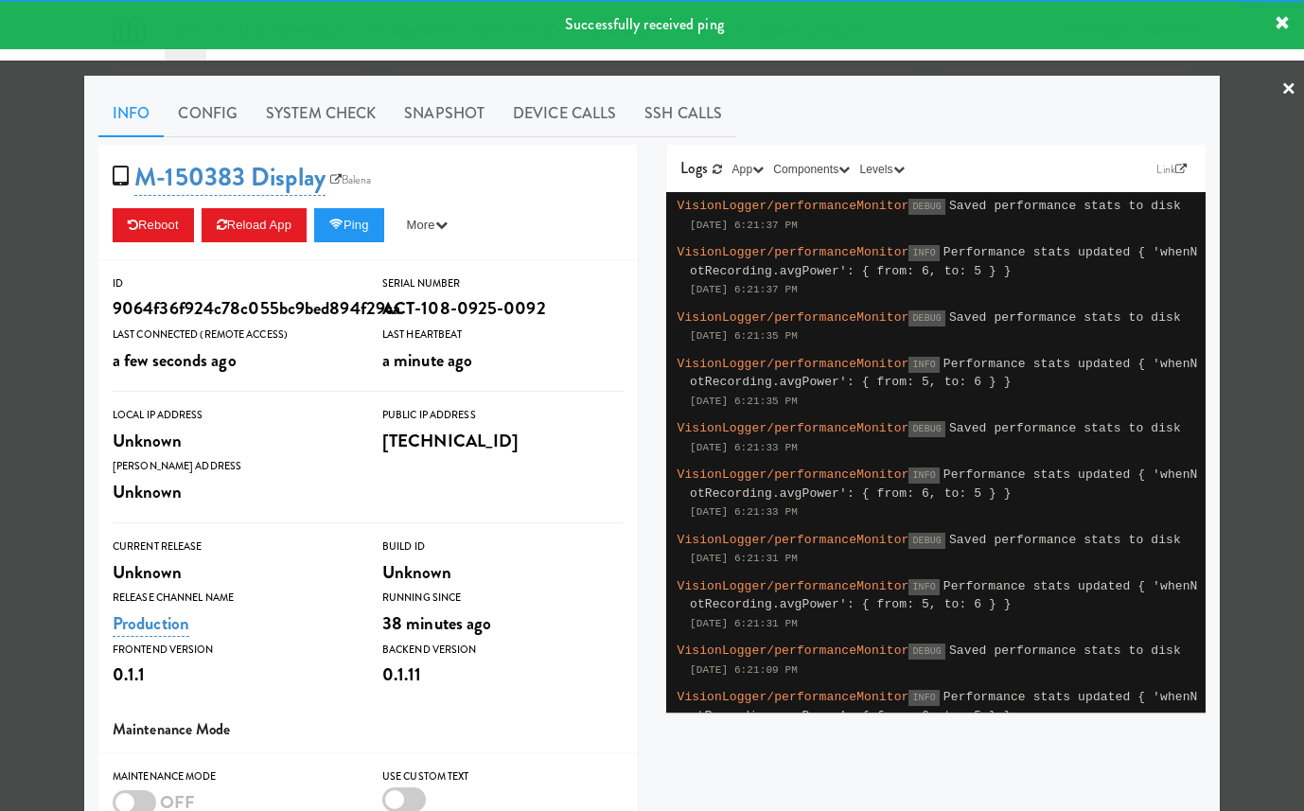
click at [57, 321] on div at bounding box center [652, 405] width 1304 height 811
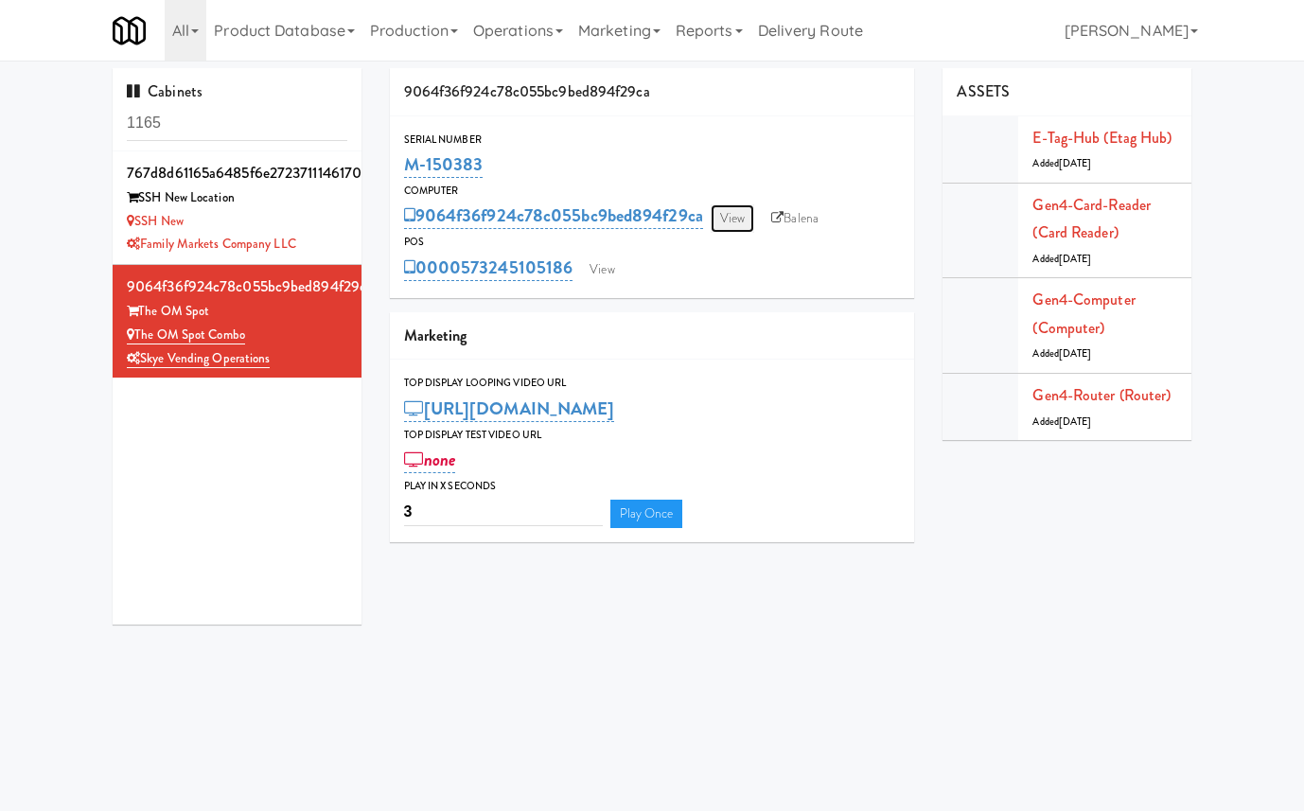
click at [733, 222] on link "View" at bounding box center [733, 218] width 44 height 28
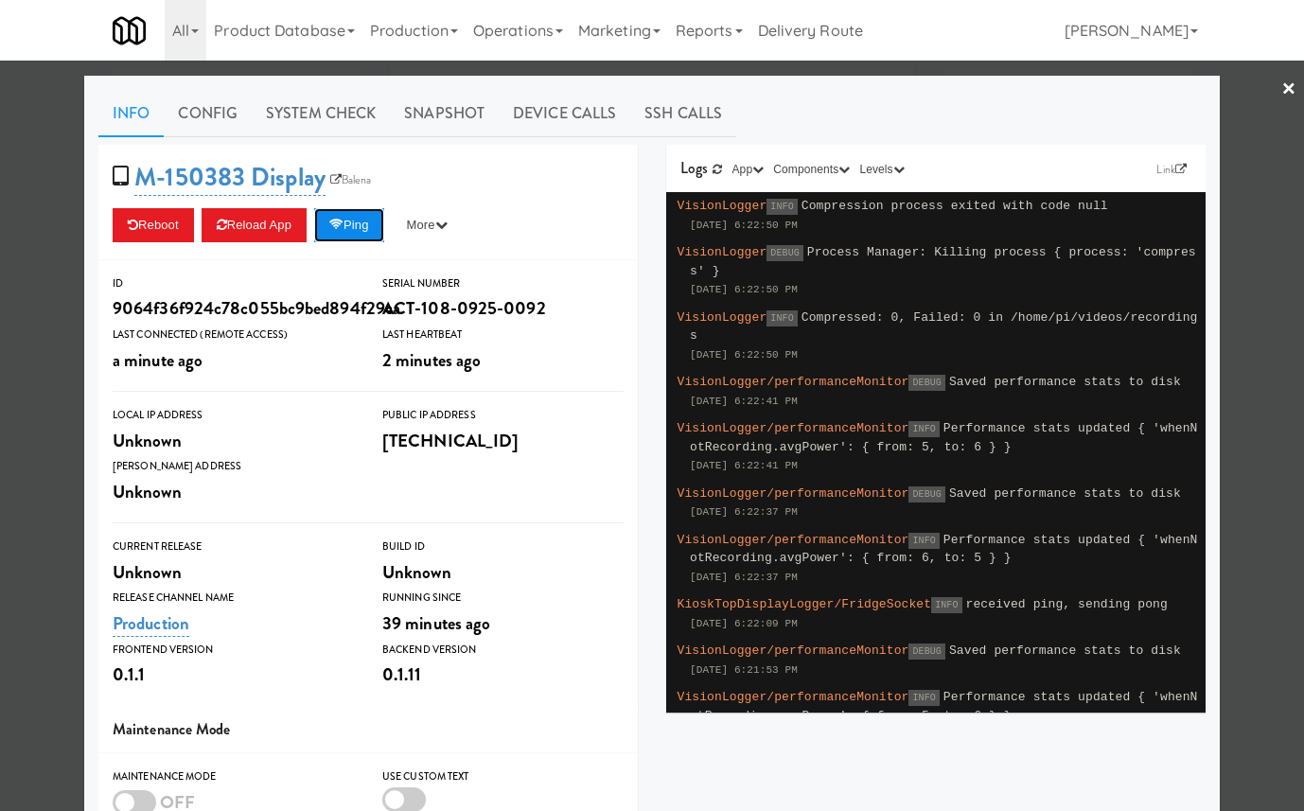
click at [377, 229] on button "Ping" at bounding box center [349, 225] width 70 height 34
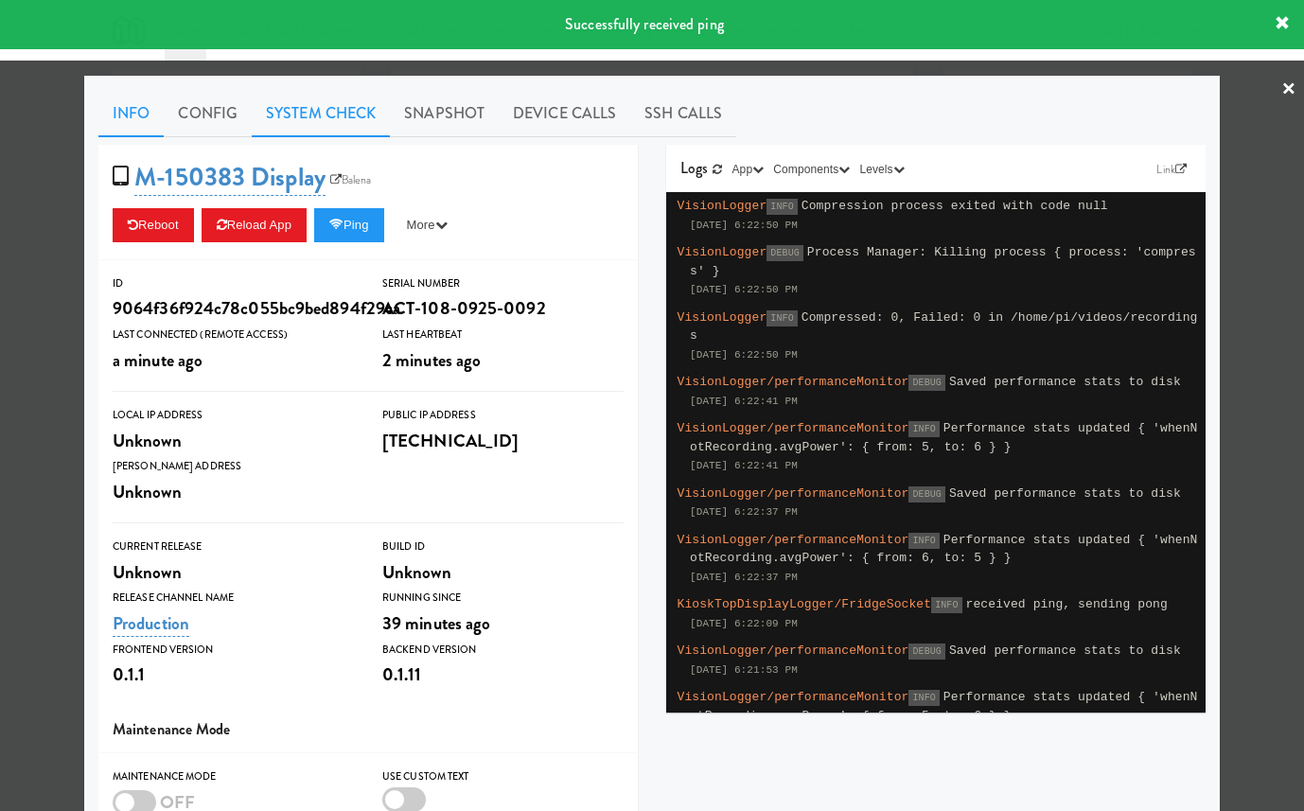
click at [331, 116] on link "System Check" at bounding box center [321, 113] width 138 height 47
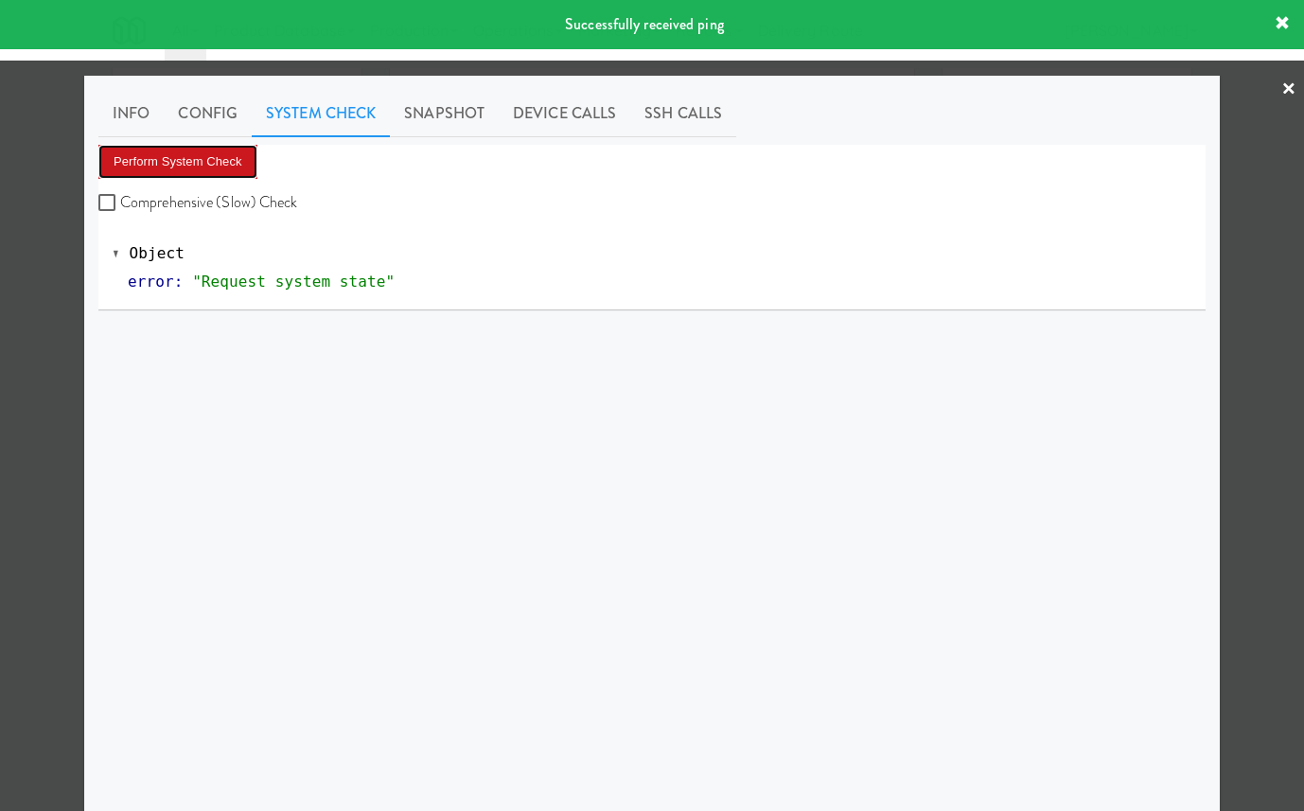
click at [215, 172] on button "Perform System Check" at bounding box center [177, 162] width 159 height 34
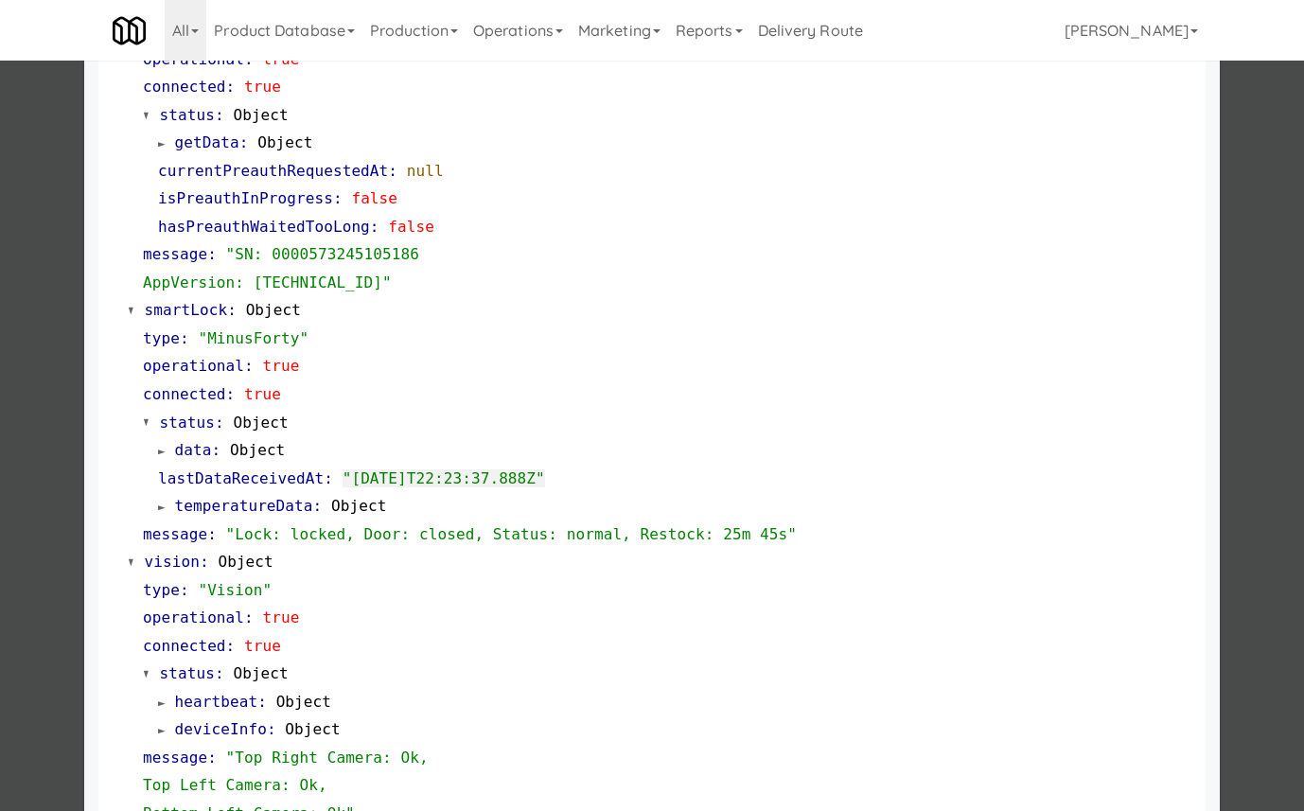
scroll to position [138, 0]
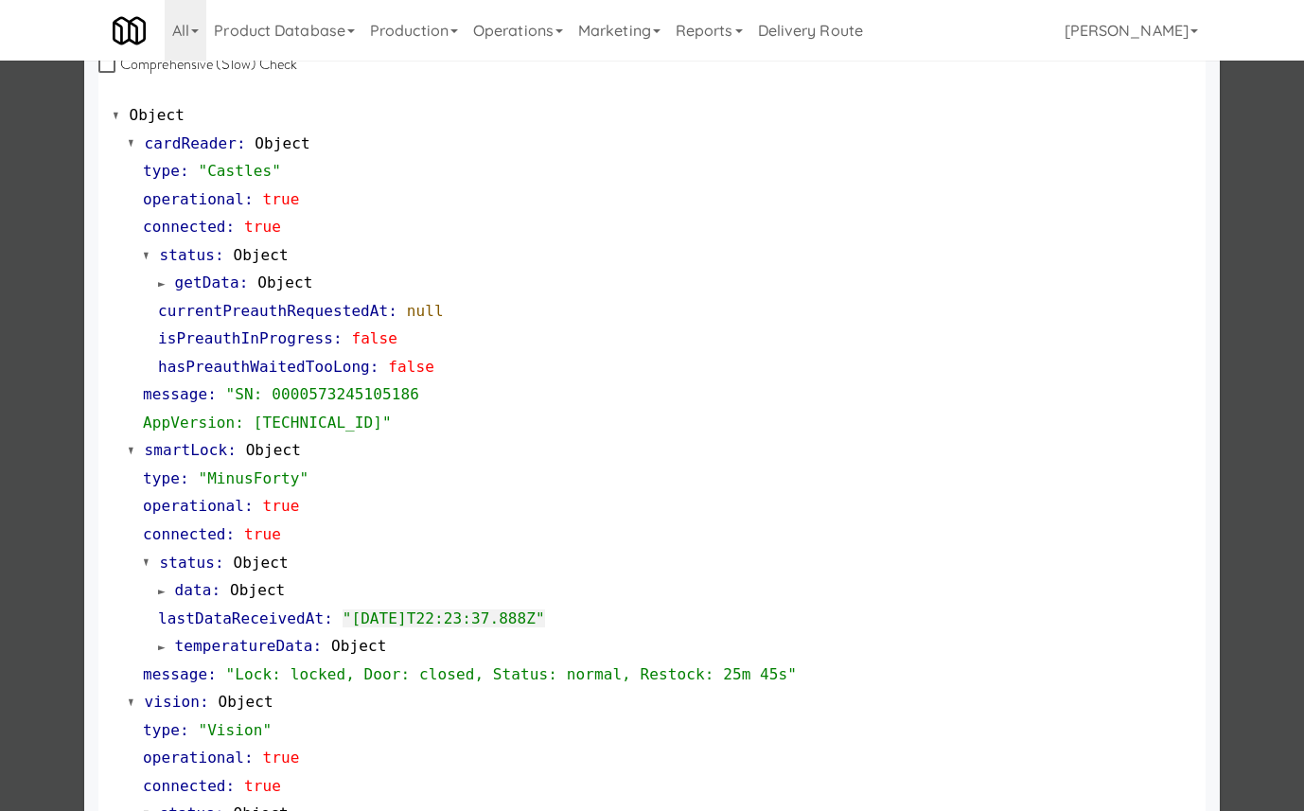
click at [253, 642] on span "temperatureData" at bounding box center [244, 646] width 138 height 18
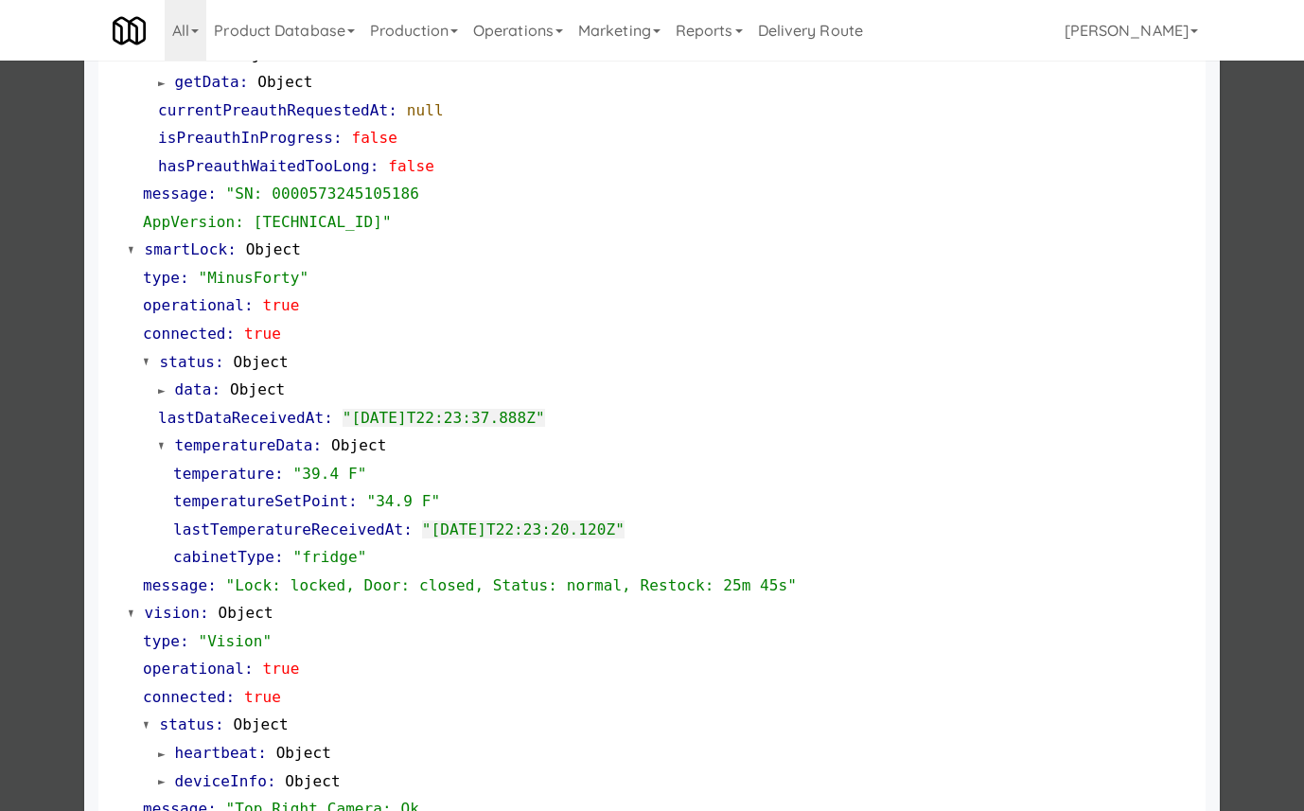
scroll to position [341, 0]
click at [79, 176] on div at bounding box center [652, 405] width 1304 height 811
